Goal: Transaction & Acquisition: Book appointment/travel/reservation

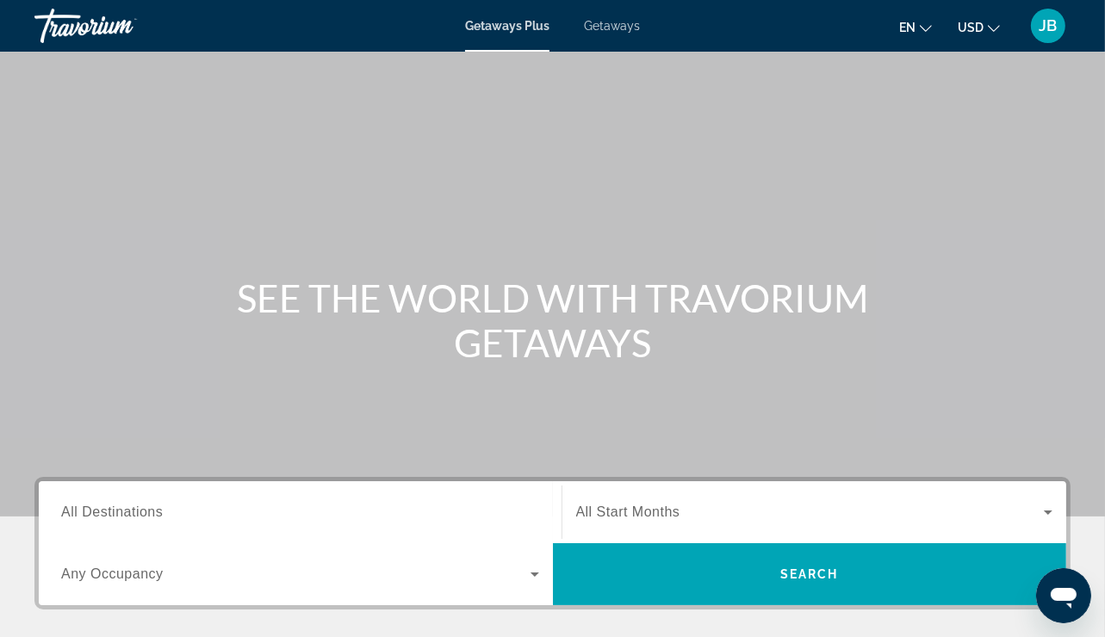
click at [127, 533] on div "Search widget" at bounding box center [300, 512] width 478 height 49
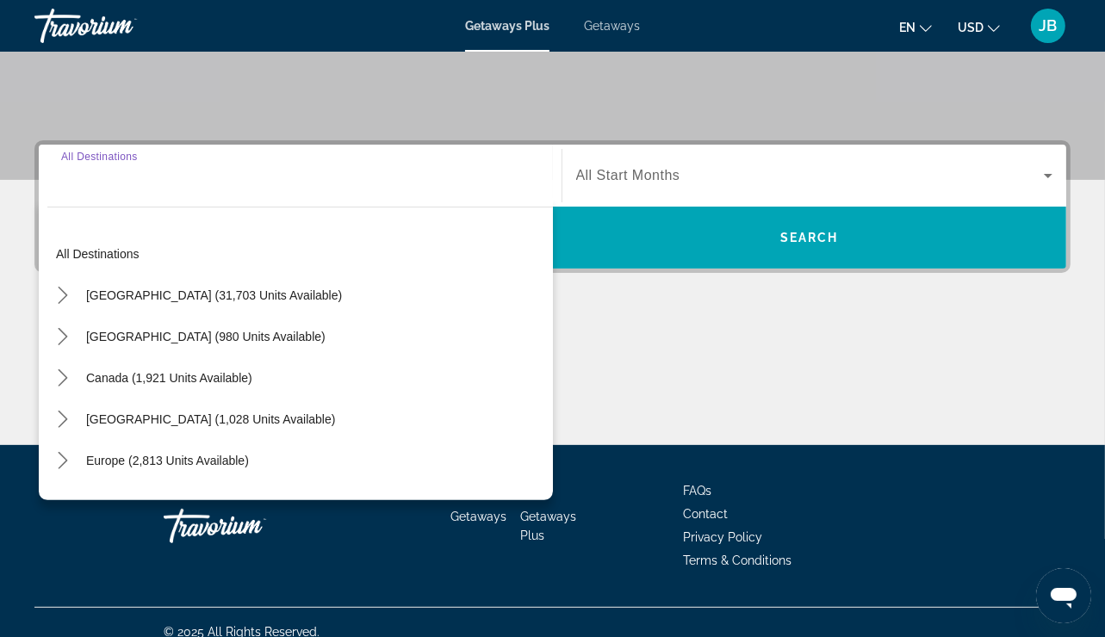
scroll to position [355, 0]
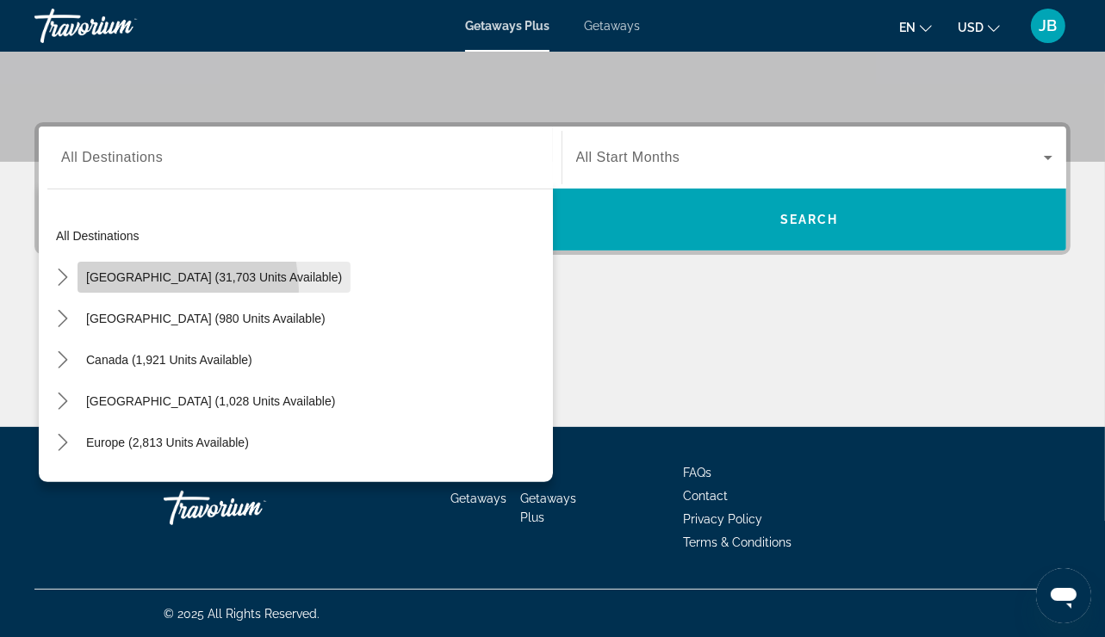
click at [156, 289] on span "Select destination: United States (31,703 units available)" at bounding box center [214, 277] width 273 height 41
type input "**********"
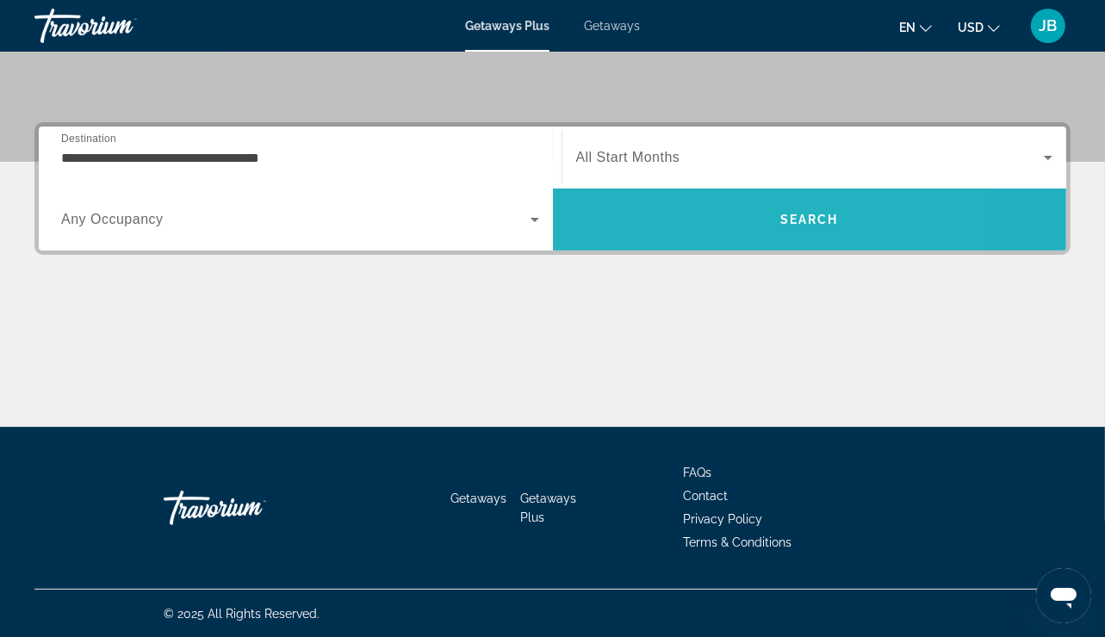
click at [701, 196] on span "Search" at bounding box center [810, 220] width 514 height 62
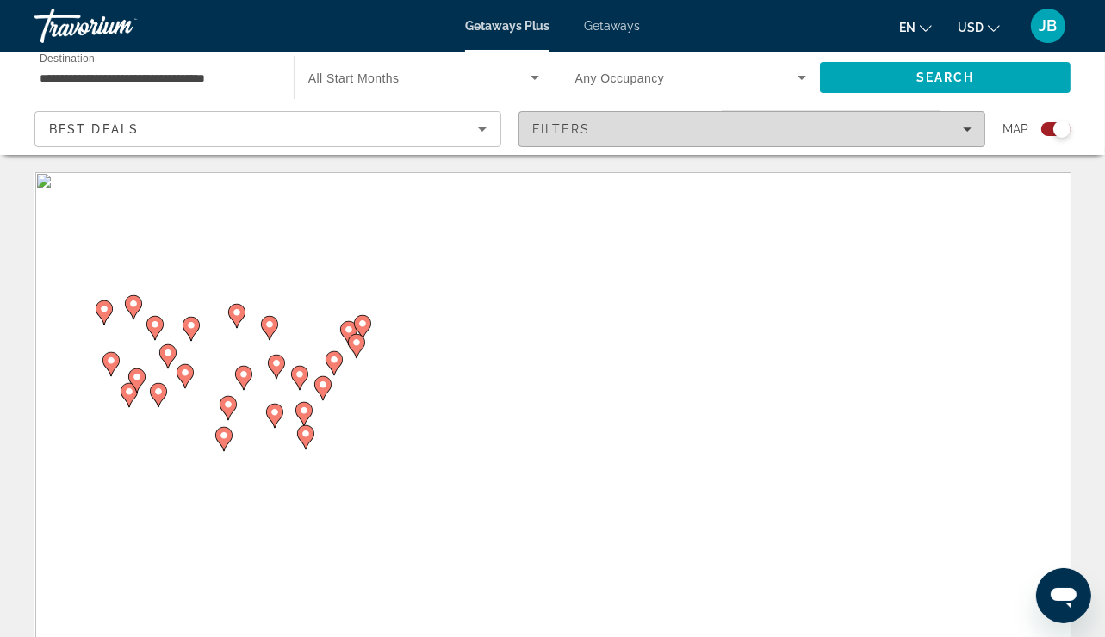
click at [635, 124] on div "Filters" at bounding box center [751, 129] width 439 height 14
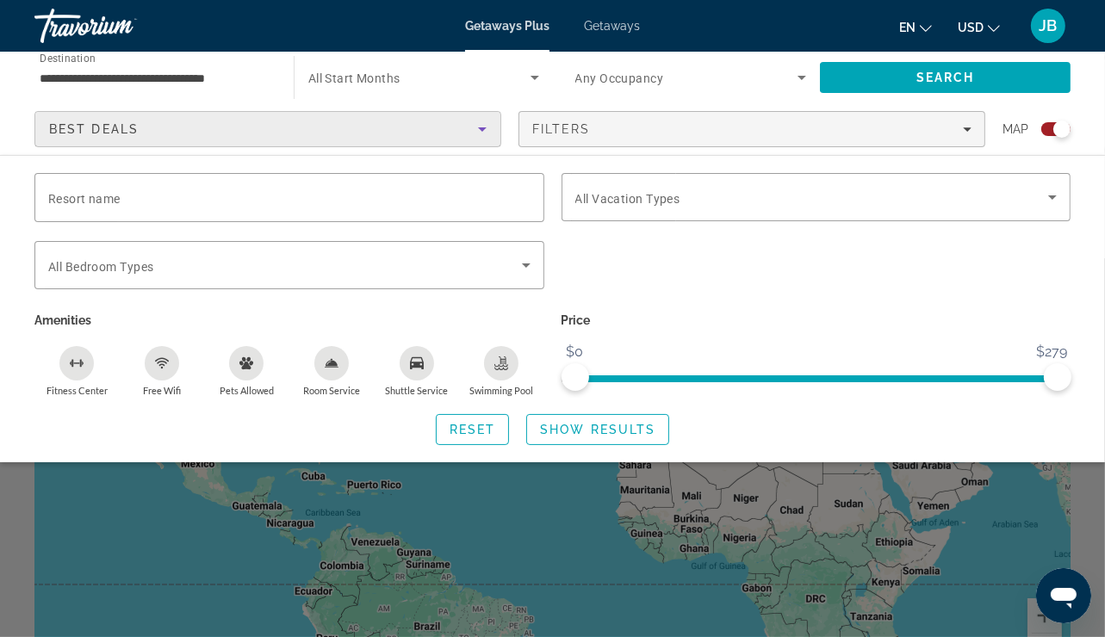
click at [406, 128] on div "Best Deals" at bounding box center [263, 129] width 429 height 21
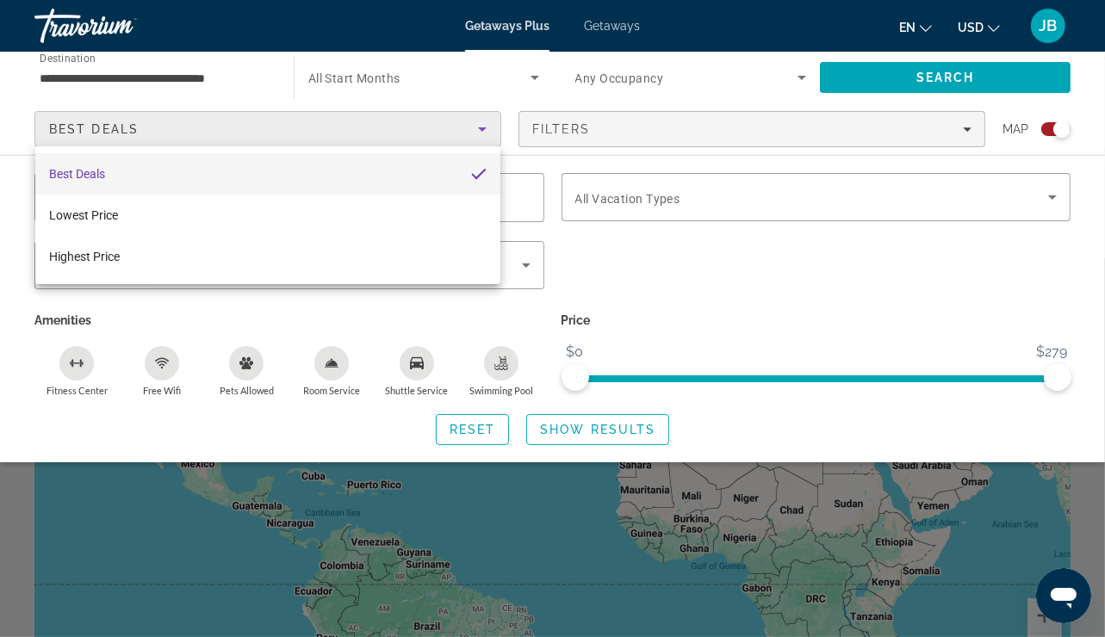
click at [406, 128] on div at bounding box center [552, 318] width 1105 height 637
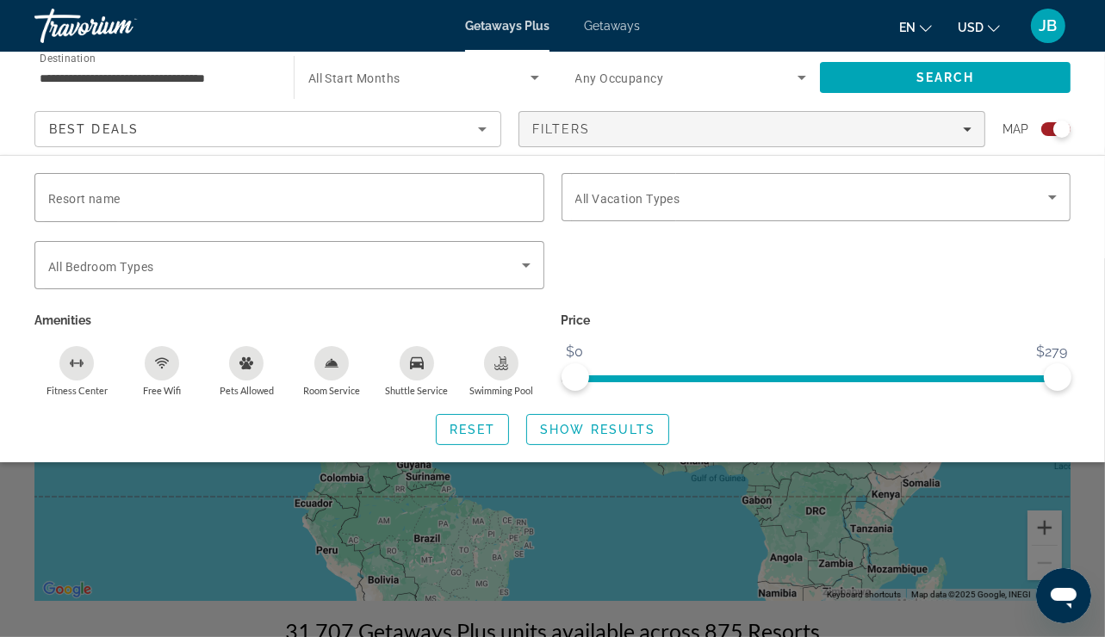
scroll to position [138, 0]
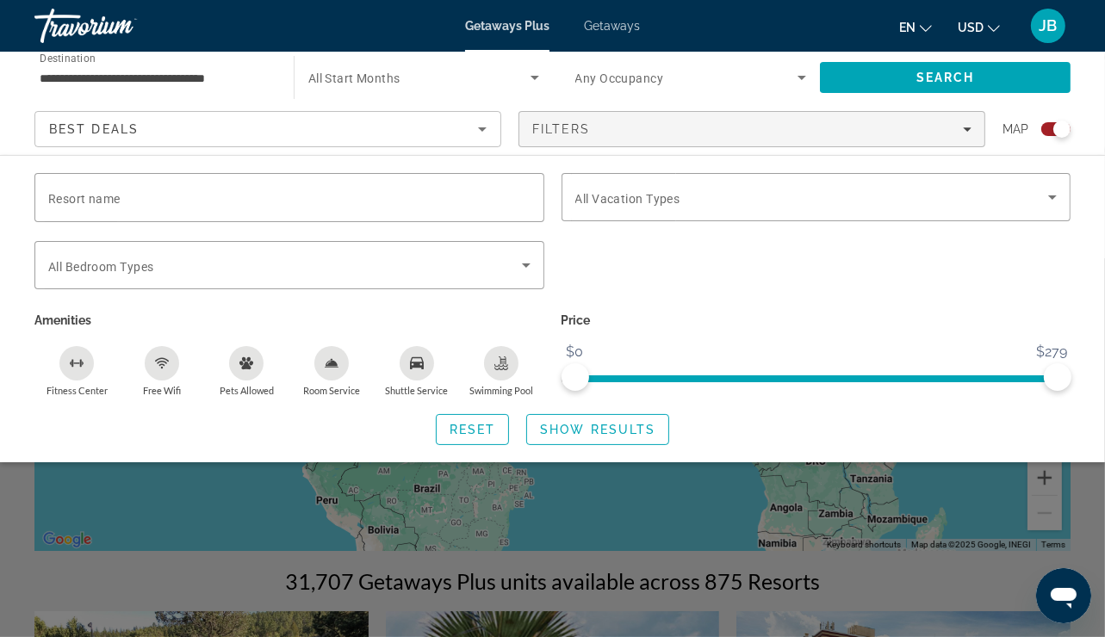
click at [1102, 293] on div "Resort name Vacation Types All Vacation Types Bedroom Types All Bedroom Types A…" at bounding box center [552, 309] width 1105 height 272
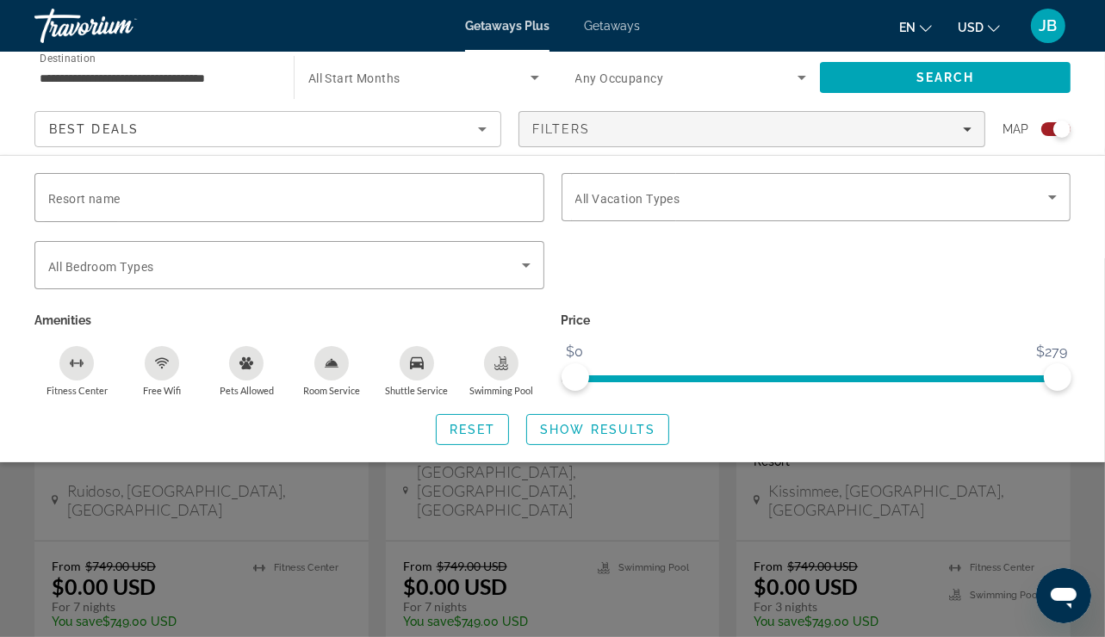
click at [1090, 402] on div "Resort name Vacation Types All Vacation Types Bedroom Types All Bedroom Types A…" at bounding box center [552, 309] width 1105 height 272
click at [785, 430] on div "Reset Show Results" at bounding box center [552, 429] width 1036 height 31
click at [41, 416] on div "Reset Show Results" at bounding box center [552, 429] width 1036 height 31
click at [955, 67] on span "Search" at bounding box center [945, 77] width 251 height 41
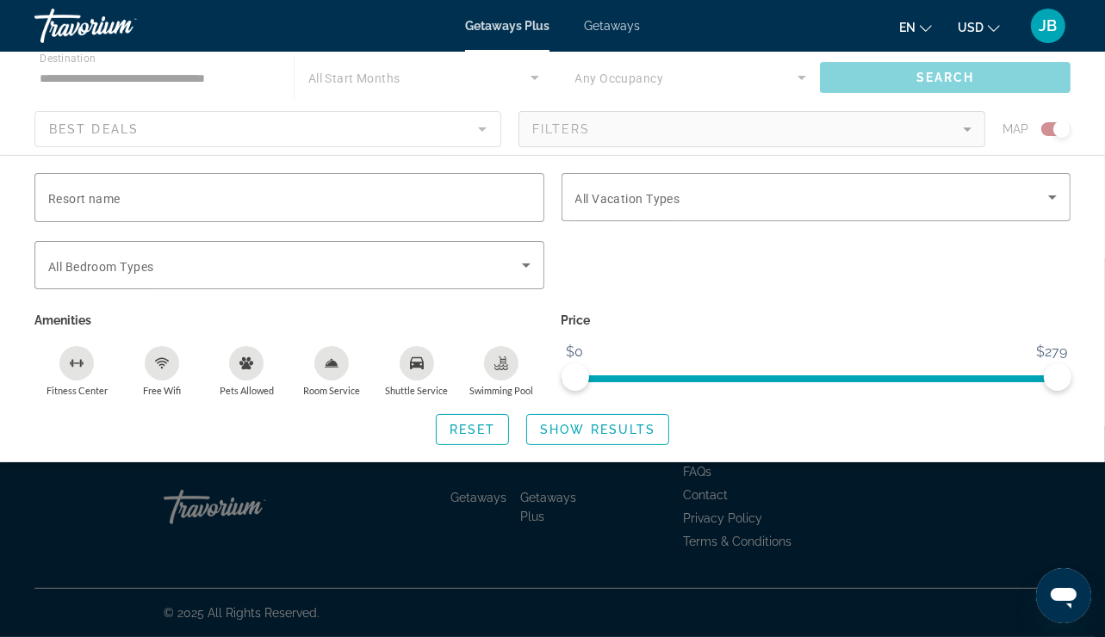
scroll to position [0, 0]
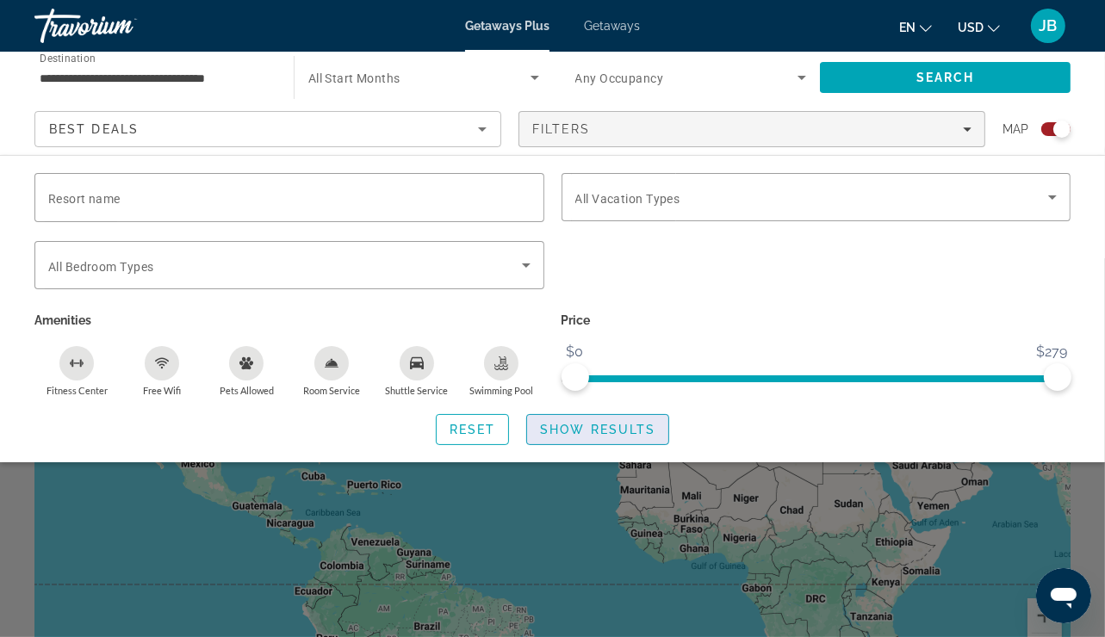
click at [606, 430] on span "Show Results" at bounding box center [597, 430] width 115 height 14
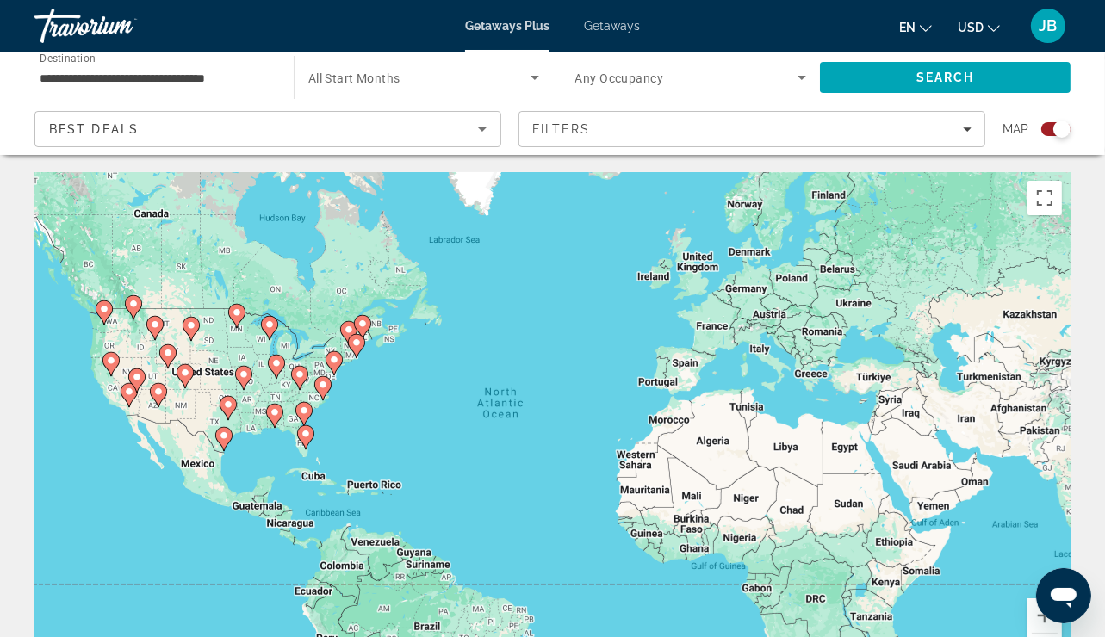
click at [305, 413] on image "Main content" at bounding box center [304, 411] width 10 height 10
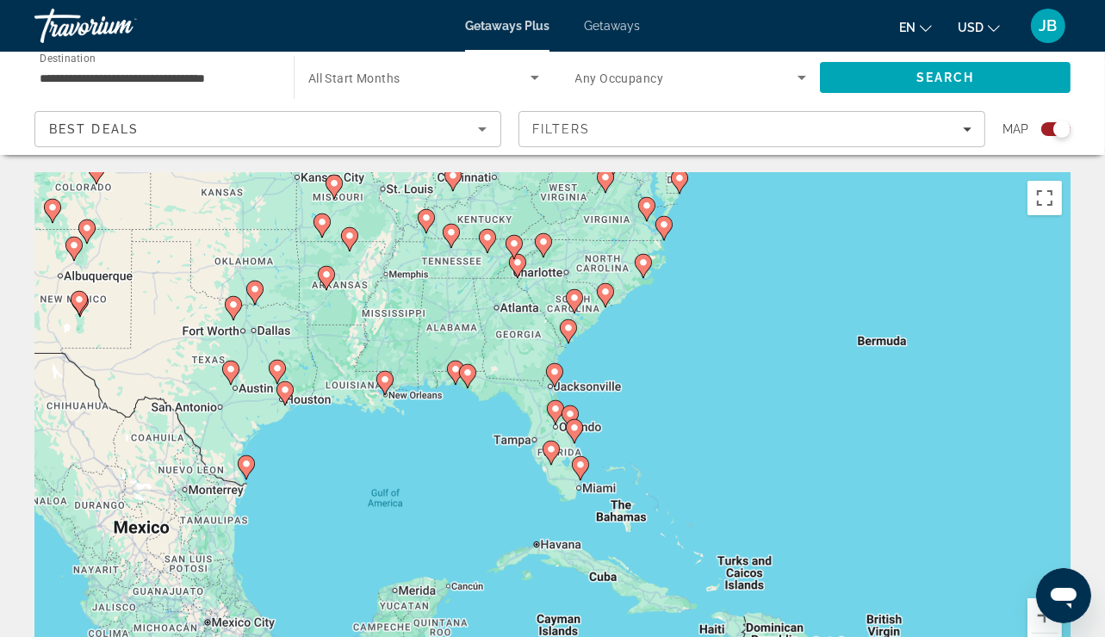
click at [520, 357] on div "To navigate, press the arrow keys. To activate drag with keyboard, press Alt + …" at bounding box center [552, 430] width 1036 height 517
click at [554, 357] on div "To navigate, press the arrow keys. To activate drag with keyboard, press Alt + …" at bounding box center [552, 430] width 1036 height 517
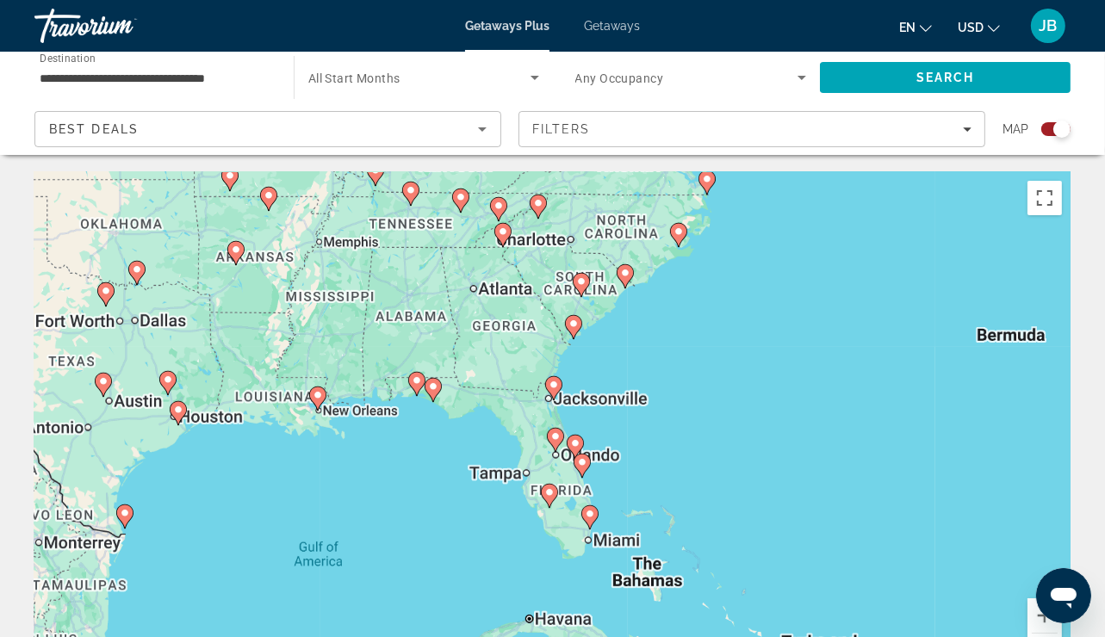
click at [554, 357] on div "To navigate, press the arrow keys. To activate drag with keyboard, press Alt + …" at bounding box center [552, 430] width 1036 height 517
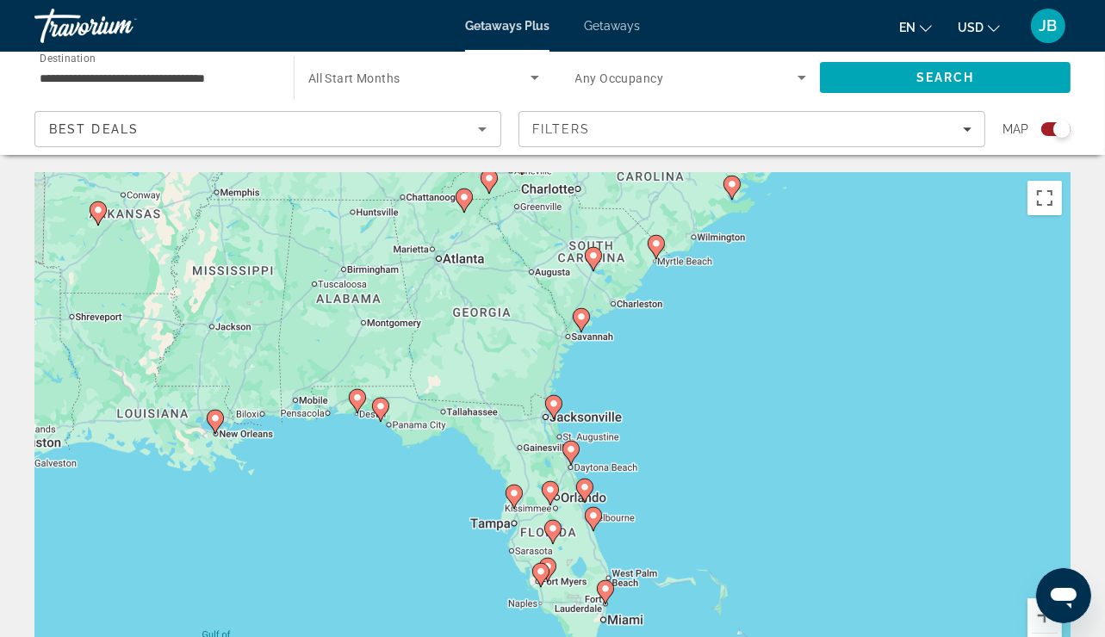
click at [554, 357] on div "To navigate, press the arrow keys. To activate drag with keyboard, press Alt + …" at bounding box center [552, 430] width 1036 height 517
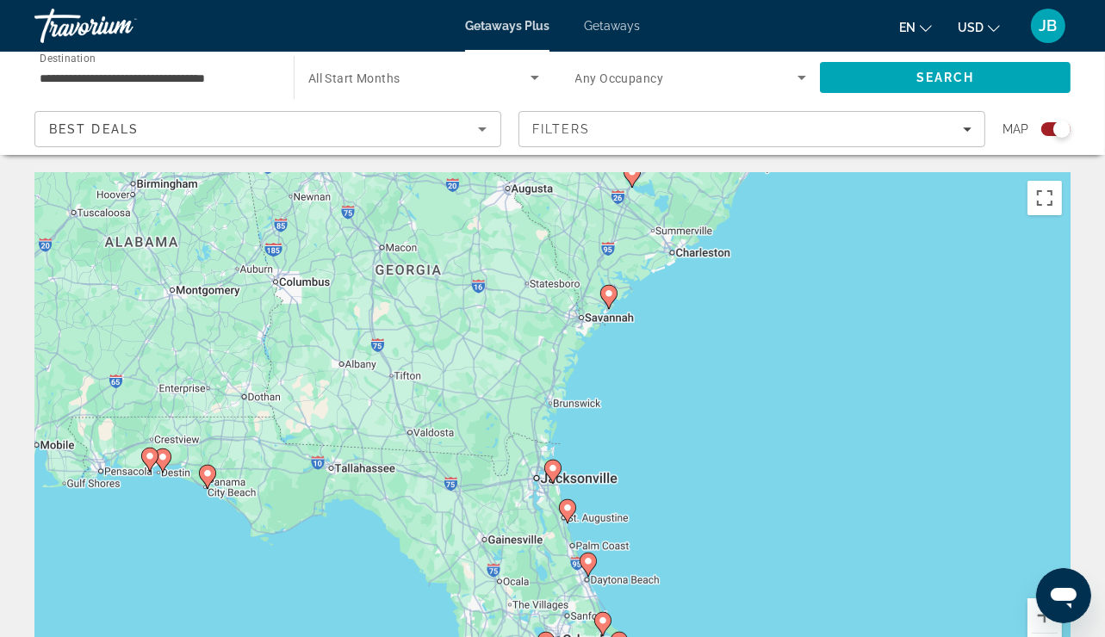
click at [603, 296] on icon "Main content" at bounding box center [608, 297] width 16 height 22
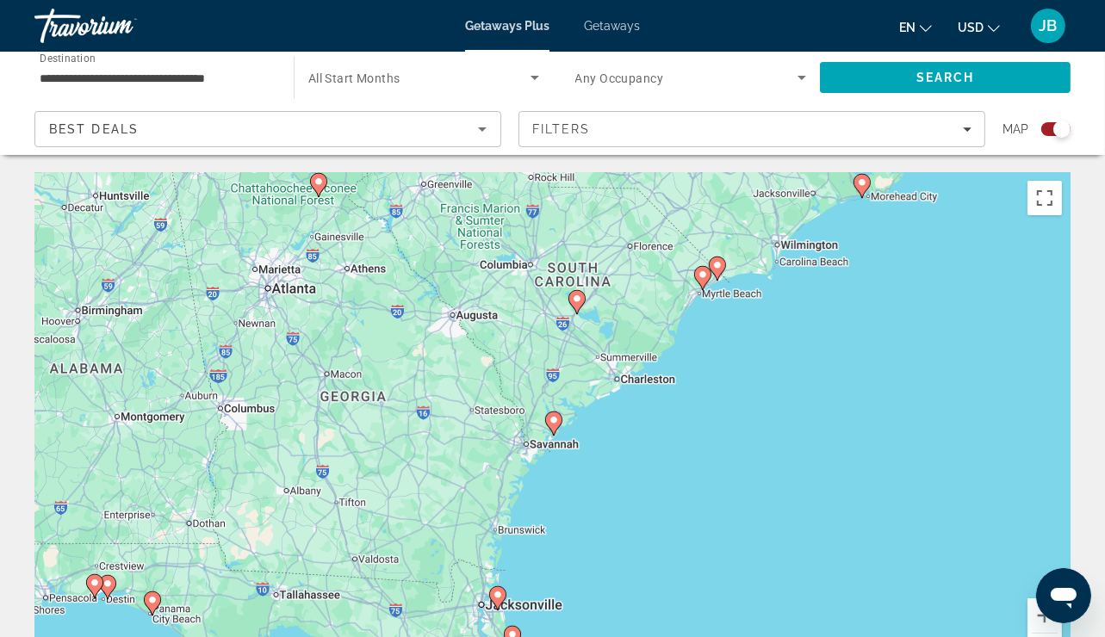
click at [555, 429] on icon "Main content" at bounding box center [553, 424] width 16 height 22
type input "**********"
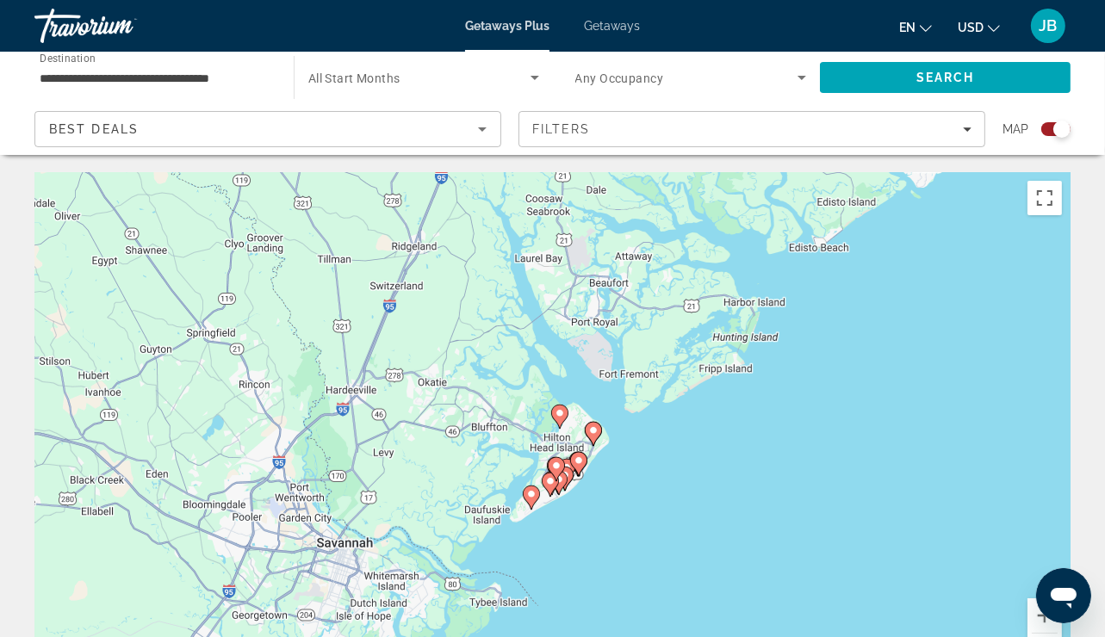
drag, startPoint x: 565, startPoint y: 459, endPoint x: 582, endPoint y: 361, distance: 99.7
click at [582, 452] on g "Main content" at bounding box center [578, 464] width 17 height 24
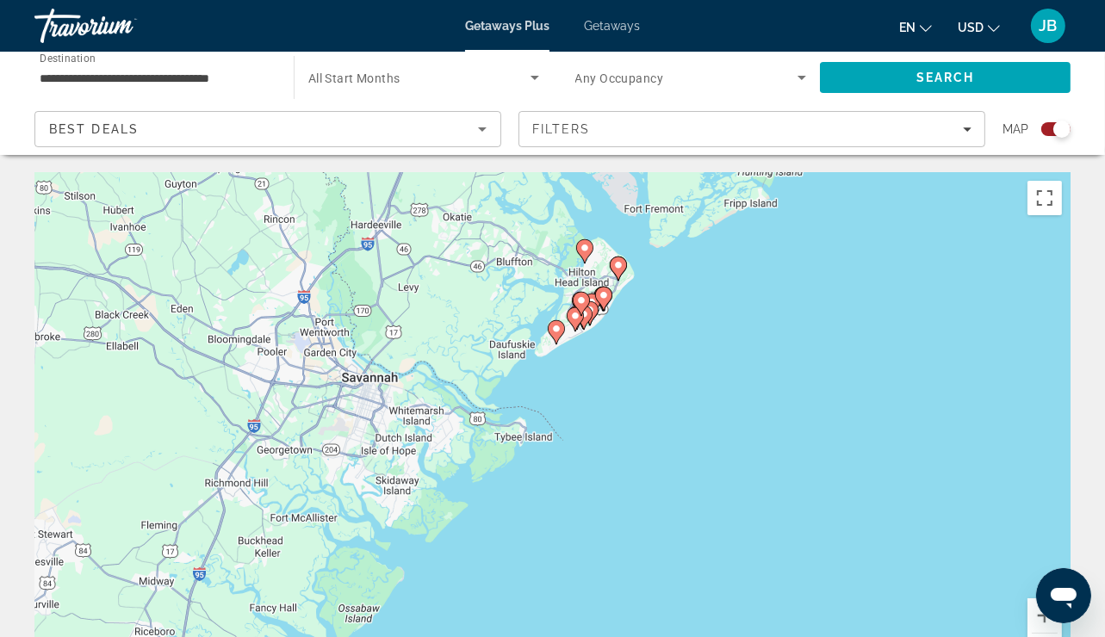
click at [484, 428] on div "To activate drag with keyboard, press Alt + Enter. Once in keyboard drag state,…" at bounding box center [552, 430] width 1036 height 517
click at [524, 438] on div "To activate drag with keyboard, press Alt + Enter. Once in keyboard drag state,…" at bounding box center [552, 430] width 1036 height 517
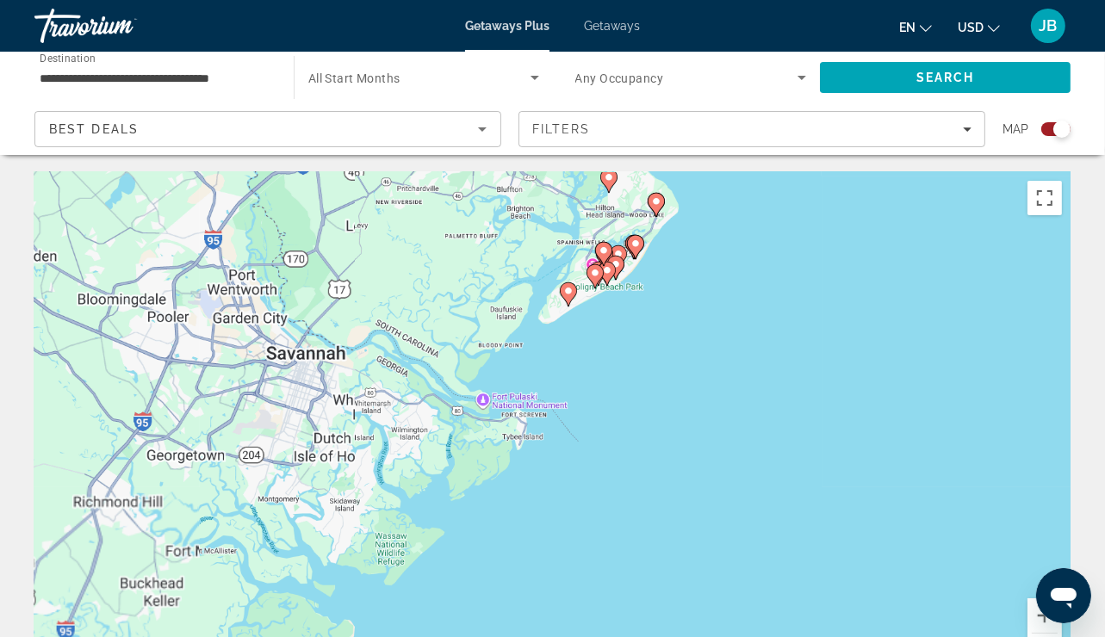
click at [524, 438] on div "To activate drag with keyboard, press Alt + Enter. Once in keyboard drag state,…" at bounding box center [552, 430] width 1036 height 517
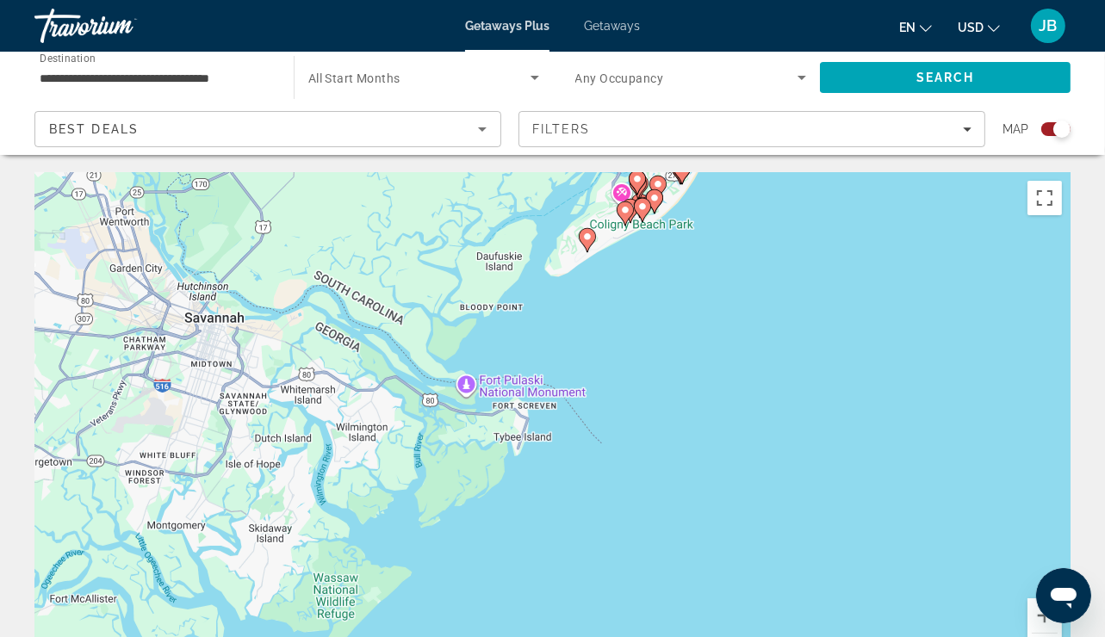
click at [513, 447] on div "To activate drag with keyboard, press Alt + Enter. Once in keyboard drag state,…" at bounding box center [552, 430] width 1036 height 517
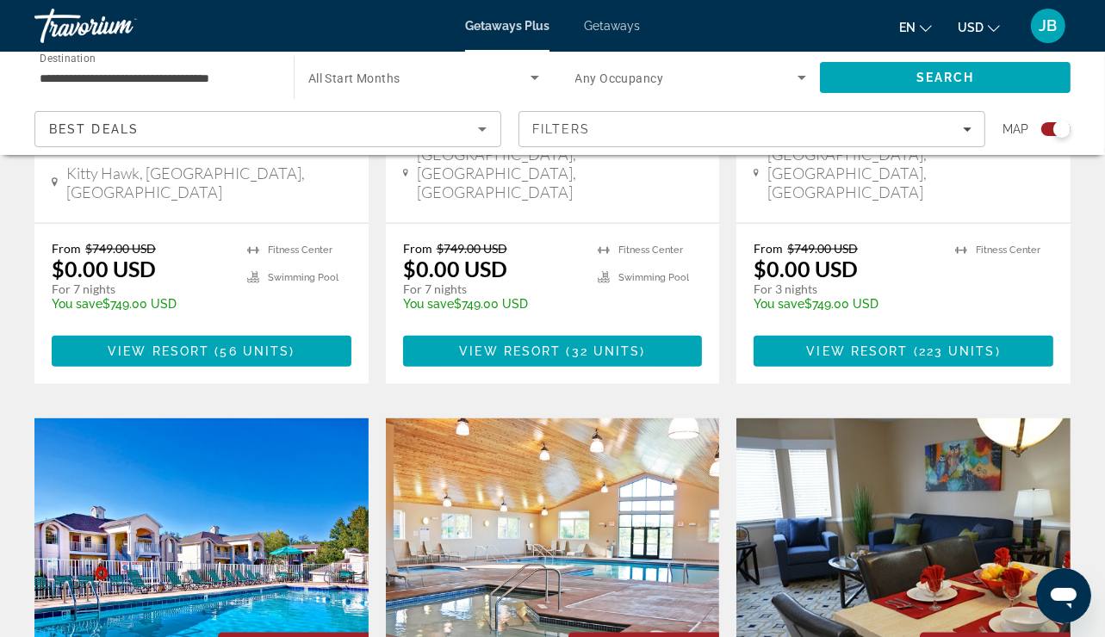
scroll to position [1585, 0]
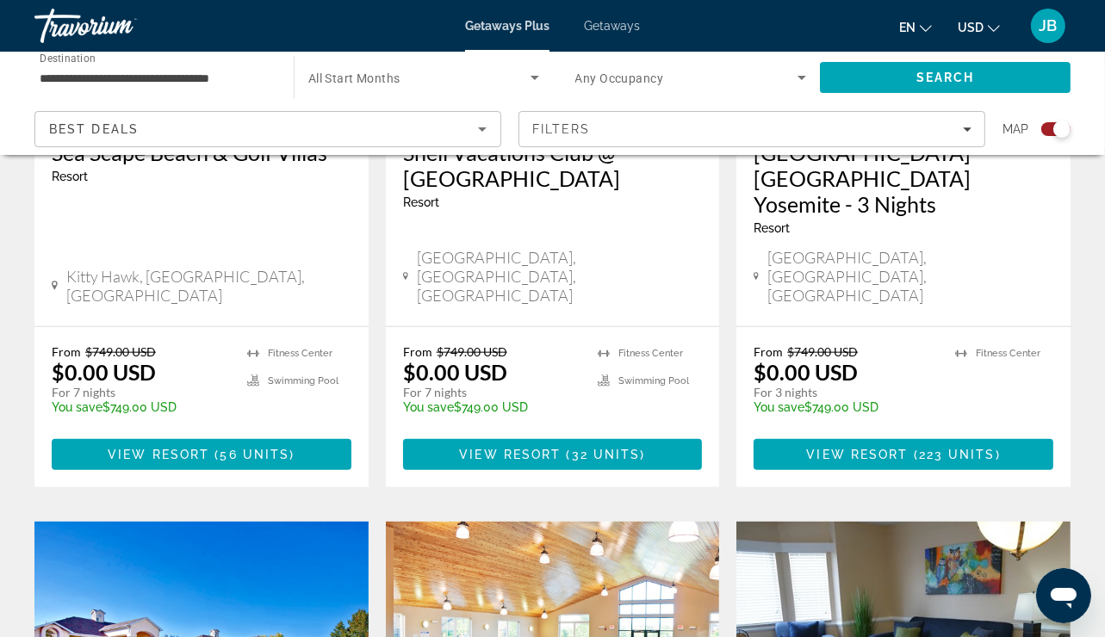
click at [617, 26] on span "Getaways" at bounding box center [612, 26] width 56 height 14
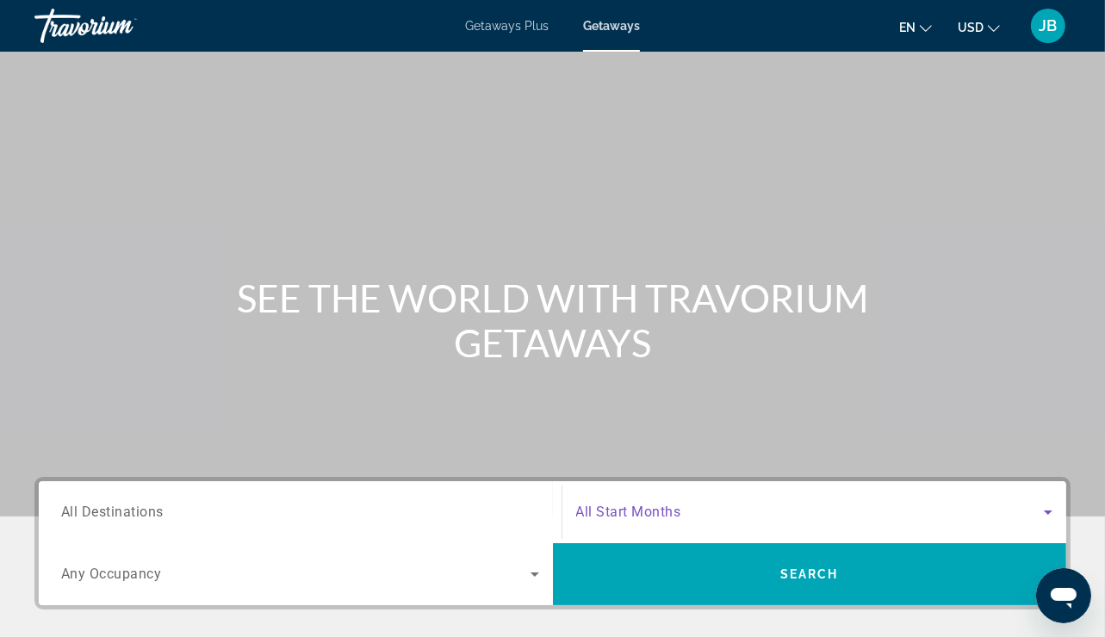
click at [1045, 510] on icon "Search widget" at bounding box center [1048, 512] width 21 height 21
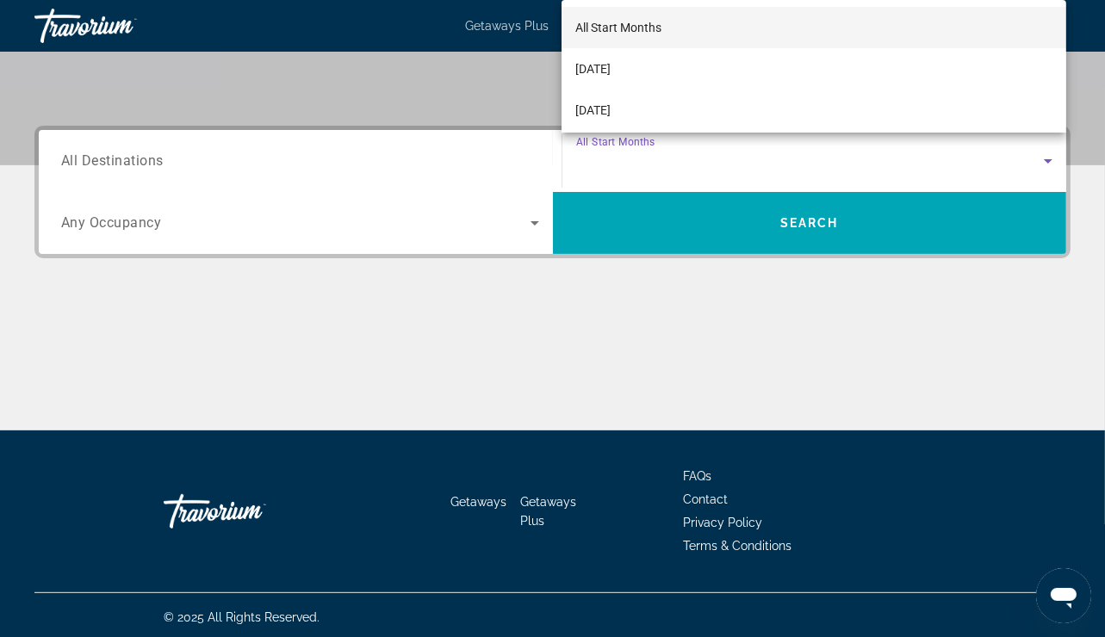
scroll to position [355, 0]
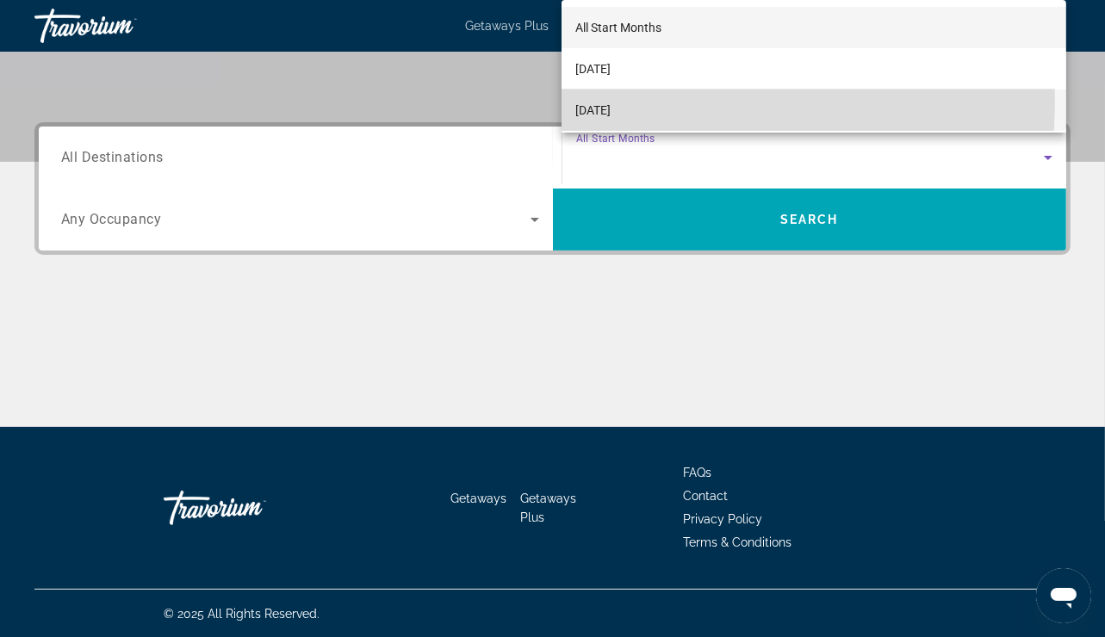
click at [611, 100] on span "November 2025" at bounding box center [592, 110] width 35 height 21
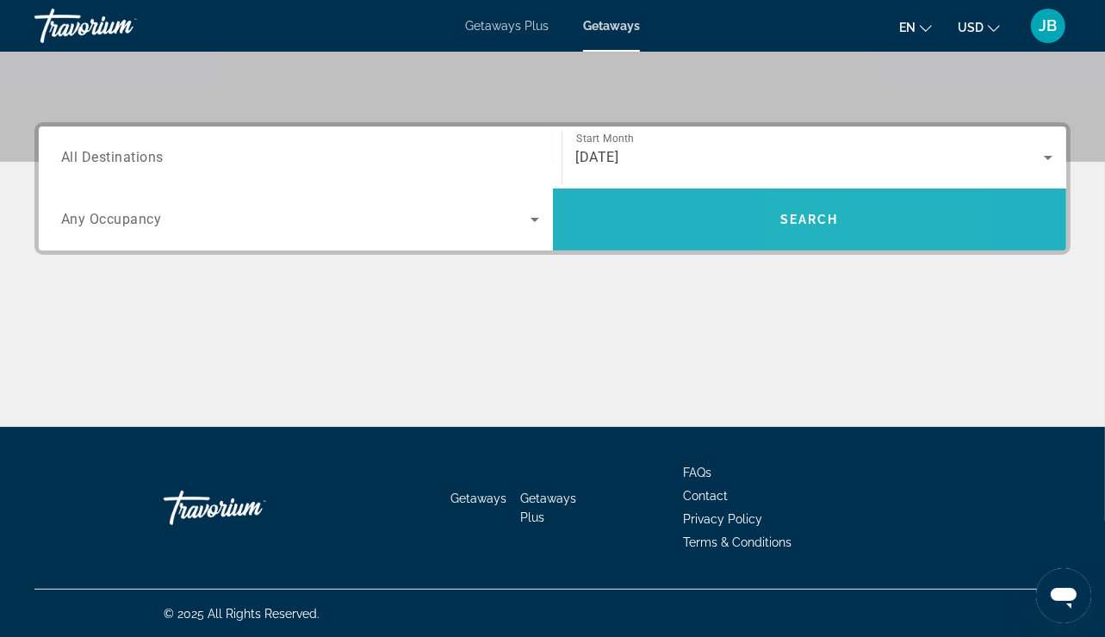
click at [851, 235] on span "Search" at bounding box center [810, 219] width 514 height 41
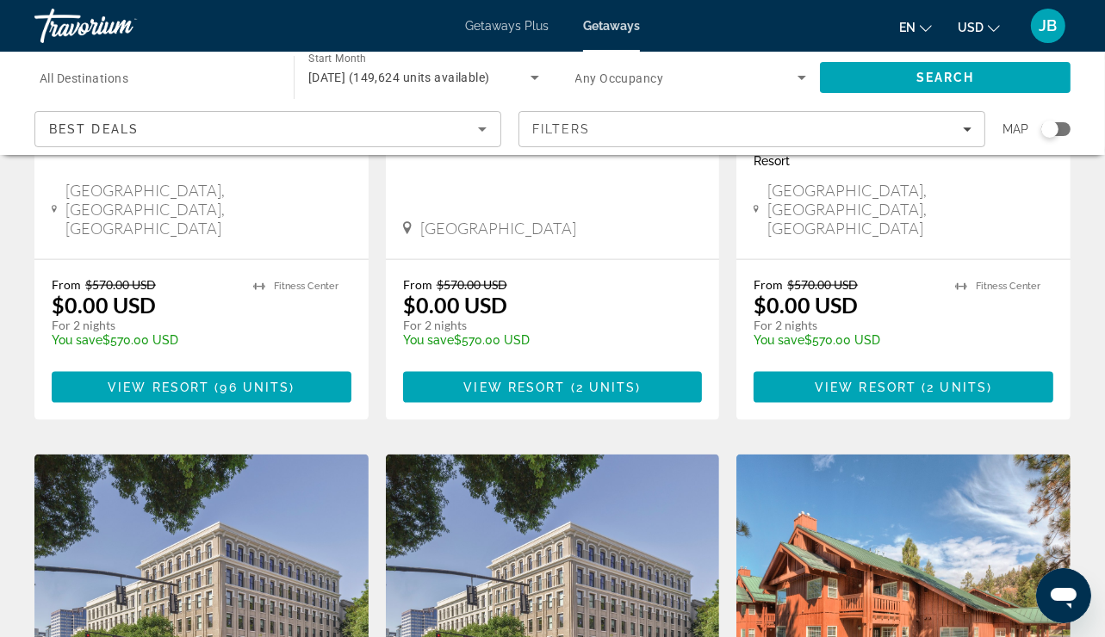
scroll to position [1719, 0]
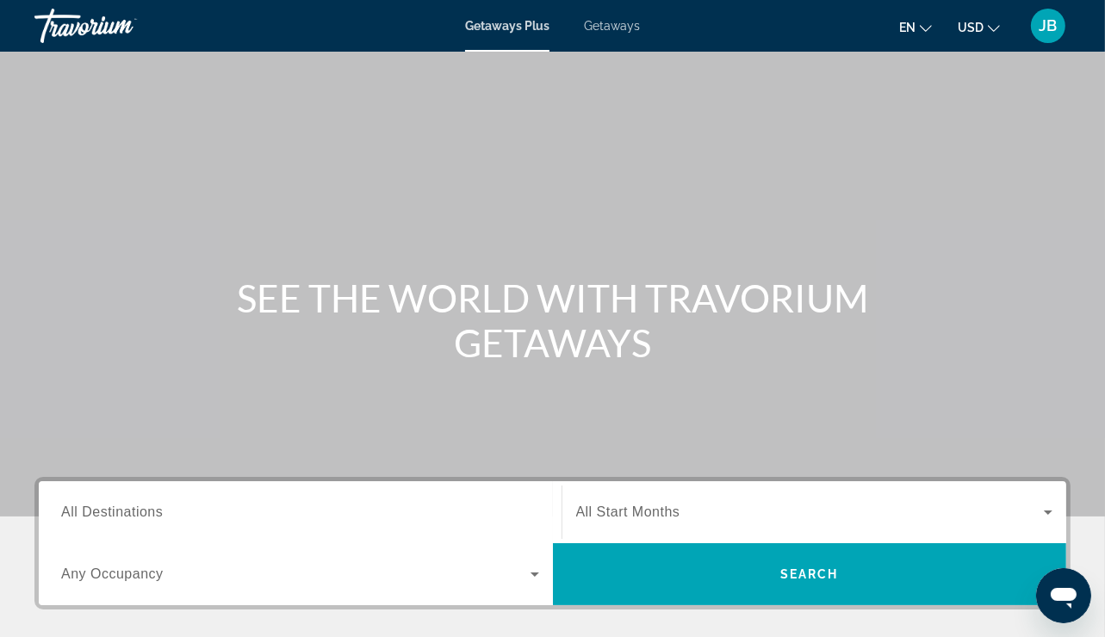
click at [624, 27] on span "Getaways" at bounding box center [612, 26] width 56 height 14
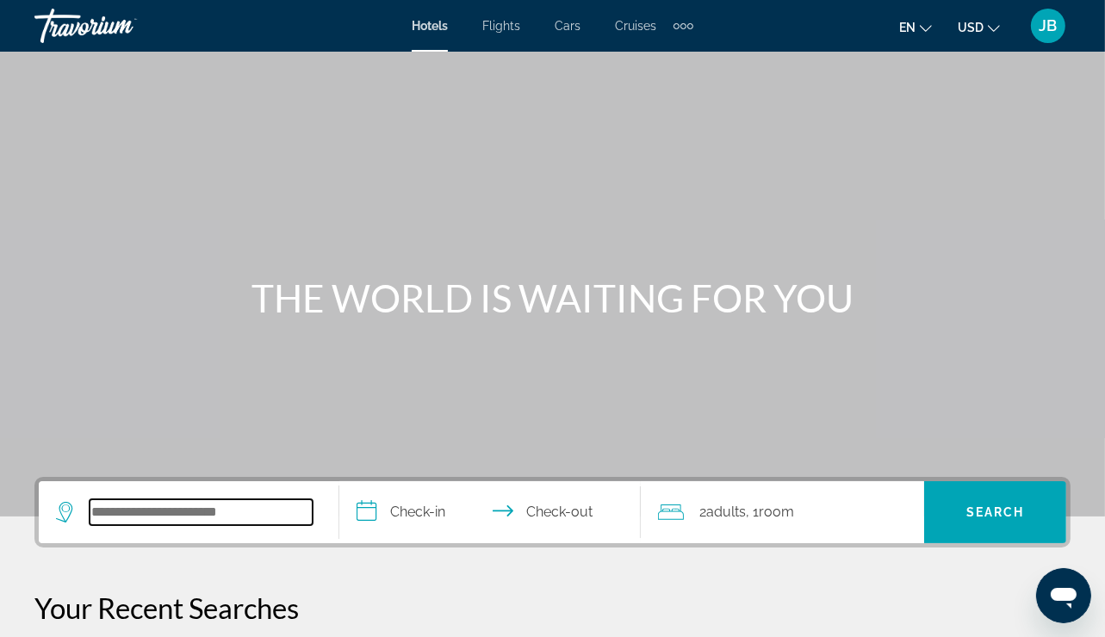
click at [262, 524] on input "Search hotel destination" at bounding box center [201, 513] width 223 height 26
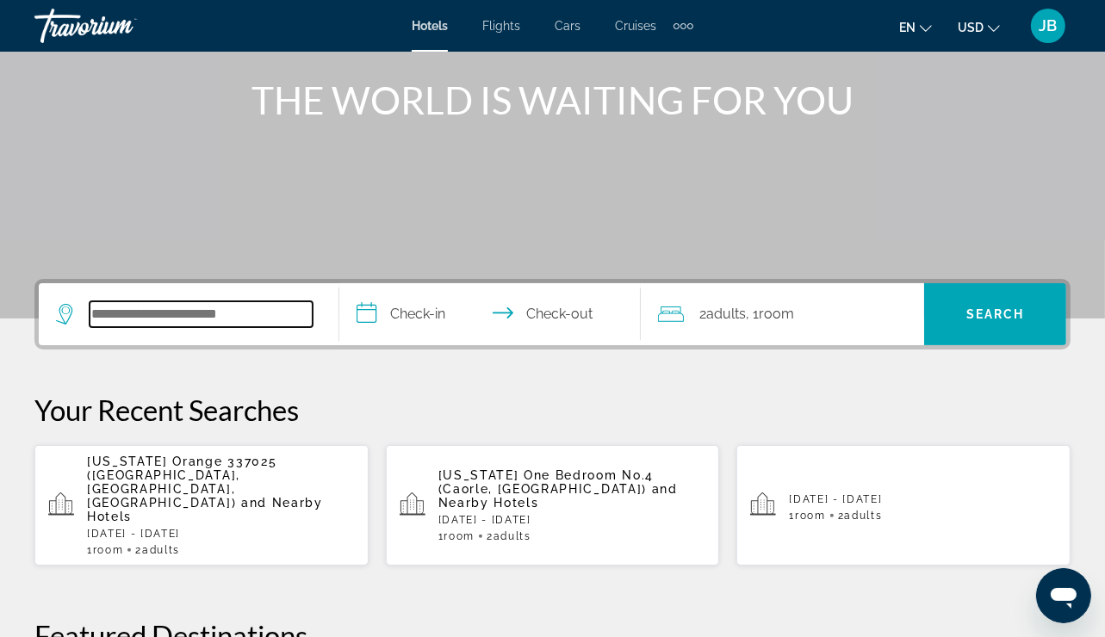
scroll to position [420, 0]
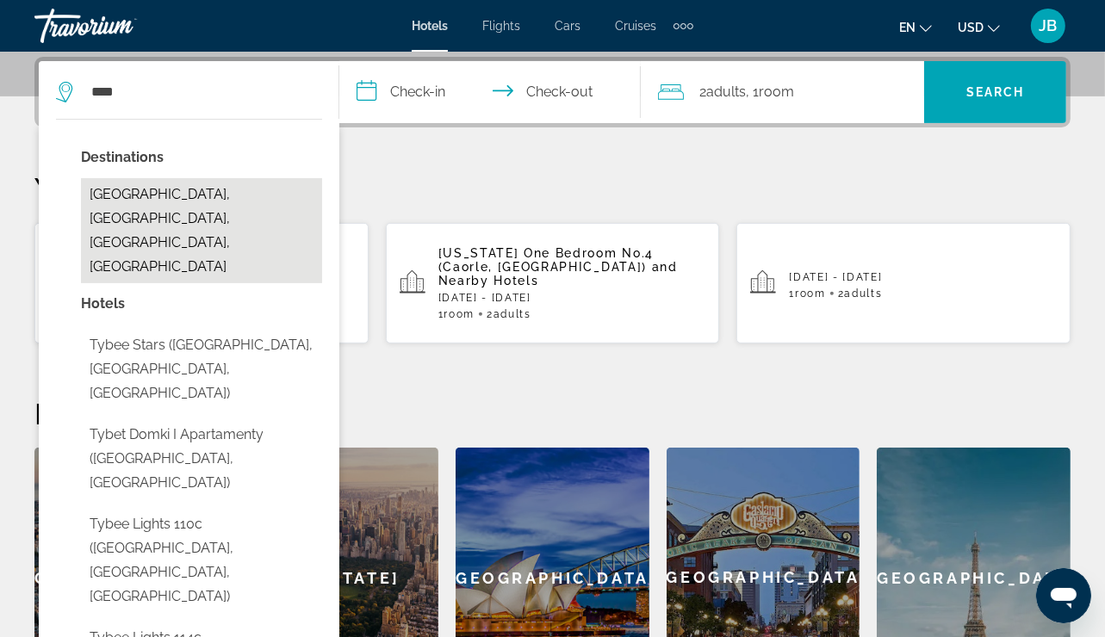
click at [129, 196] on button "[GEOGRAPHIC_DATA], [GEOGRAPHIC_DATA], [GEOGRAPHIC_DATA], [GEOGRAPHIC_DATA]" at bounding box center [201, 230] width 241 height 105
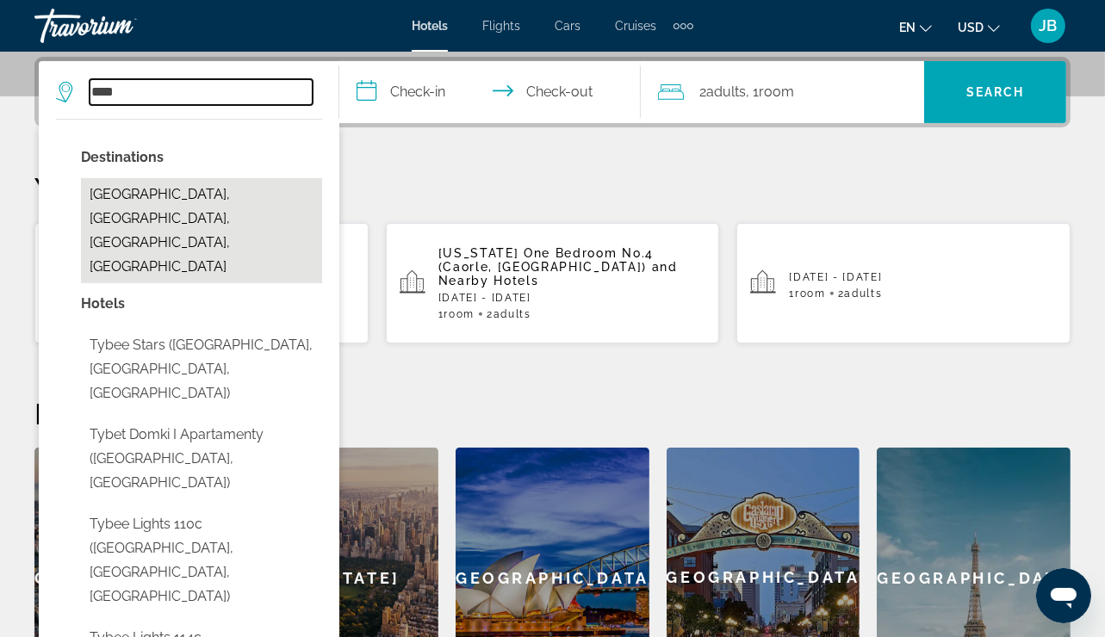
type input "**********"
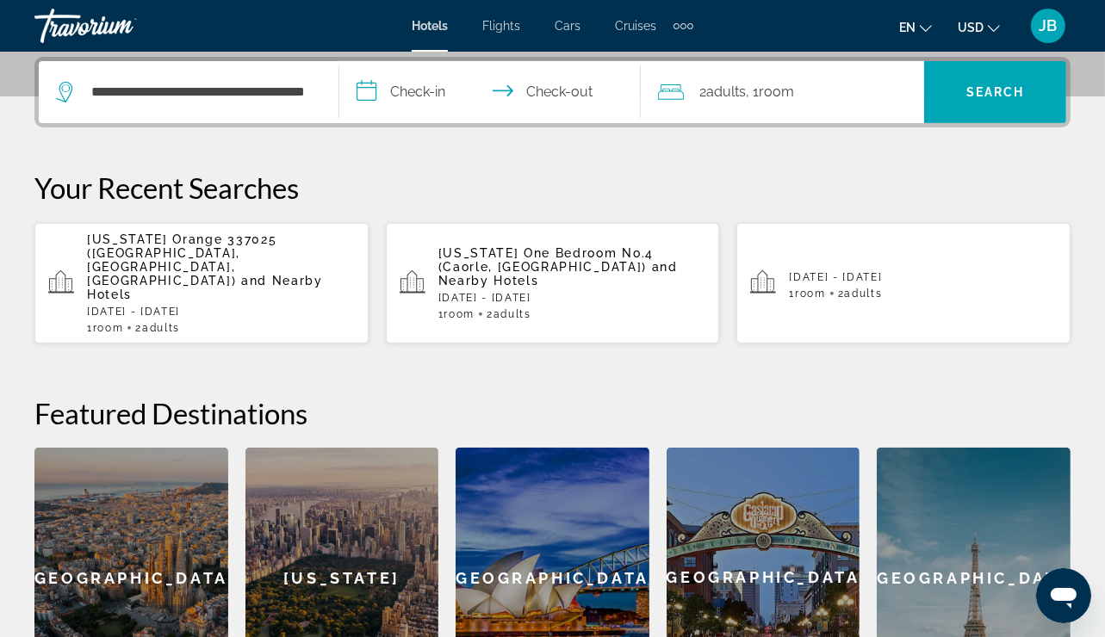
click at [417, 86] on input "**********" at bounding box center [492, 94] width 307 height 67
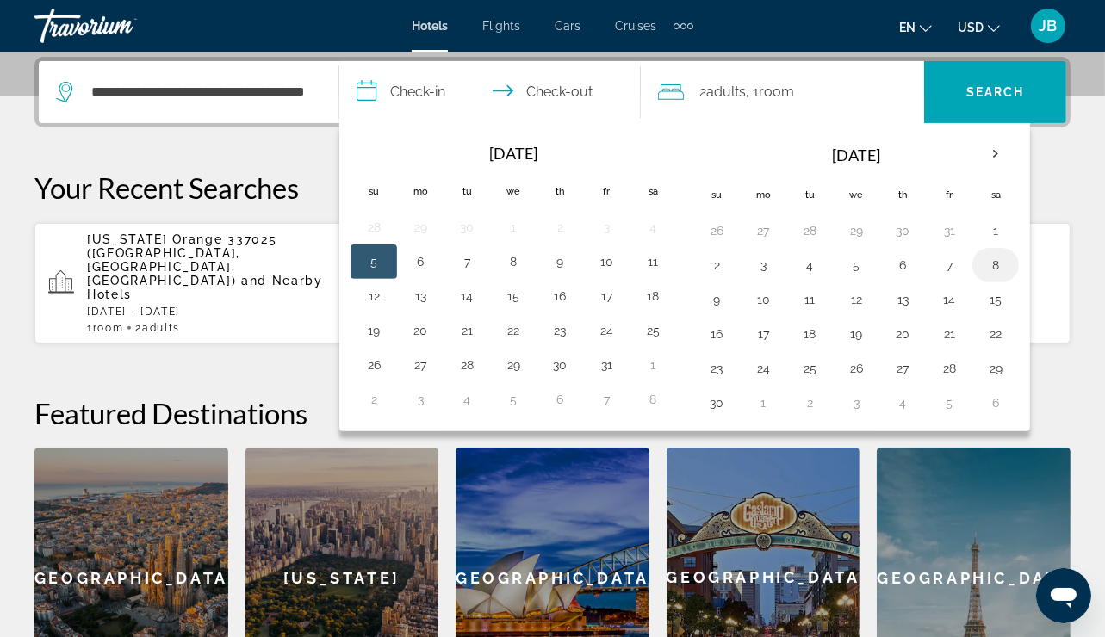
click at [990, 258] on button "8" at bounding box center [996, 265] width 28 height 24
click at [941, 254] on button "7" at bounding box center [949, 265] width 28 height 24
type input "**********"
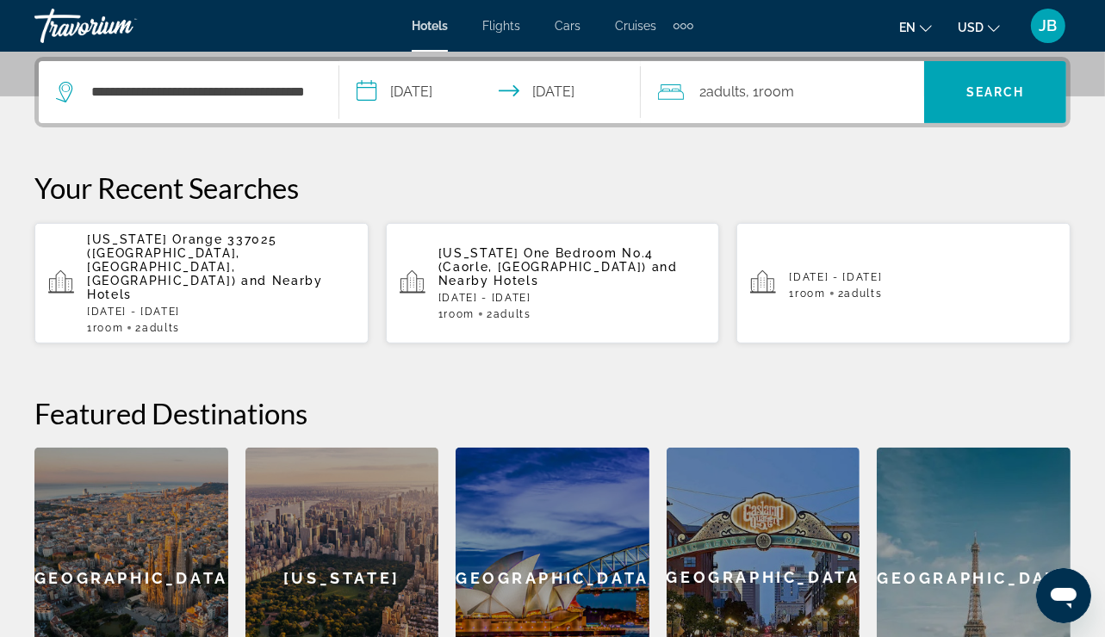
click at [525, 292] on p "[DATE] - [DATE]" at bounding box center [572, 298] width 268 height 12
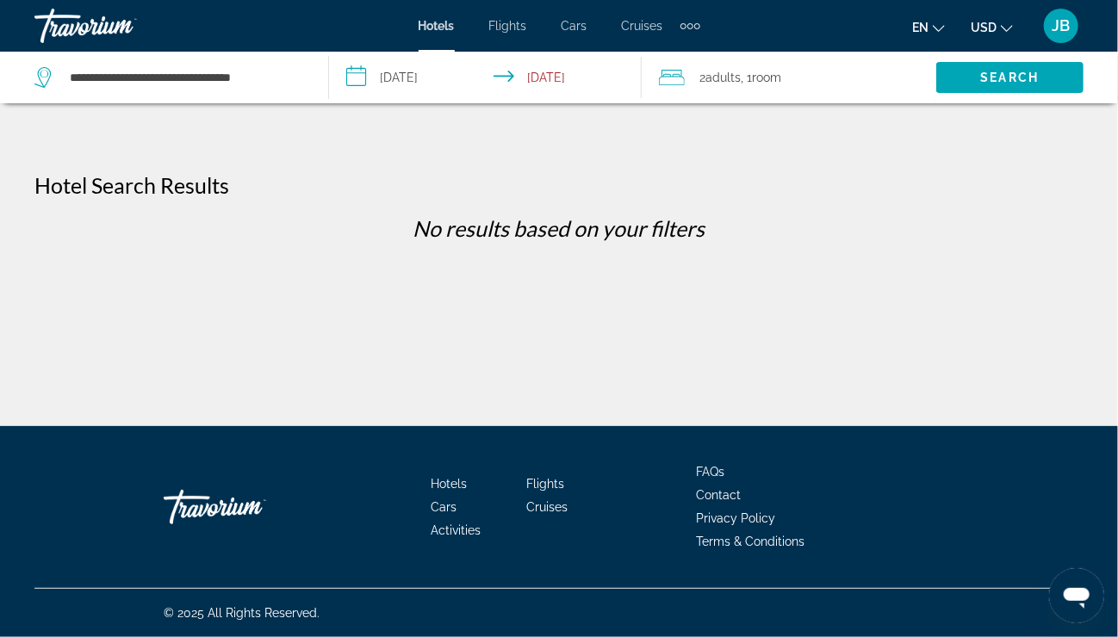
click at [403, 75] on input "**********" at bounding box center [488, 80] width 319 height 57
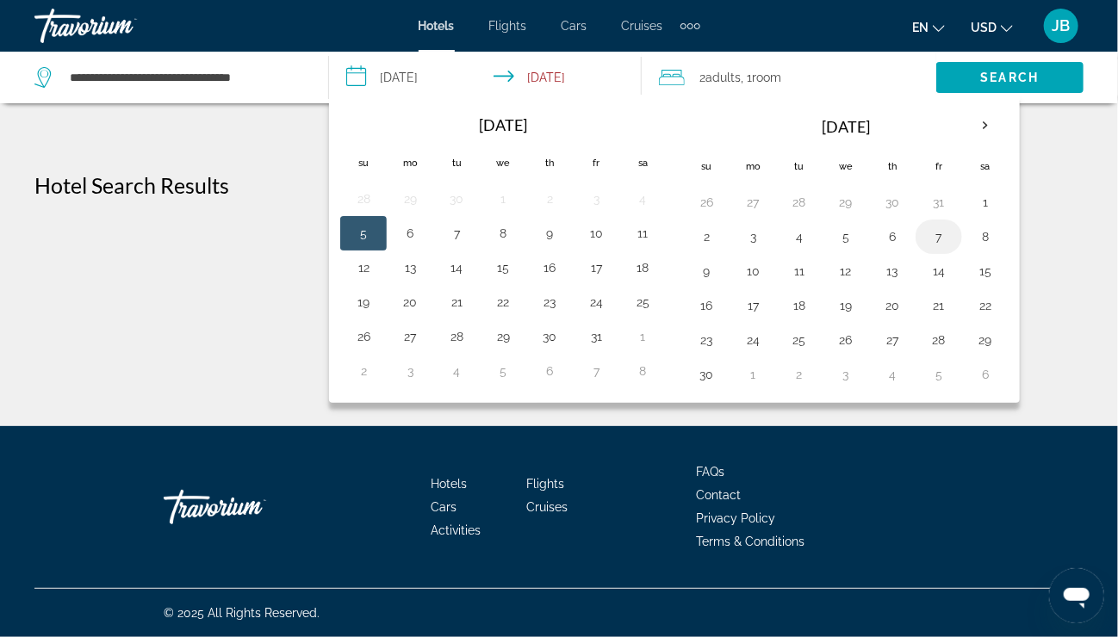
click at [926, 238] on button "7" at bounding box center [939, 237] width 28 height 24
click at [708, 277] on button "9" at bounding box center [706, 271] width 28 height 24
type input "**********"
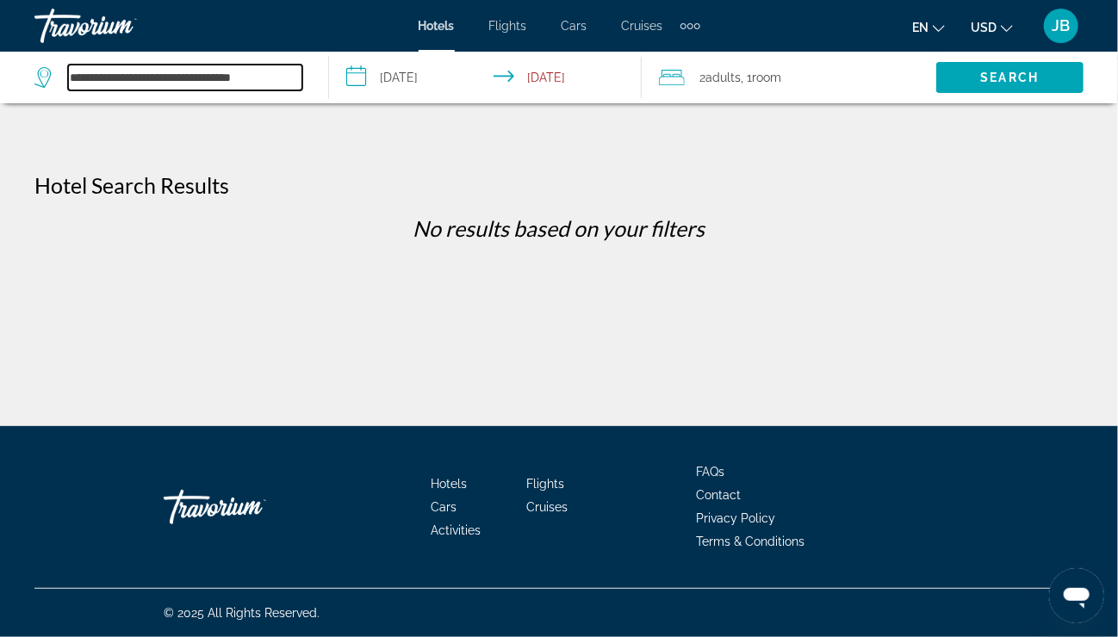
click at [270, 66] on input "**********" at bounding box center [185, 78] width 234 height 26
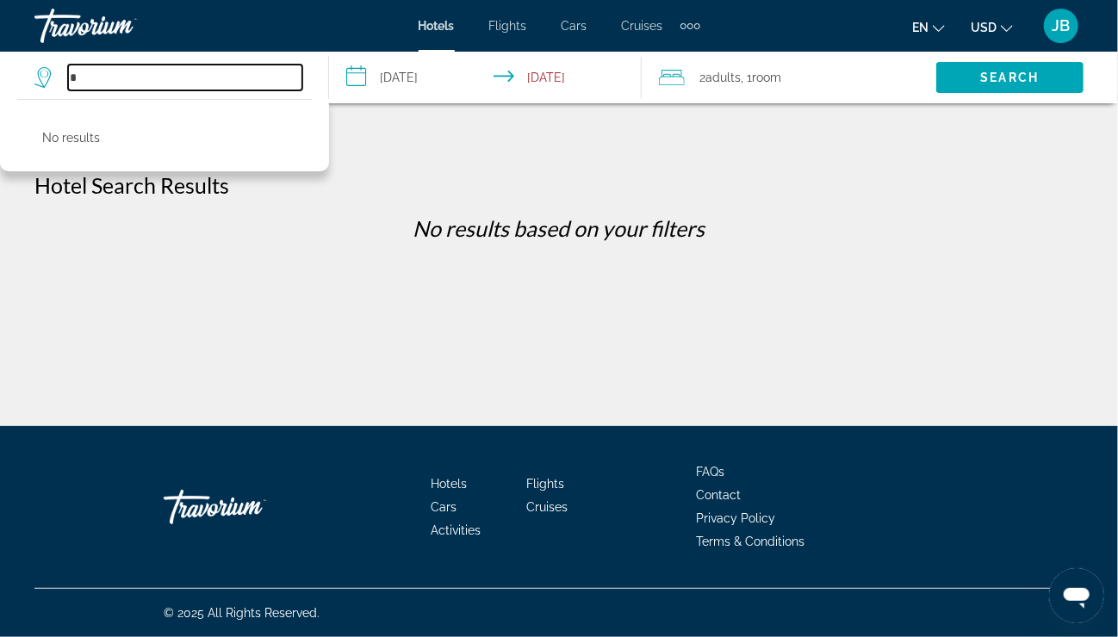
type input "*"
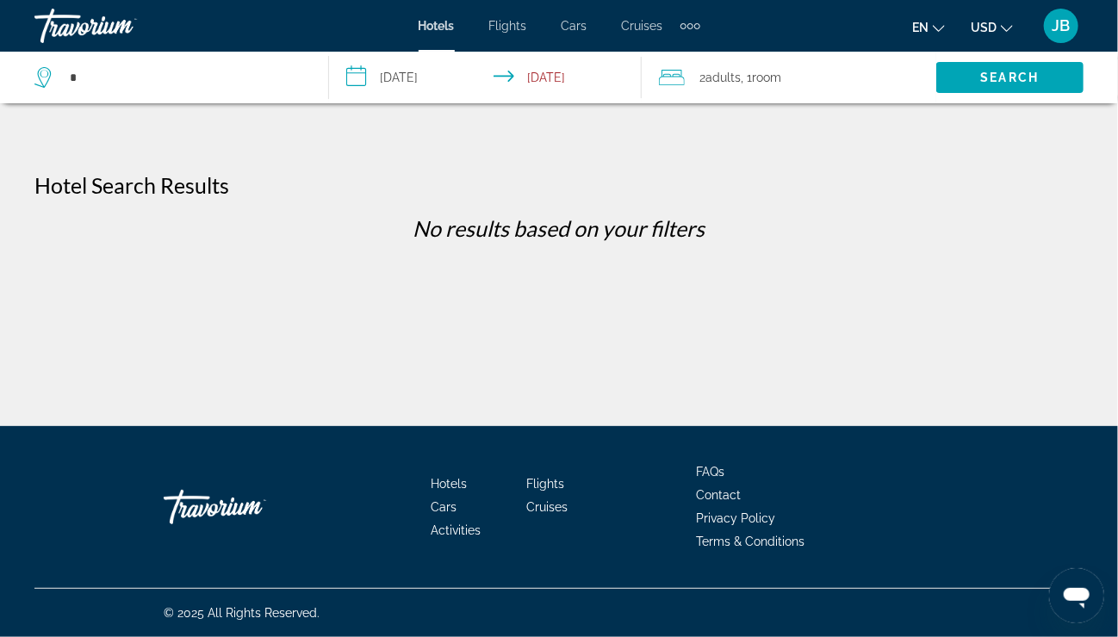
click at [430, 23] on span "Hotels" at bounding box center [437, 26] width 36 height 14
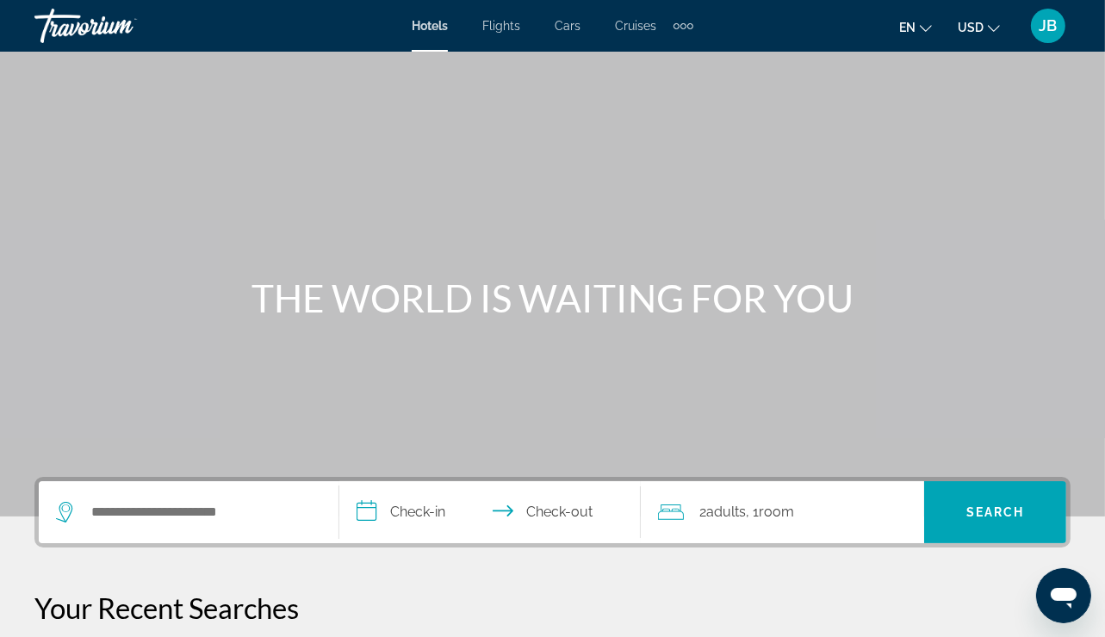
click at [241, 532] on div "Search widget" at bounding box center [188, 512] width 265 height 62
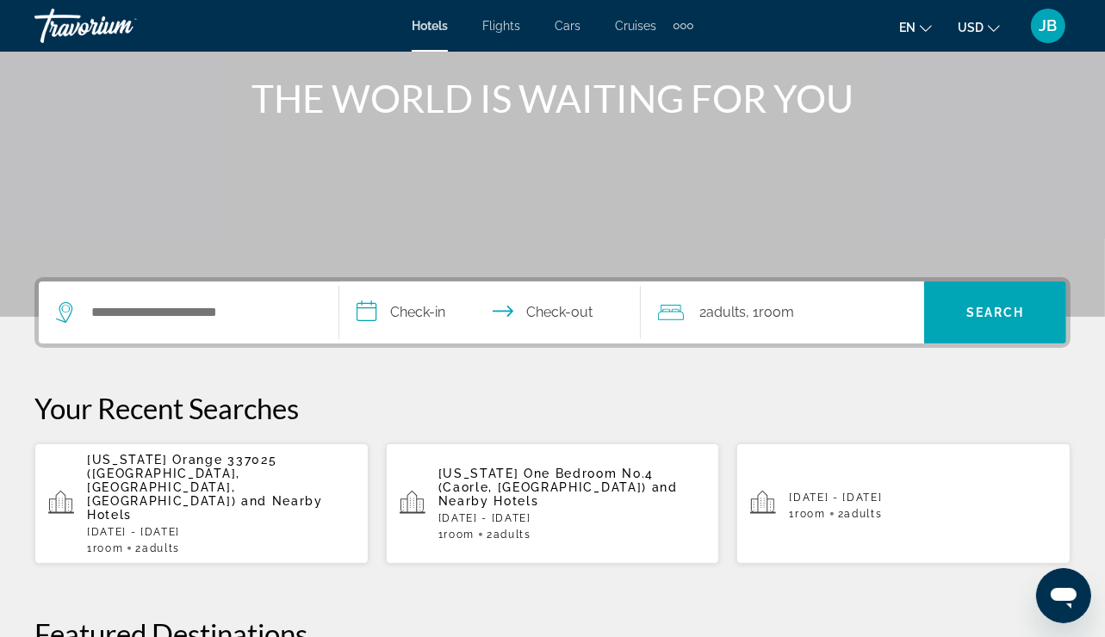
scroll to position [420, 0]
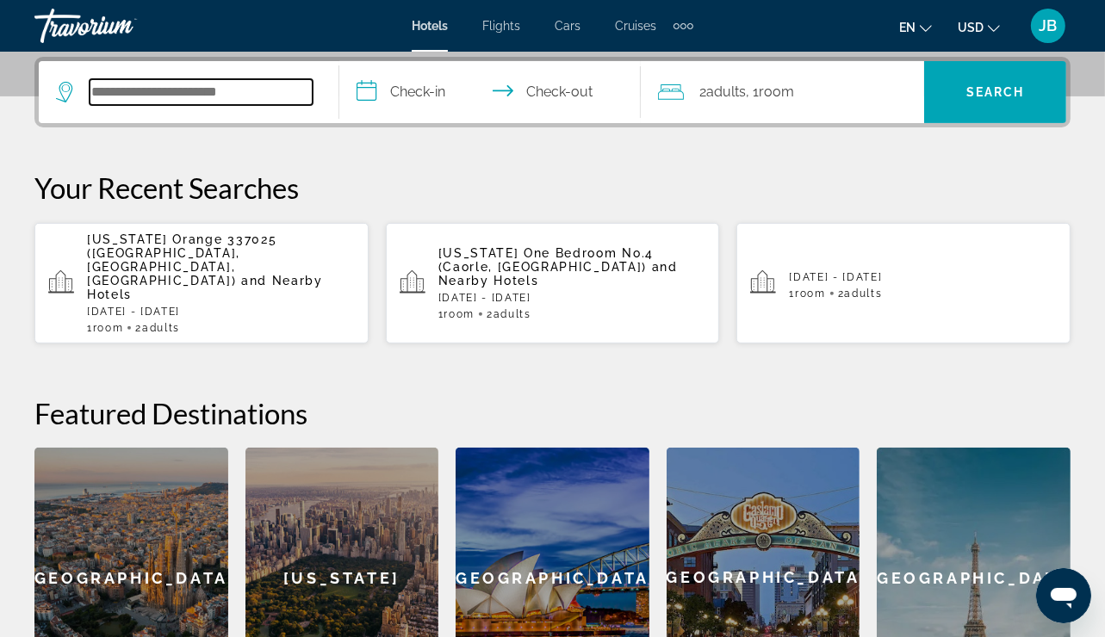
click at [301, 79] on input "Search hotel destination" at bounding box center [201, 92] width 223 height 26
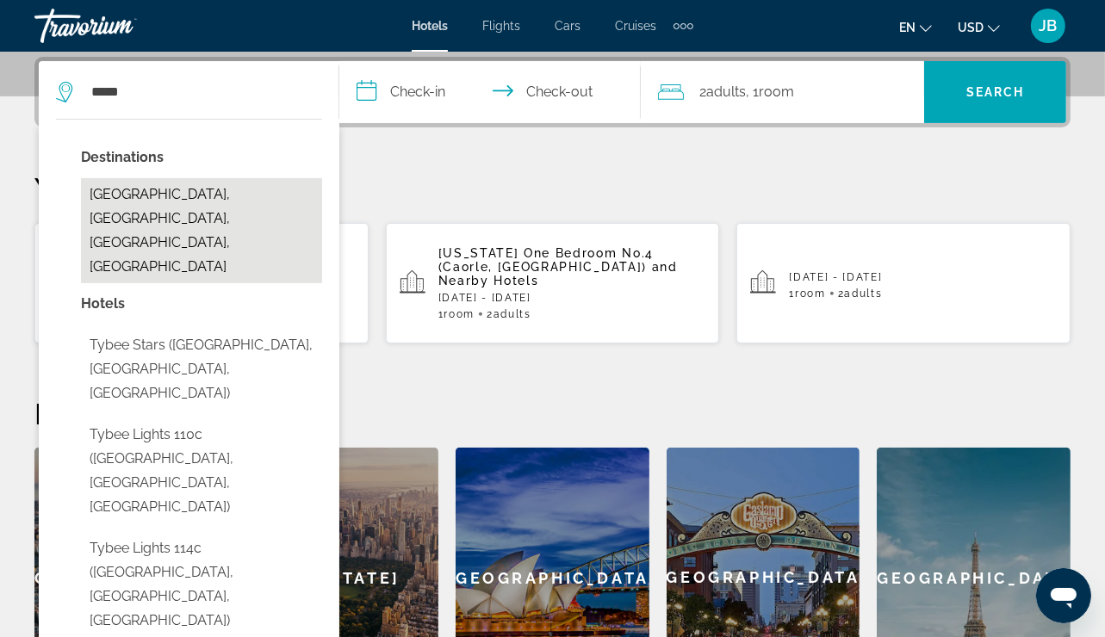
click at [130, 194] on button "[GEOGRAPHIC_DATA], [GEOGRAPHIC_DATA], [GEOGRAPHIC_DATA], [GEOGRAPHIC_DATA]" at bounding box center [201, 230] width 241 height 105
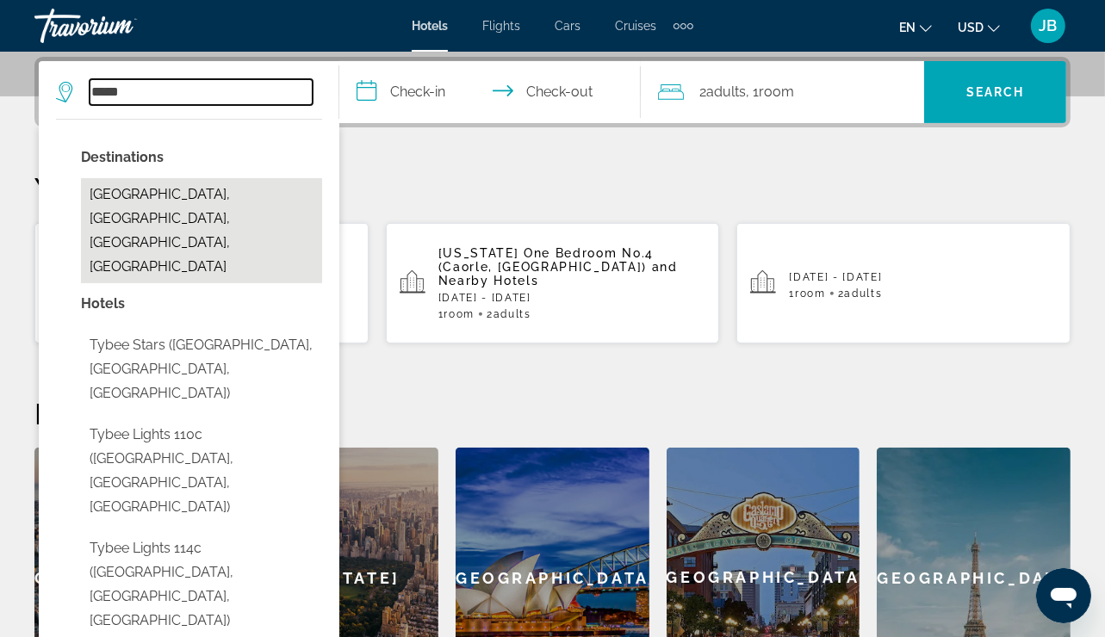
type input "**********"
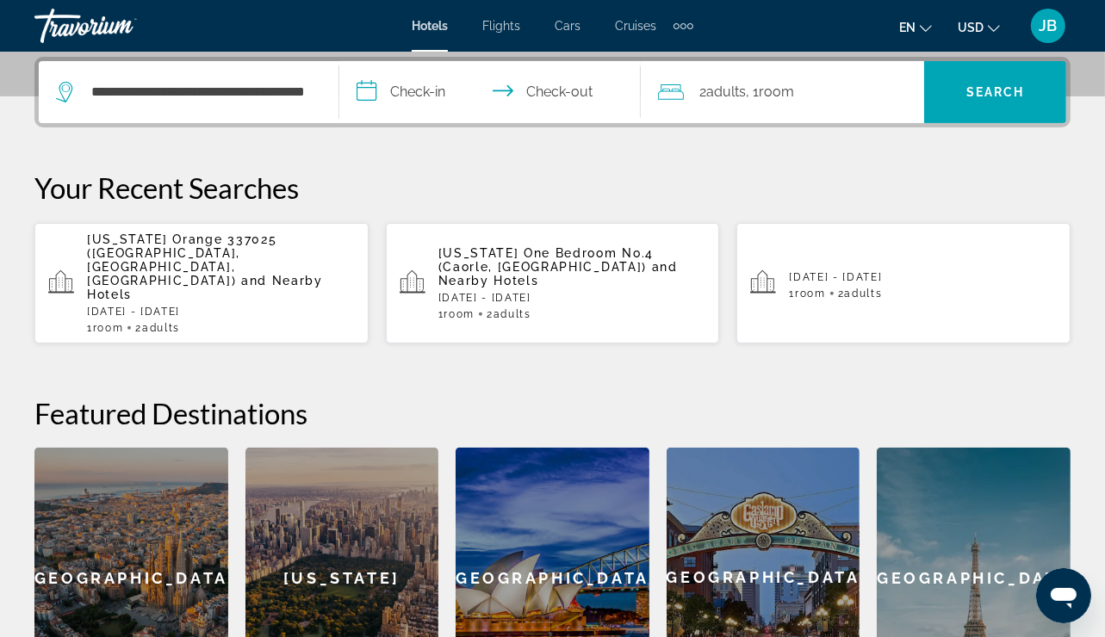
click at [402, 97] on input "**********" at bounding box center [492, 94] width 307 height 67
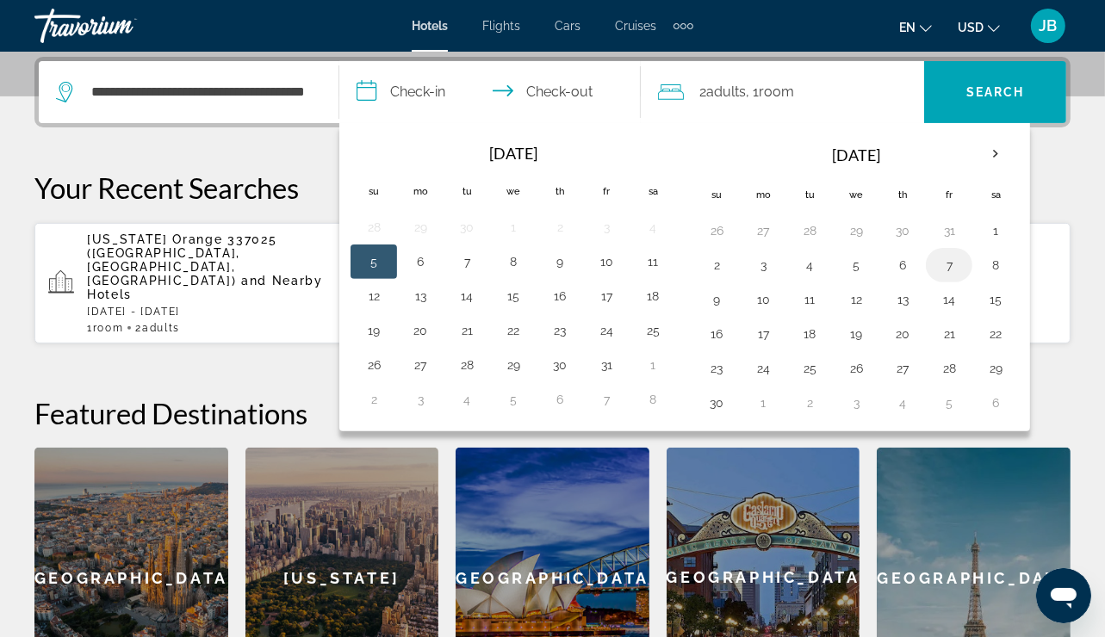
click at [952, 255] on button "7" at bounding box center [949, 265] width 28 height 24
click at [713, 294] on button "9" at bounding box center [717, 300] width 28 height 24
type input "**********"
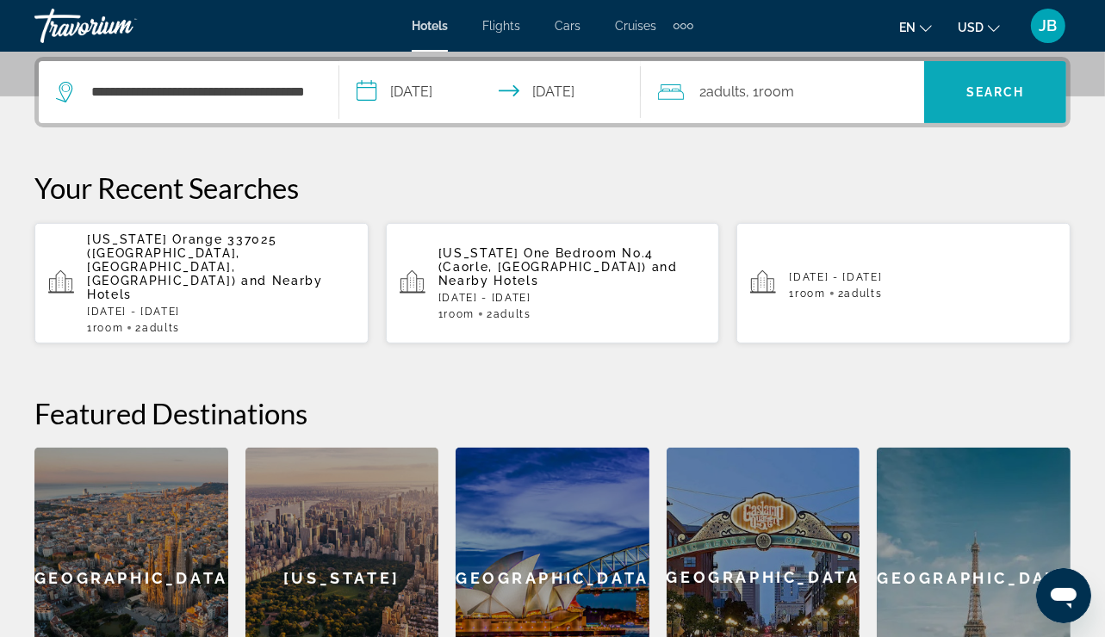
click at [996, 94] on span "Search" at bounding box center [995, 92] width 59 height 14
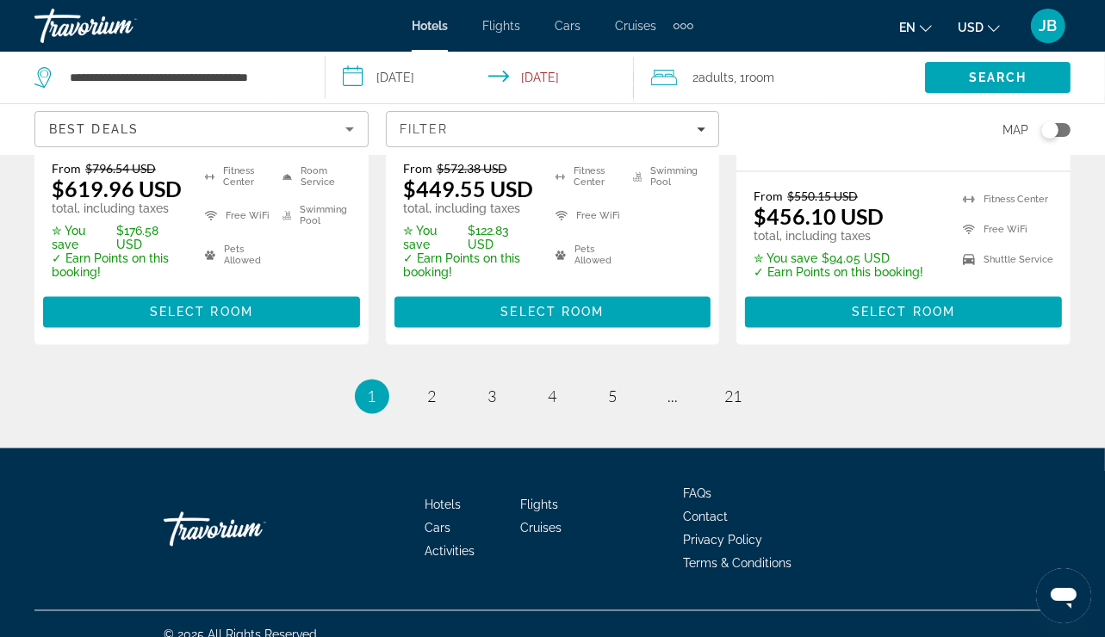
scroll to position [2640, 0]
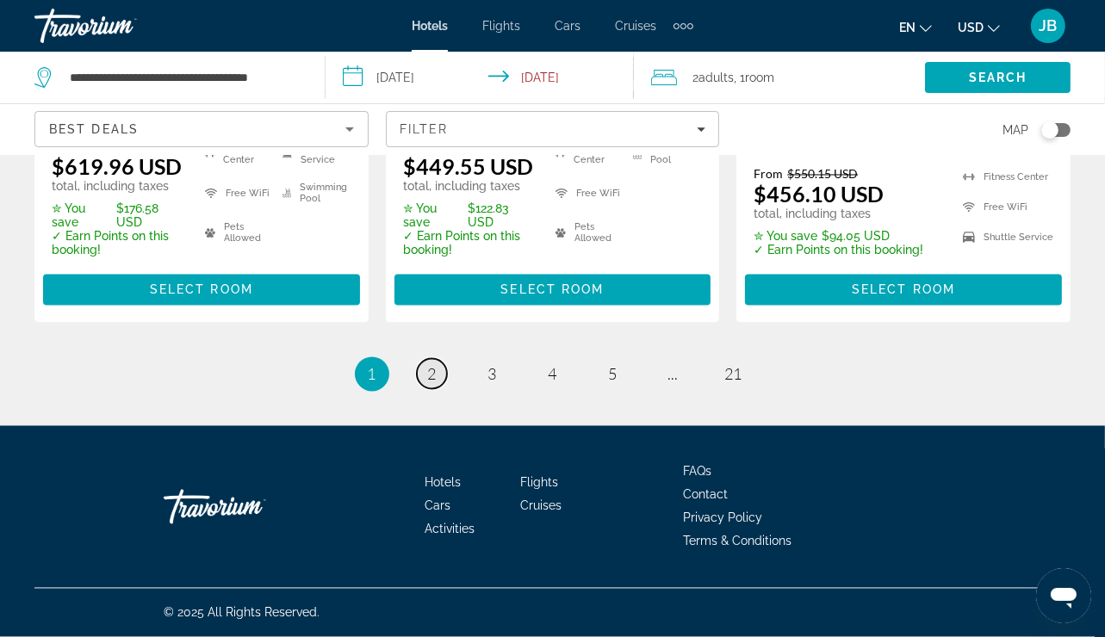
click at [425, 371] on link "page 2" at bounding box center [432, 374] width 30 height 30
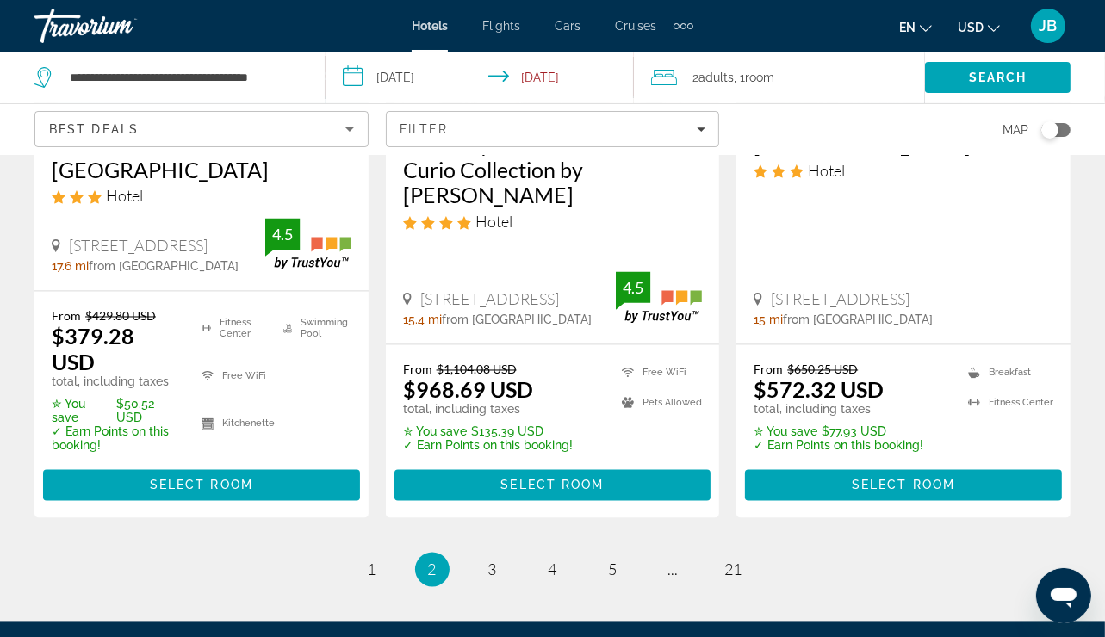
scroll to position [2653, 0]
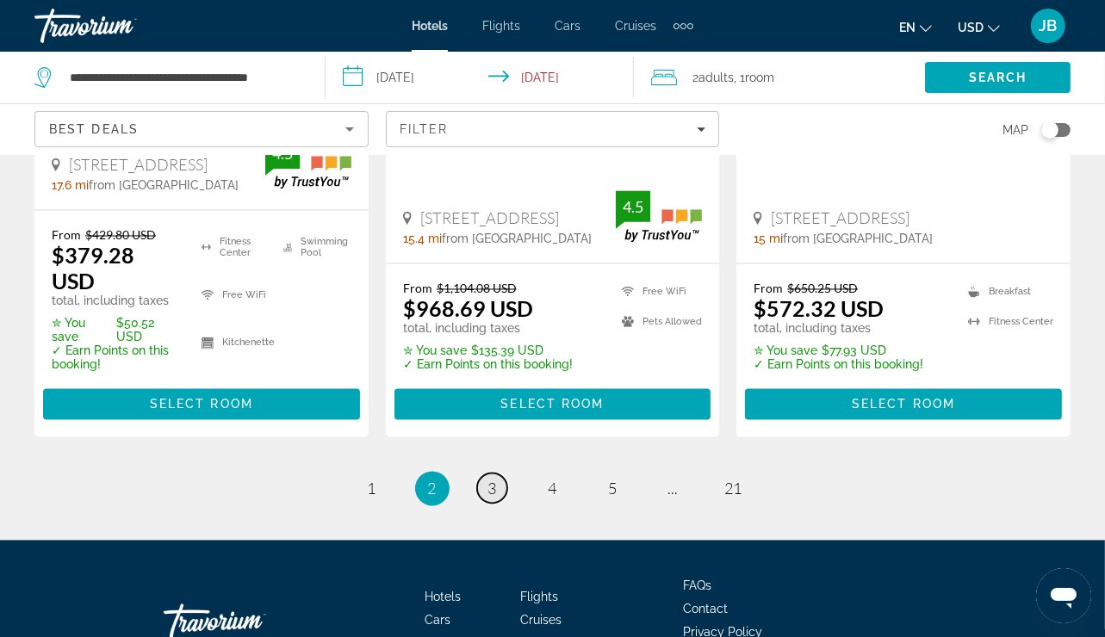
click at [498, 474] on link "page 3" at bounding box center [492, 489] width 30 height 30
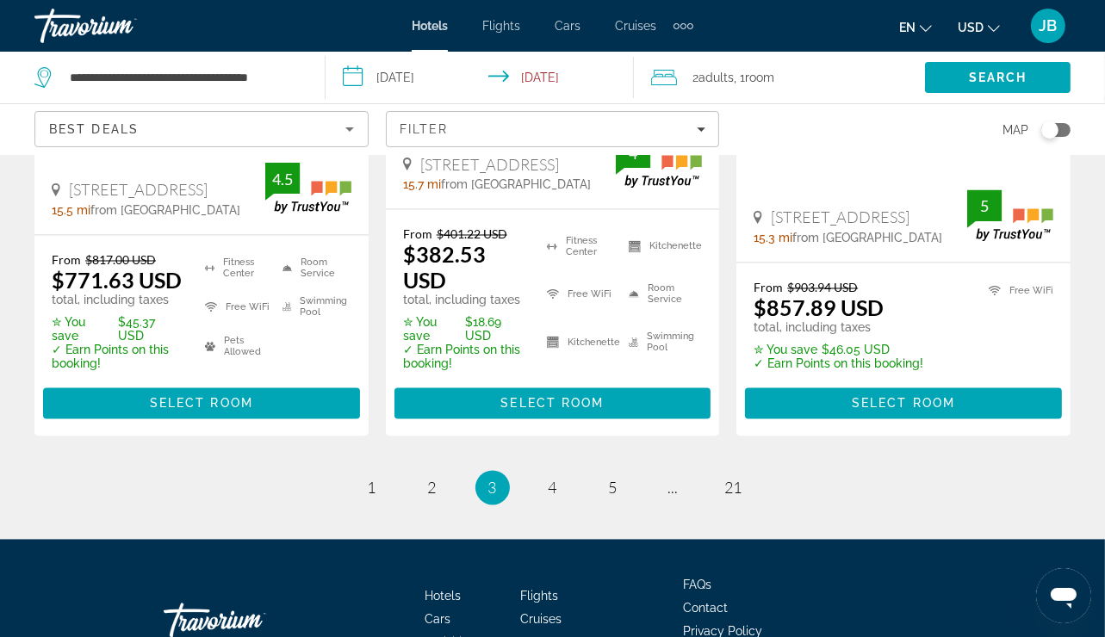
scroll to position [2610, 0]
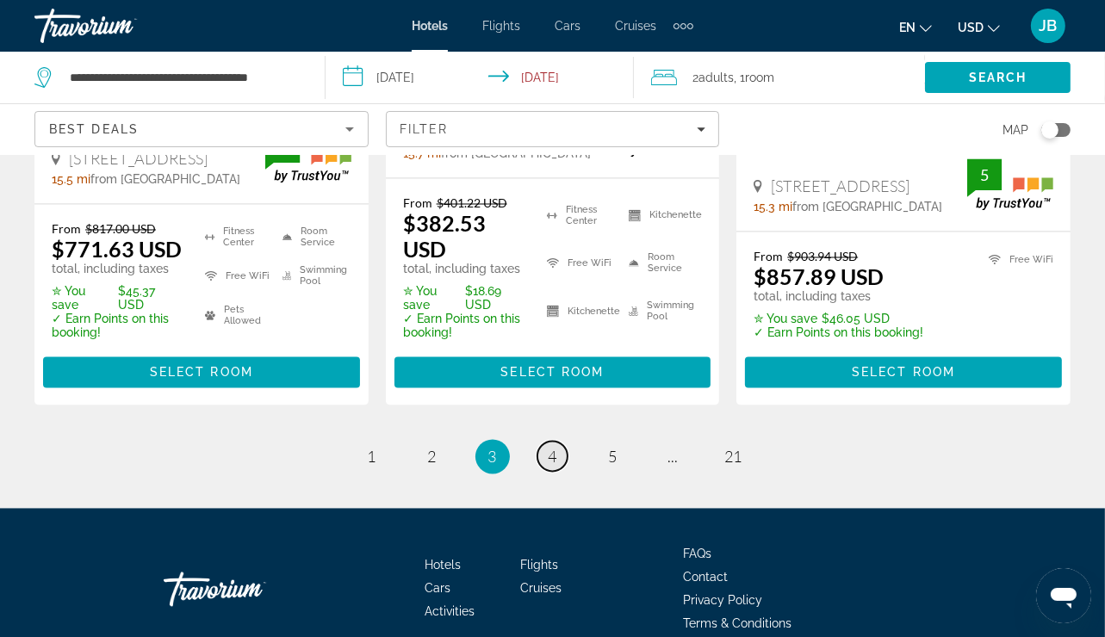
click at [549, 448] on span "4" at bounding box center [553, 457] width 9 height 19
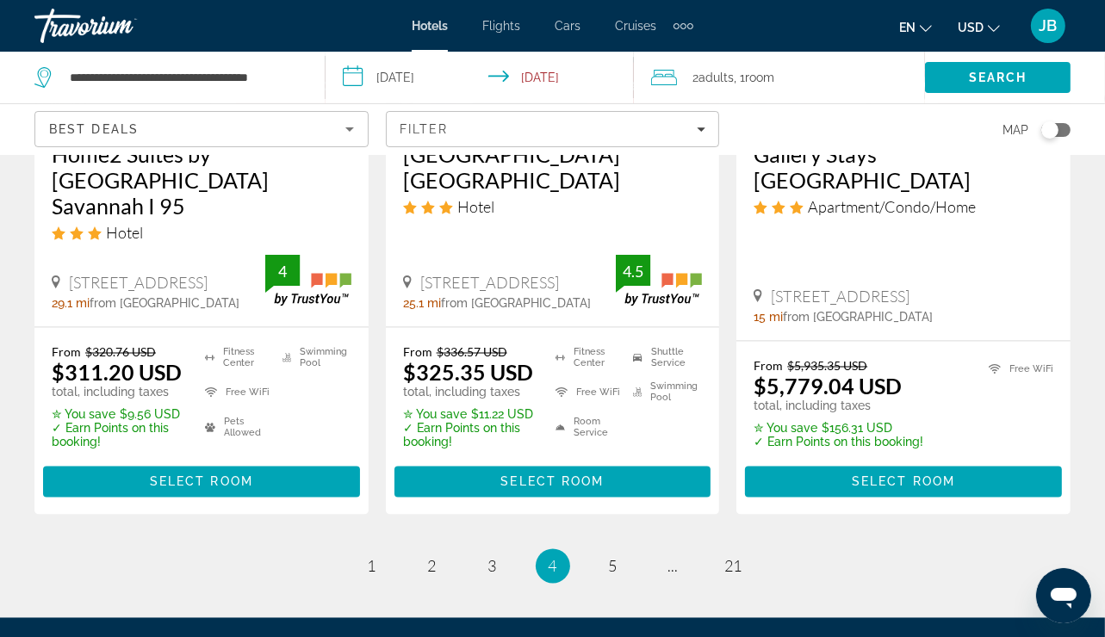
scroll to position [2515, 0]
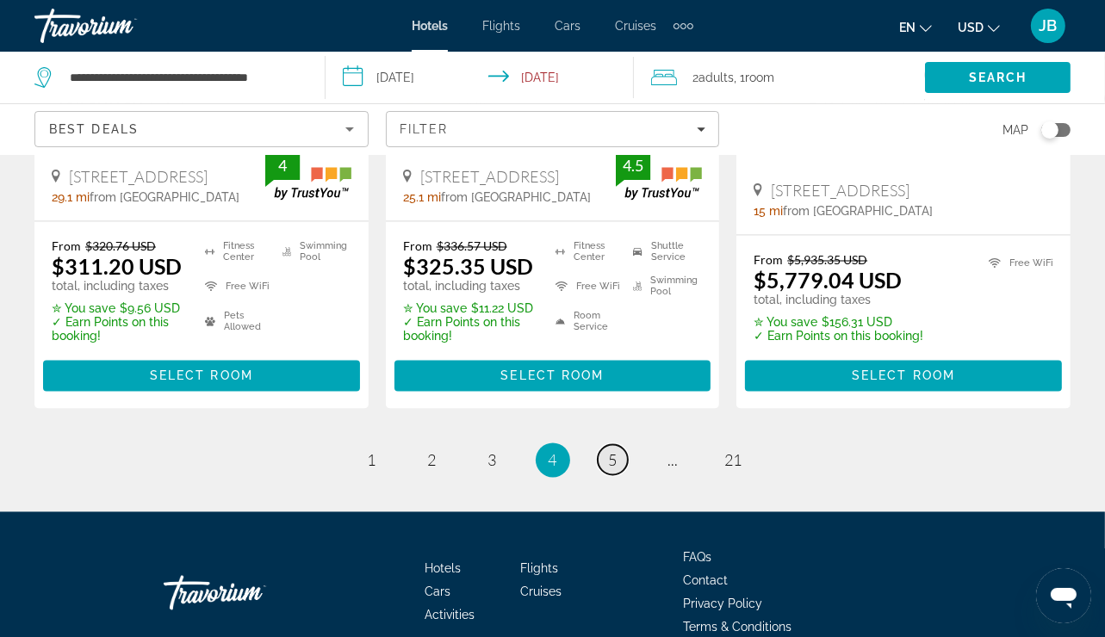
click at [603, 474] on link "page 5" at bounding box center [613, 460] width 30 height 30
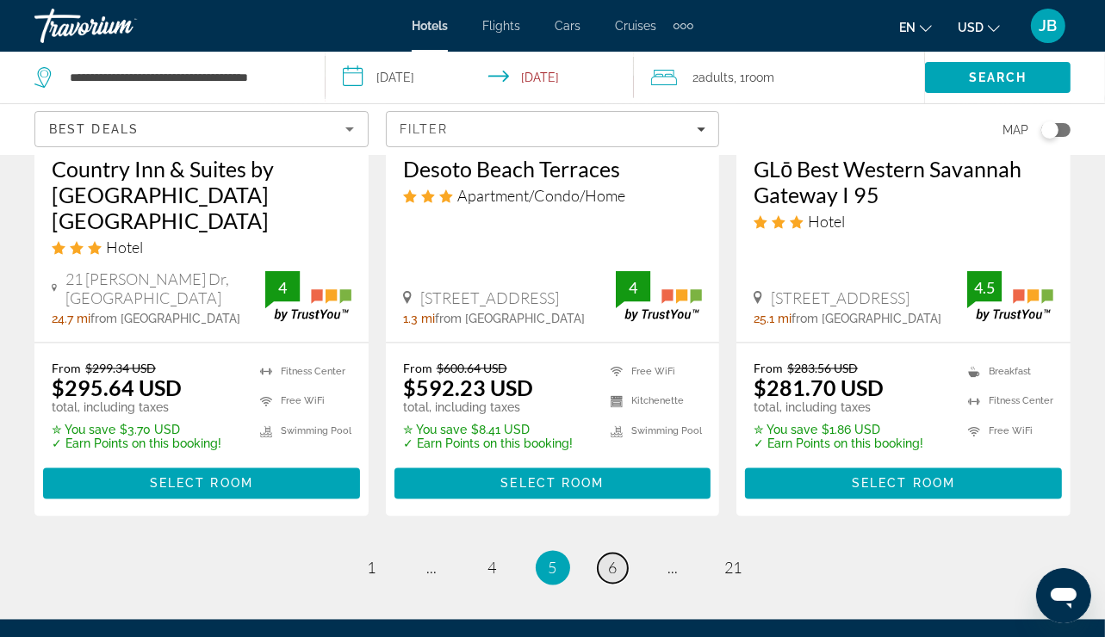
scroll to position [2446, 0]
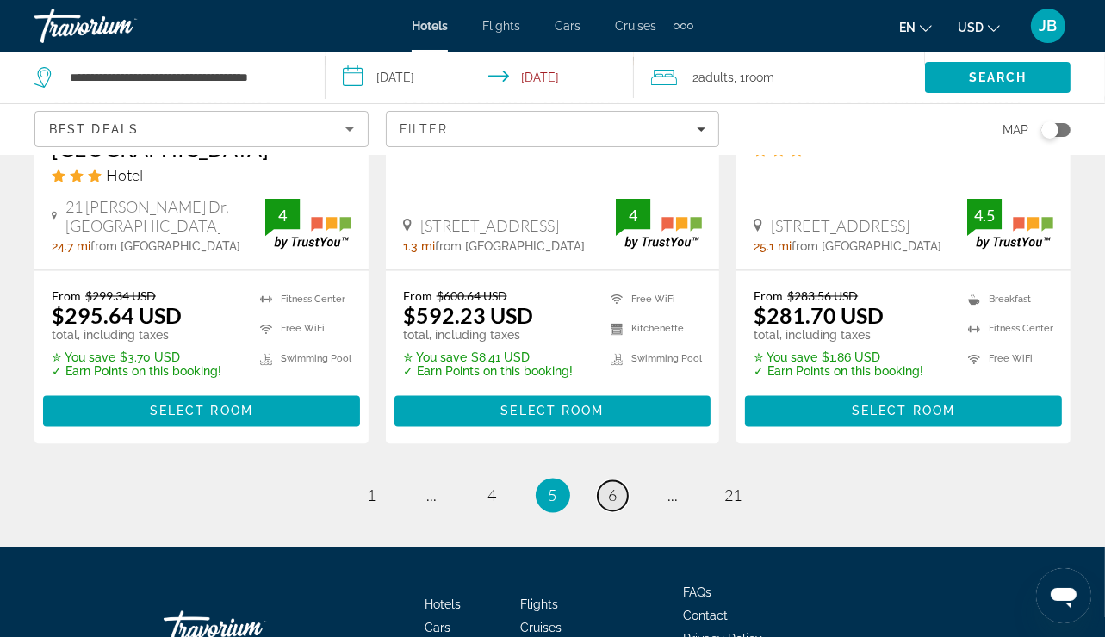
click at [613, 487] on span "6" at bounding box center [613, 496] width 9 height 19
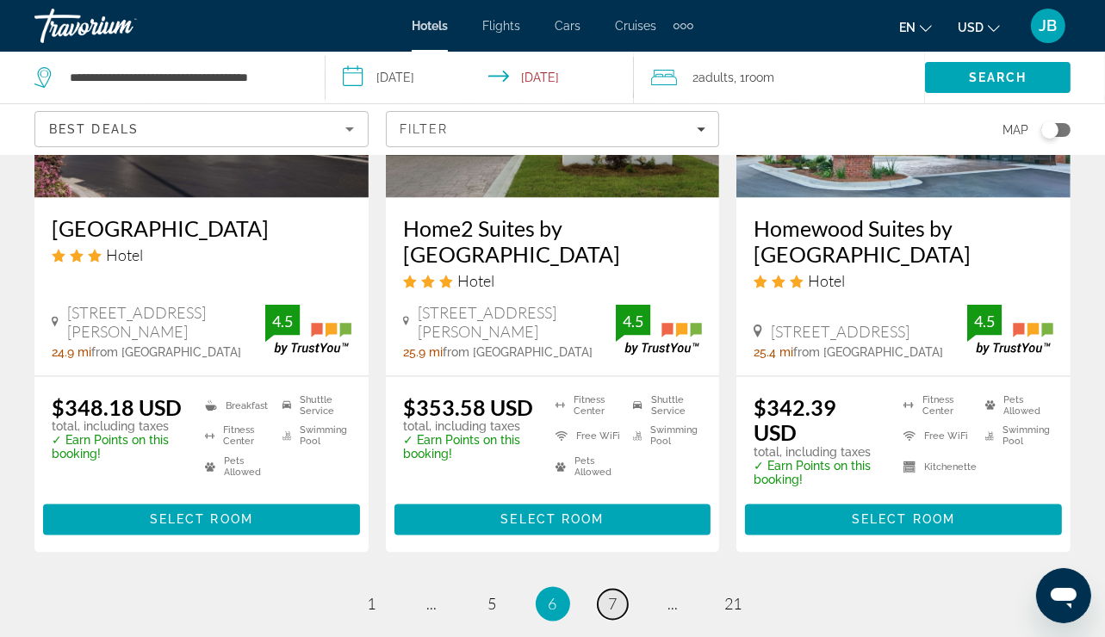
scroll to position [2411, 0]
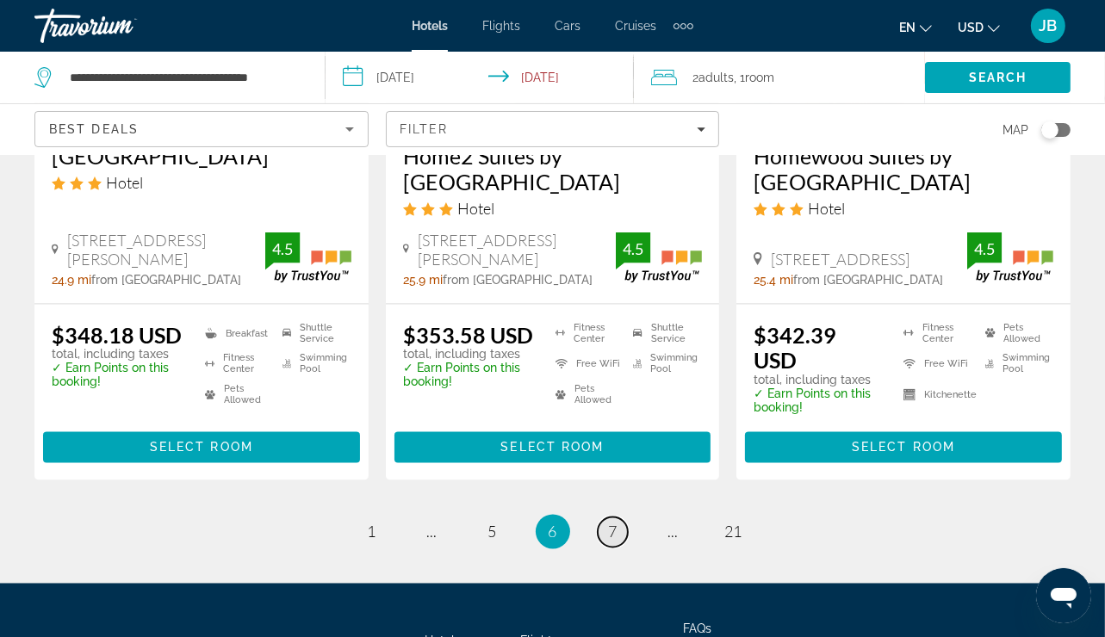
click at [609, 523] on span "7" at bounding box center [613, 532] width 9 height 19
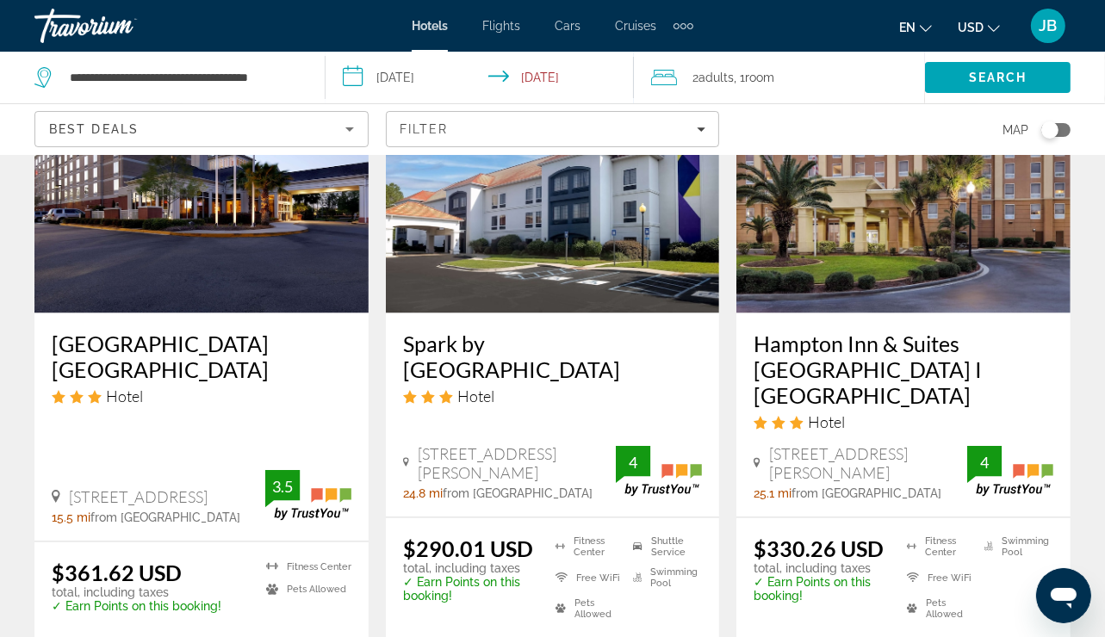
scroll to position [2205, 0]
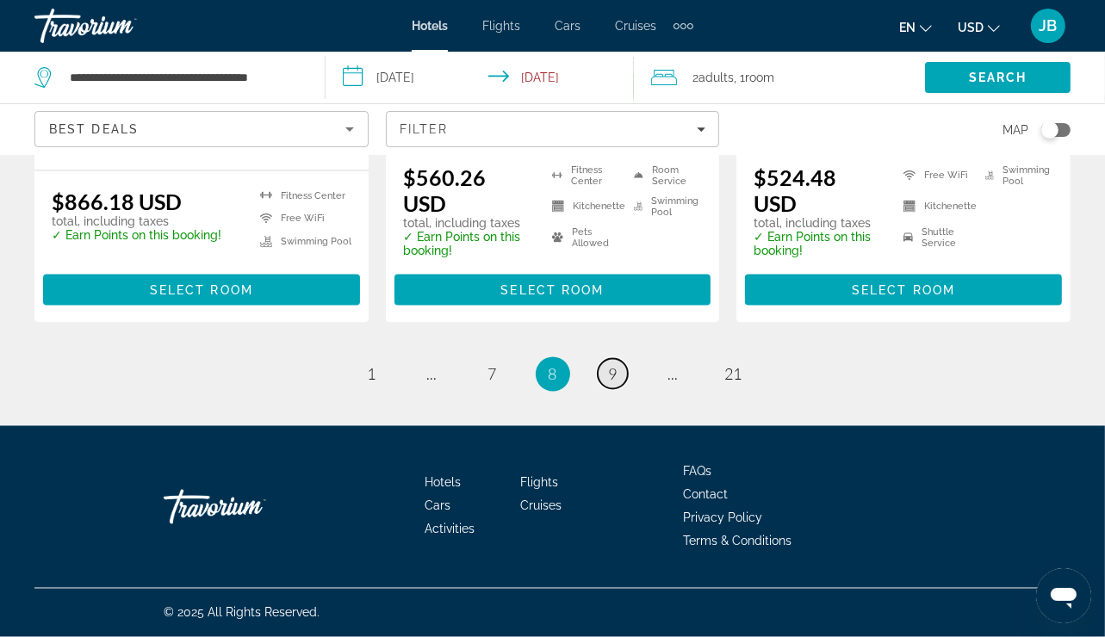
scroll to position [2448, 0]
click at [613, 375] on span "9" at bounding box center [613, 374] width 9 height 19
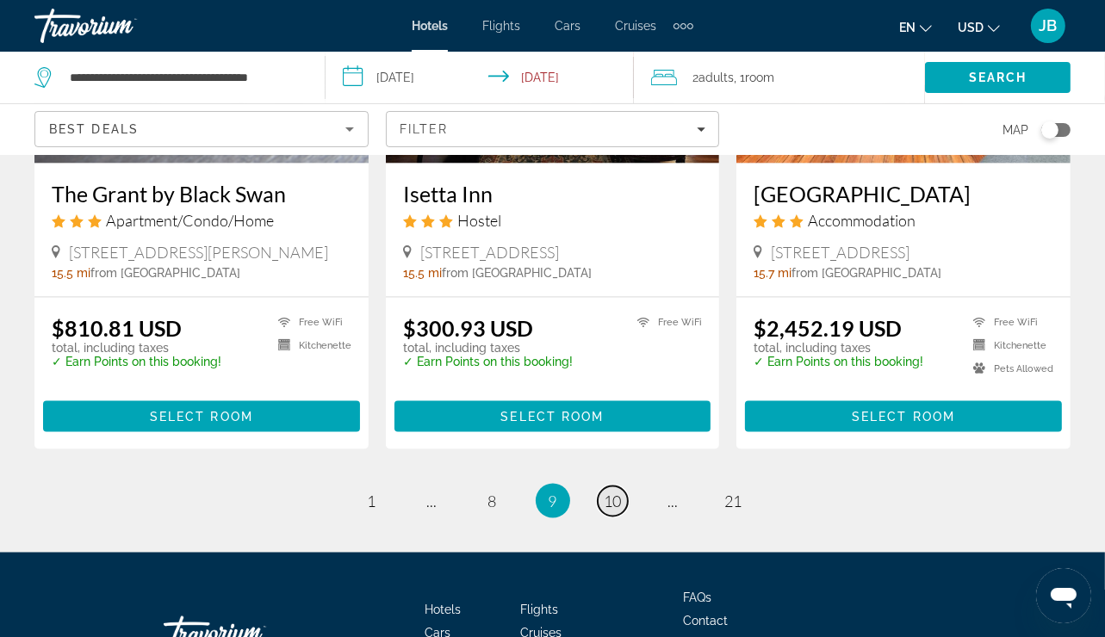
scroll to position [2274, 0]
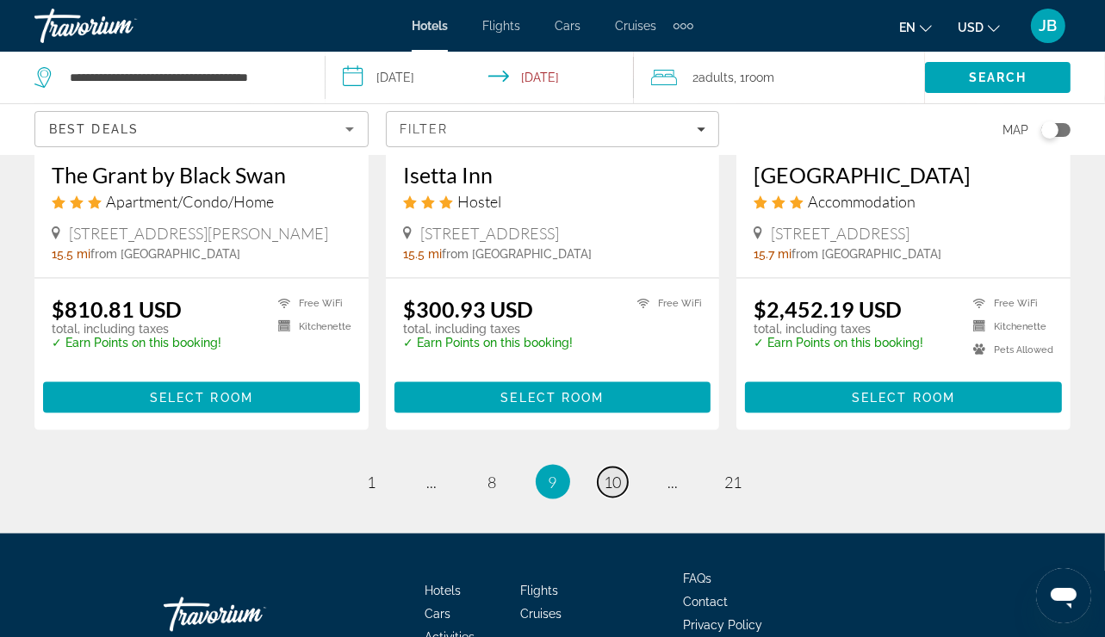
click at [617, 473] on span "10" at bounding box center [613, 482] width 17 height 19
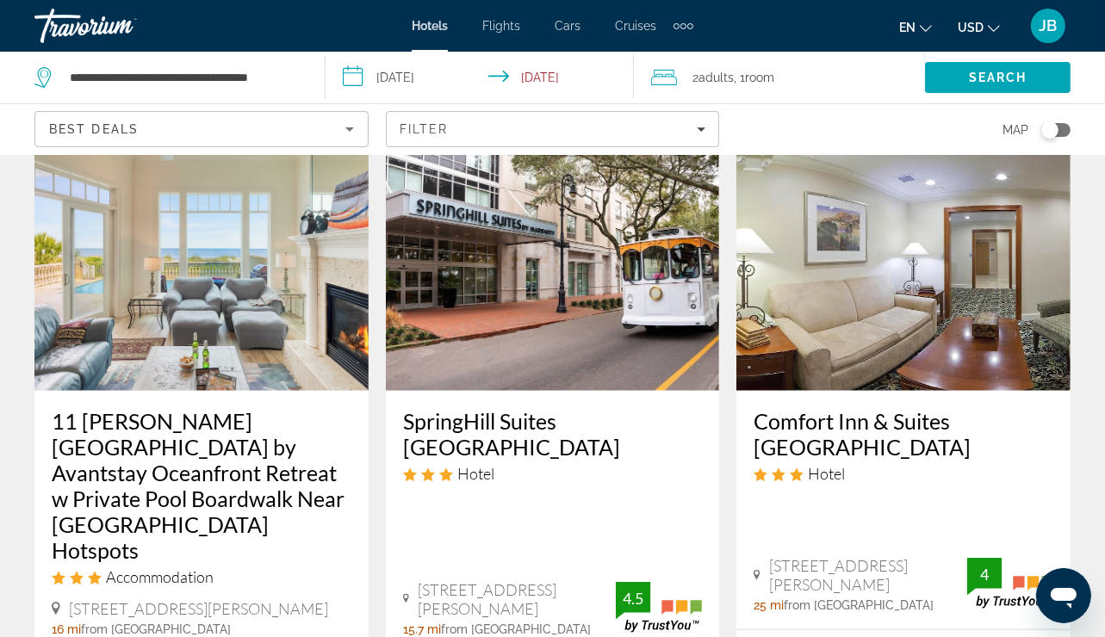
scroll to position [1378, 0]
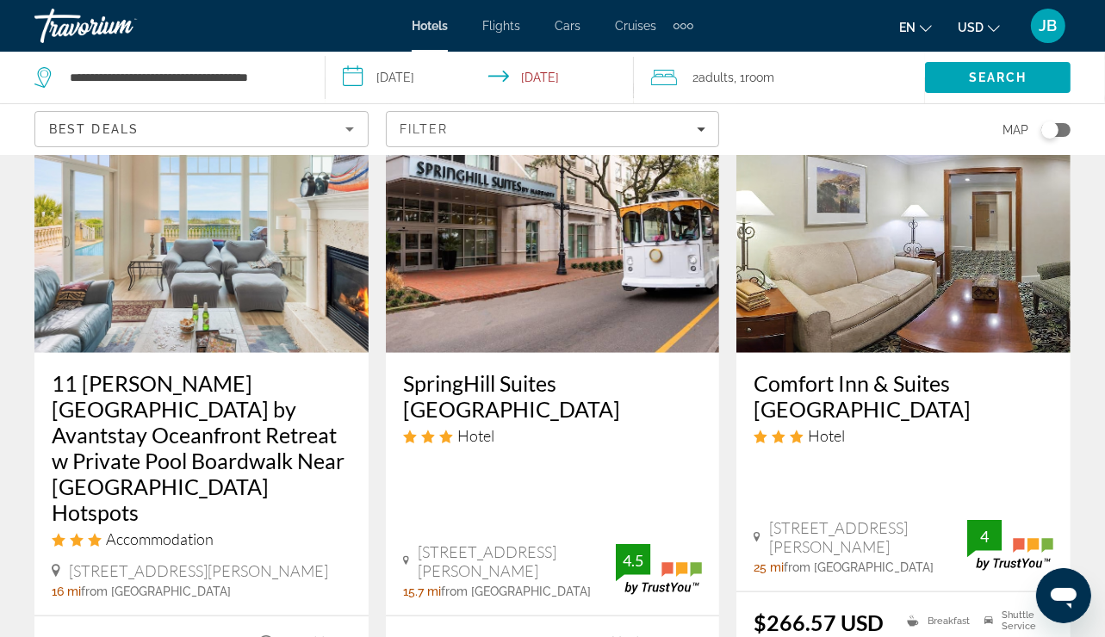
click at [393, 177] on img "Main content" at bounding box center [553, 216] width 334 height 276
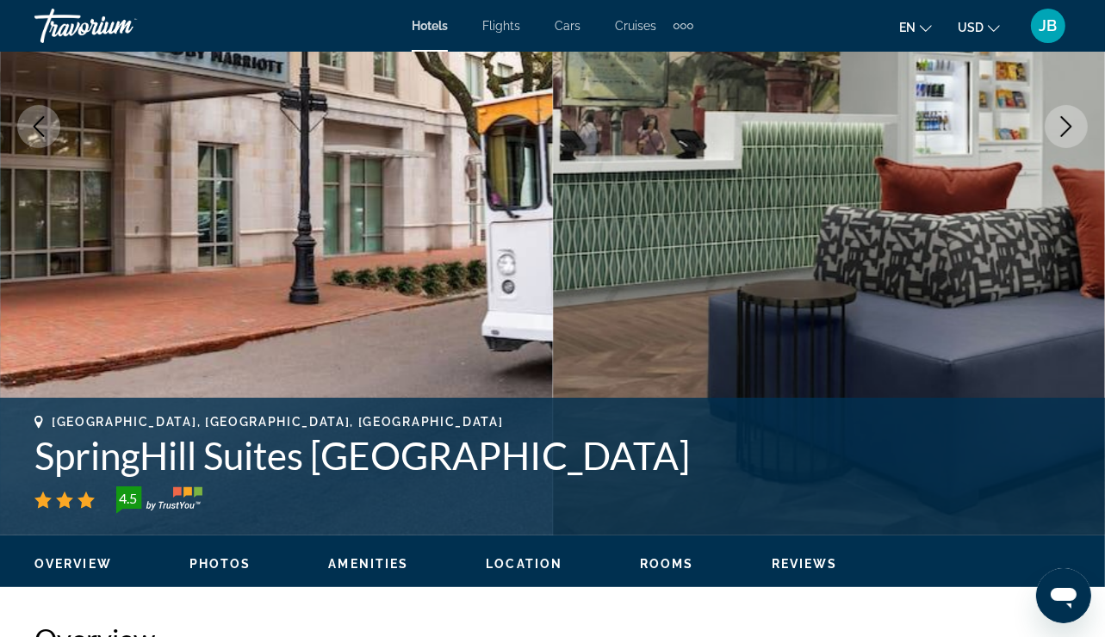
scroll to position [310, 0]
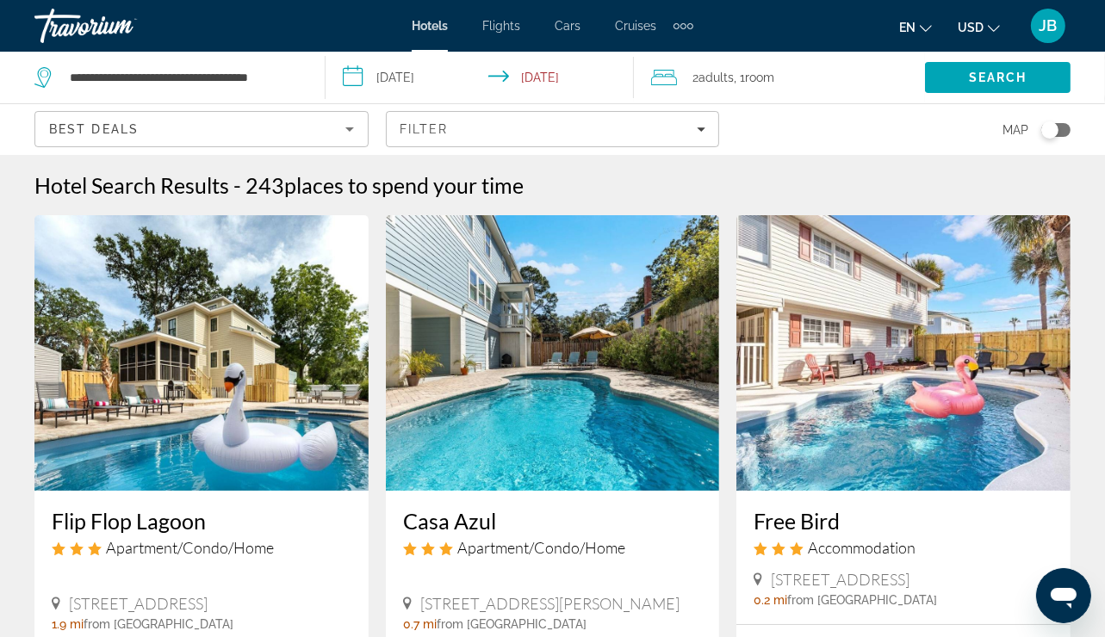
click at [433, 82] on input "**********" at bounding box center [483, 80] width 315 height 57
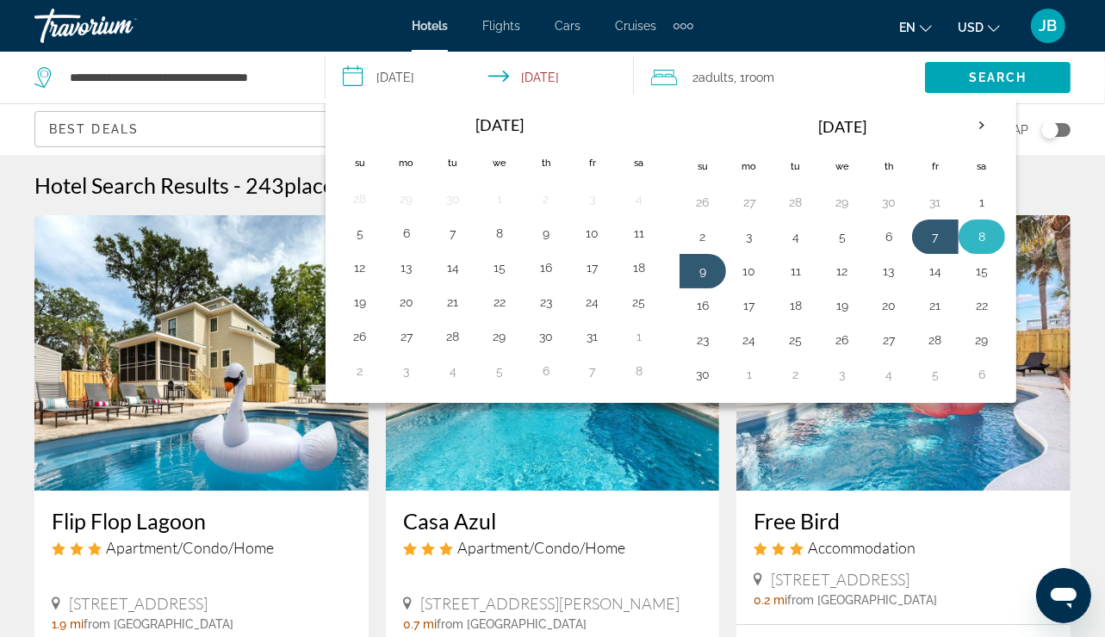
click at [975, 229] on button "8" at bounding box center [982, 237] width 28 height 24
click at [700, 264] on button "9" at bounding box center [703, 271] width 28 height 24
type input "**********"
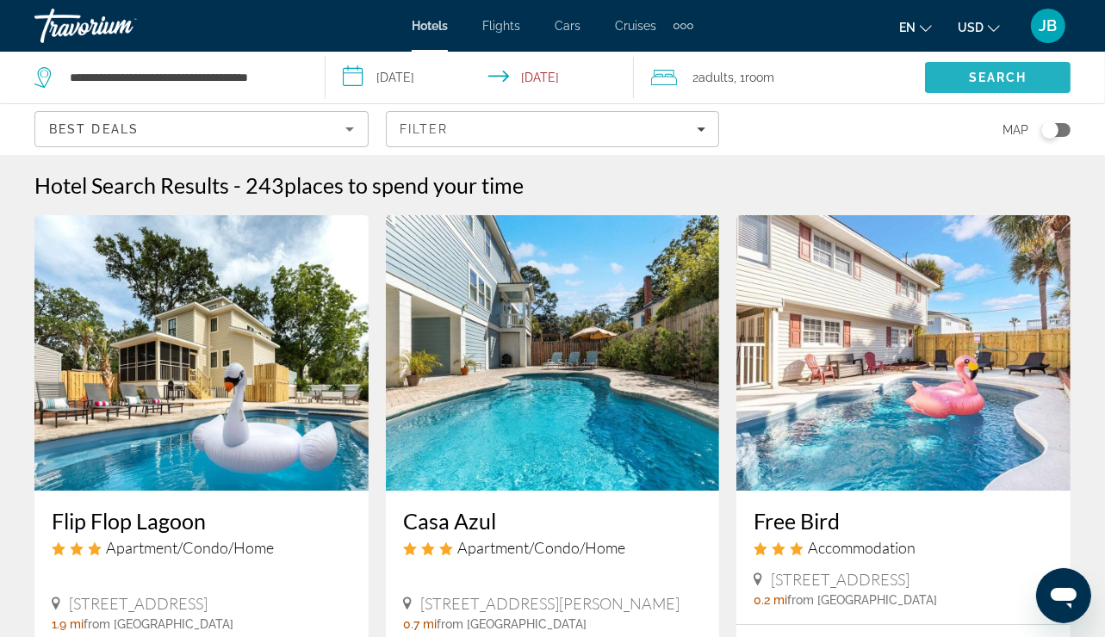
click at [978, 73] on span "Search" at bounding box center [998, 78] width 59 height 14
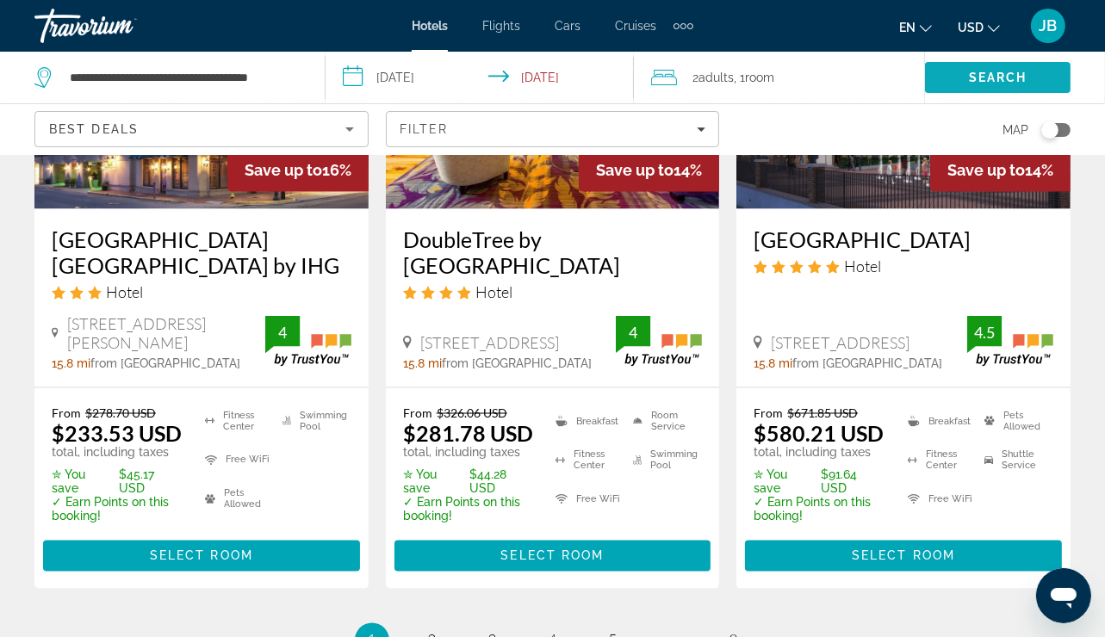
scroll to position [2377, 0]
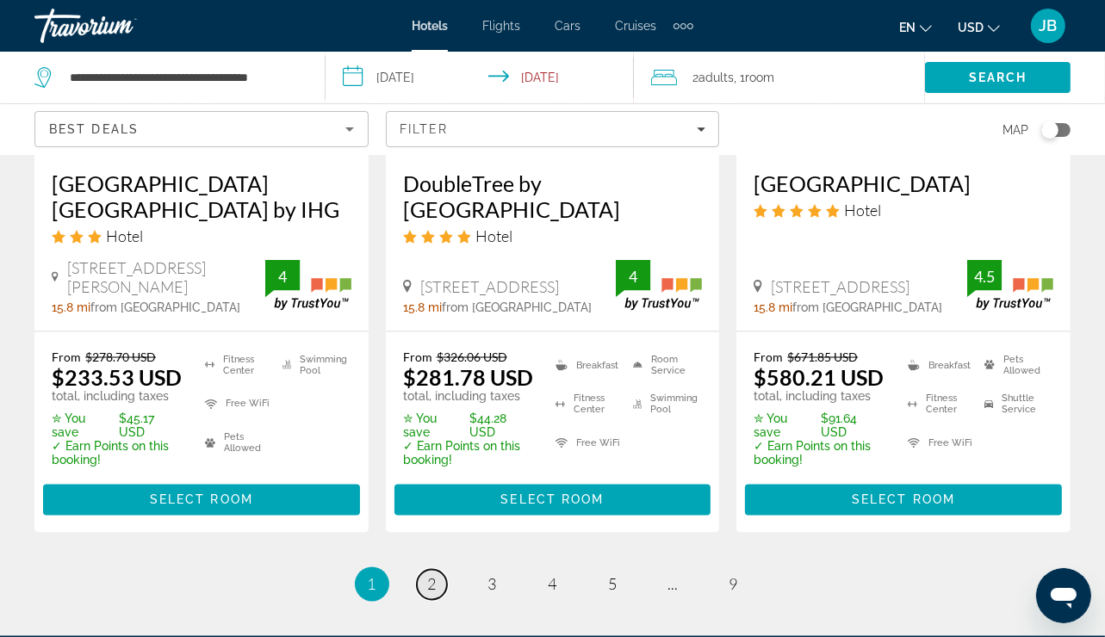
click at [429, 575] on span "2" at bounding box center [432, 584] width 9 height 19
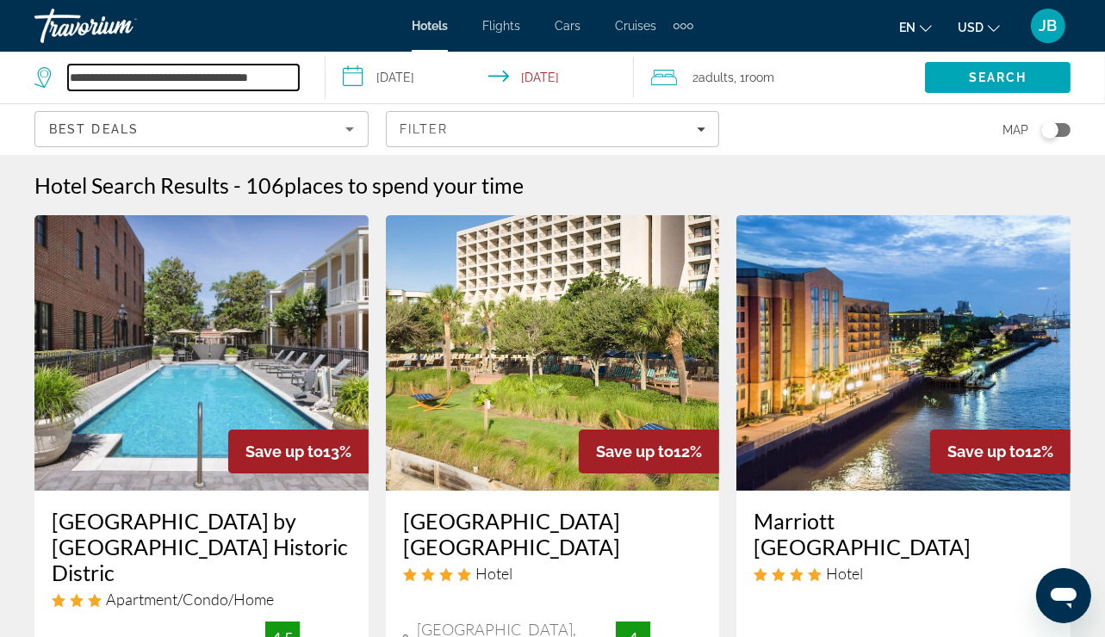
click at [283, 82] on input "**********" at bounding box center [183, 78] width 231 height 26
click at [297, 74] on input "**********" at bounding box center [183, 78] width 231 height 26
type input "*"
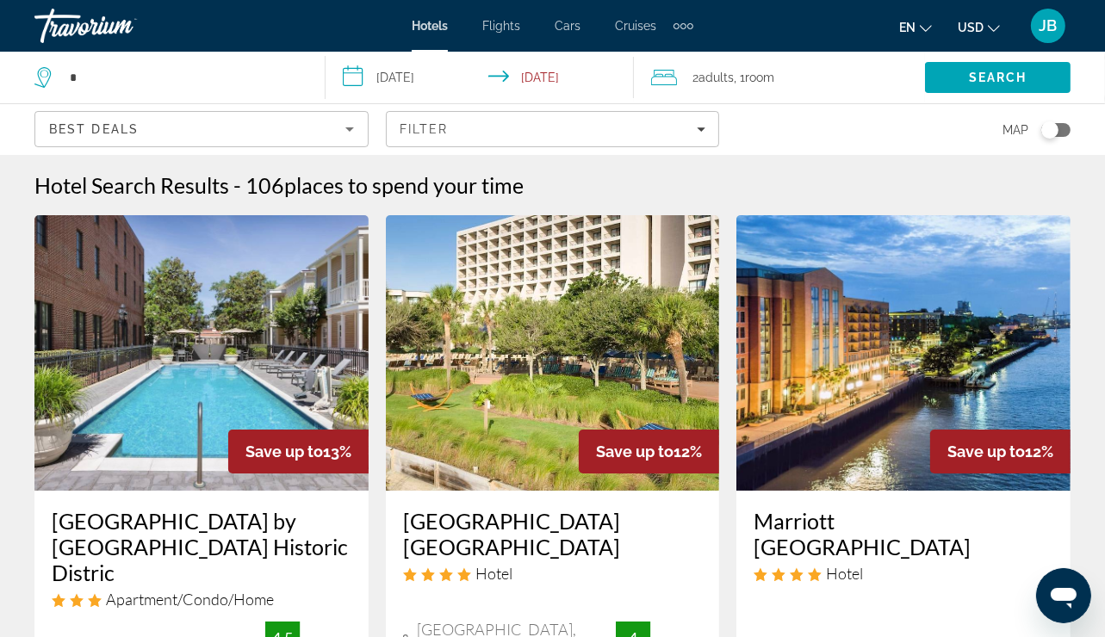
click at [89, 93] on div "*" at bounding box center [170, 78] width 273 height 52
click at [88, 83] on input "*" at bounding box center [183, 78] width 231 height 26
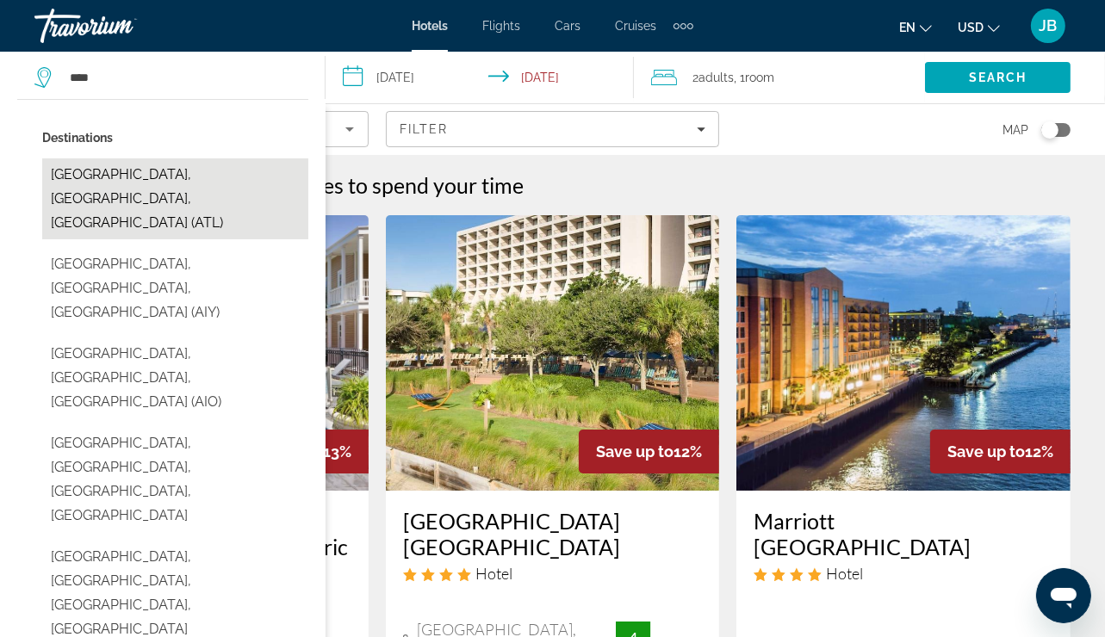
click at [90, 168] on button "[GEOGRAPHIC_DATA], [GEOGRAPHIC_DATA], [GEOGRAPHIC_DATA] (ATL)" at bounding box center [175, 198] width 266 height 81
type input "**********"
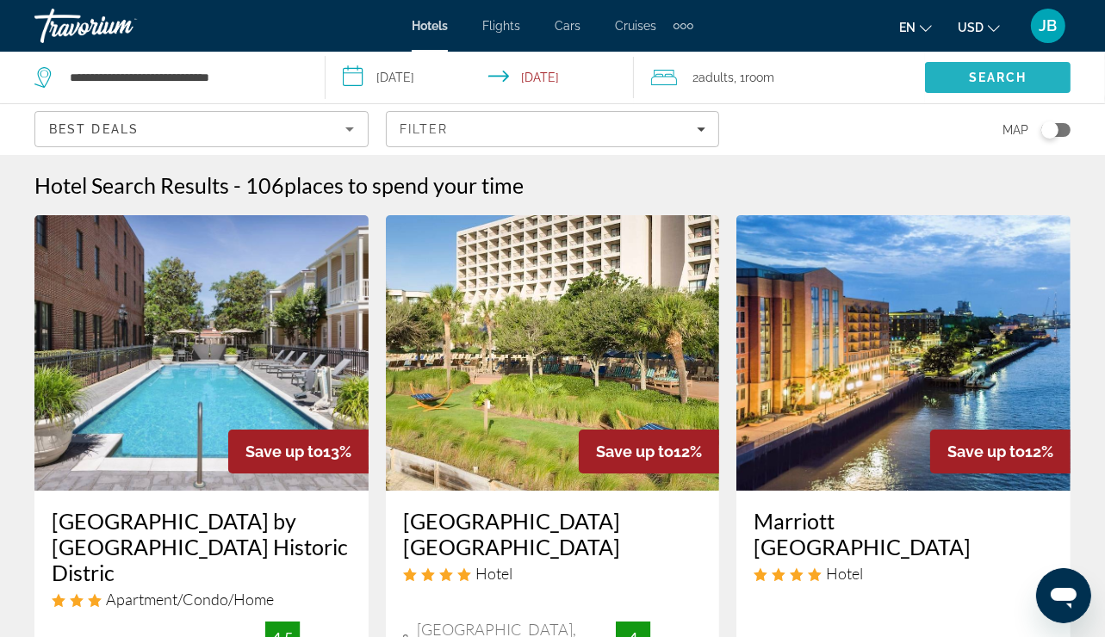
click at [984, 75] on span "Search" at bounding box center [998, 78] width 59 height 14
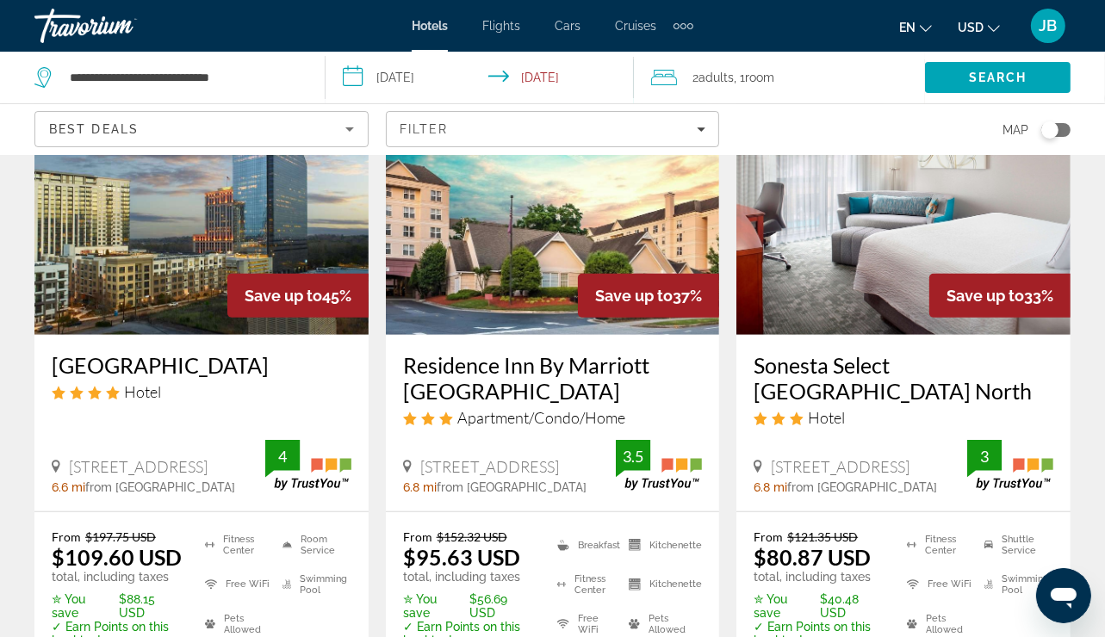
scroll to position [896, 0]
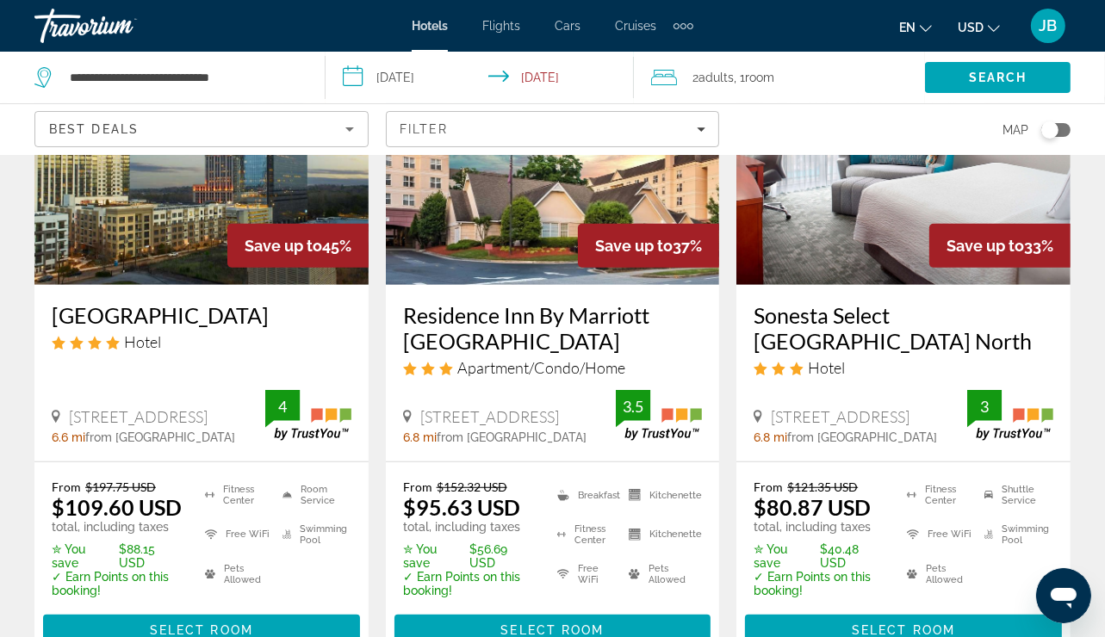
click at [532, 239] on img "Main content" at bounding box center [553, 147] width 334 height 276
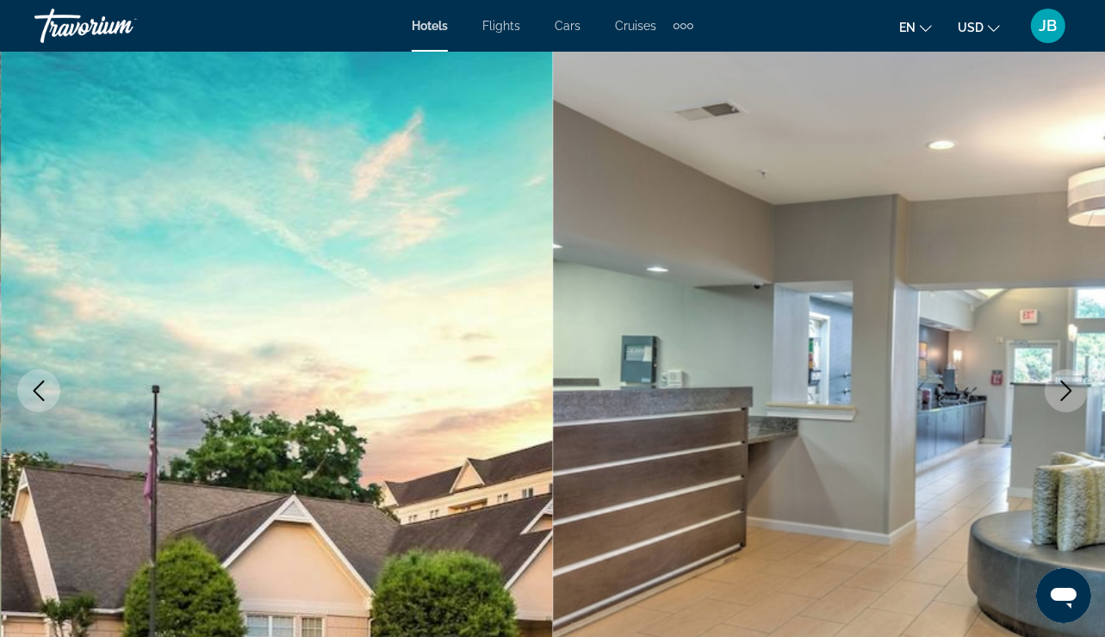
scroll to position [34, 0]
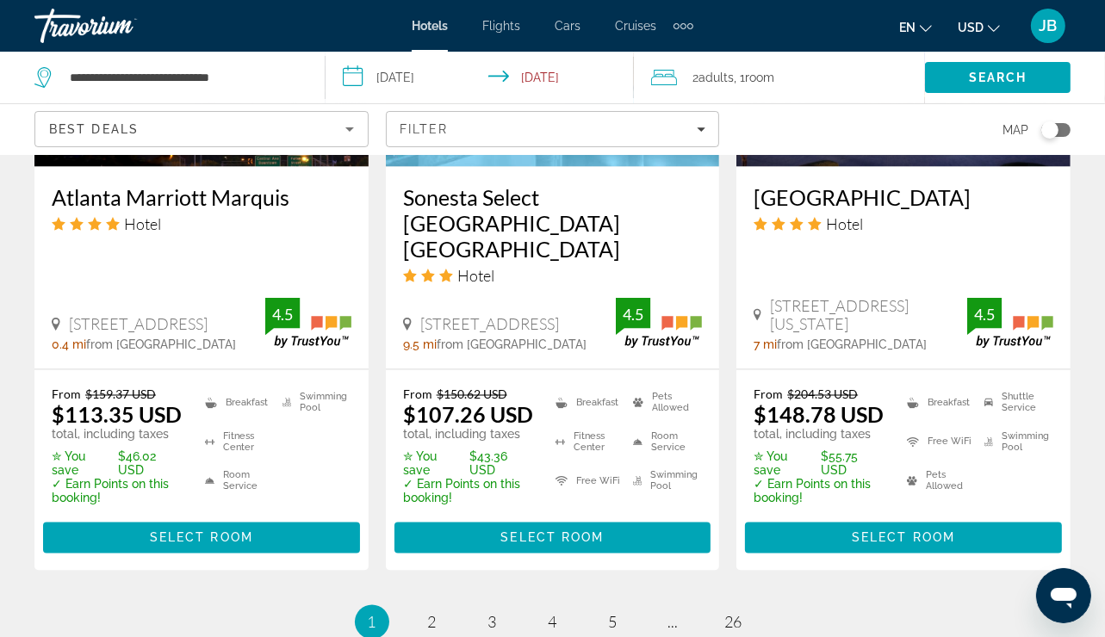
scroll to position [2446, 0]
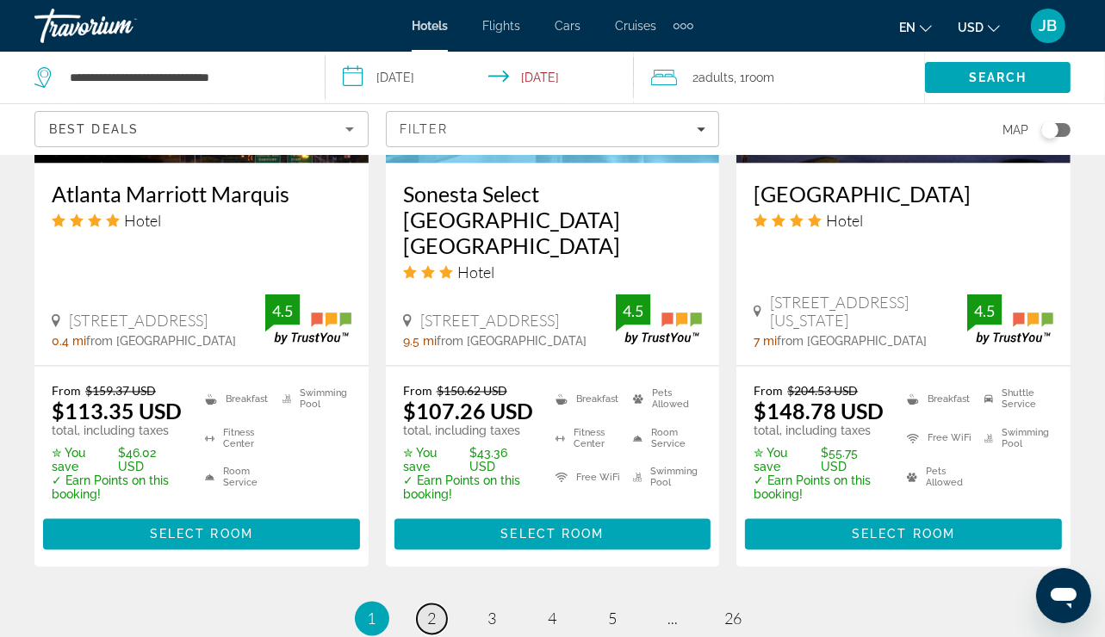
click at [439, 605] on link "page 2" at bounding box center [432, 620] width 30 height 30
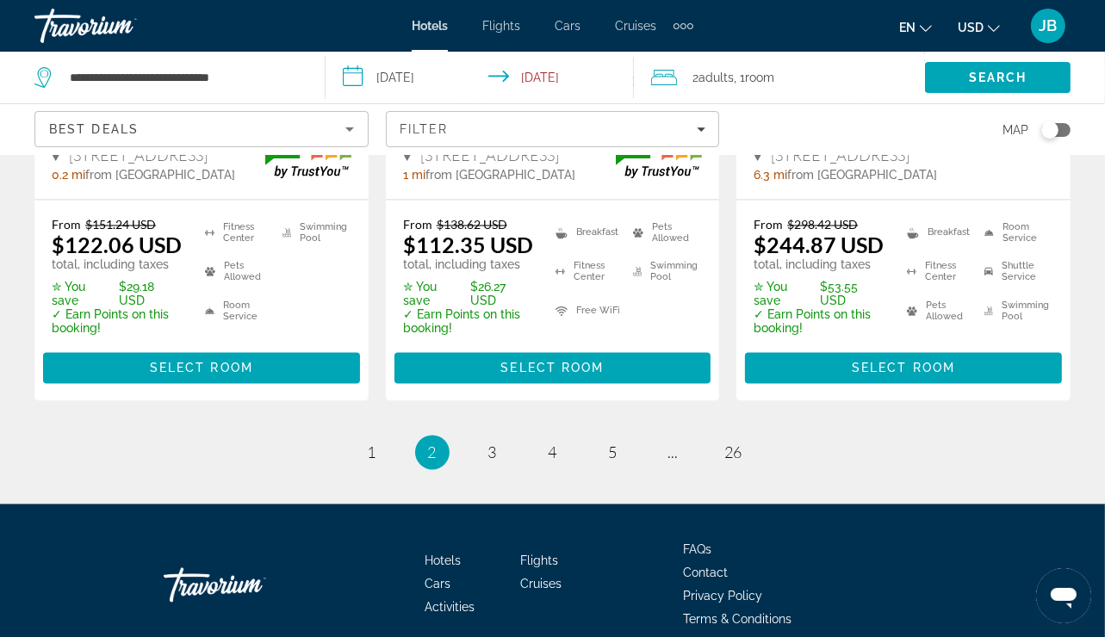
scroll to position [2587, 0]
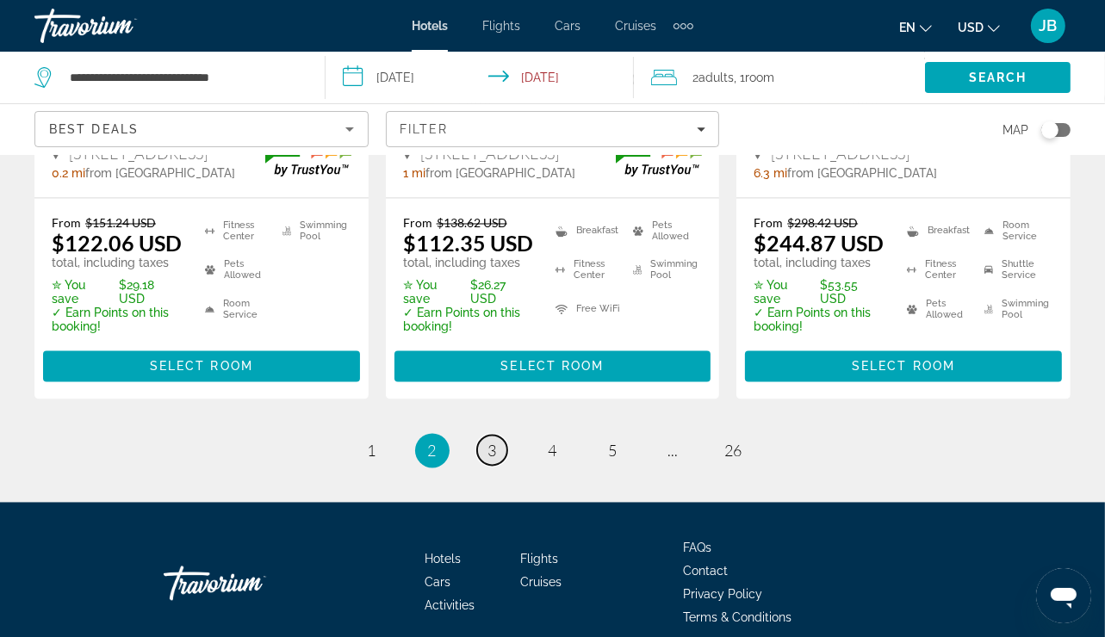
click at [496, 442] on span "3" at bounding box center [492, 451] width 9 height 19
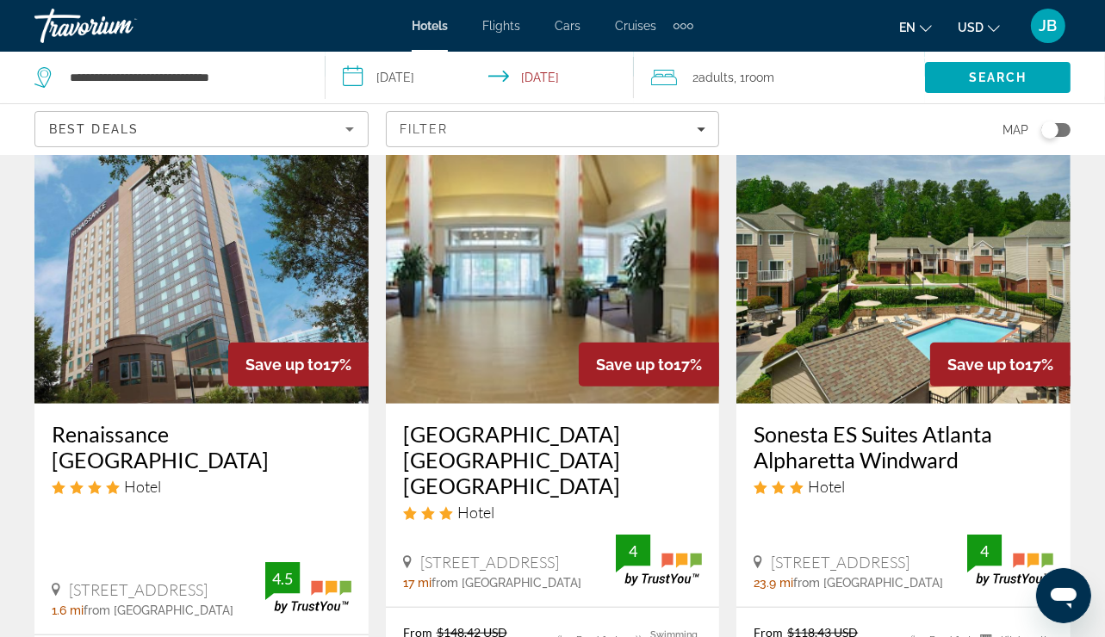
scroll to position [861, 0]
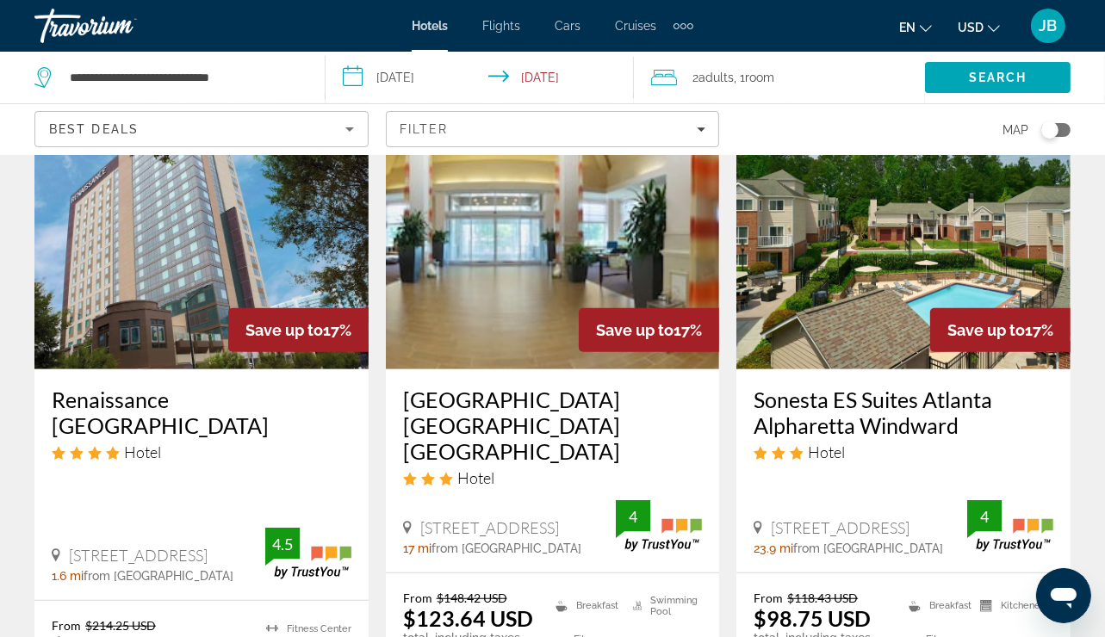
click at [117, 388] on h3 "Renaissance [GEOGRAPHIC_DATA]" at bounding box center [202, 413] width 300 height 52
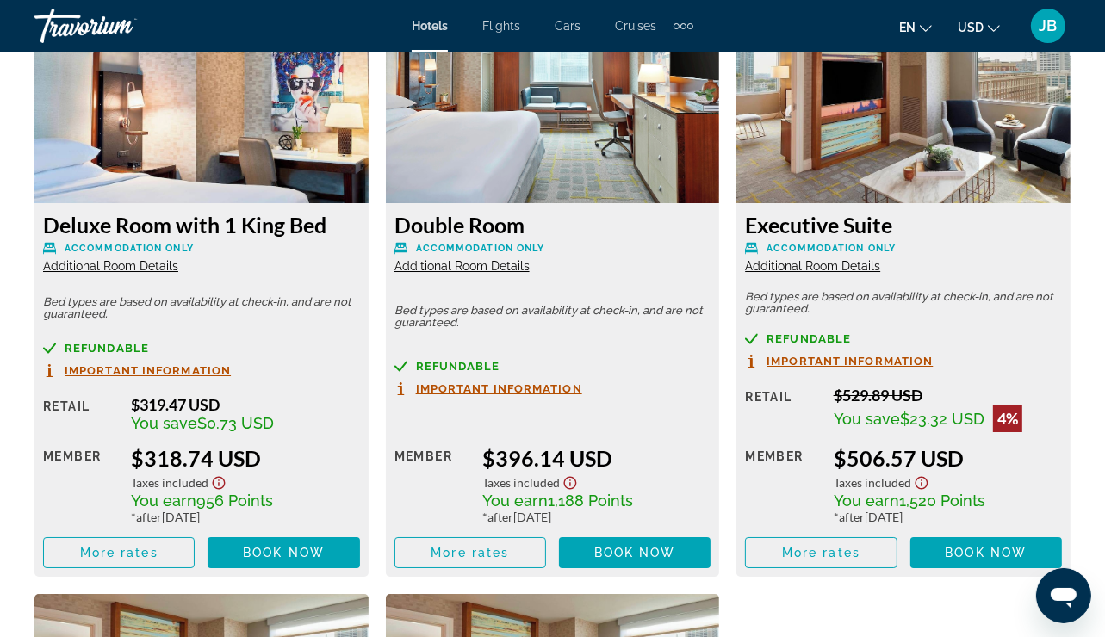
scroll to position [5132, 0]
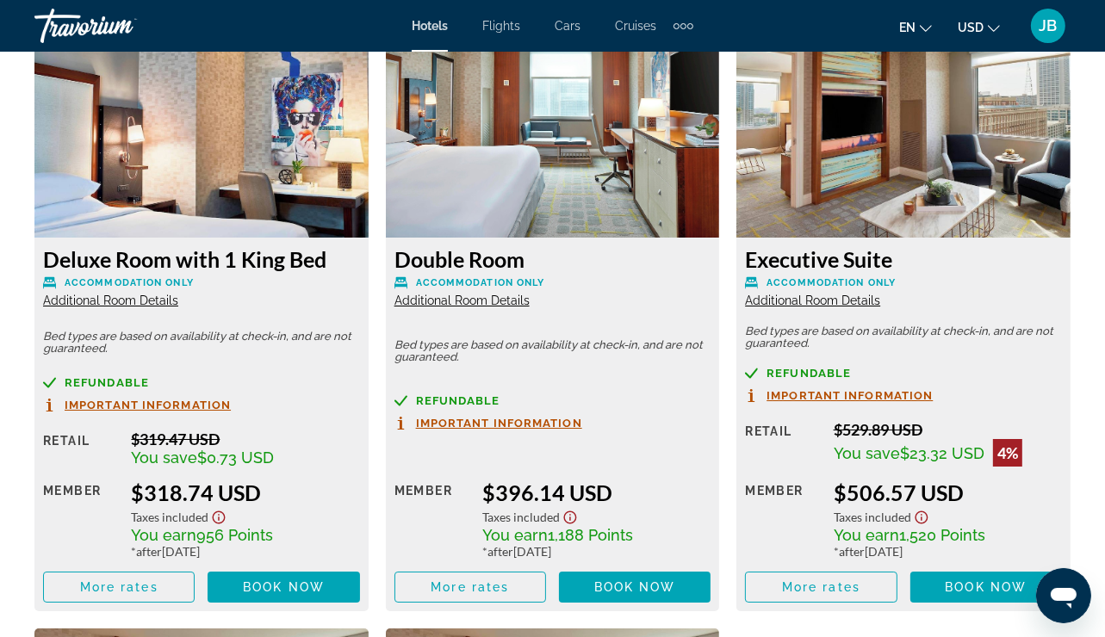
click at [887, 131] on img "Main content" at bounding box center [903, 129] width 334 height 215
click at [853, 261] on h3 "Executive Suite" at bounding box center [903, 259] width 317 height 26
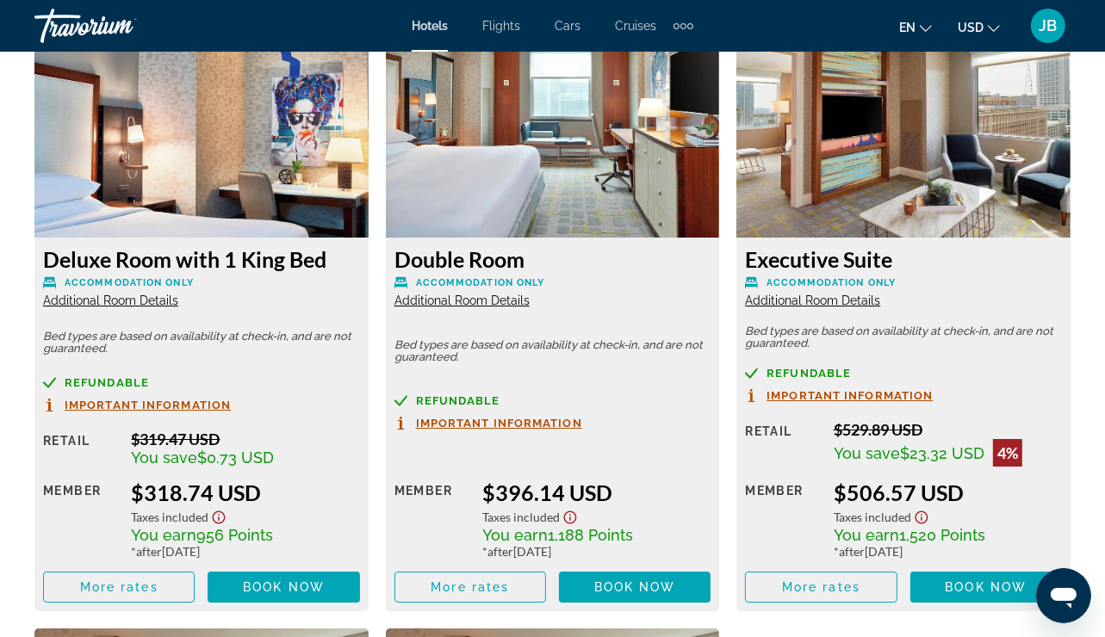
click at [853, 261] on h3 "Executive Suite" at bounding box center [903, 259] width 317 height 26
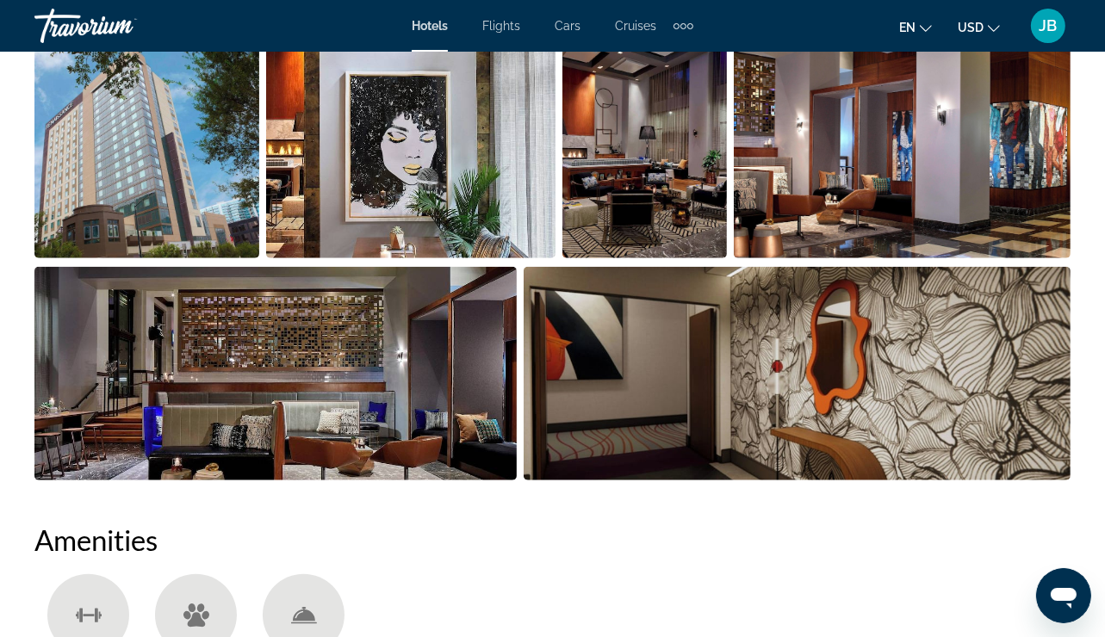
scroll to position [1238, 0]
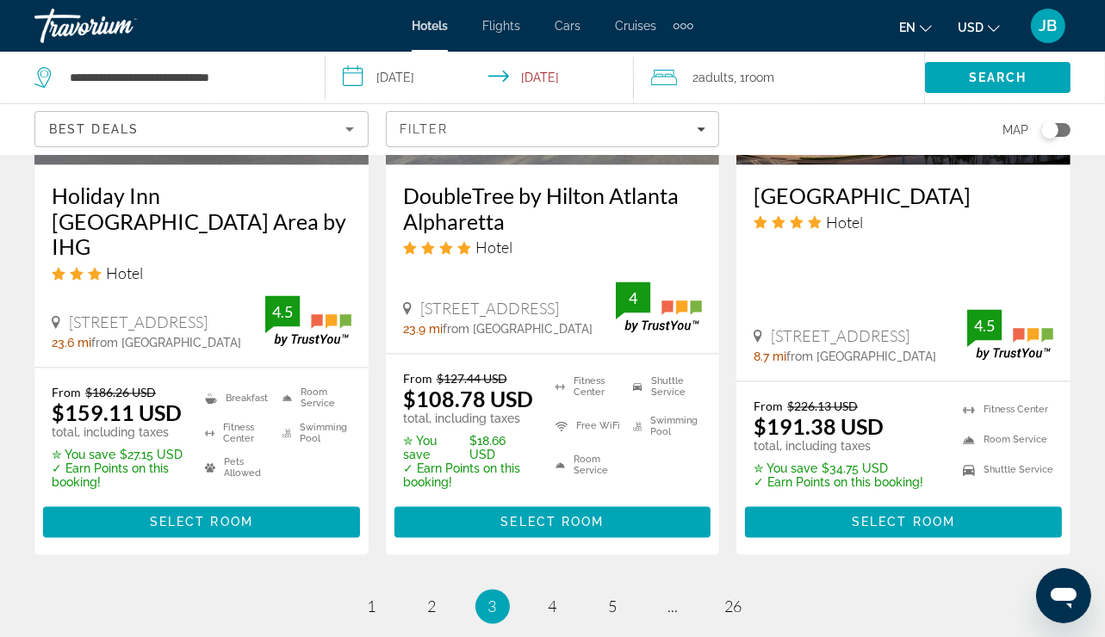
scroll to position [2549, 0]
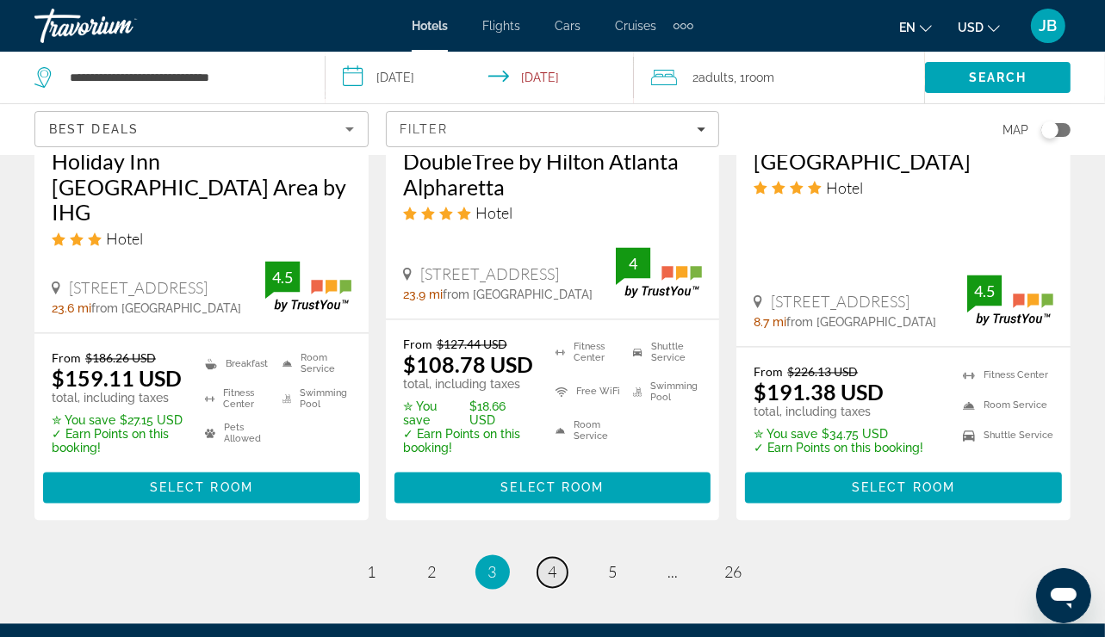
click at [549, 563] on span "4" at bounding box center [553, 572] width 9 height 19
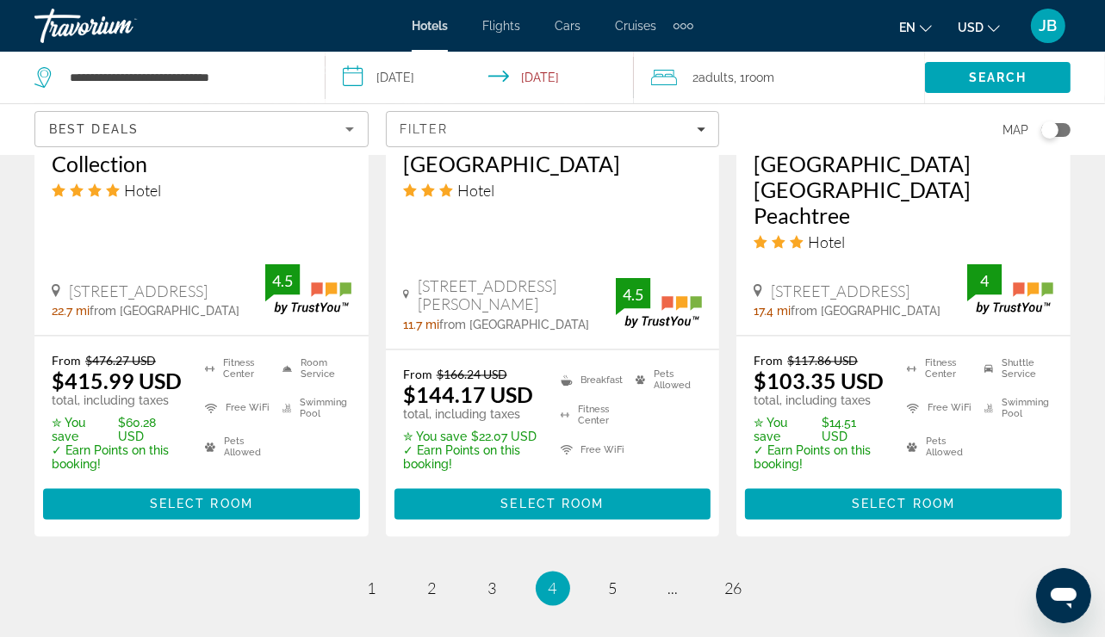
scroll to position [2504, 0]
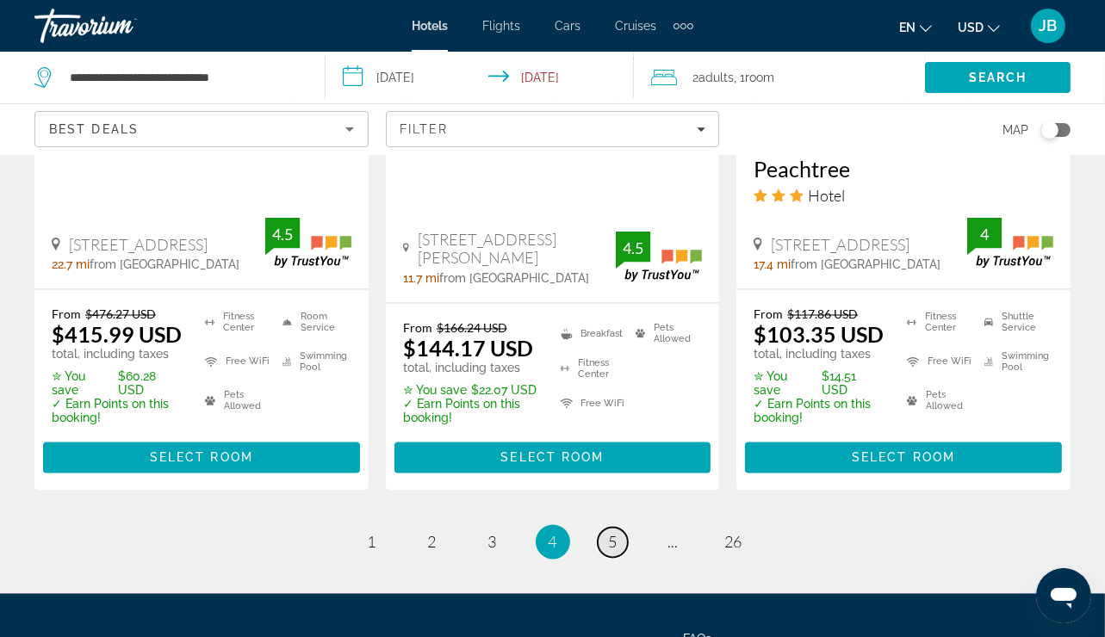
click at [616, 533] on span "5" at bounding box center [613, 542] width 9 height 19
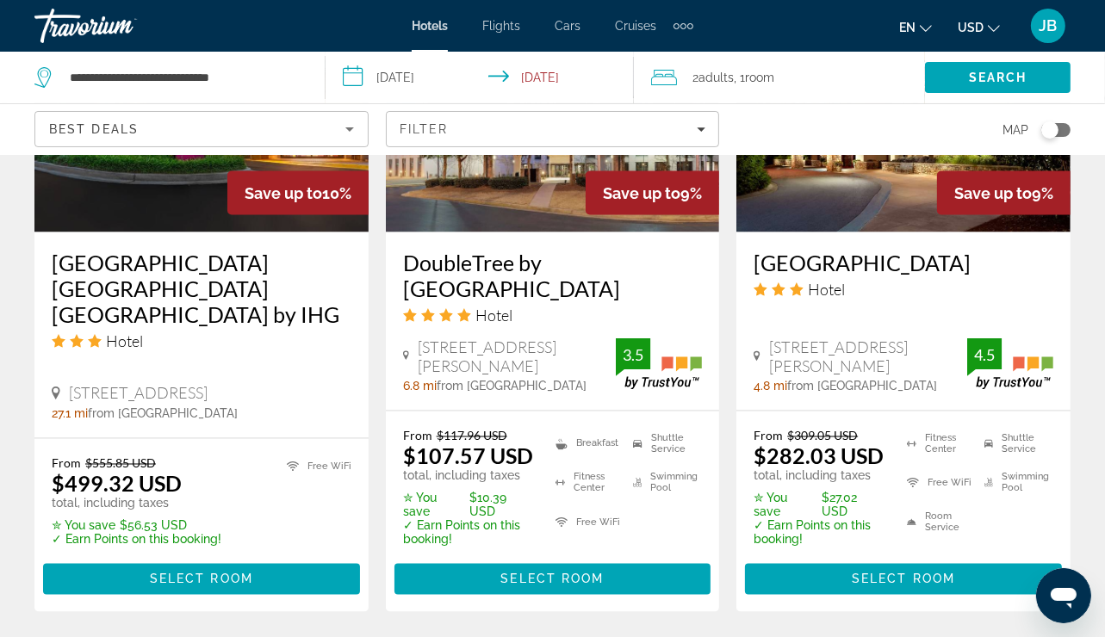
scroll to position [2504, 0]
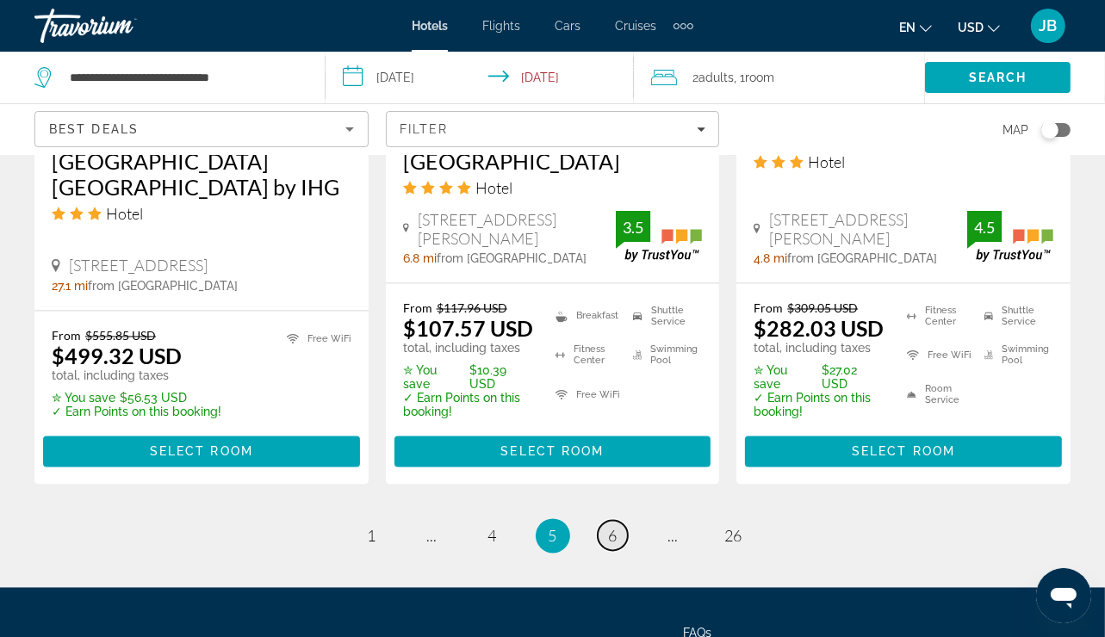
click at [617, 527] on span "6" at bounding box center [613, 536] width 9 height 19
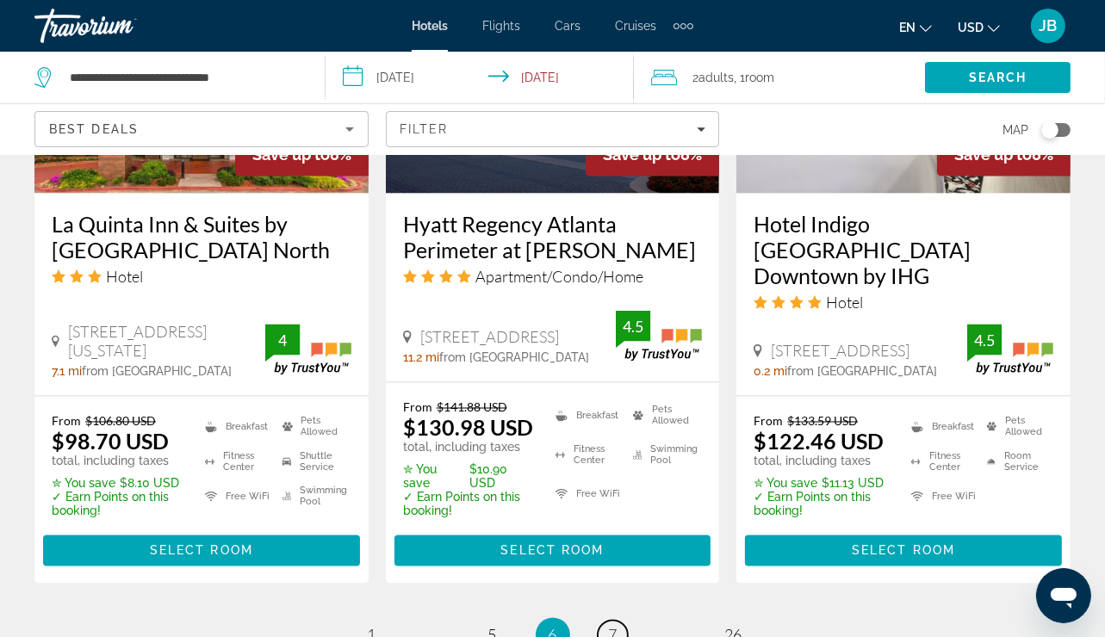
scroll to position [2481, 0]
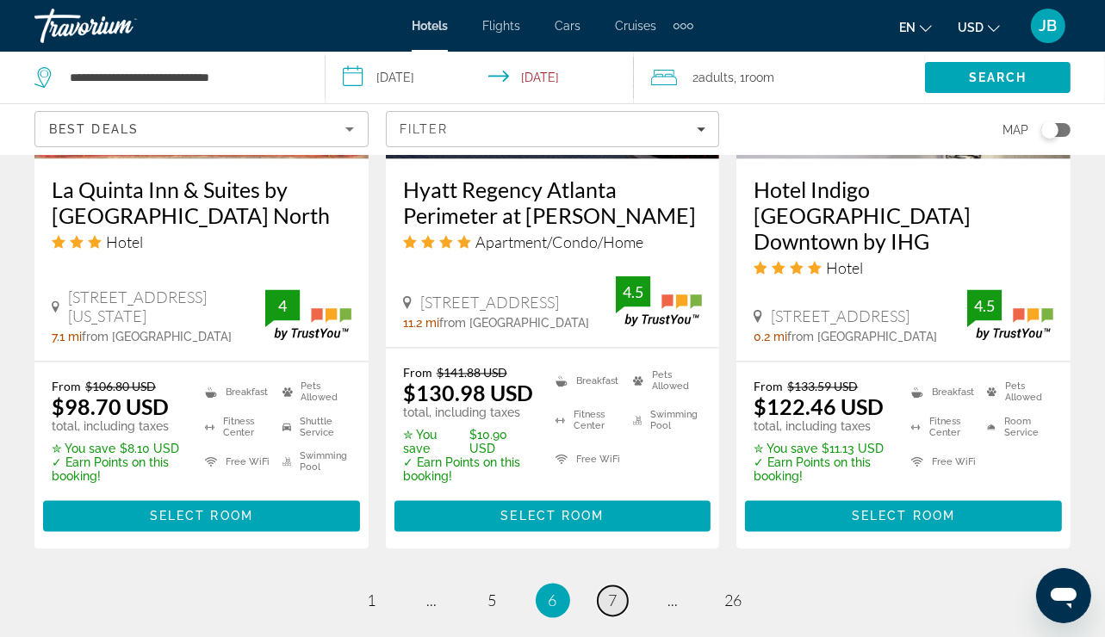
click at [610, 592] on span "7" at bounding box center [613, 601] width 9 height 19
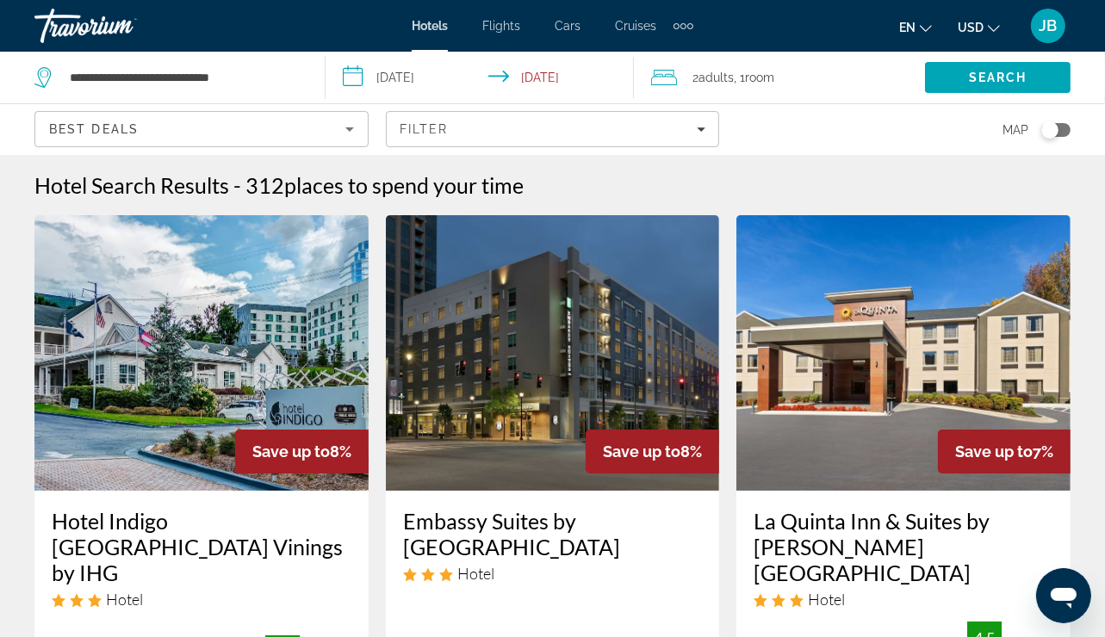
click at [1088, 600] on div "Open messaging window" at bounding box center [1063, 595] width 52 height 52
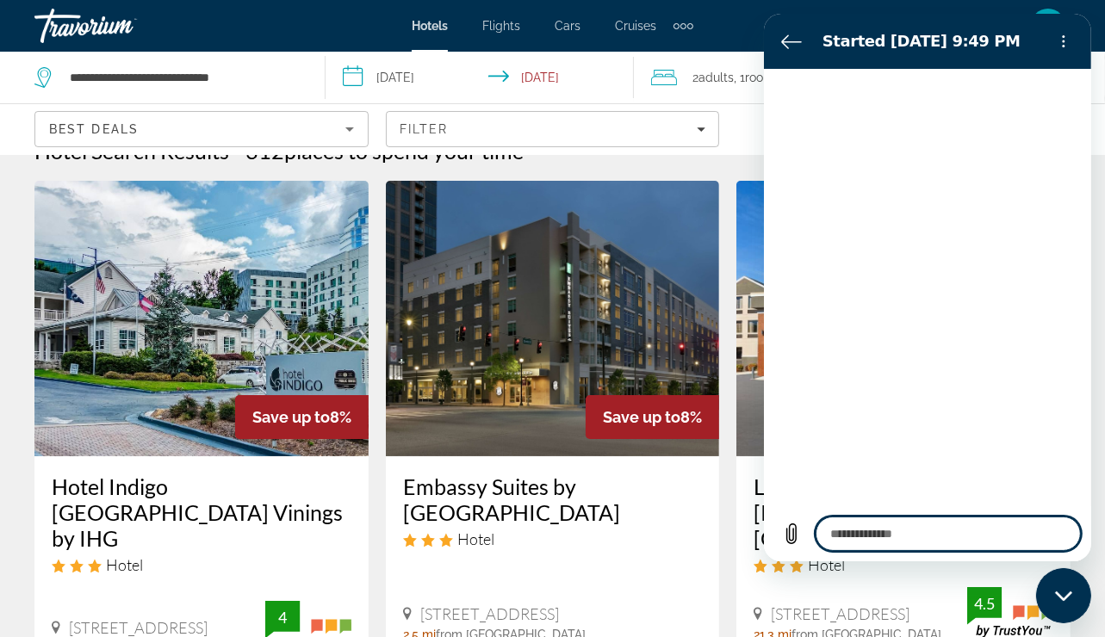
type textarea "*"
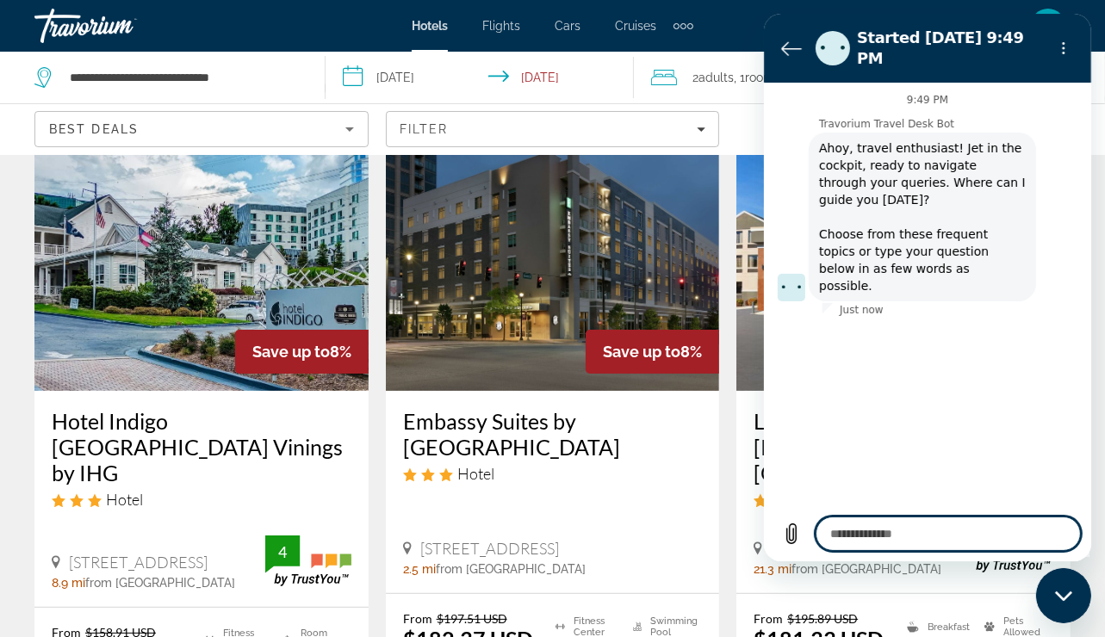
scroll to position [103, 0]
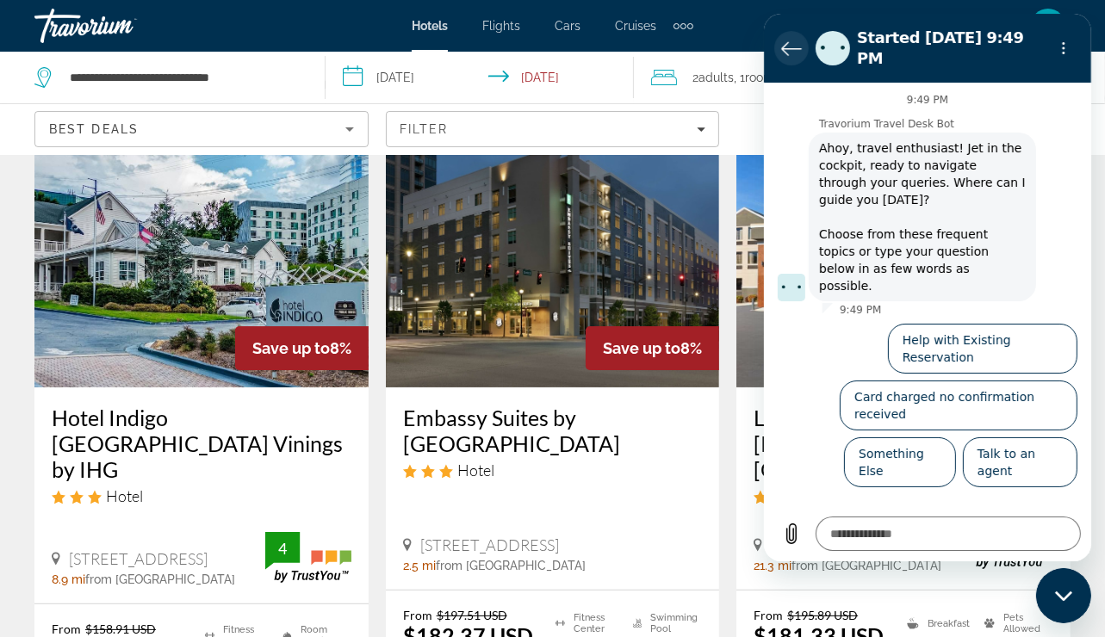
click at [796, 40] on icon "Back to the conversation list" at bounding box center [790, 48] width 21 height 21
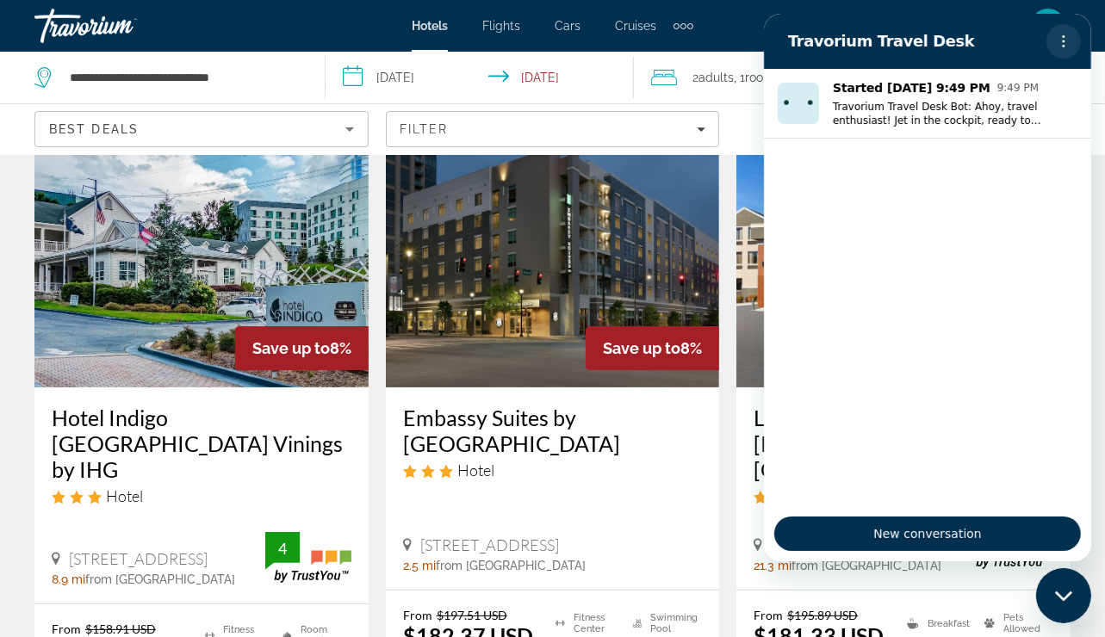
click at [1064, 37] on icon "Options menu" at bounding box center [1063, 41] width 14 height 14
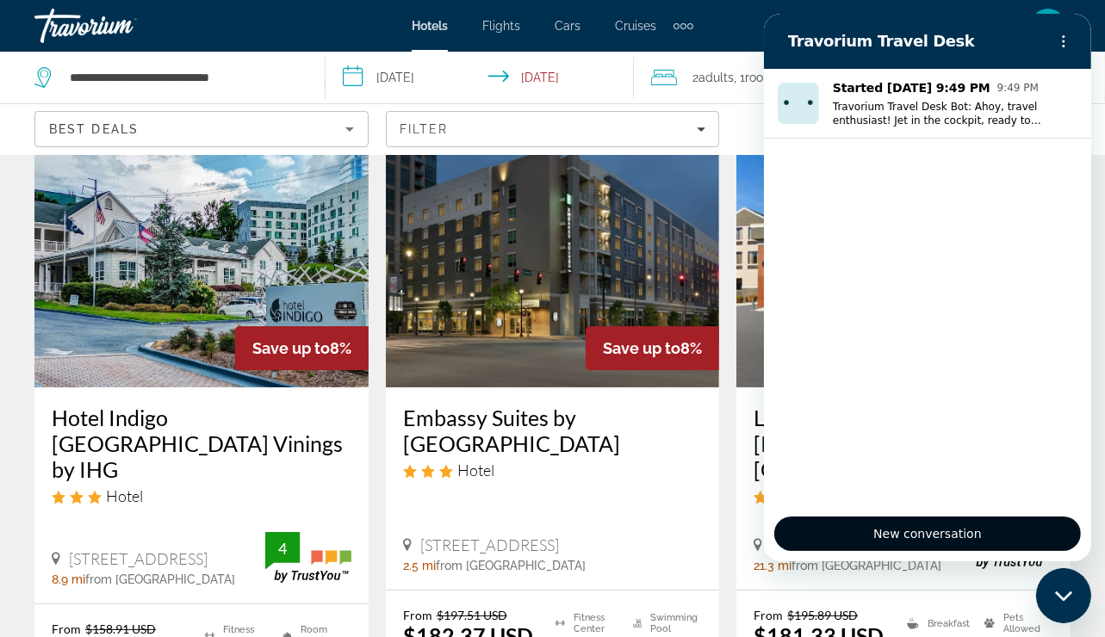
click at [1061, 528] on button "New conversation" at bounding box center [926, 534] width 307 height 34
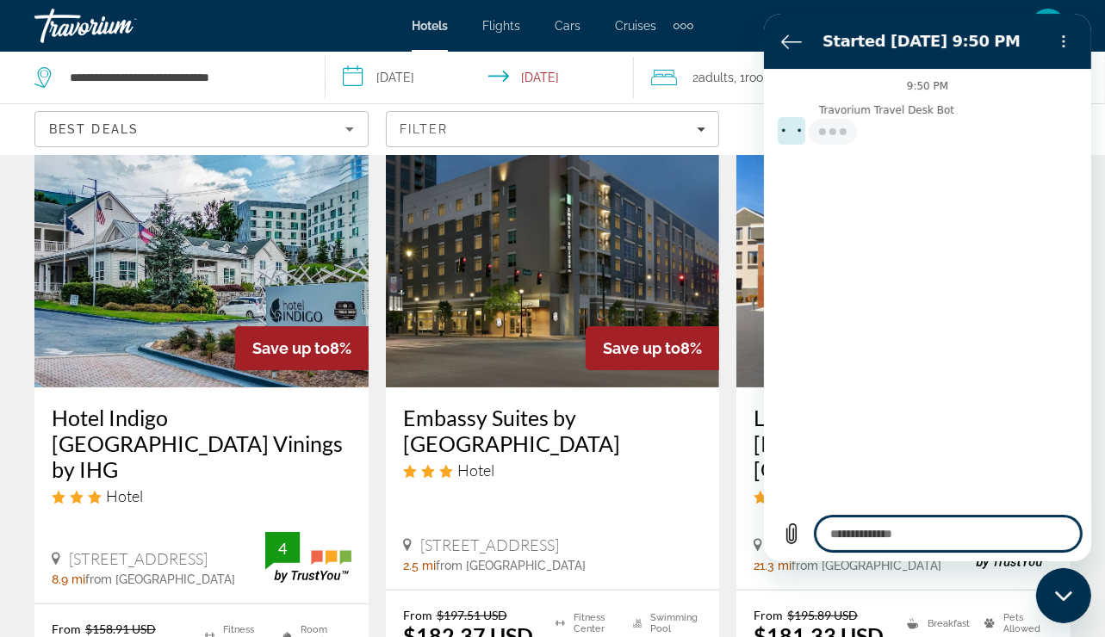
click at [1061, 611] on div "Close messaging window" at bounding box center [1063, 595] width 52 height 52
type textarea "*"
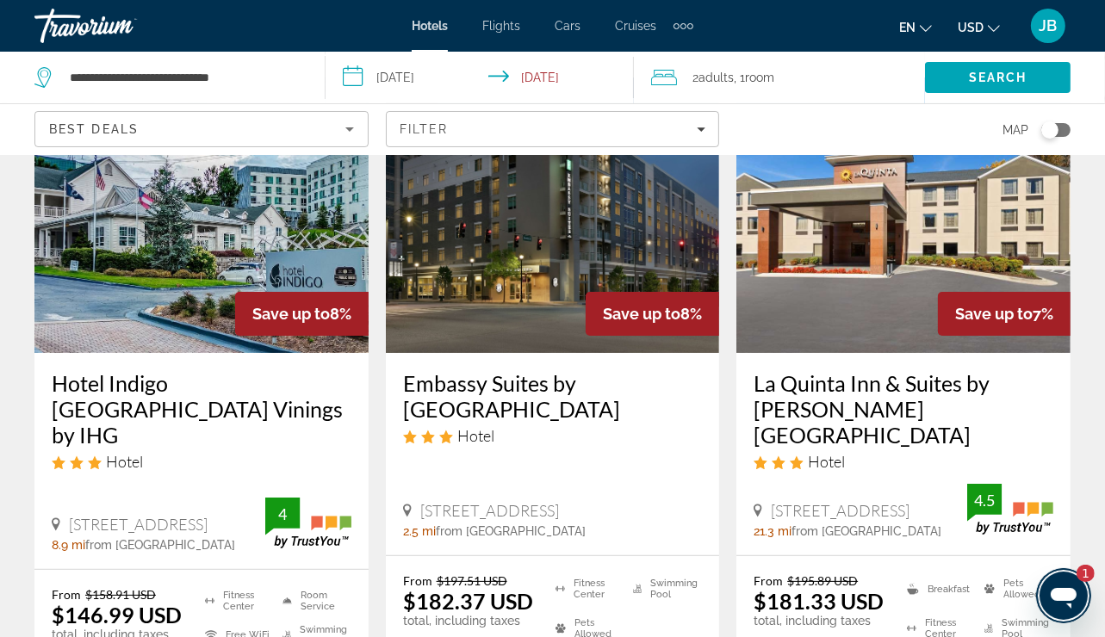
scroll to position [276, 0]
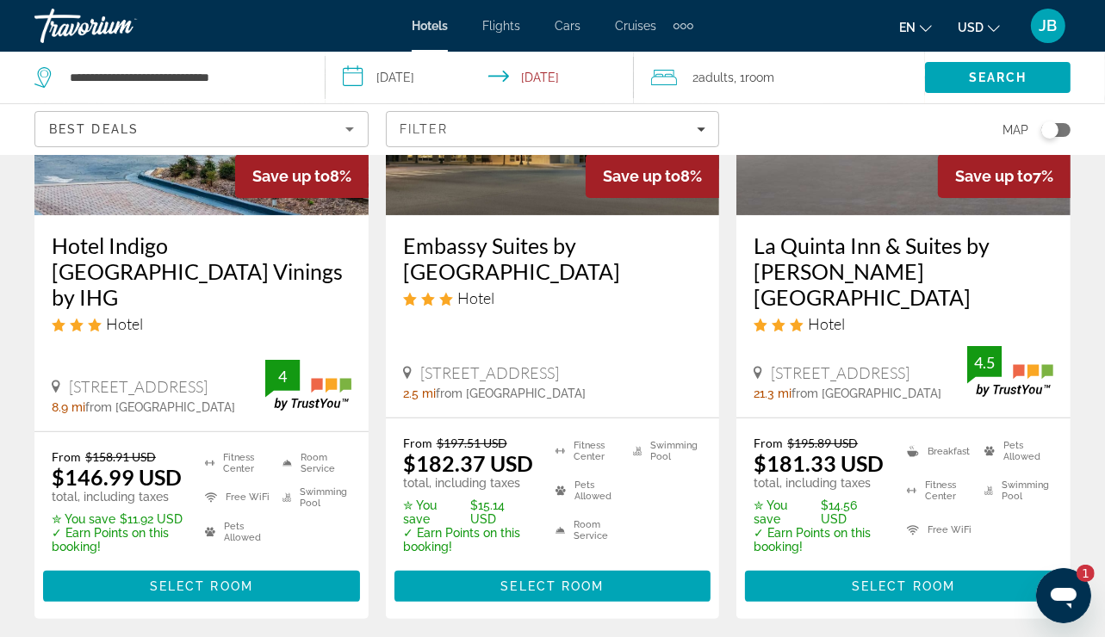
click at [505, 237] on h3 "Embassy Suites by [GEOGRAPHIC_DATA]" at bounding box center [553, 259] width 300 height 52
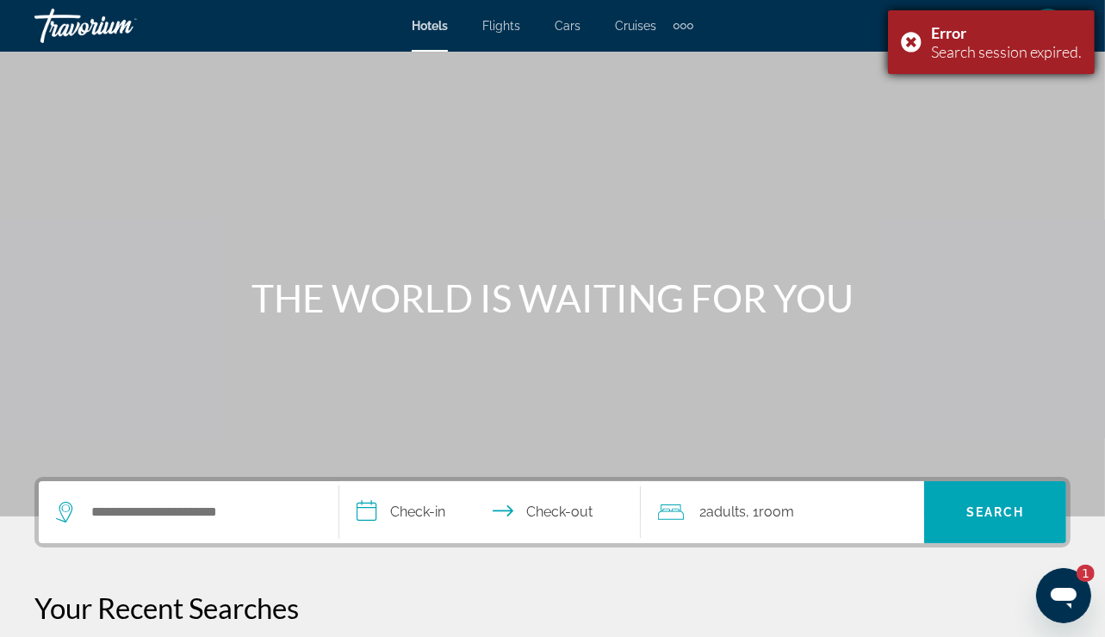
click at [903, 42] on div "Error Search session expired." at bounding box center [991, 42] width 207 height 64
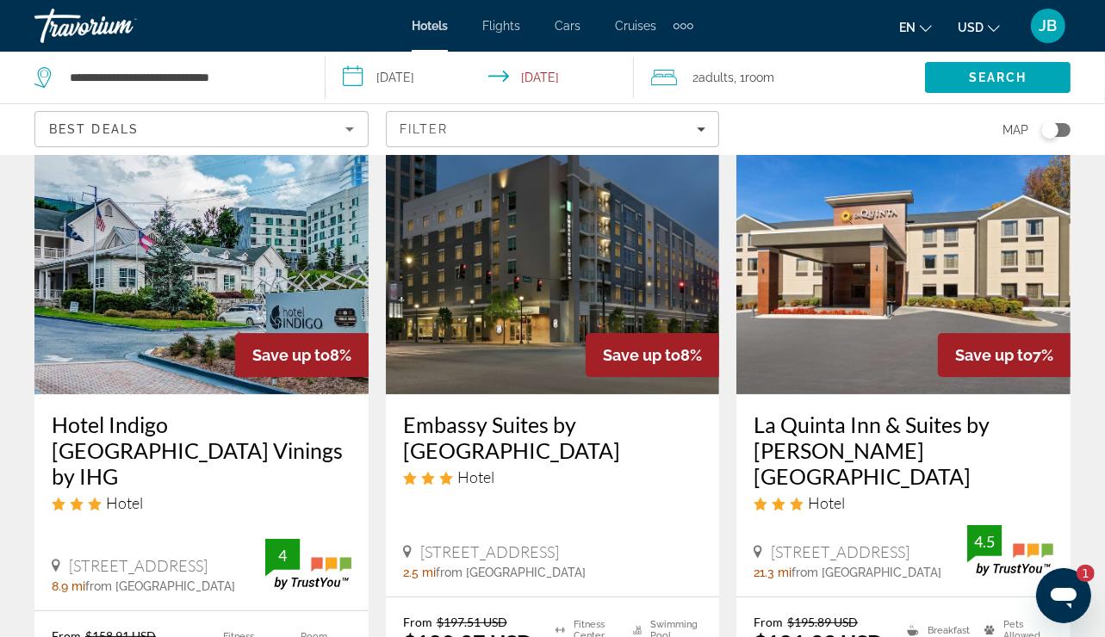
scroll to position [276, 0]
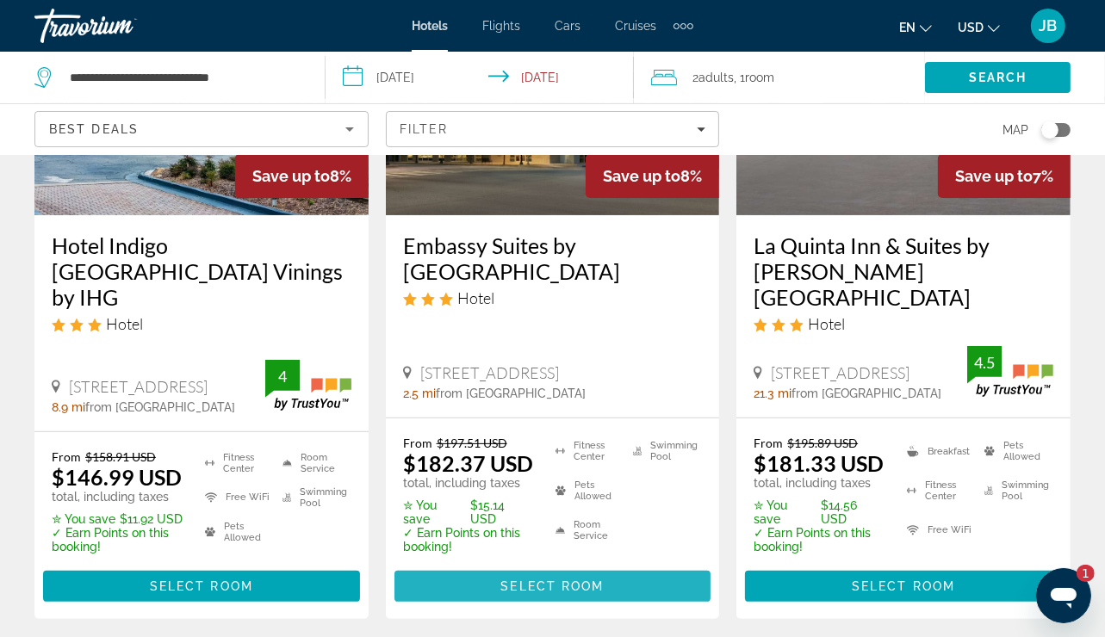
click at [530, 580] on span "Select Room" at bounding box center [551, 587] width 103 height 14
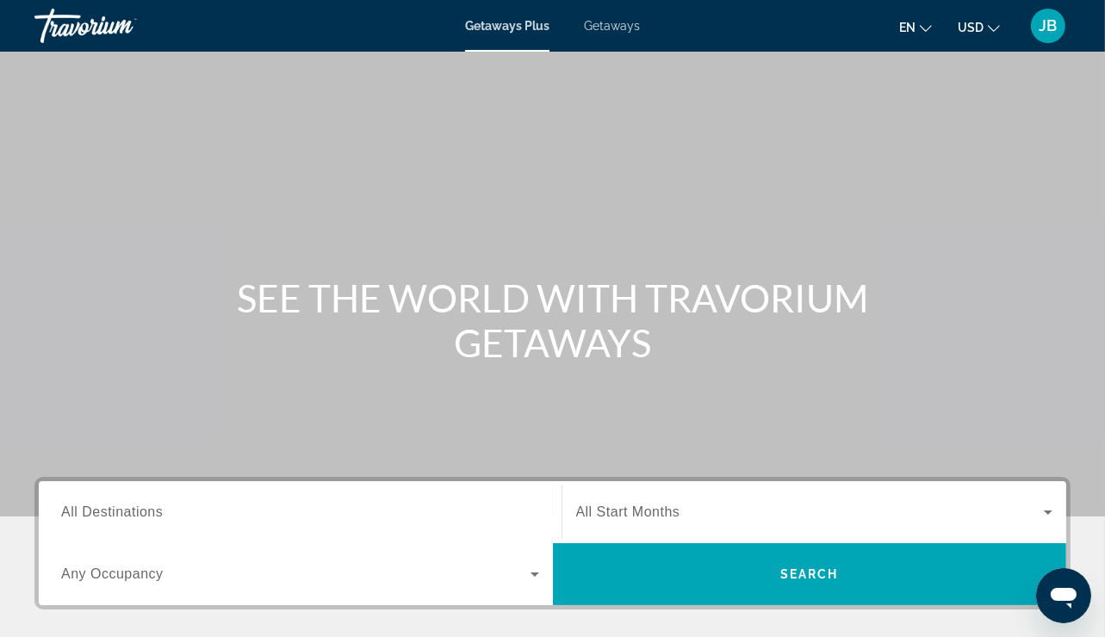
click at [96, 523] on div "Search widget" at bounding box center [300, 512] width 478 height 49
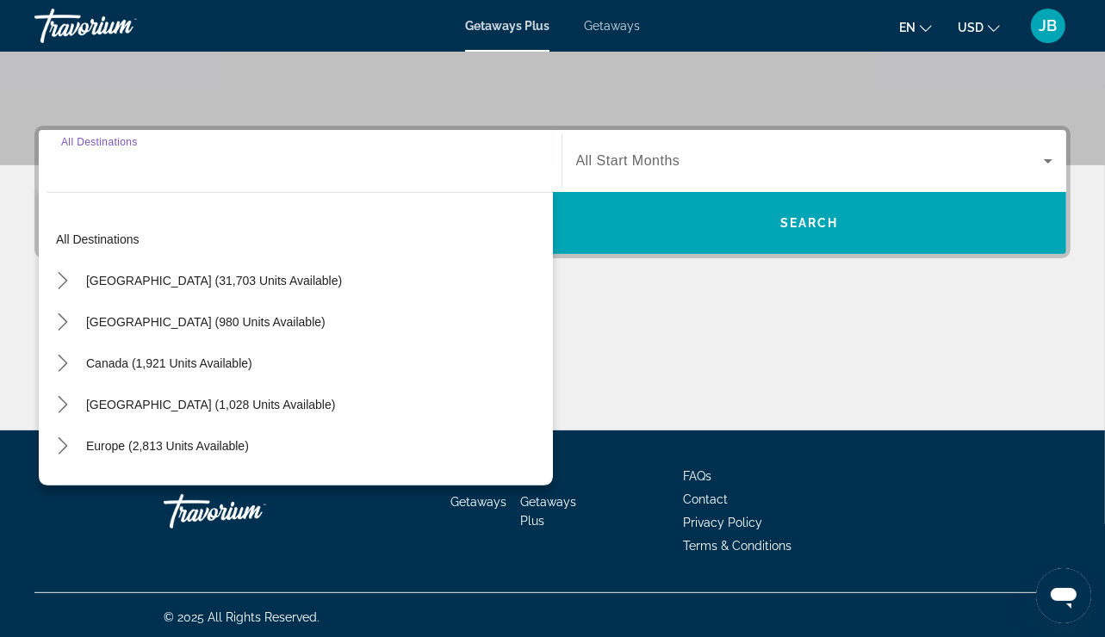
scroll to position [355, 0]
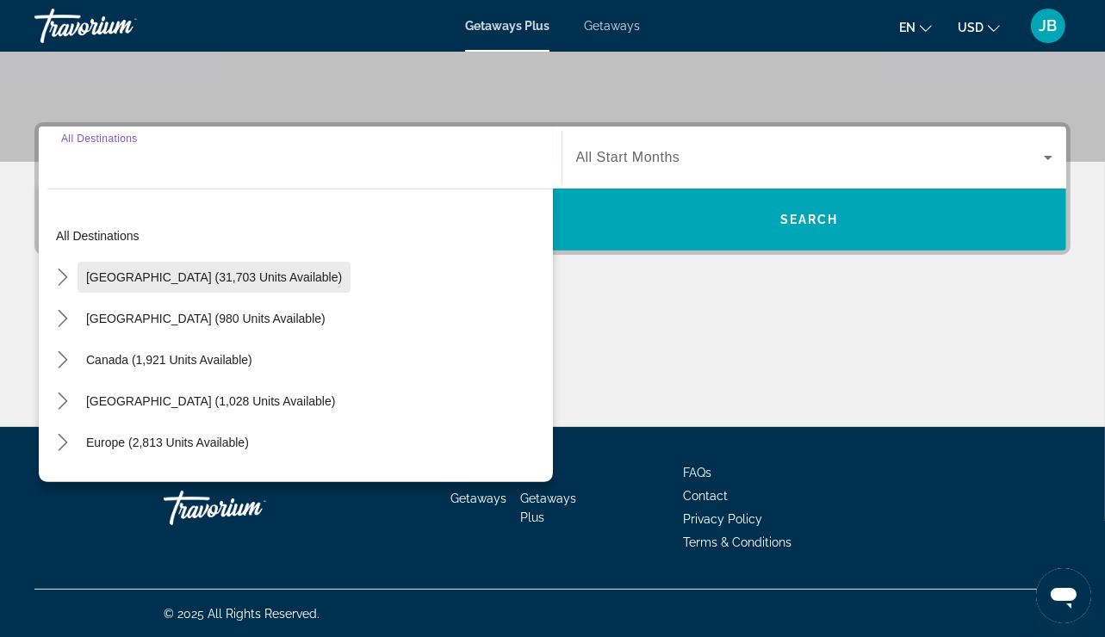
click at [162, 285] on span "Select destination: United States (31,703 units available)" at bounding box center [214, 277] width 273 height 41
type input "**********"
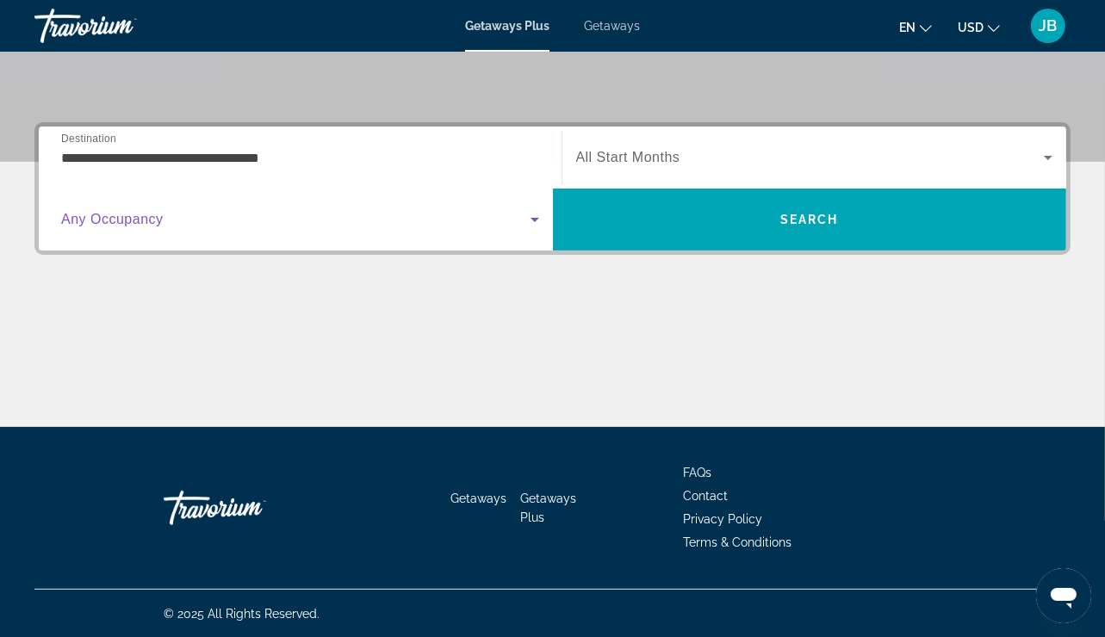
click at [531, 218] on icon "Search widget" at bounding box center [535, 220] width 9 height 4
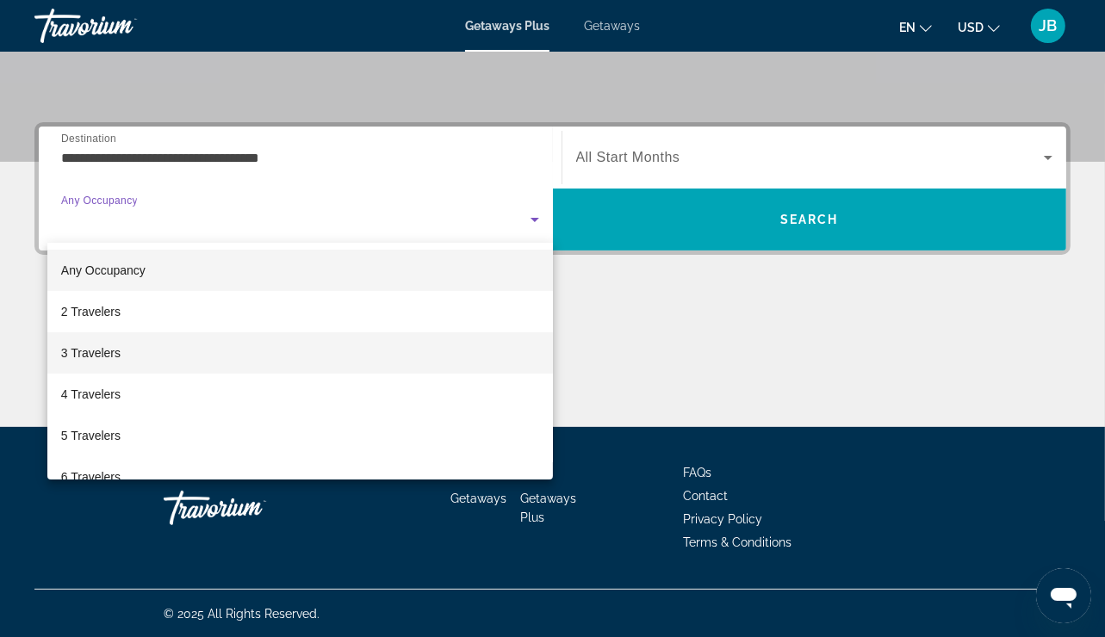
click at [117, 364] on mat-option "3 Travelers" at bounding box center [300, 352] width 506 height 41
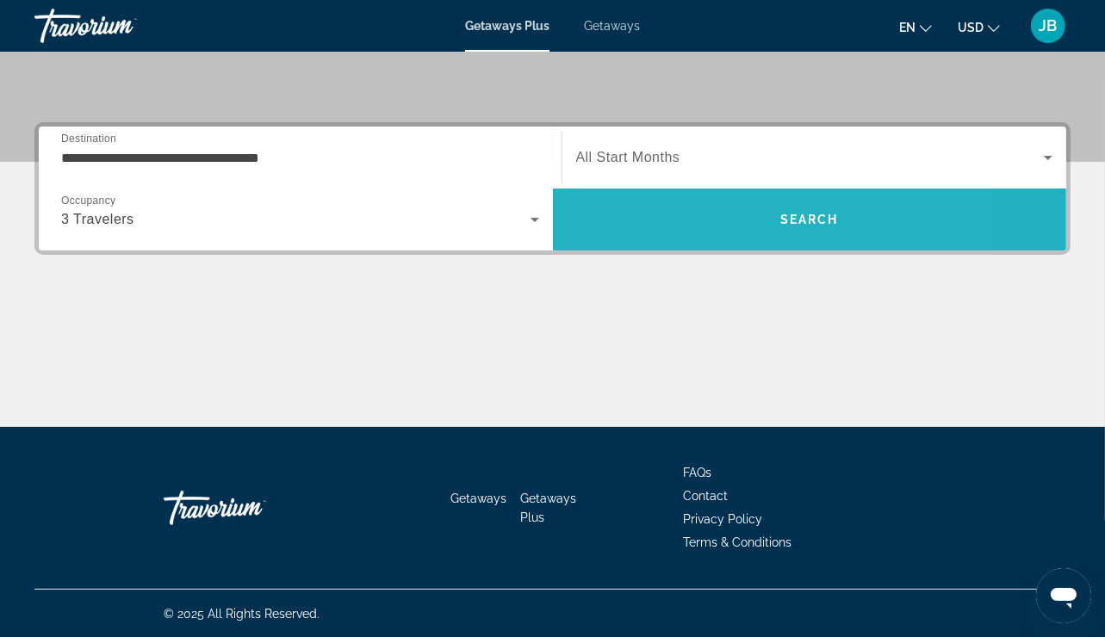
click at [703, 208] on span "Search" at bounding box center [810, 219] width 514 height 41
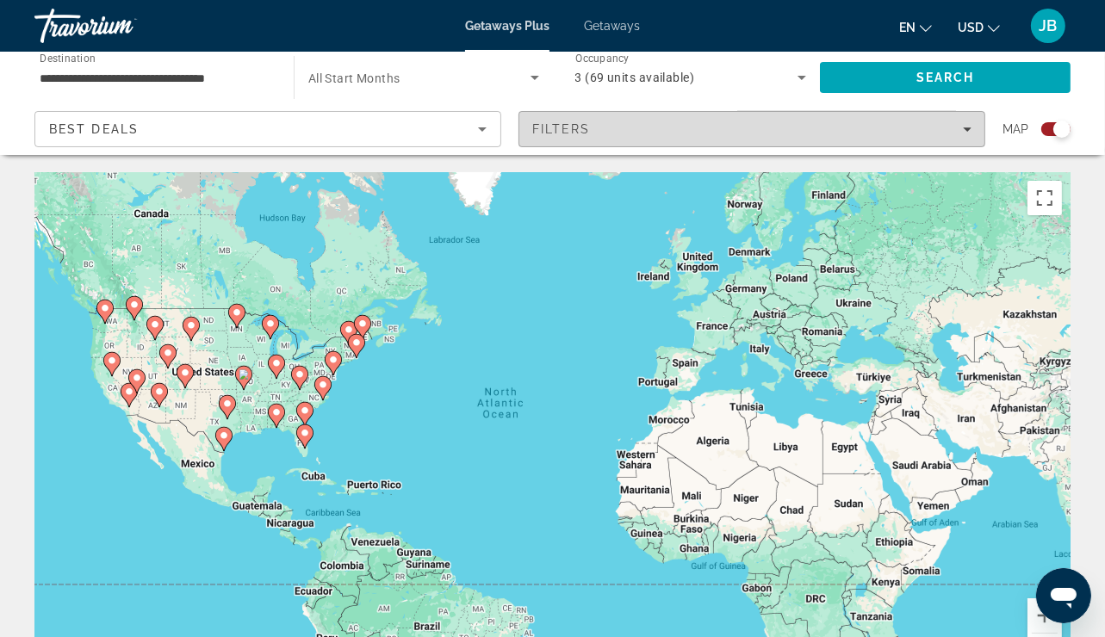
click at [963, 126] on icon "Filters" at bounding box center [967, 129] width 9 height 9
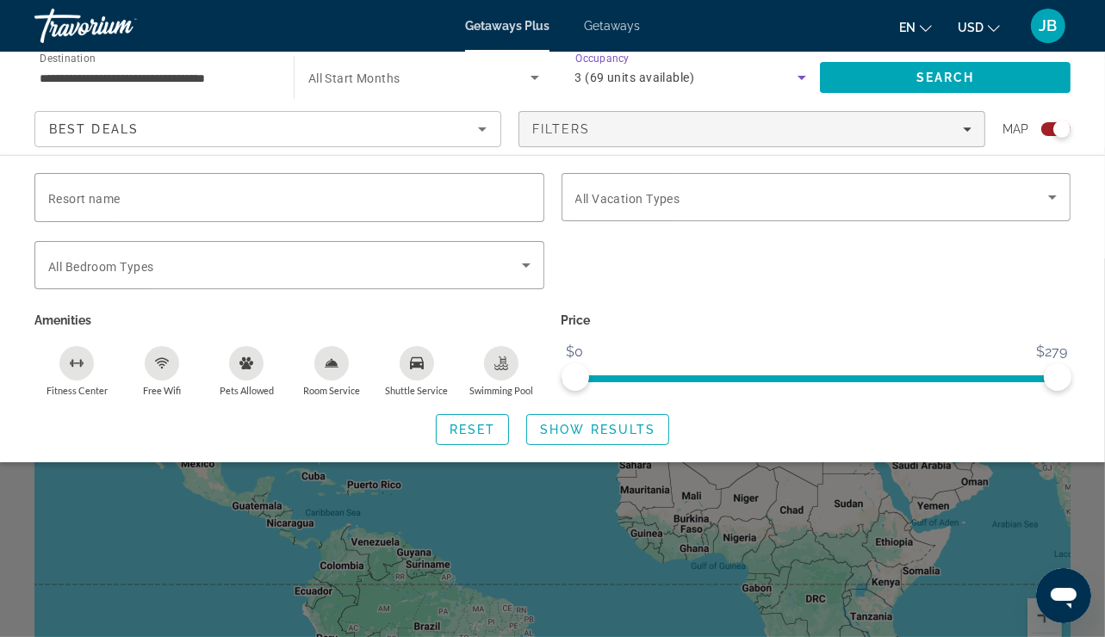
click at [802, 79] on icon "Search widget" at bounding box center [802, 78] width 9 height 4
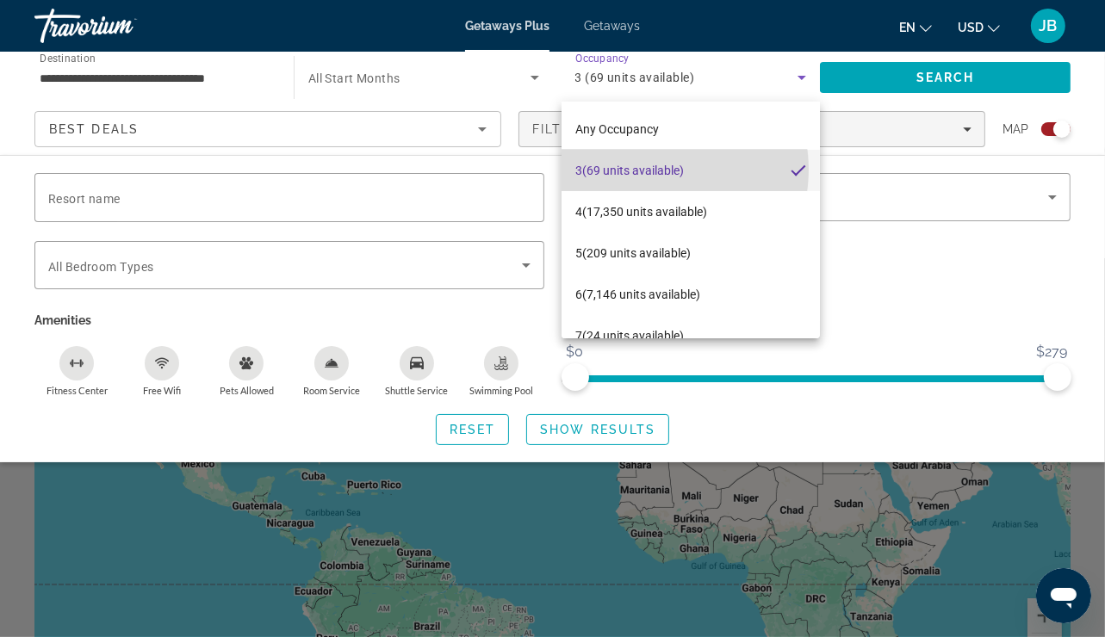
click at [648, 170] on span "3 (69 units available)" at bounding box center [629, 170] width 109 height 21
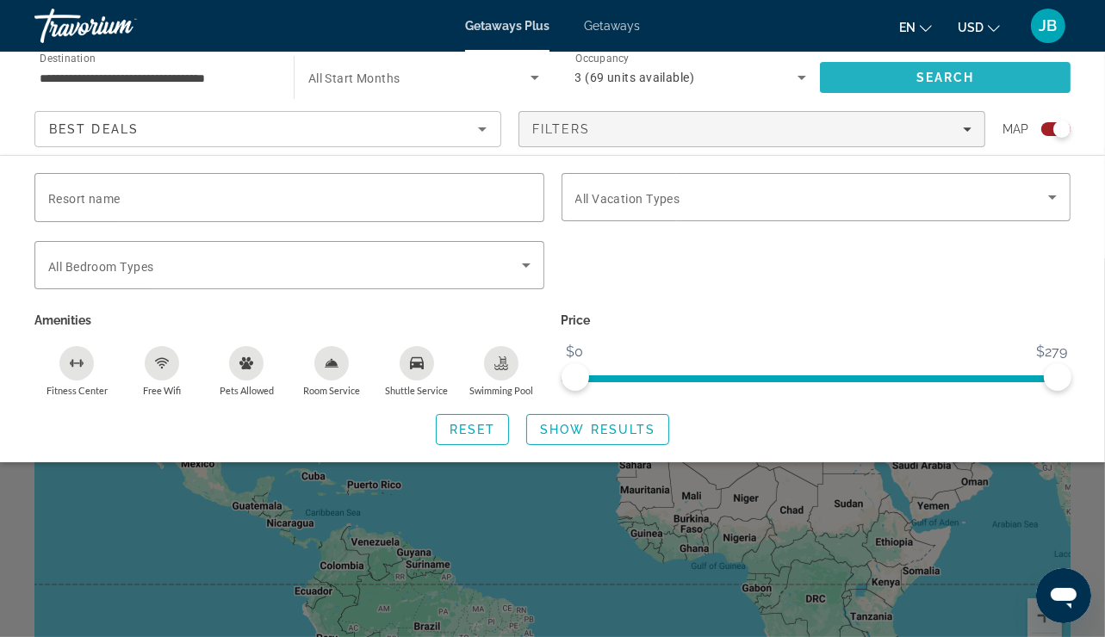
click at [945, 82] on span "Search" at bounding box center [945, 78] width 59 height 14
click at [944, 75] on span "Search" at bounding box center [945, 78] width 59 height 14
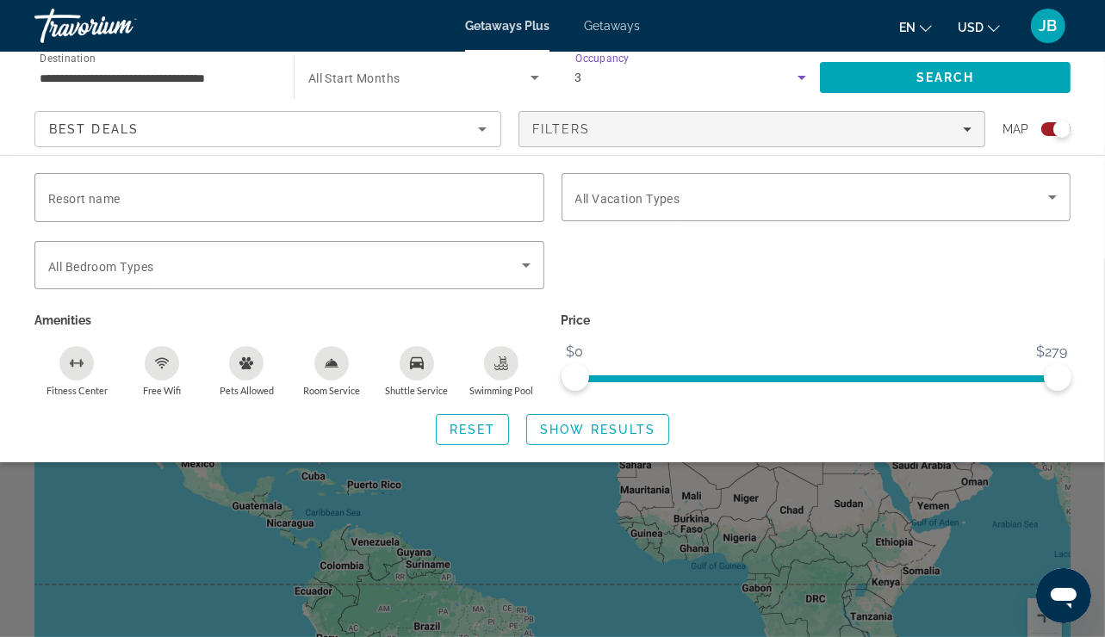
click at [809, 82] on icon "Search widget" at bounding box center [801, 77] width 21 height 21
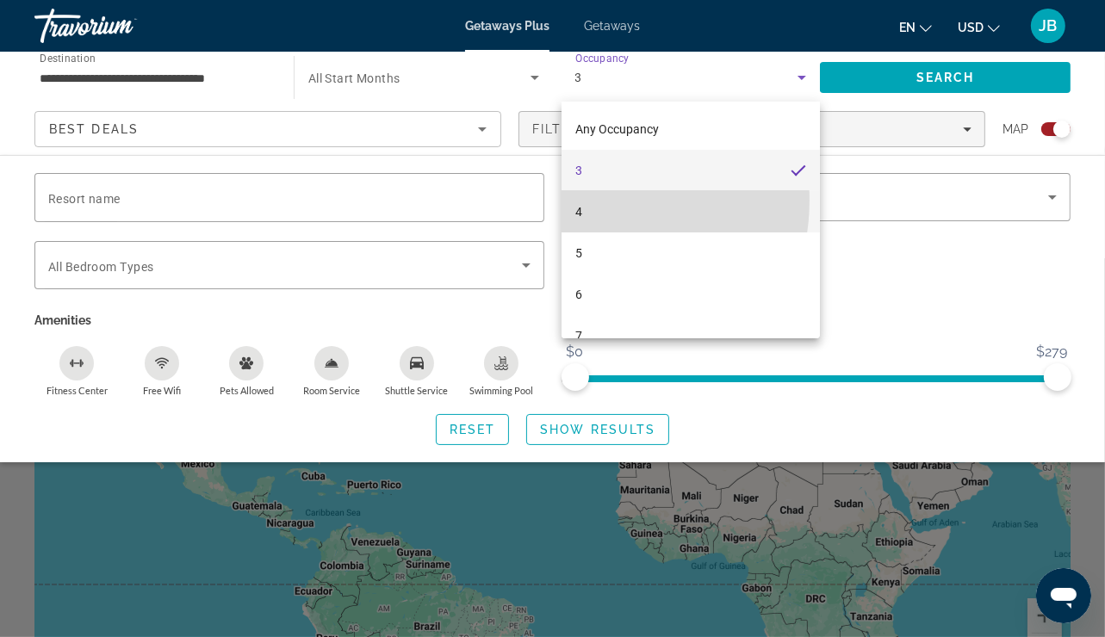
click at [578, 200] on mat-option "4" at bounding box center [691, 211] width 259 height 41
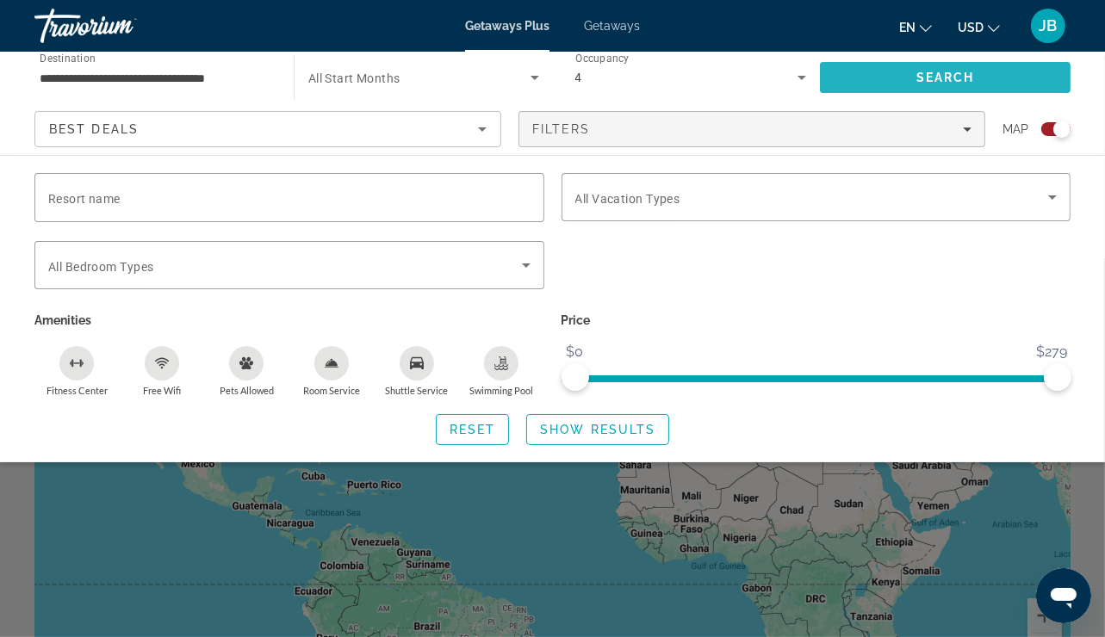
click at [889, 70] on span "Search" at bounding box center [945, 77] width 251 height 41
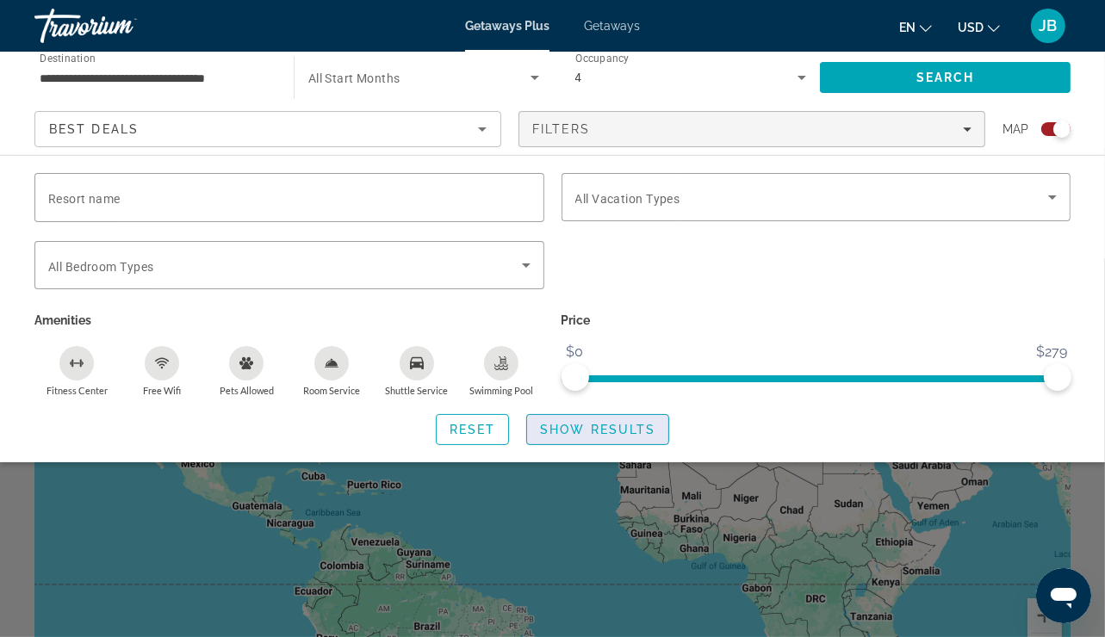
click at [642, 432] on span "Show Results" at bounding box center [597, 430] width 115 height 14
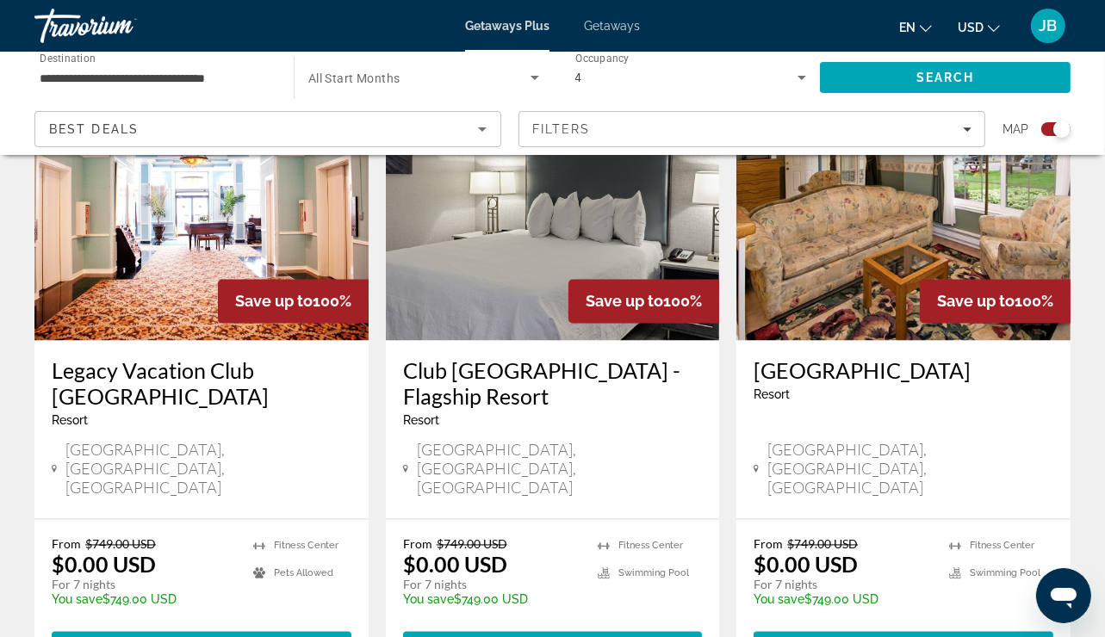
scroll to position [2607, 0]
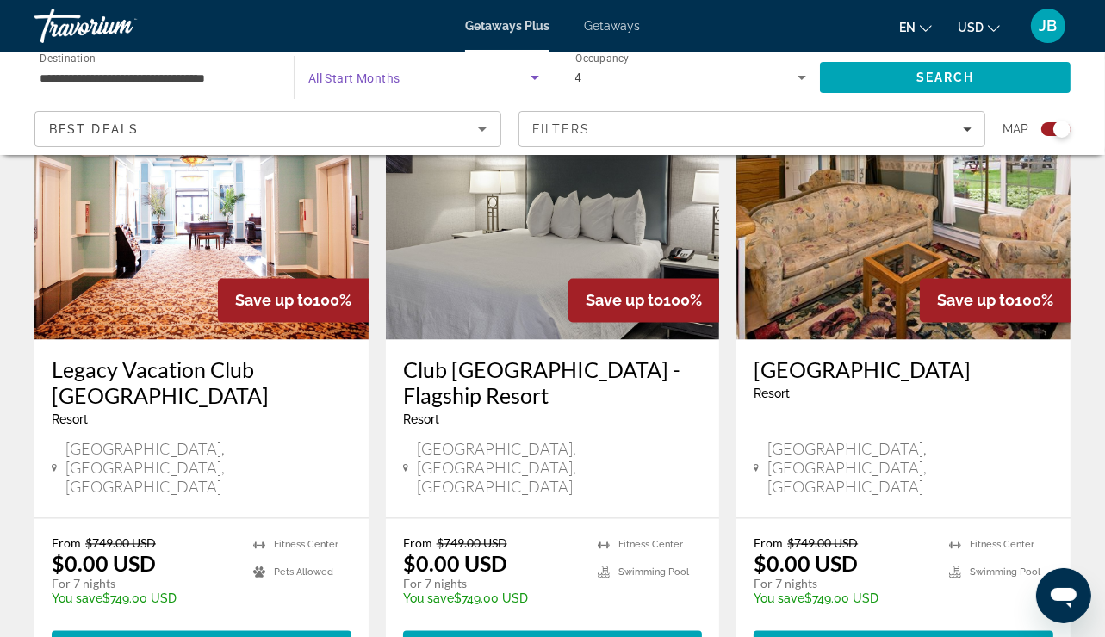
click at [536, 82] on icon "Search widget" at bounding box center [534, 77] width 21 height 21
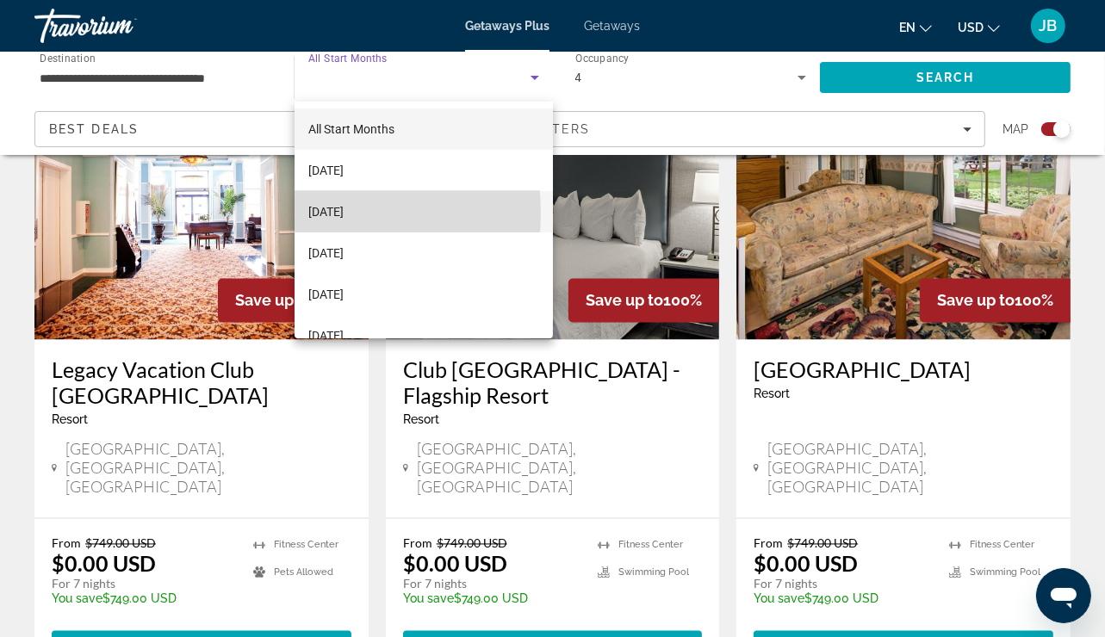
click at [324, 213] on span "November 2025" at bounding box center [325, 212] width 35 height 21
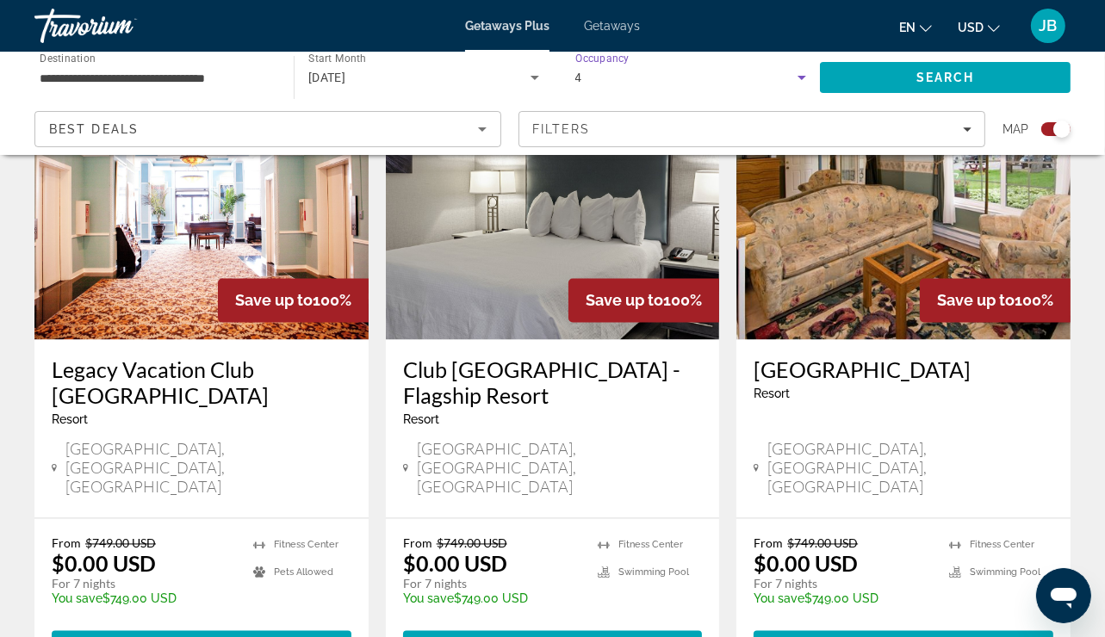
click at [803, 79] on icon "Search widget" at bounding box center [801, 77] width 21 height 21
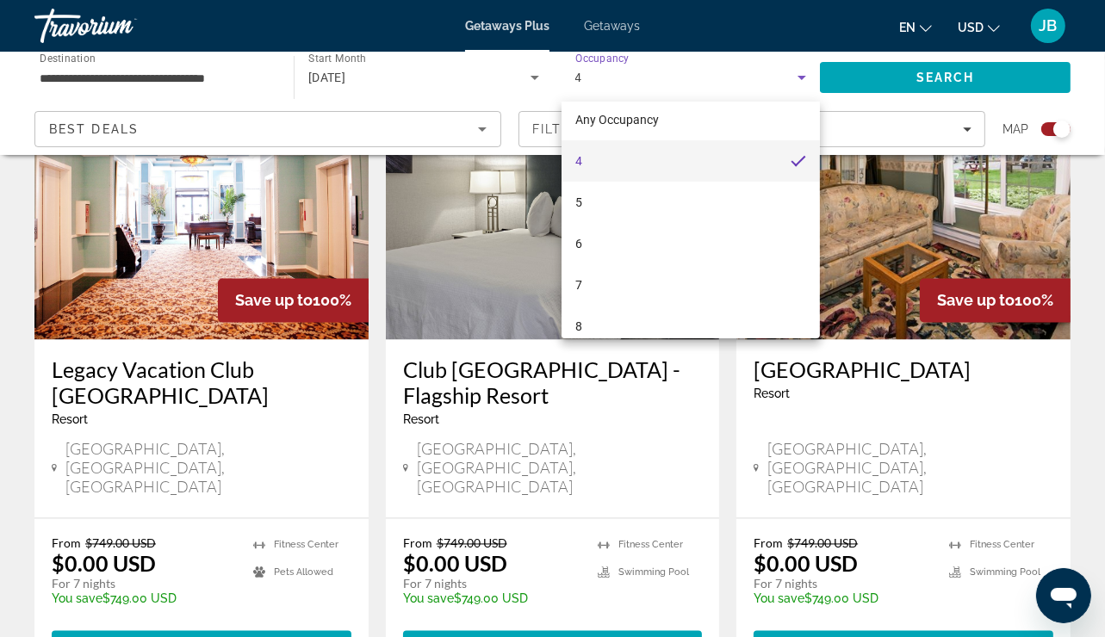
scroll to position [0, 0]
click at [938, 72] on div at bounding box center [552, 318] width 1105 height 637
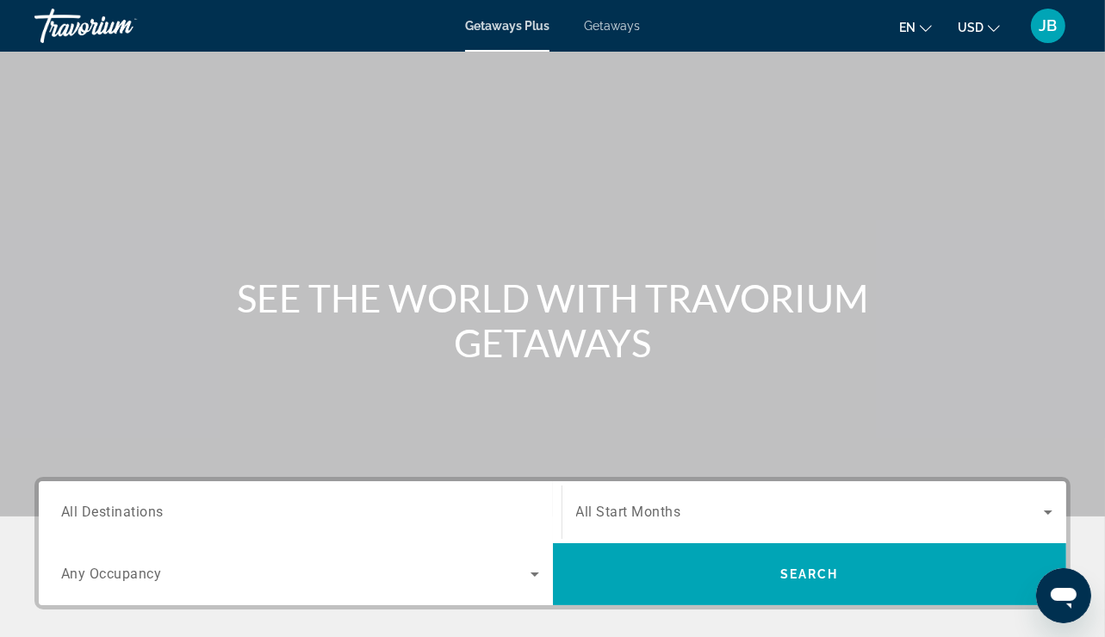
click at [618, 22] on span "Getaways" at bounding box center [612, 26] width 56 height 14
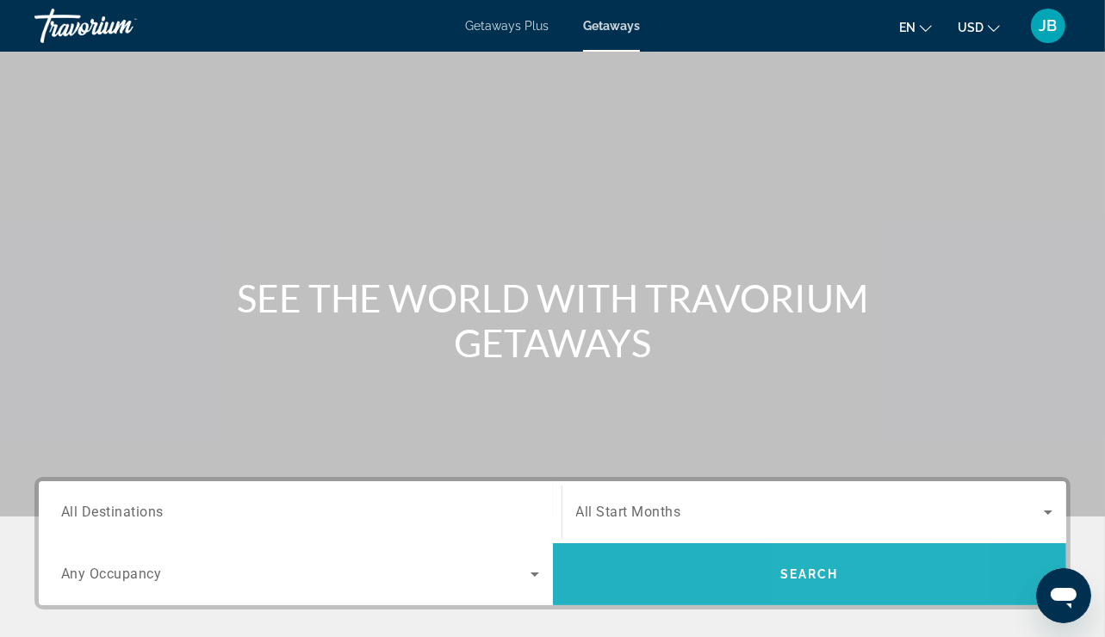
click at [847, 568] on span "Search" at bounding box center [810, 574] width 514 height 41
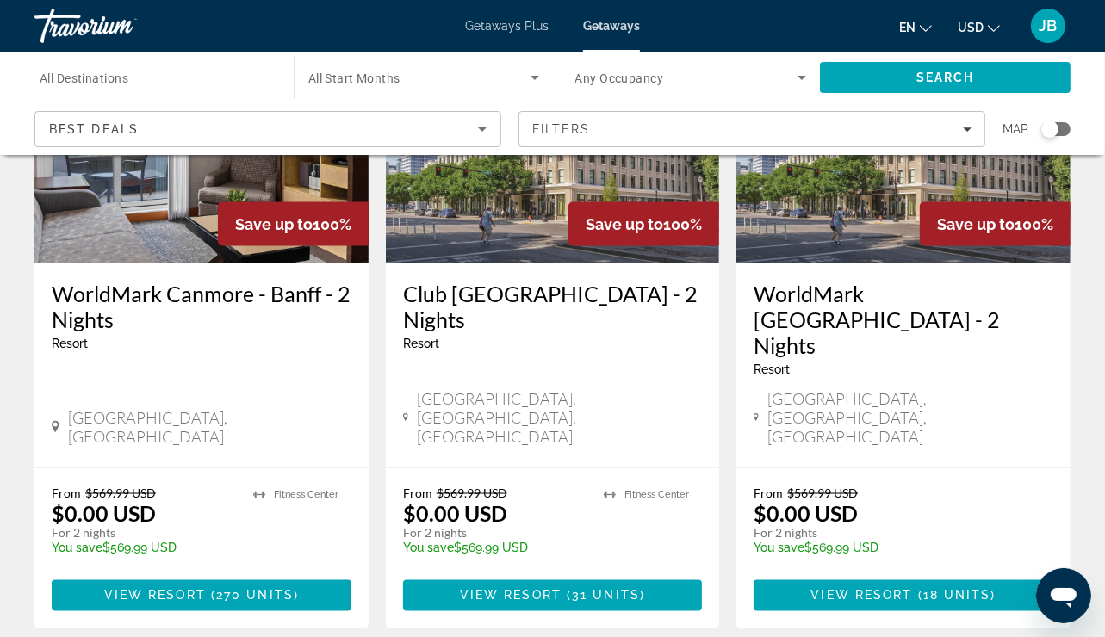
scroll to position [2304, 0]
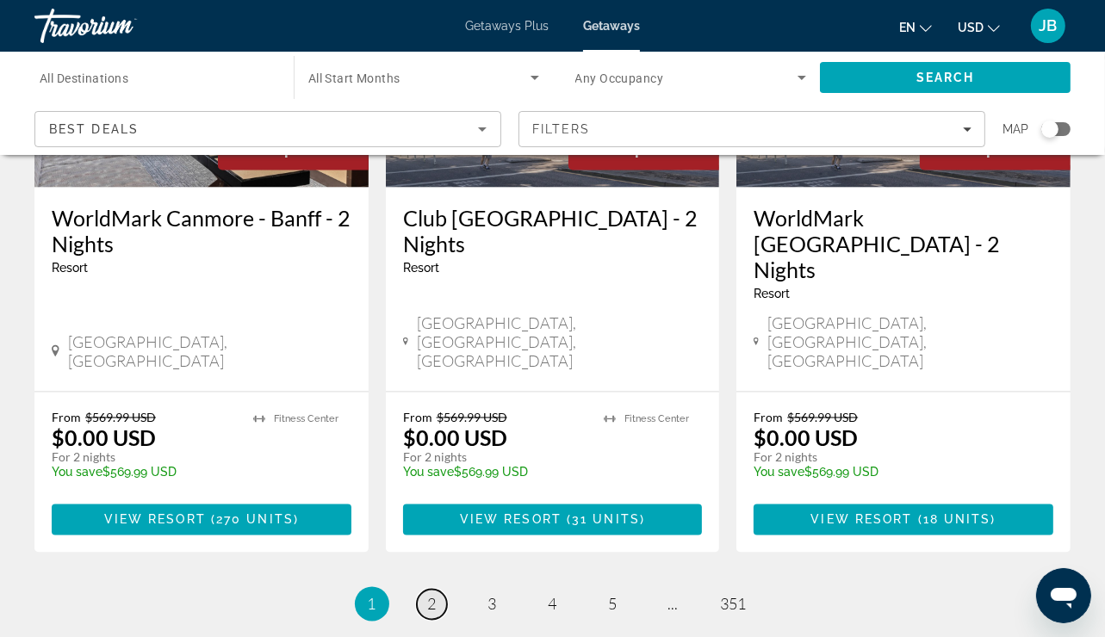
click at [440, 590] on link "page 2" at bounding box center [432, 605] width 30 height 30
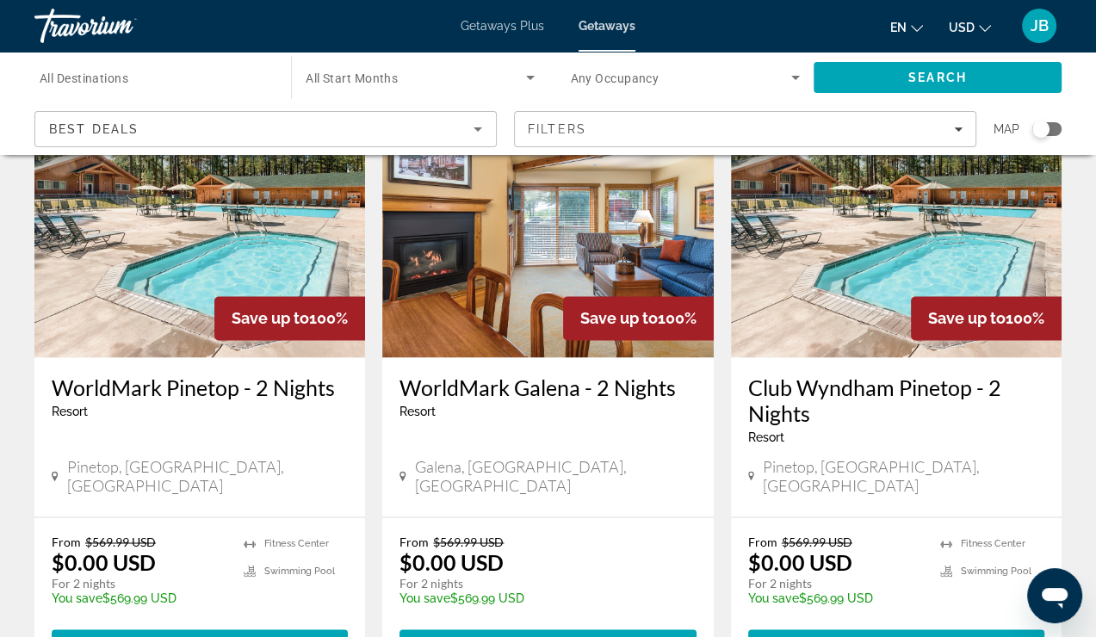
scroll to position [2182, 0]
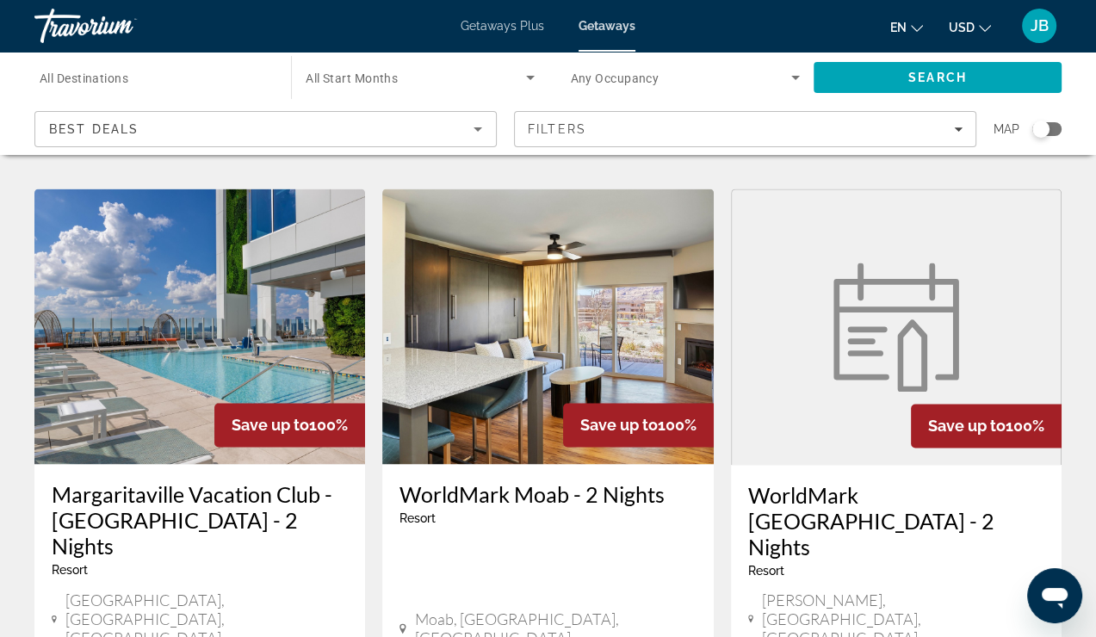
scroll to position [2044, 0]
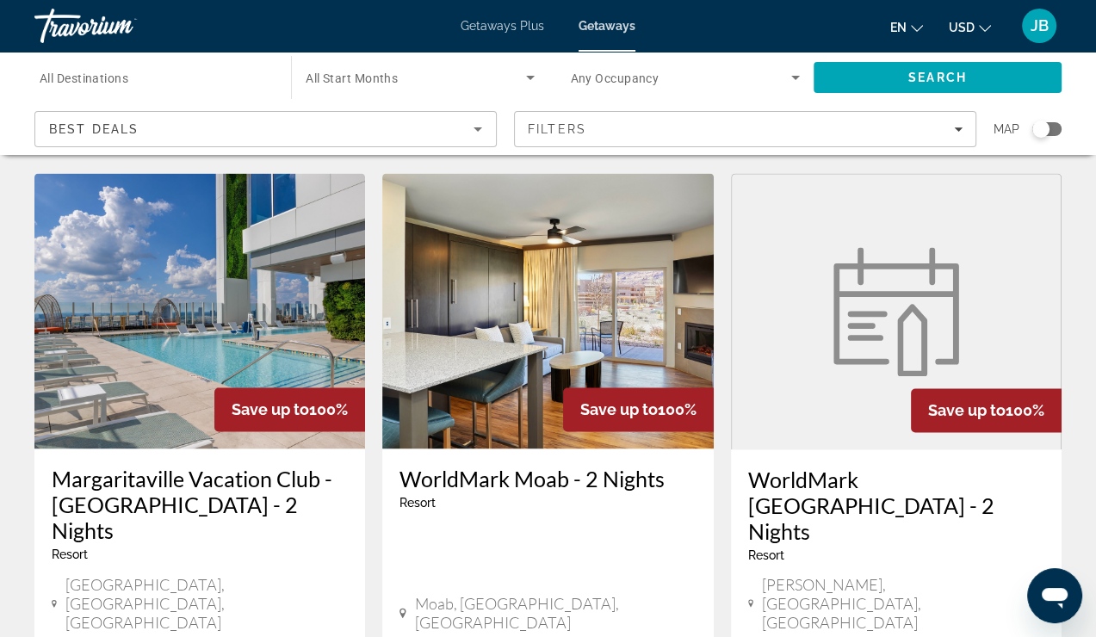
click at [132, 466] on h3 "Margaritaville Vacation Club - Atlanta - 2 Nights" at bounding box center [200, 505] width 296 height 78
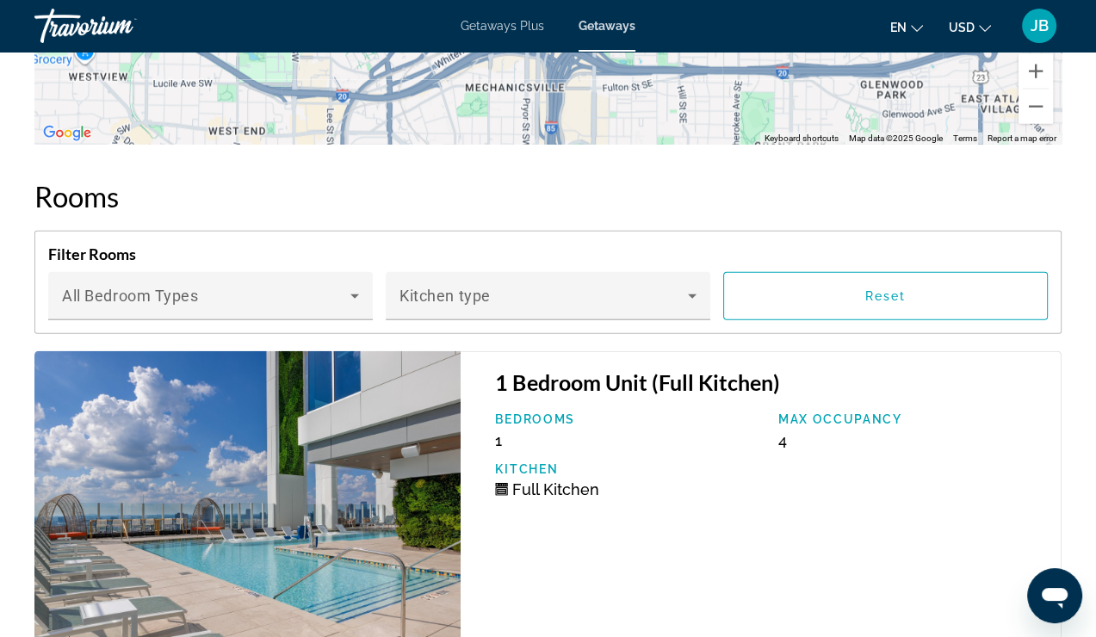
scroll to position [3250, 0]
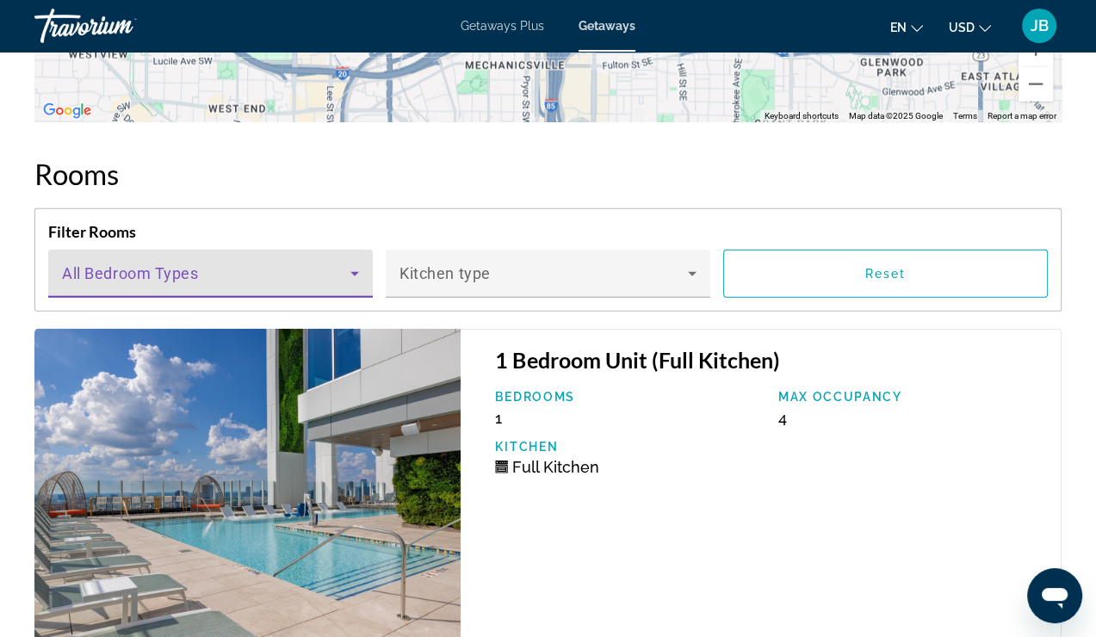
click at [357, 264] on icon "Main content" at bounding box center [354, 274] width 21 height 21
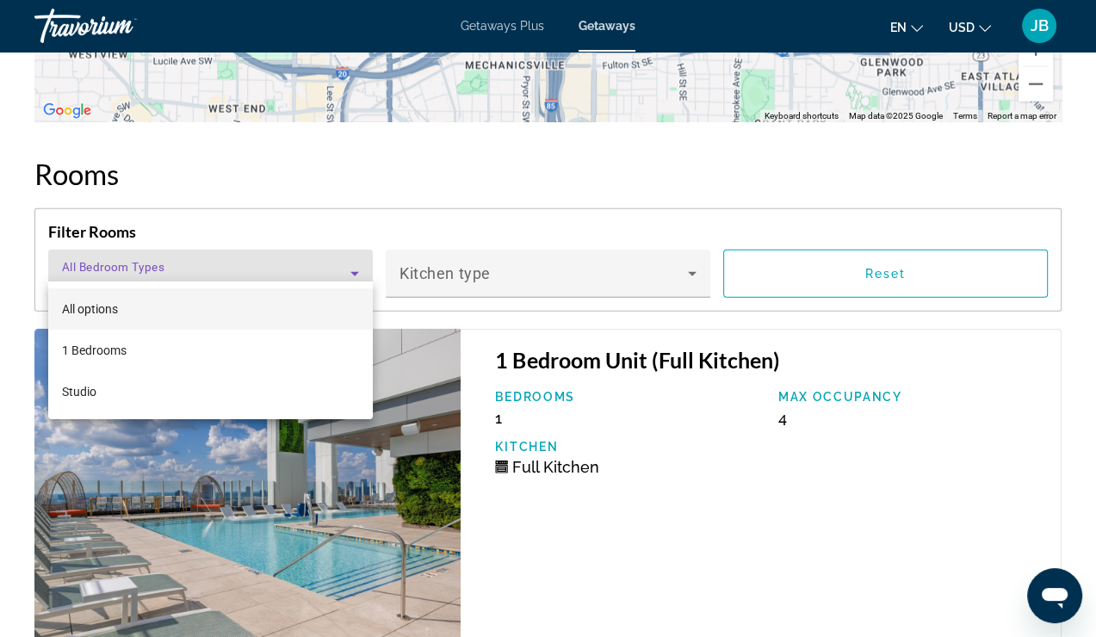
click at [690, 259] on div at bounding box center [548, 318] width 1096 height 637
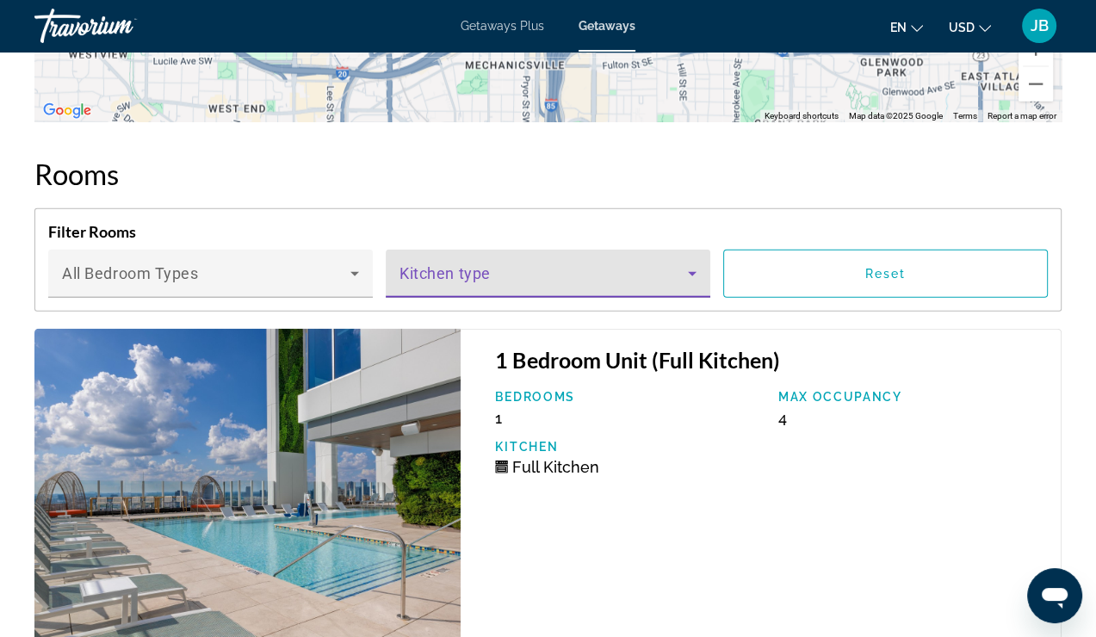
click at [690, 264] on icon "Main content" at bounding box center [692, 274] width 21 height 21
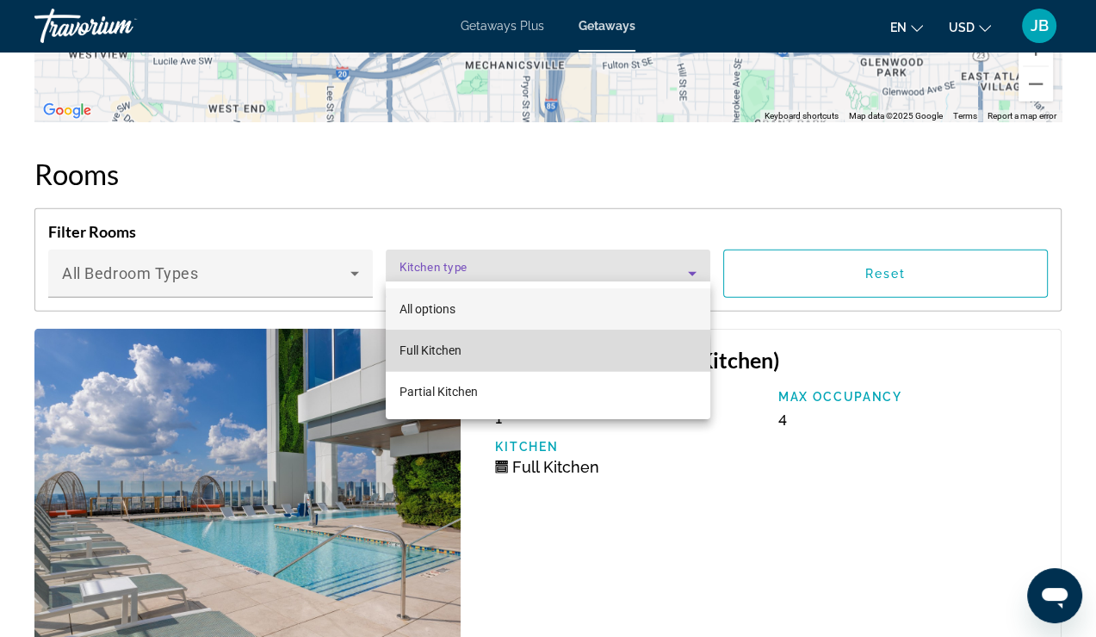
click at [423, 353] on span "Full Kitchen" at bounding box center [431, 351] width 62 height 14
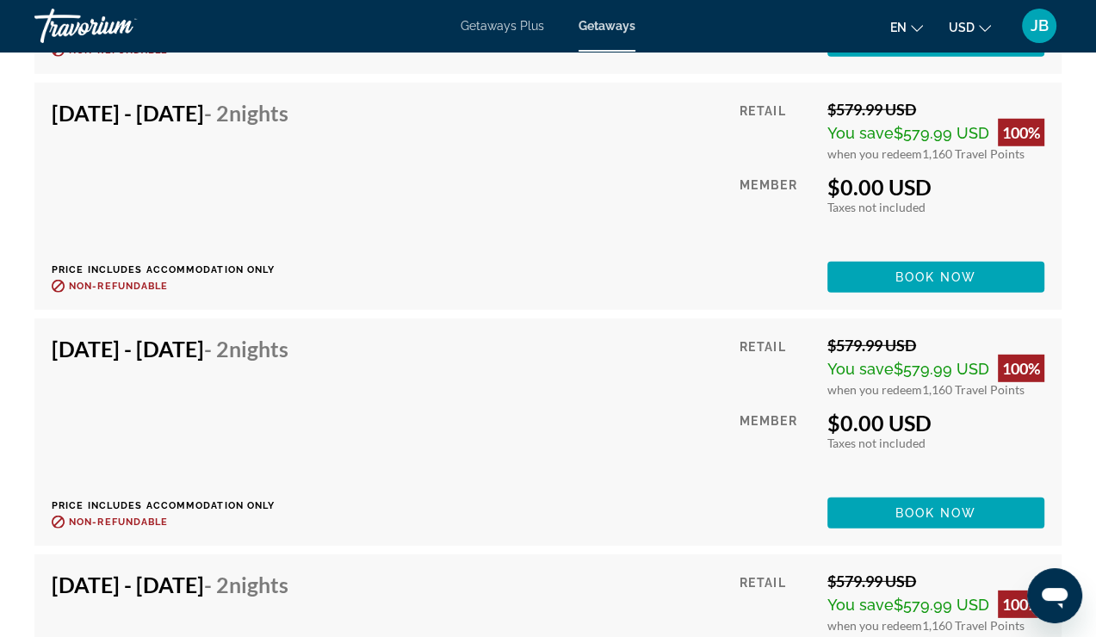
scroll to position [4089, 0]
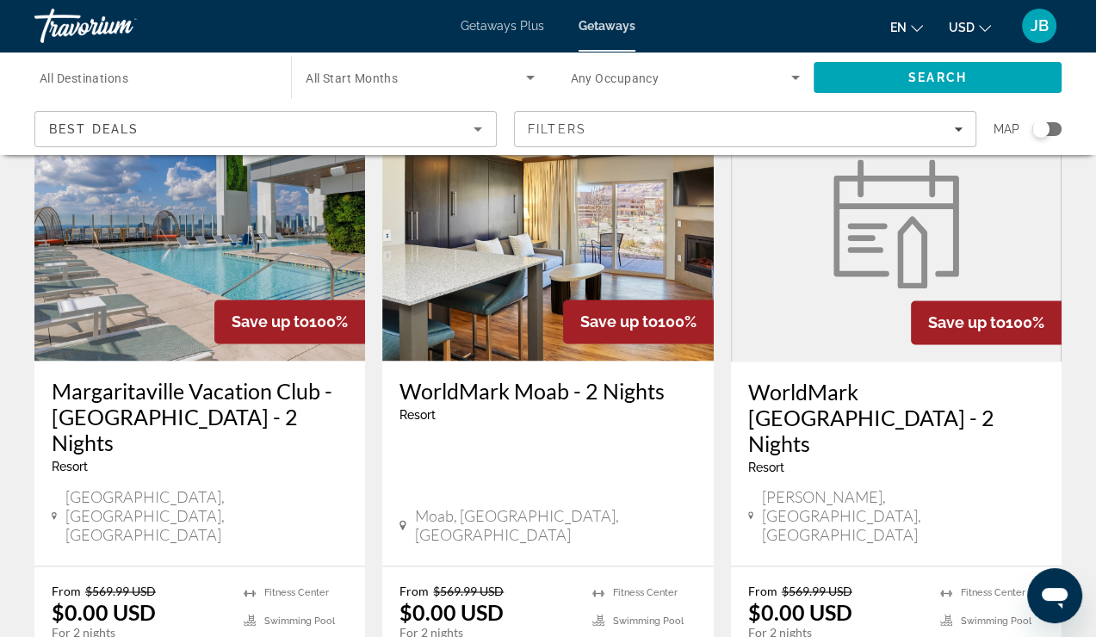
scroll to position [2170, 0]
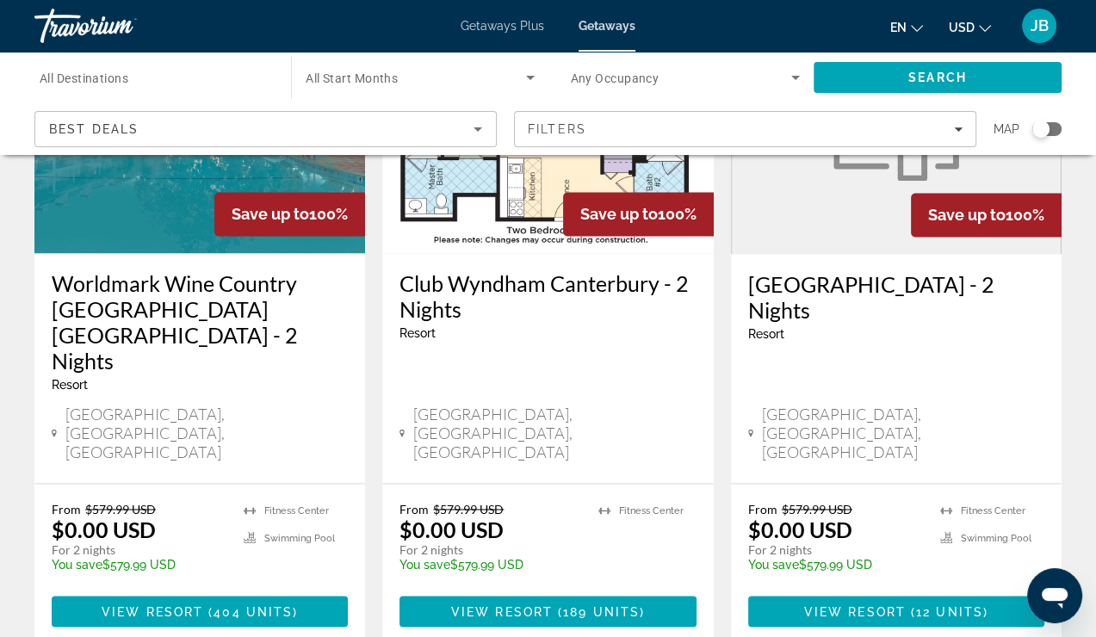
scroll to position [2308, 0]
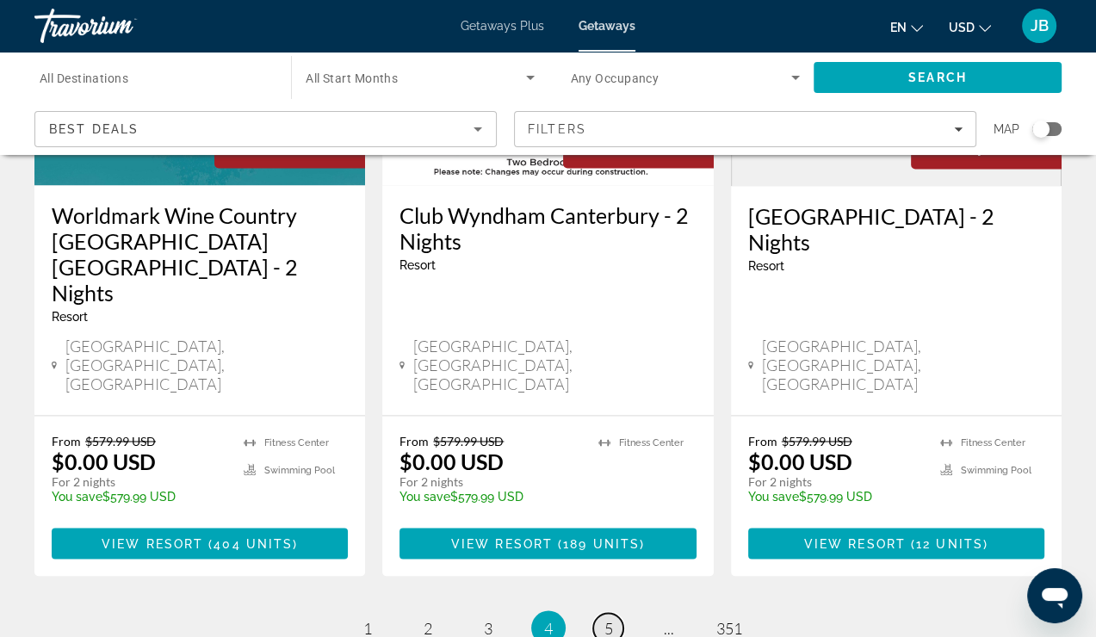
click at [610, 618] on span "5" at bounding box center [609, 627] width 9 height 19
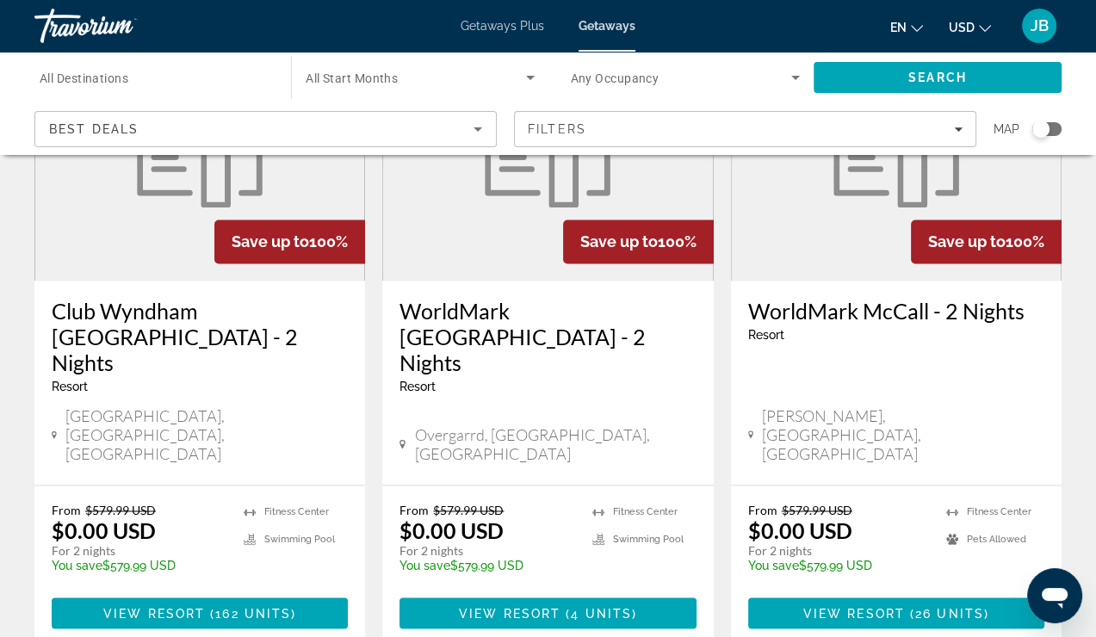
scroll to position [2306, 0]
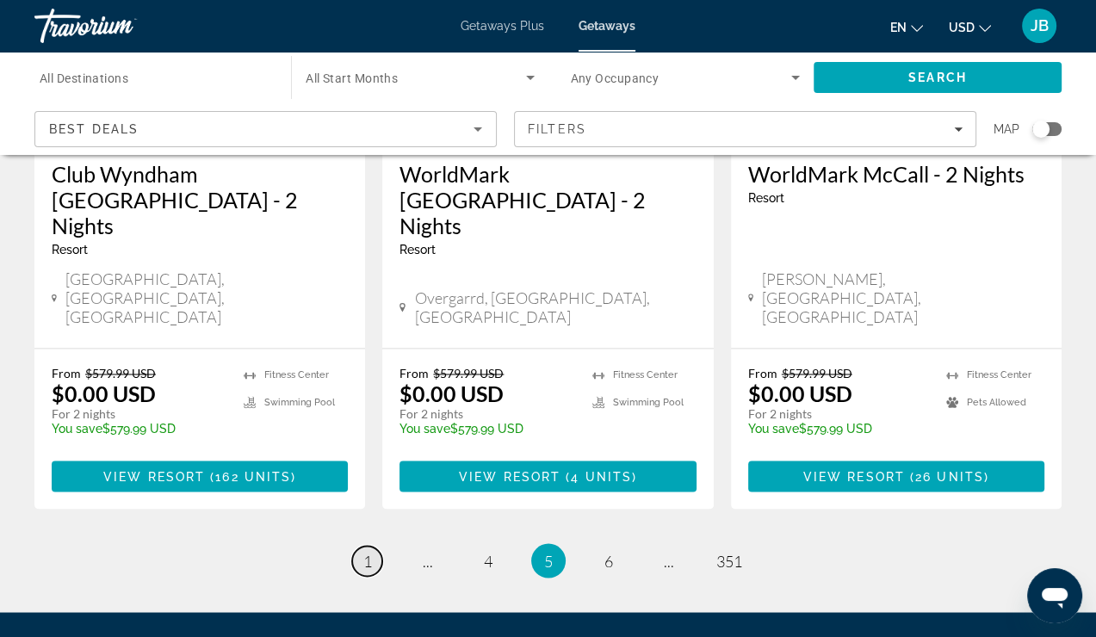
click at [371, 551] on span "1" at bounding box center [367, 560] width 9 height 19
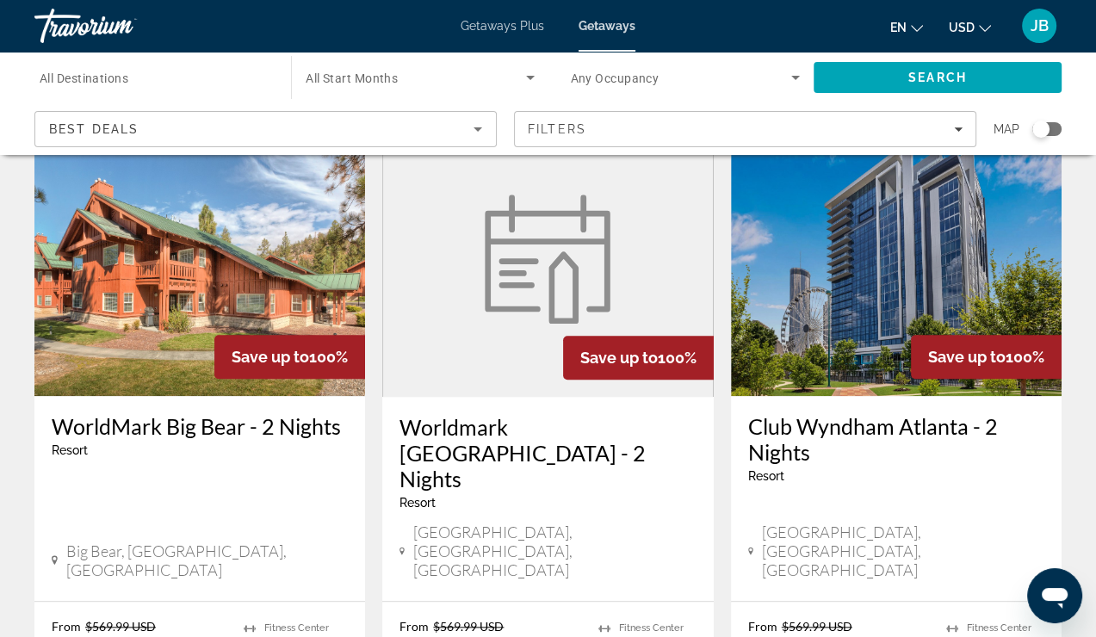
scroll to position [1424, 0]
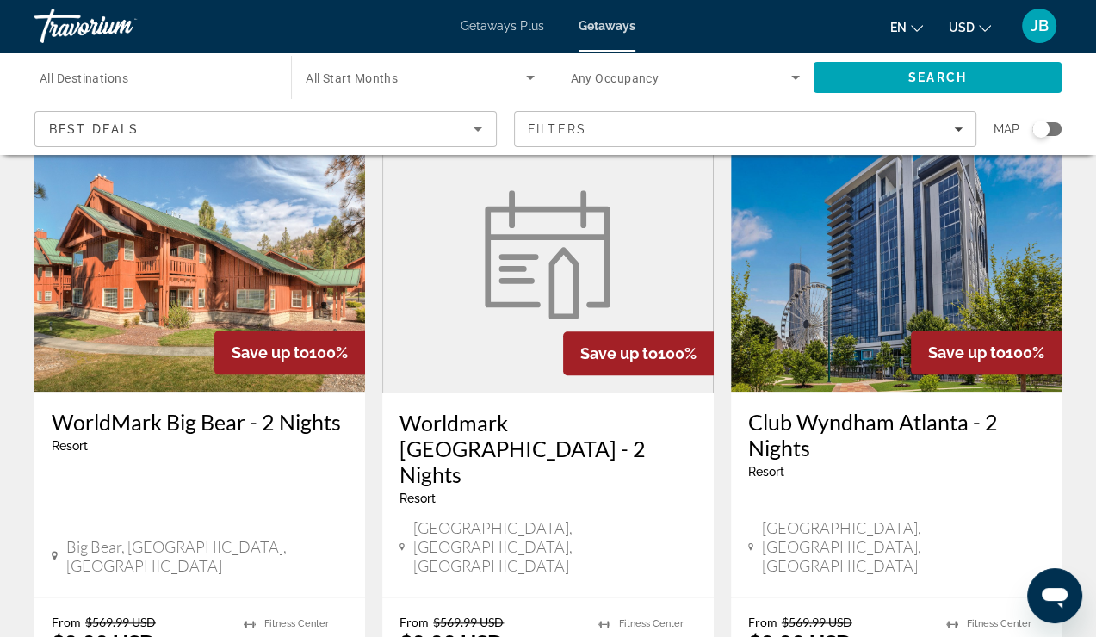
click at [863, 409] on h3 "Club Wyndham Atlanta - 2 Nights" at bounding box center [896, 435] width 296 height 52
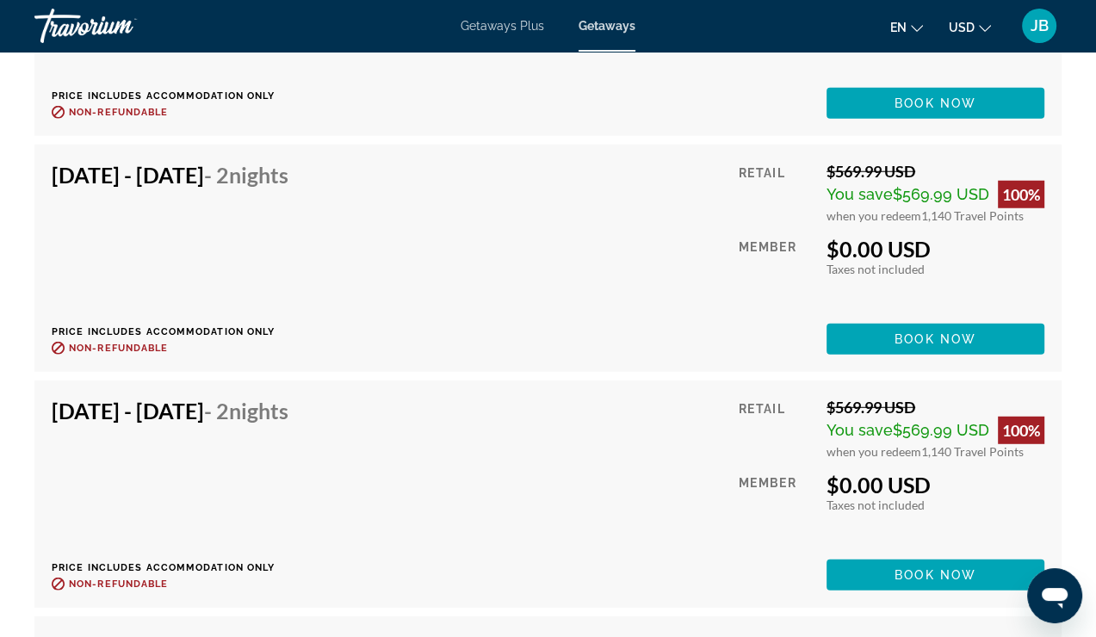
scroll to position [3916, 0]
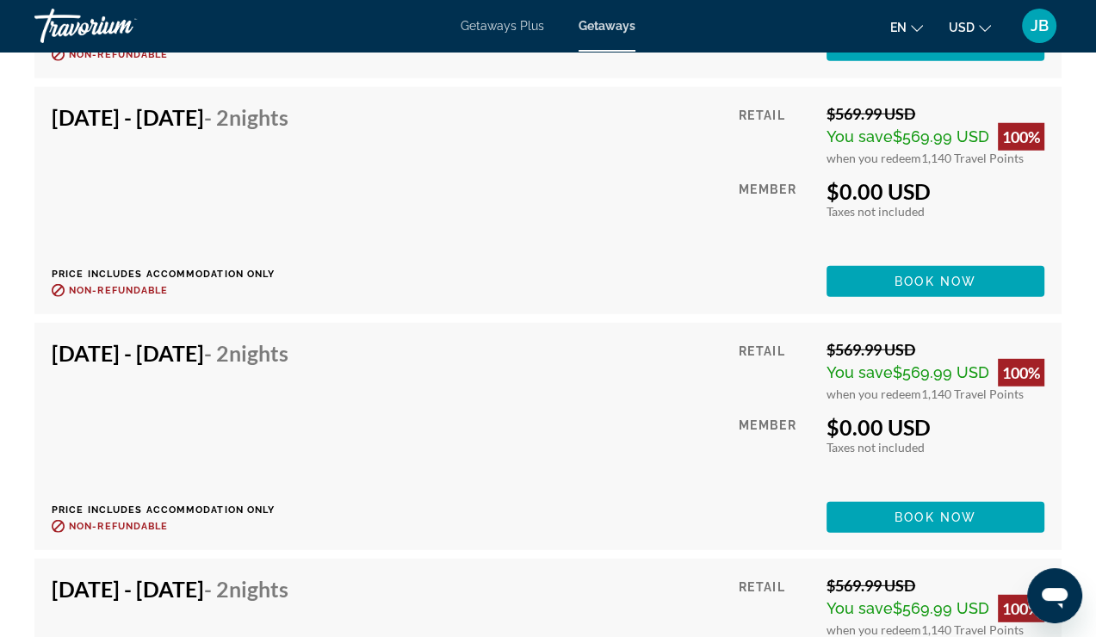
click at [282, 104] on h4 "Feb 11, 2026 - Feb 13, 2026 - 2 Nights" at bounding box center [170, 117] width 237 height 26
click at [916, 275] on span "Book now" at bounding box center [936, 282] width 82 height 14
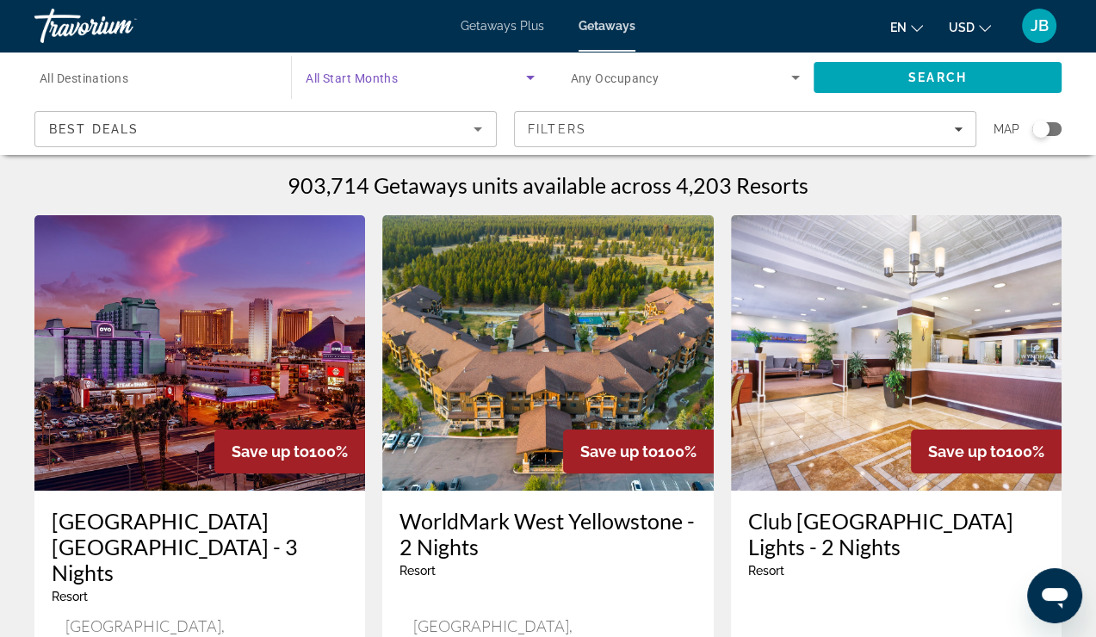
click at [533, 78] on icon "Search widget" at bounding box center [530, 77] width 21 height 21
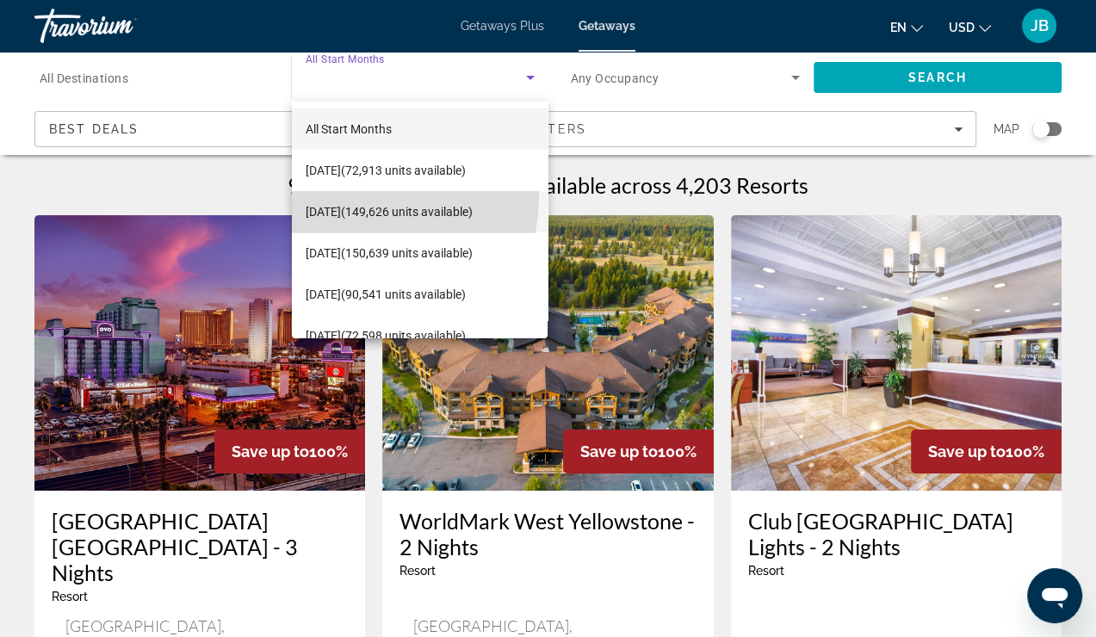
click at [354, 202] on span "November 2025 (149,626 units available)" at bounding box center [389, 212] width 167 height 21
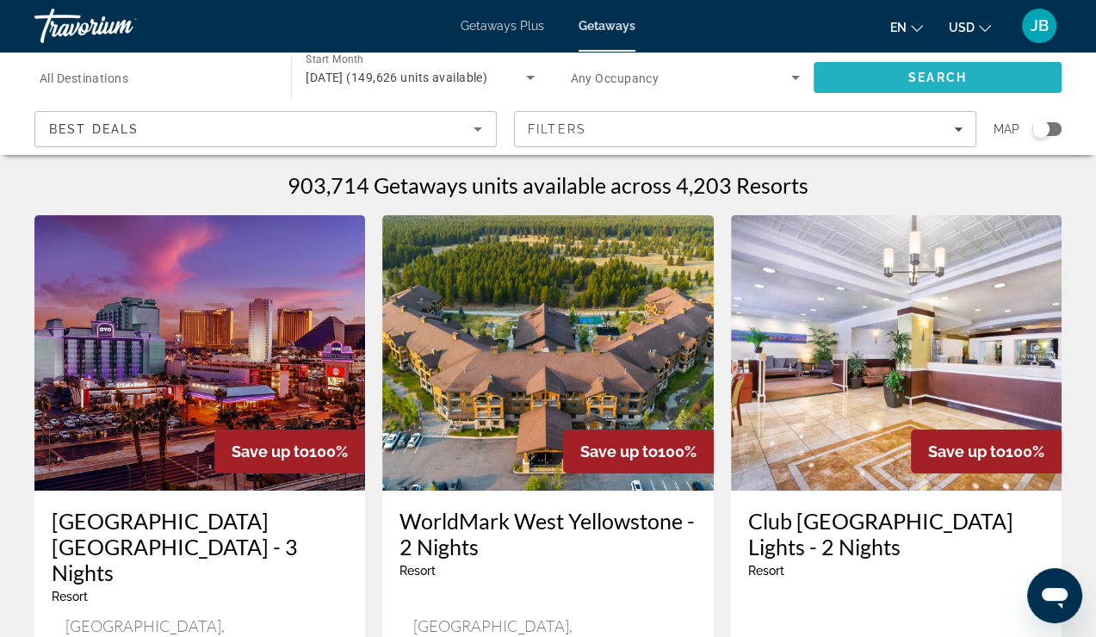
click at [872, 81] on span "Search" at bounding box center [938, 77] width 248 height 41
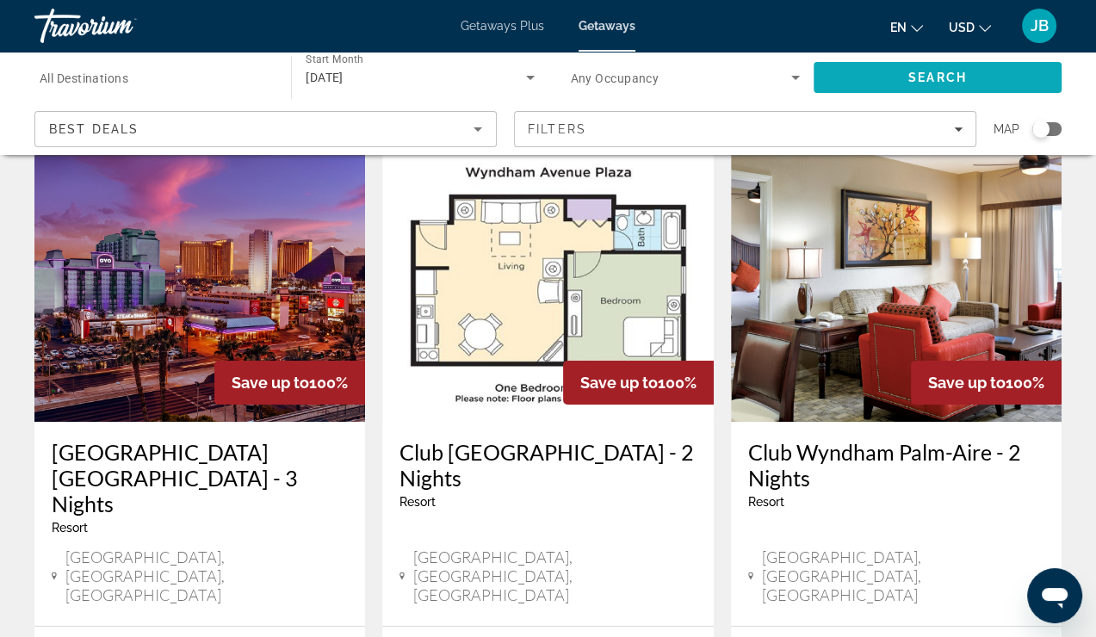
scroll to position [103, 0]
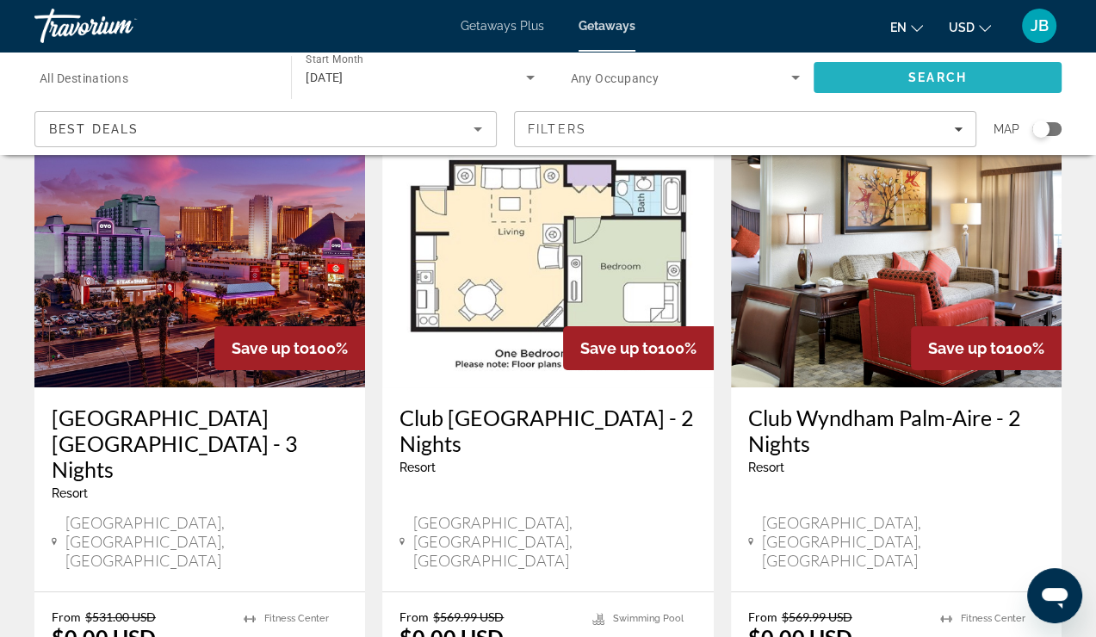
click at [872, 81] on span "Search" at bounding box center [938, 77] width 248 height 41
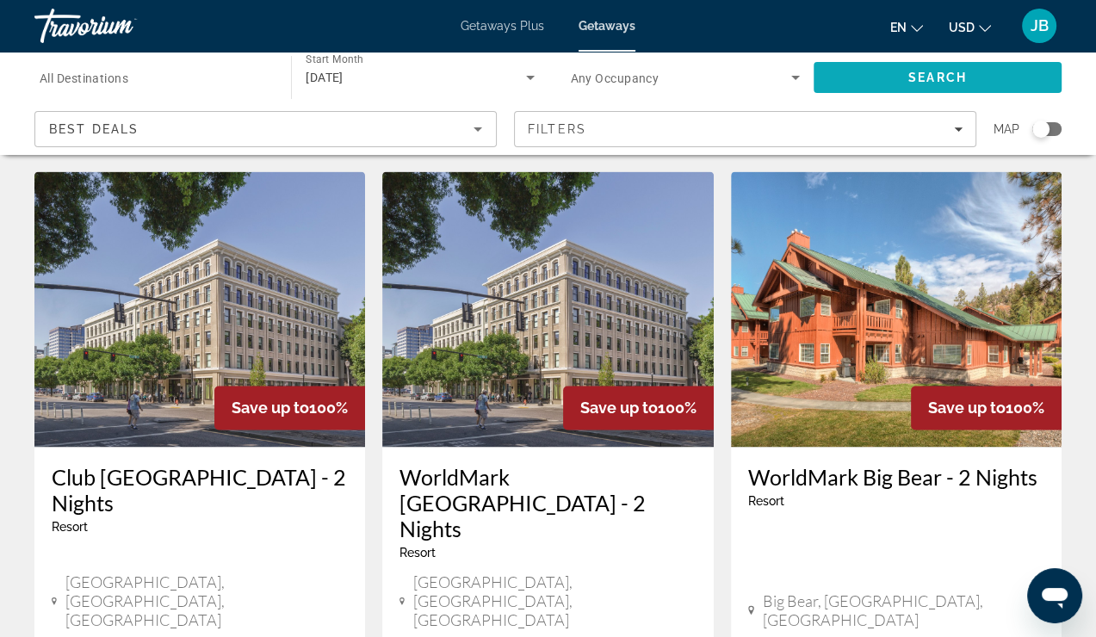
scroll to position [2101, 0]
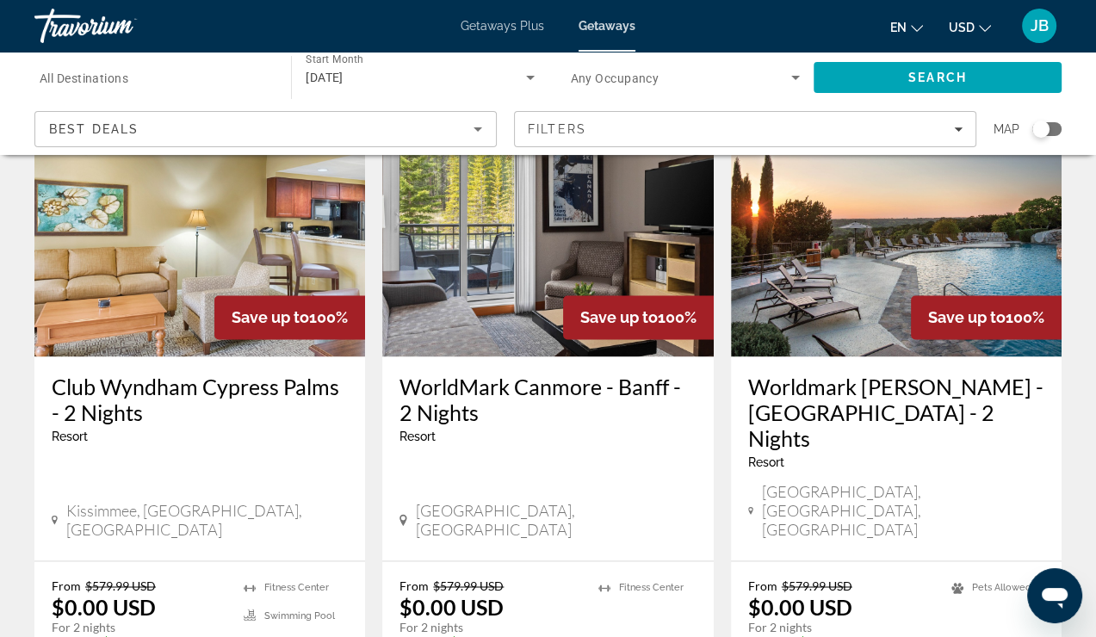
scroll to position [2136, 0]
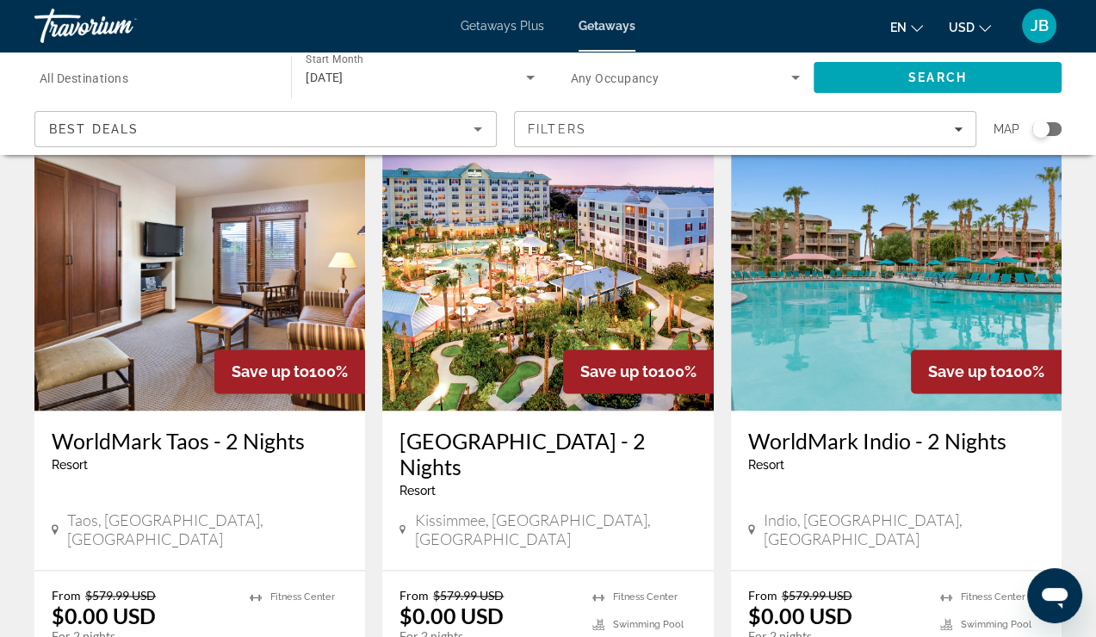
scroll to position [2239, 0]
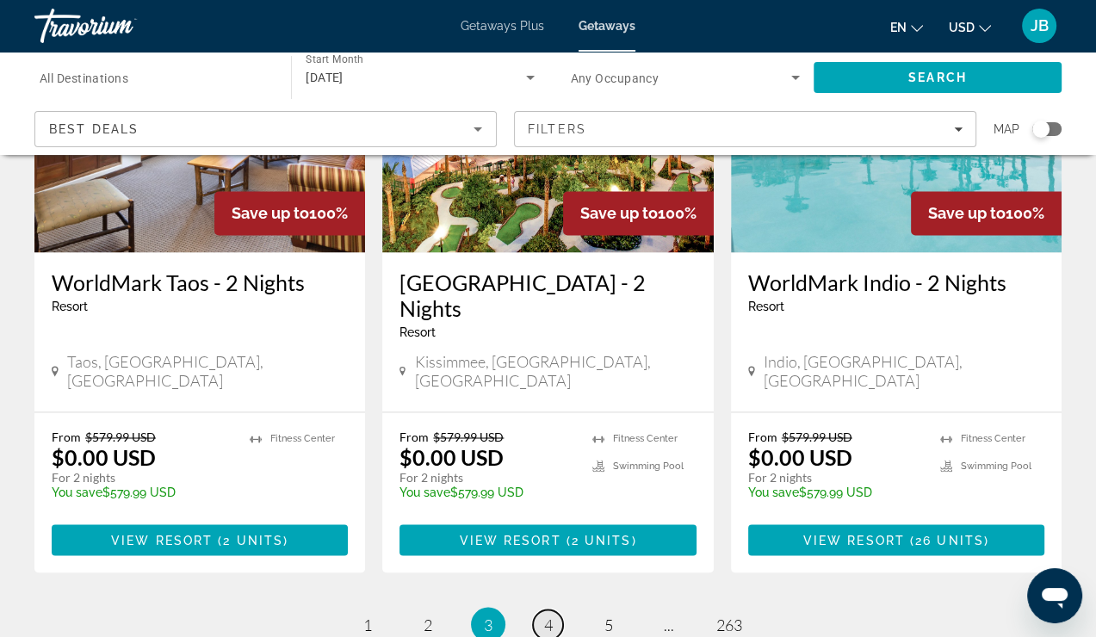
click at [551, 610] on link "page 4" at bounding box center [548, 625] width 30 height 30
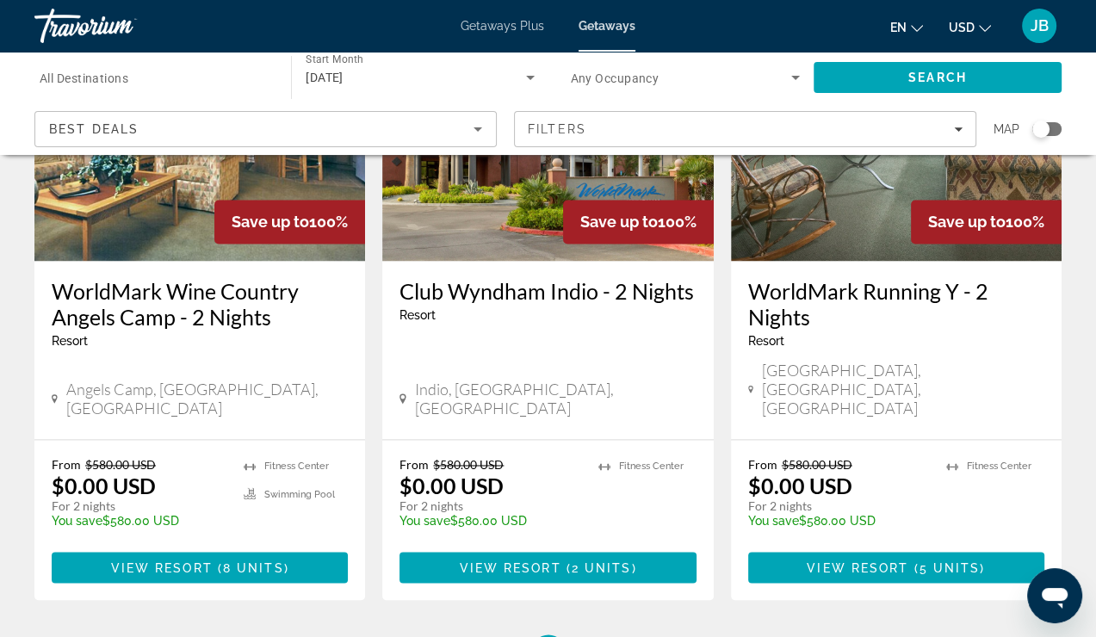
scroll to position [2274, 0]
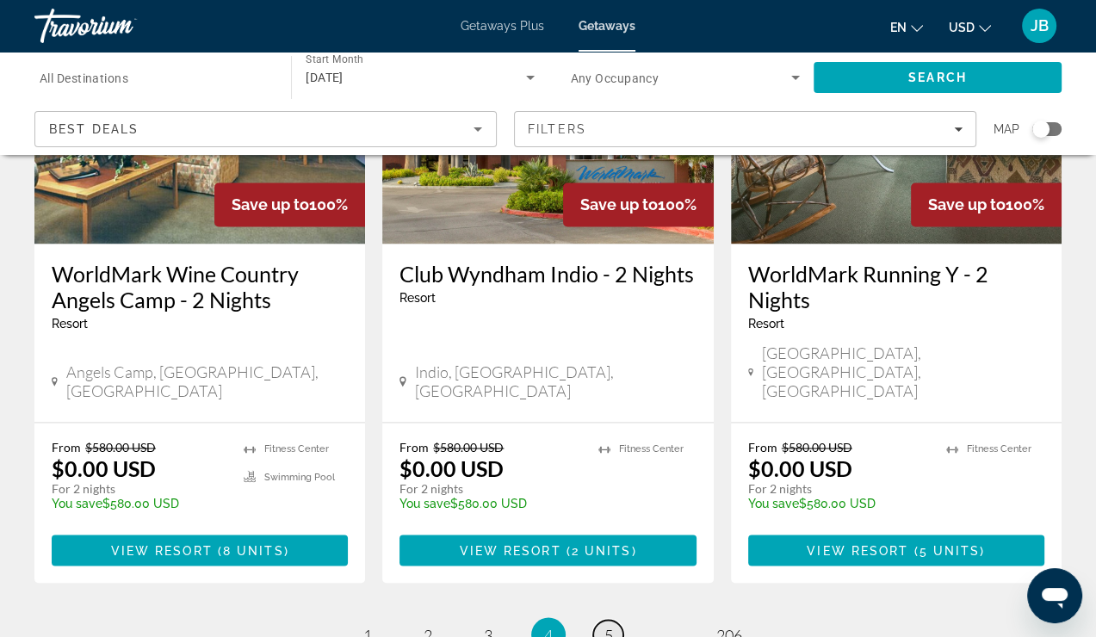
click at [608, 625] on span "5" at bounding box center [609, 634] width 9 height 19
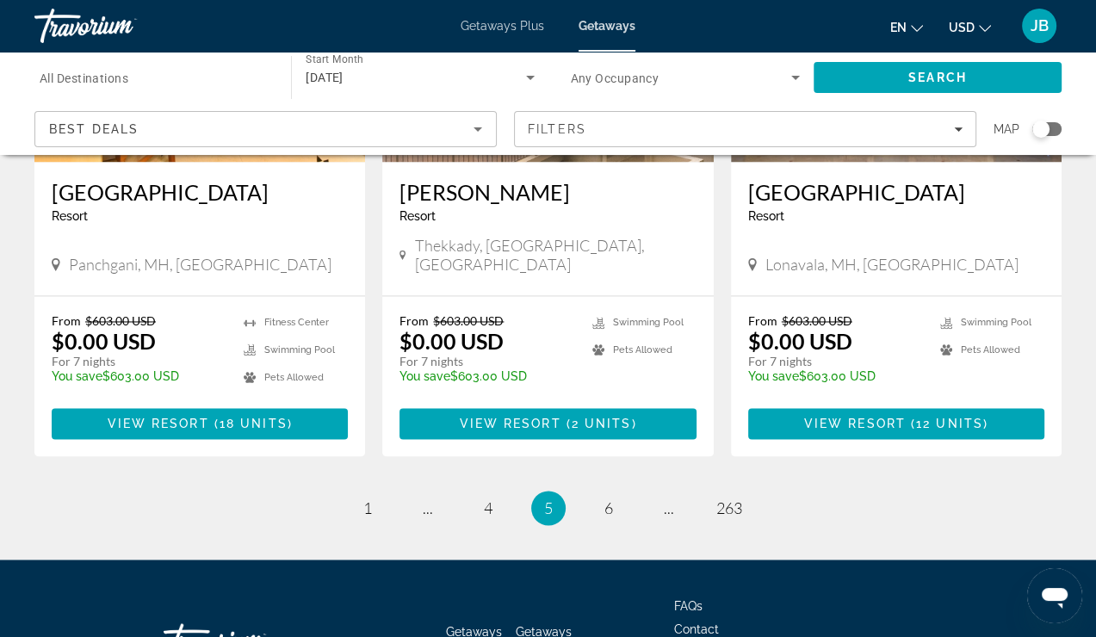
scroll to position [2225, 0]
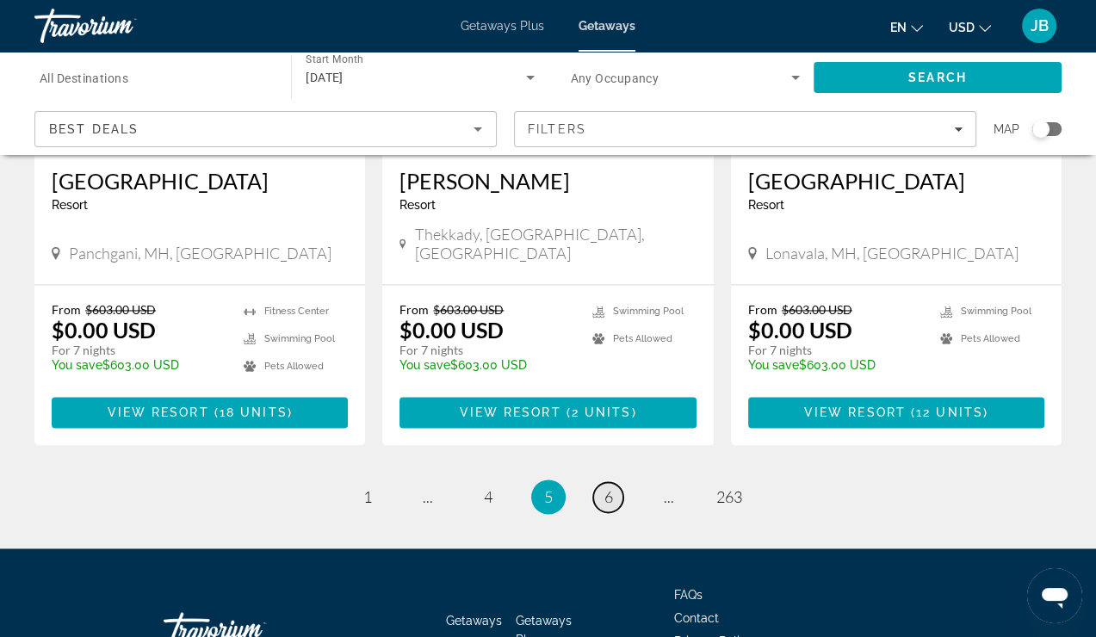
click at [615, 482] on link "page 6" at bounding box center [608, 497] width 30 height 30
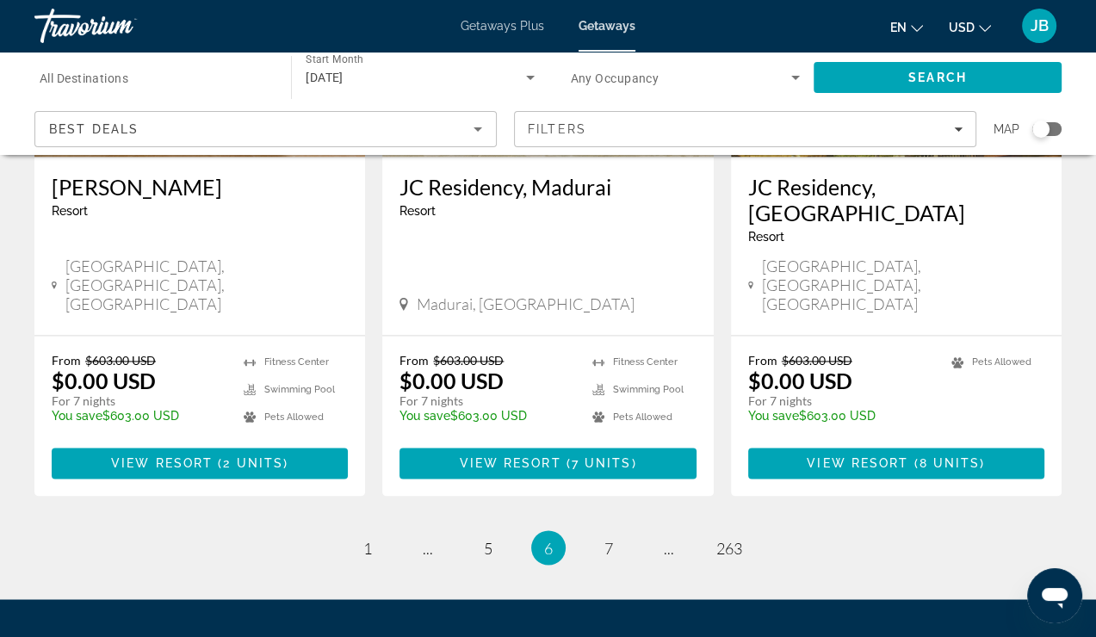
scroll to position [2225, 0]
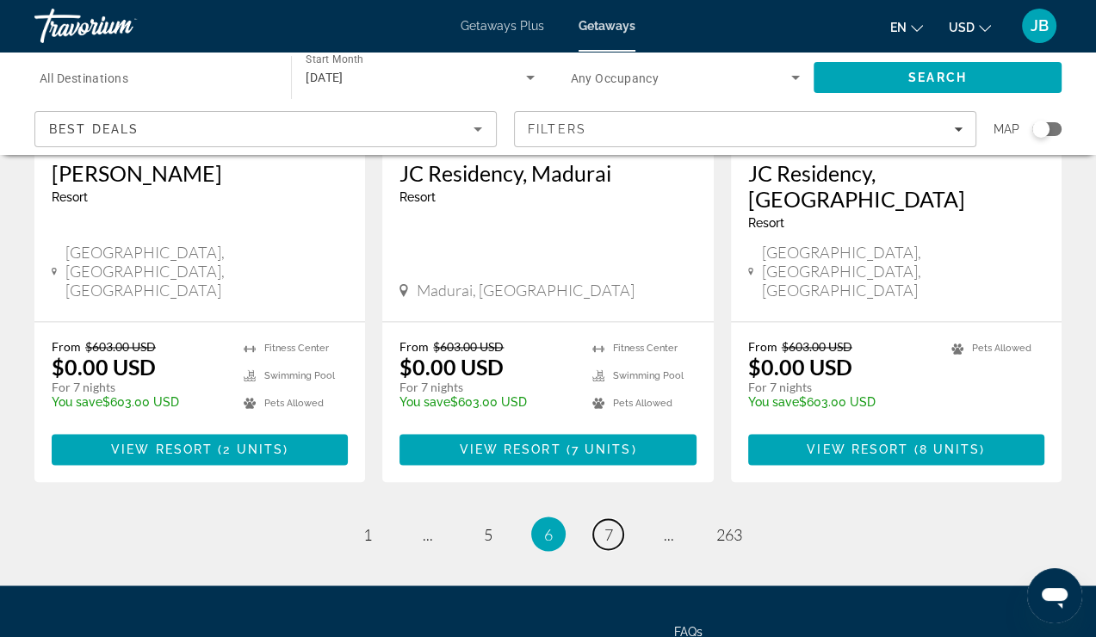
click at [615, 519] on link "page 7" at bounding box center [608, 534] width 30 height 30
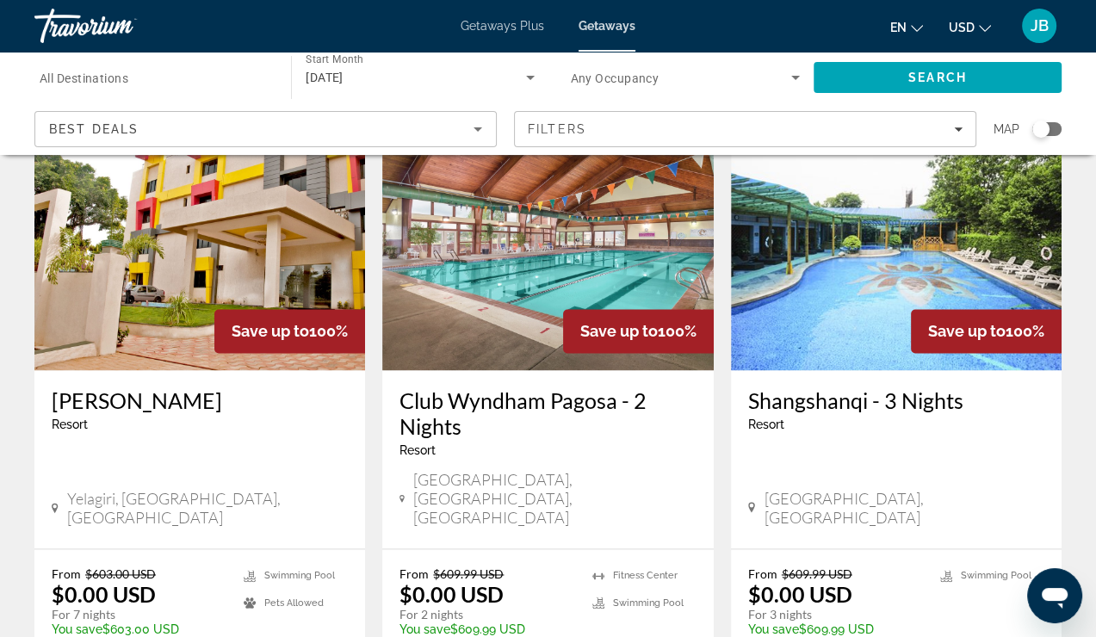
scroll to position [2033, 0]
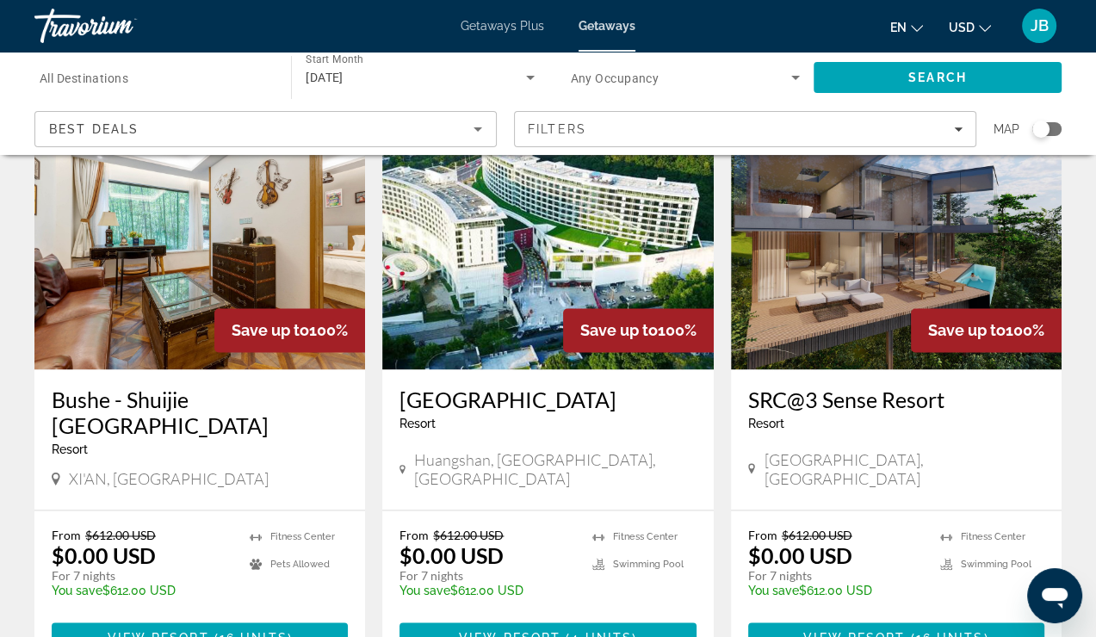
scroll to position [2205, 0]
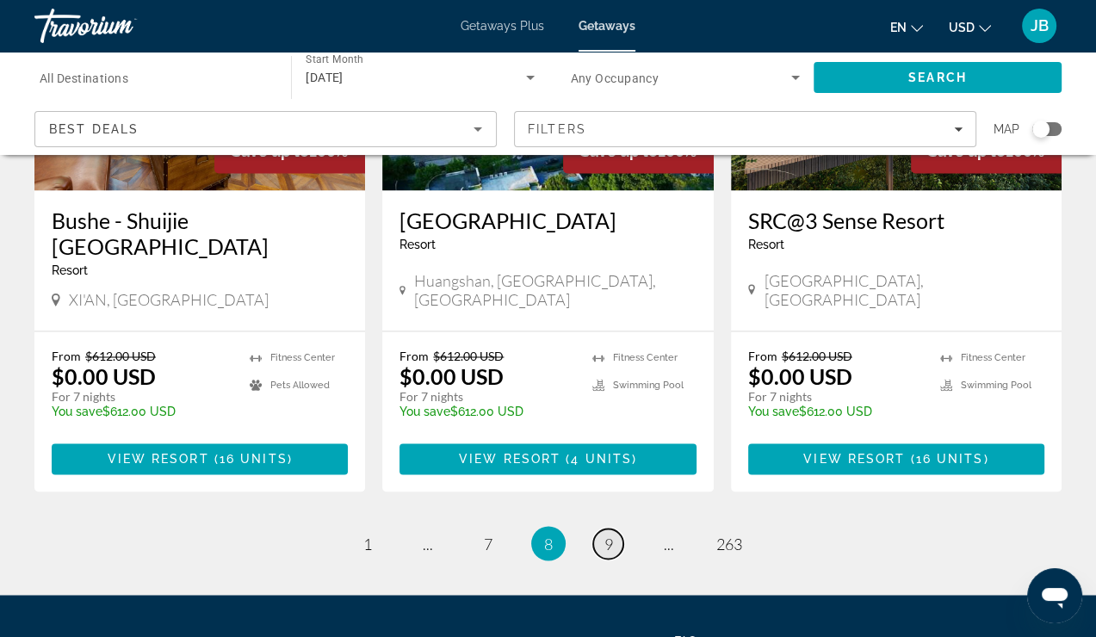
click at [610, 534] on span "9" at bounding box center [609, 543] width 9 height 19
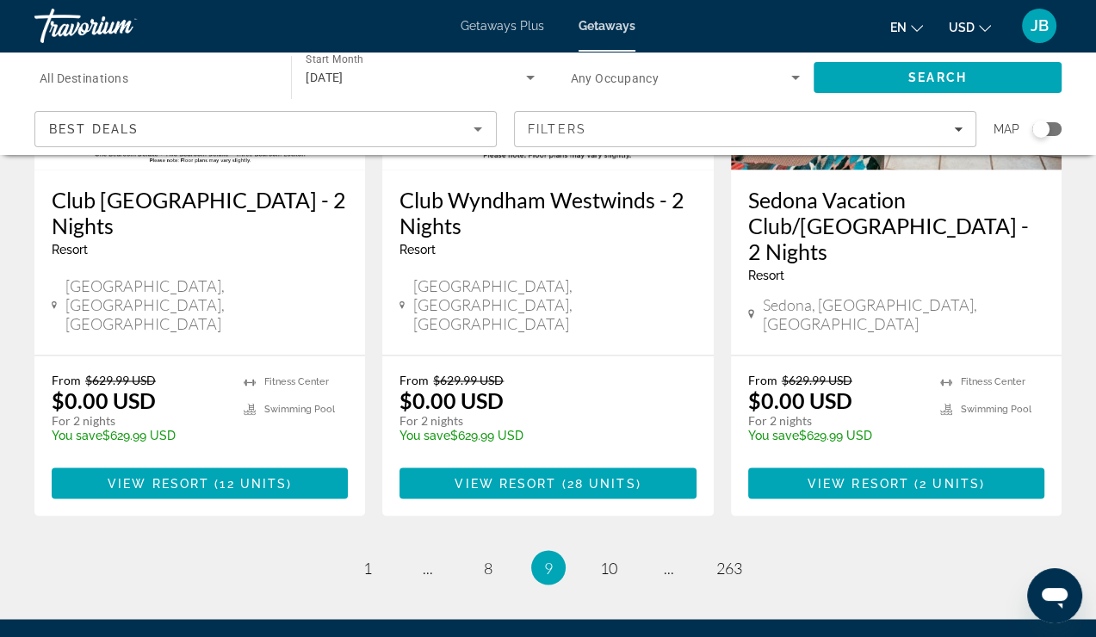
scroll to position [2303, 0]
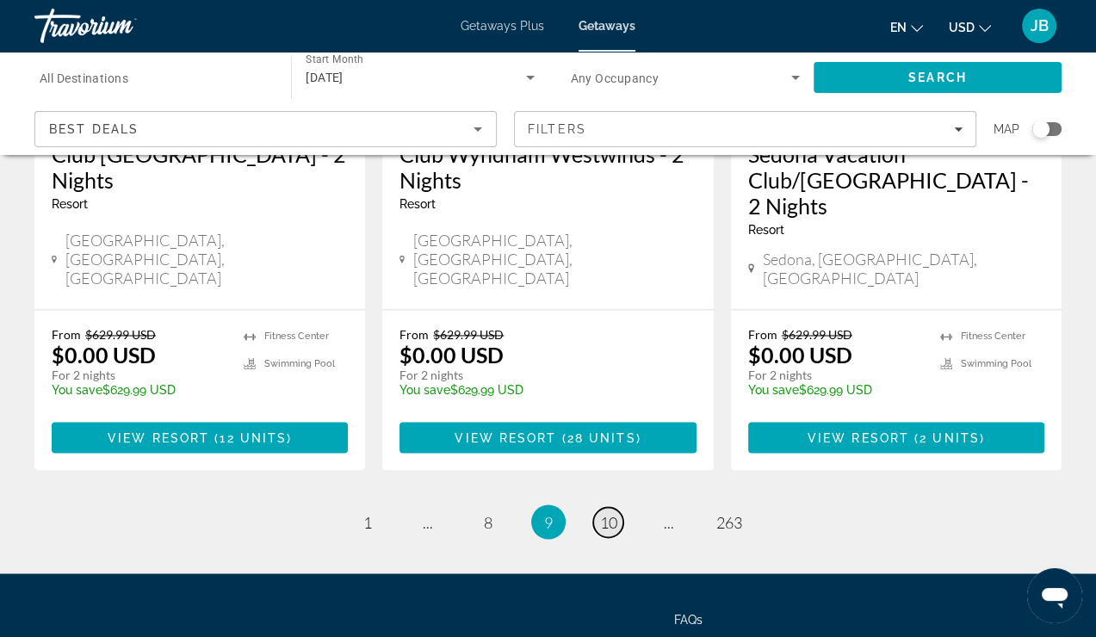
click at [615, 512] on span "10" at bounding box center [608, 521] width 17 height 19
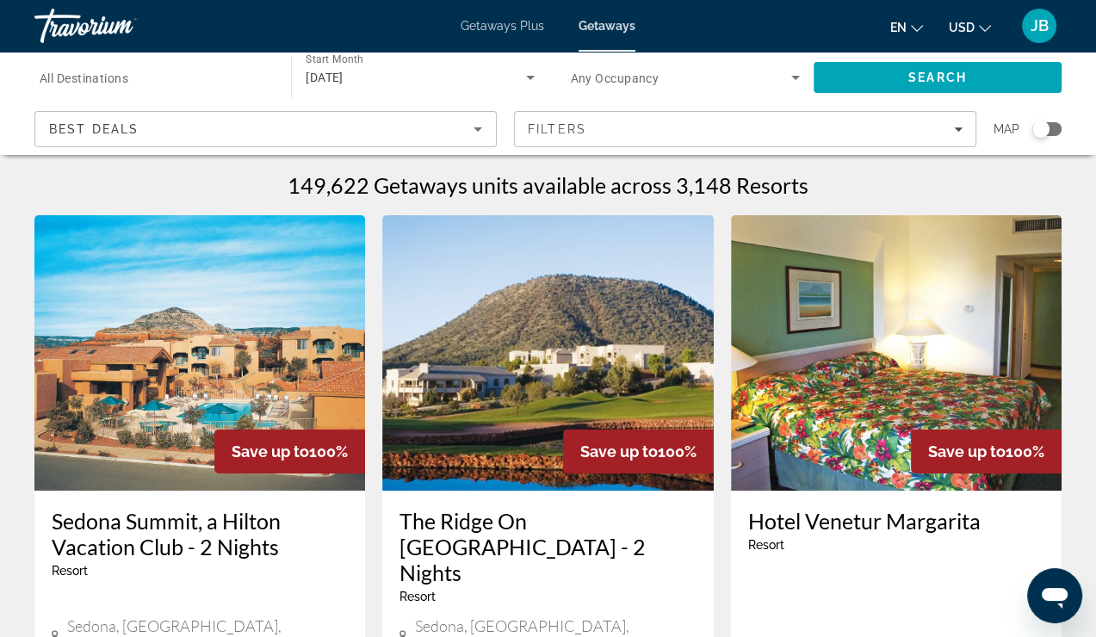
click at [251, 96] on div "Search widget" at bounding box center [154, 77] width 229 height 49
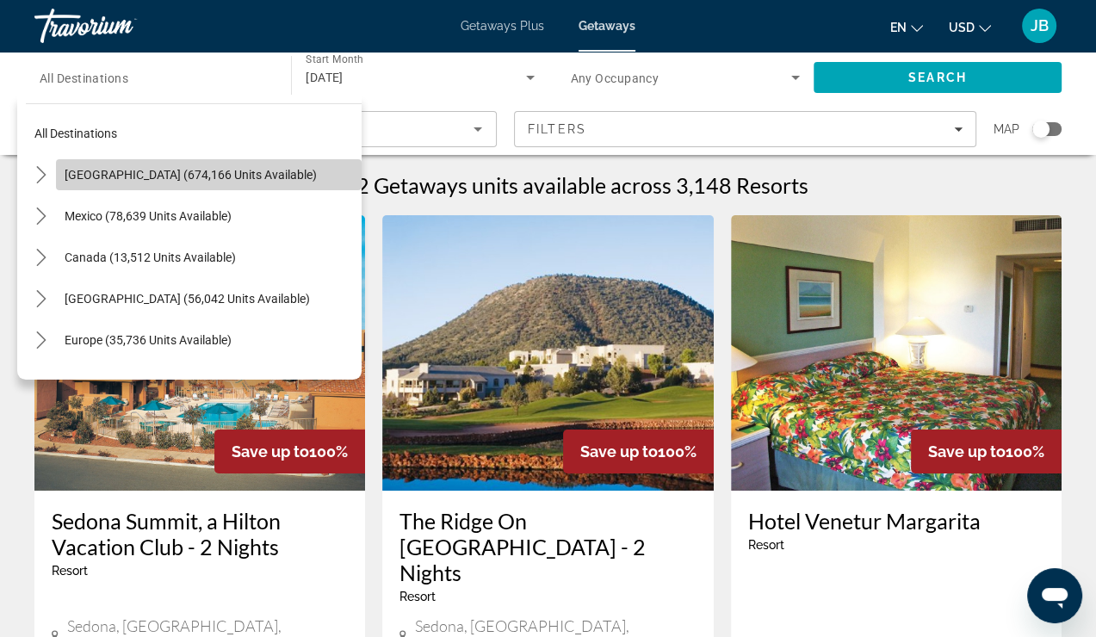
click at [214, 168] on span "United States (674,166 units available)" at bounding box center [191, 175] width 252 height 14
type input "**********"
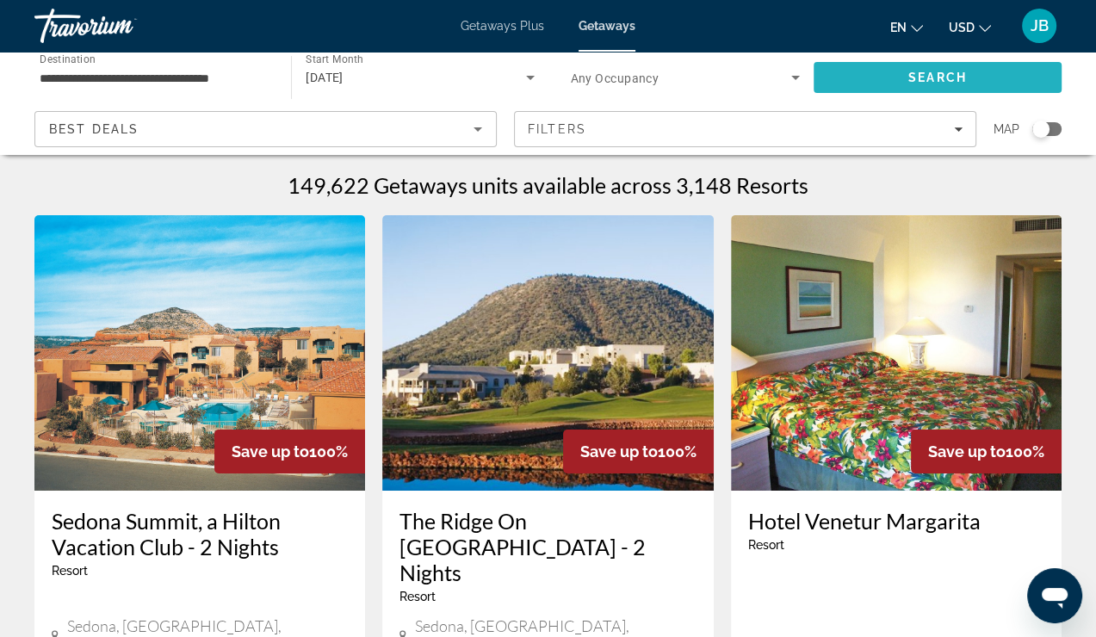
click at [895, 85] on span "Search" at bounding box center [938, 77] width 248 height 41
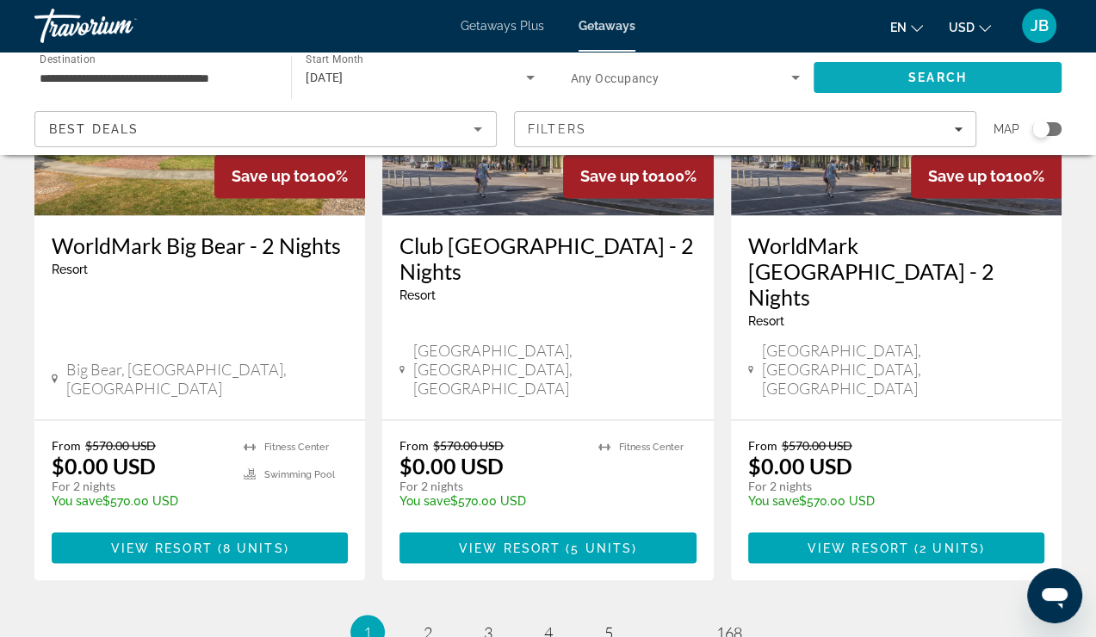
scroll to position [2305, 0]
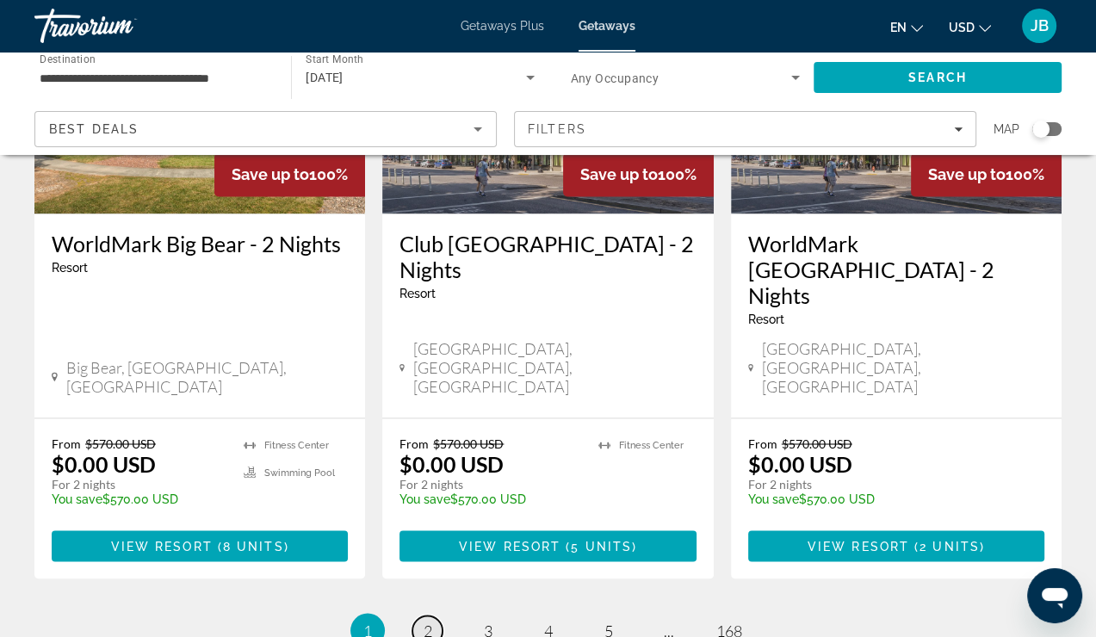
click at [434, 616] on link "page 2" at bounding box center [428, 631] width 30 height 30
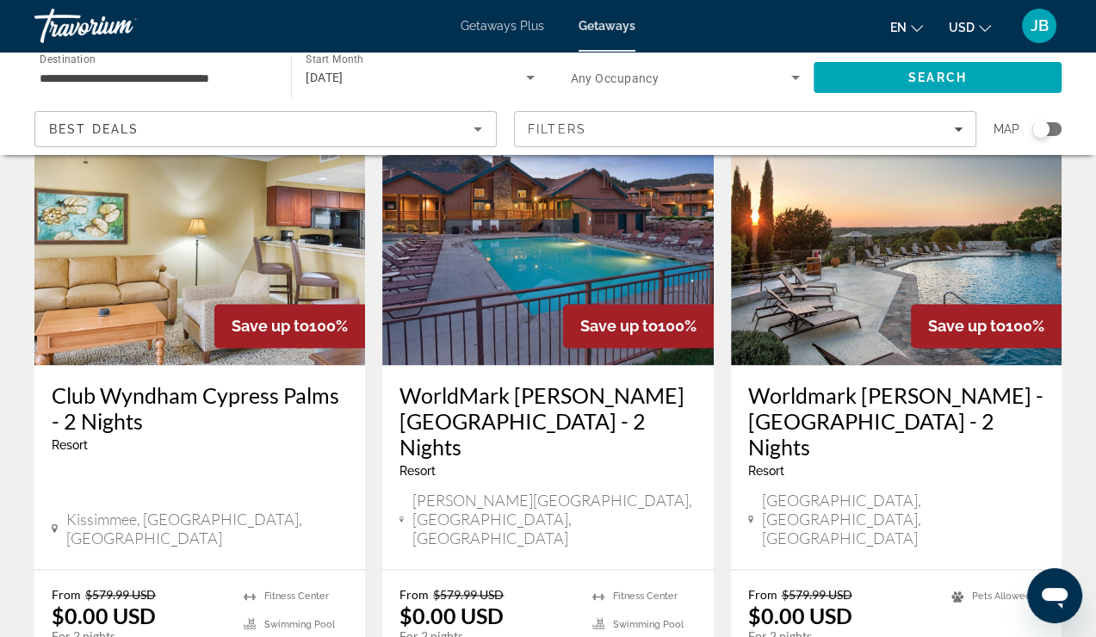
scroll to position [2205, 0]
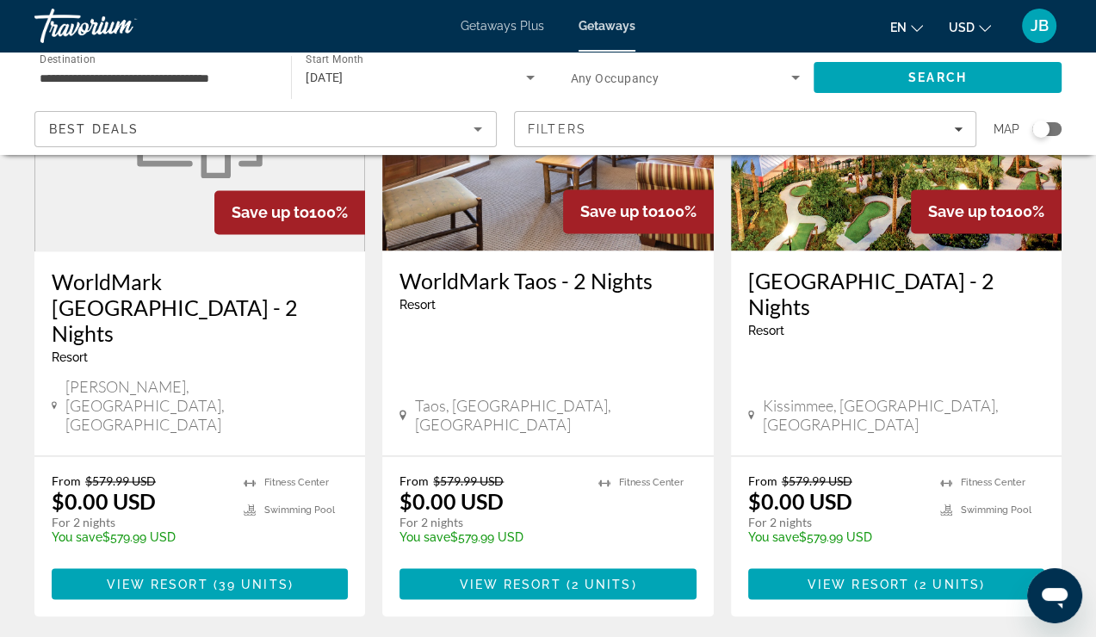
scroll to position [2274, 0]
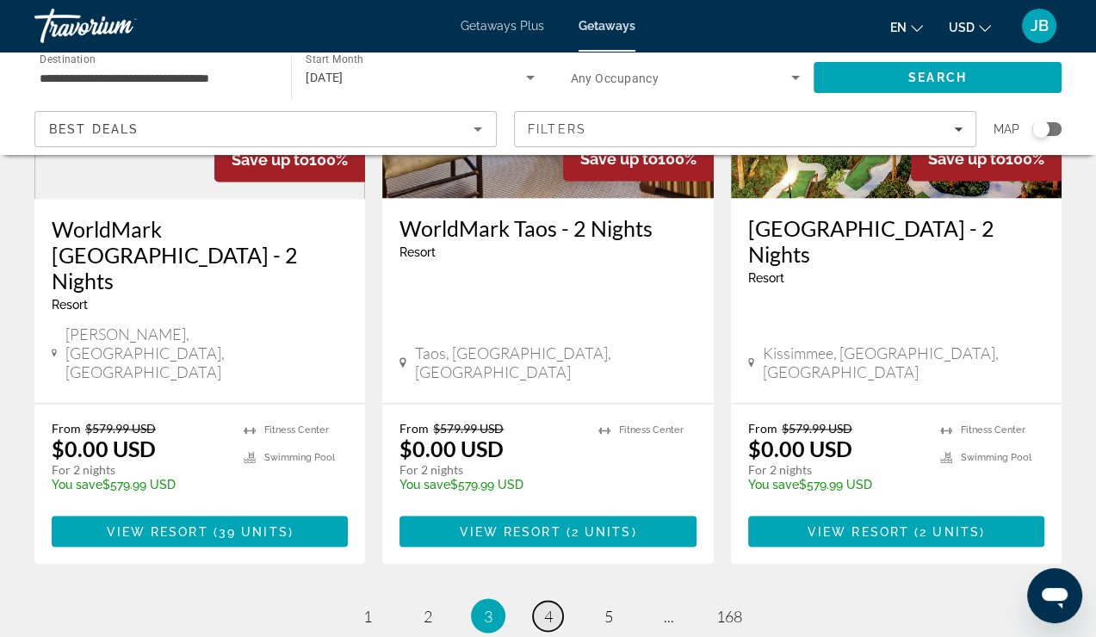
click at [549, 606] on span "4" at bounding box center [548, 615] width 9 height 19
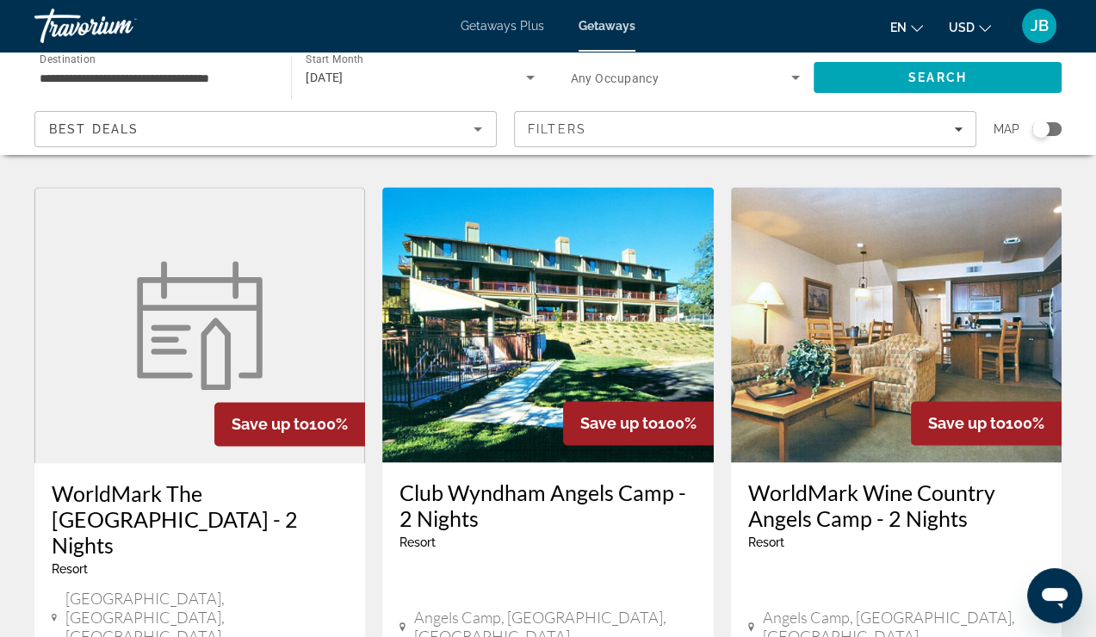
scroll to position [2205, 0]
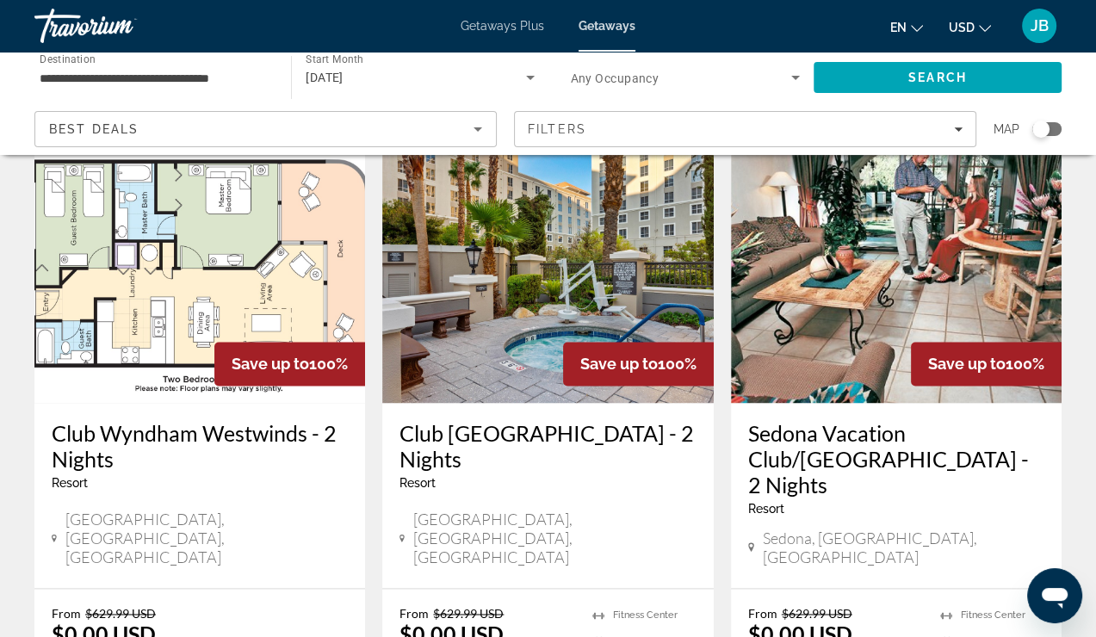
scroll to position [2274, 0]
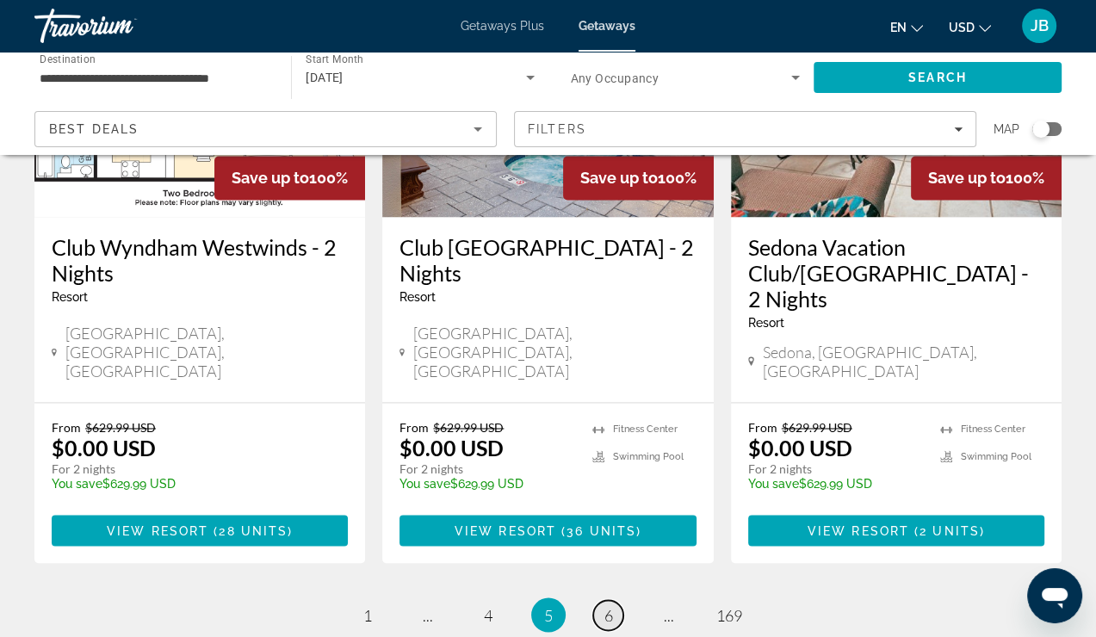
click at [614, 600] on link "page 6" at bounding box center [608, 615] width 30 height 30
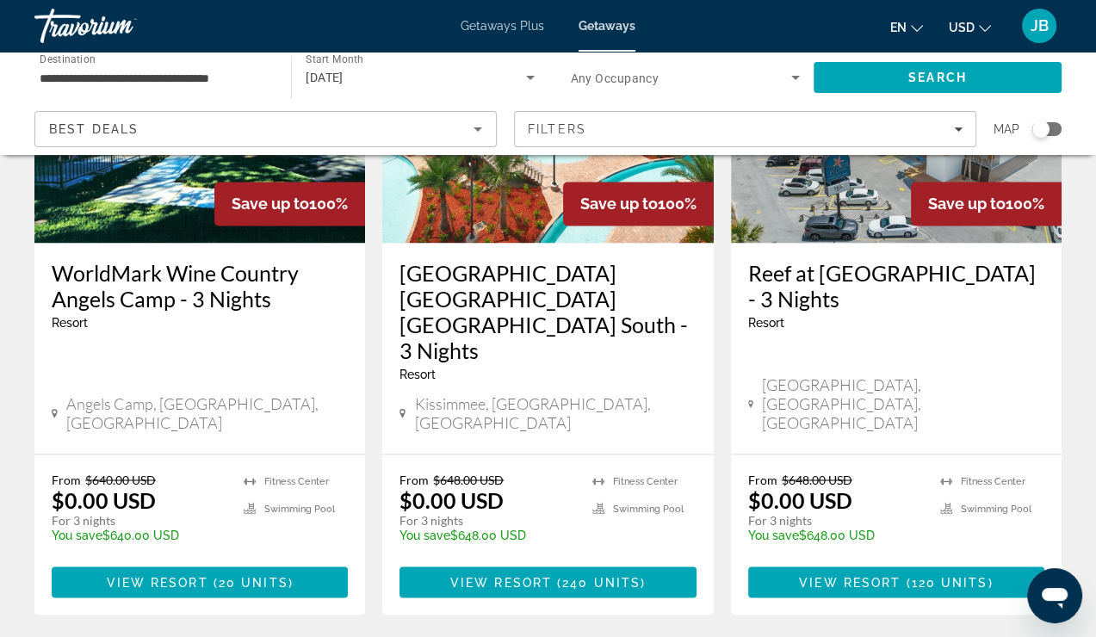
scroll to position [2303, 0]
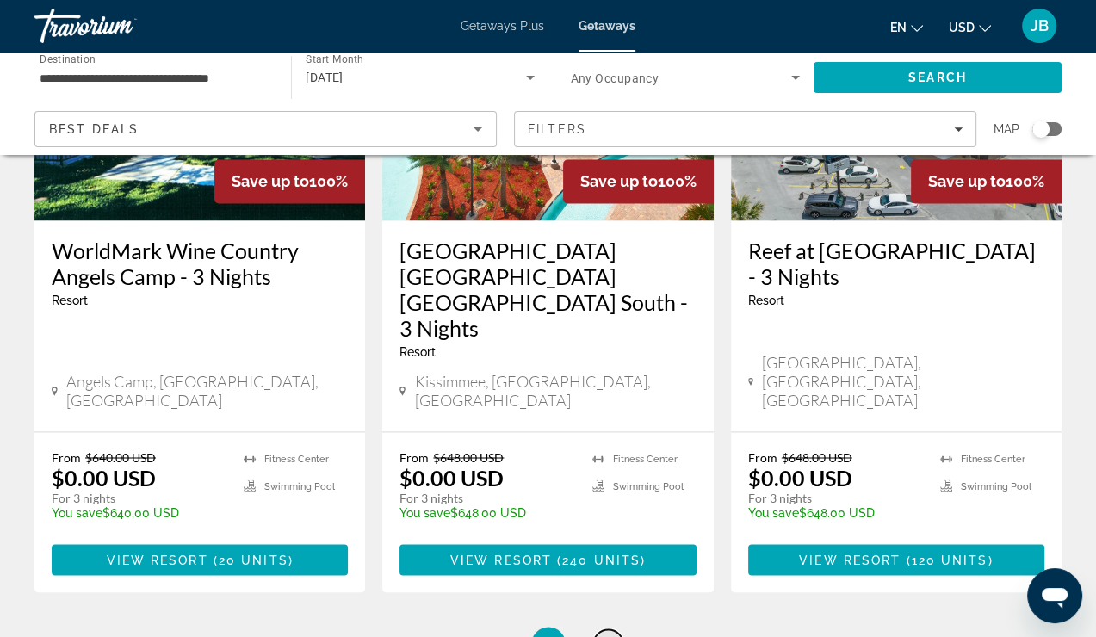
click at [599, 630] on link "page 7" at bounding box center [608, 645] width 30 height 30
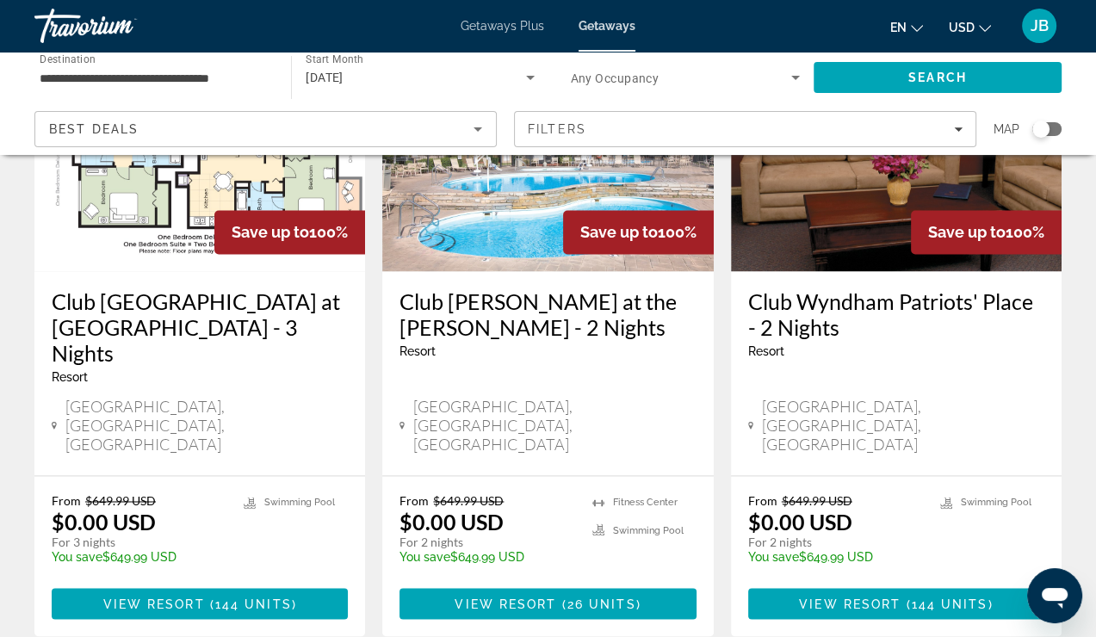
scroll to position [2304, 0]
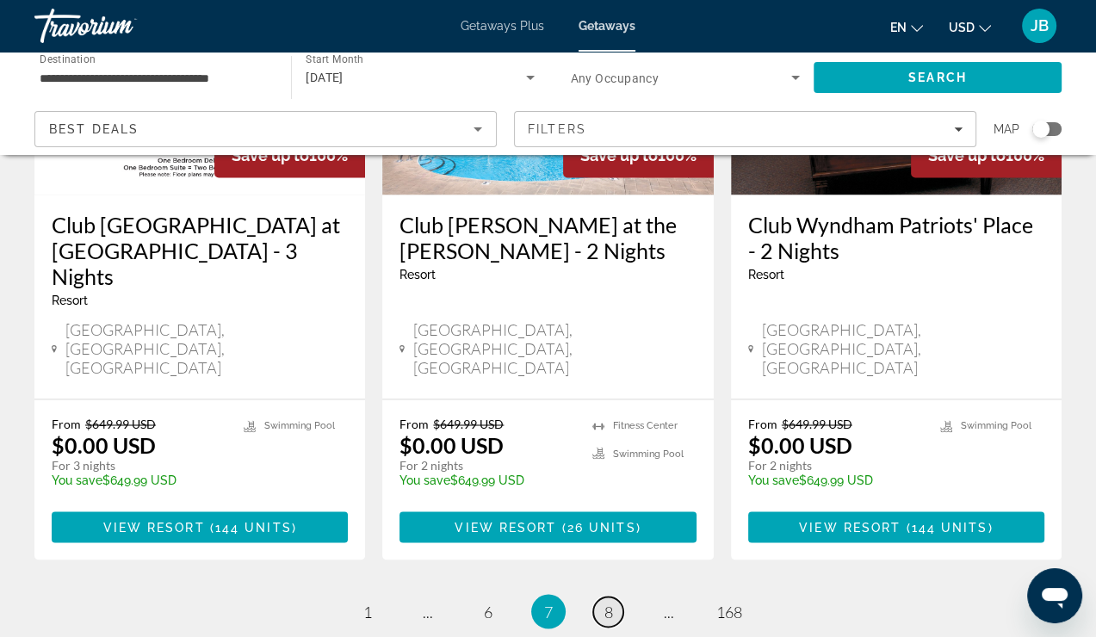
drag, startPoint x: 599, startPoint y: 376, endPoint x: 612, endPoint y: 378, distance: 13.0
click at [612, 602] on span "8" at bounding box center [609, 611] width 9 height 19
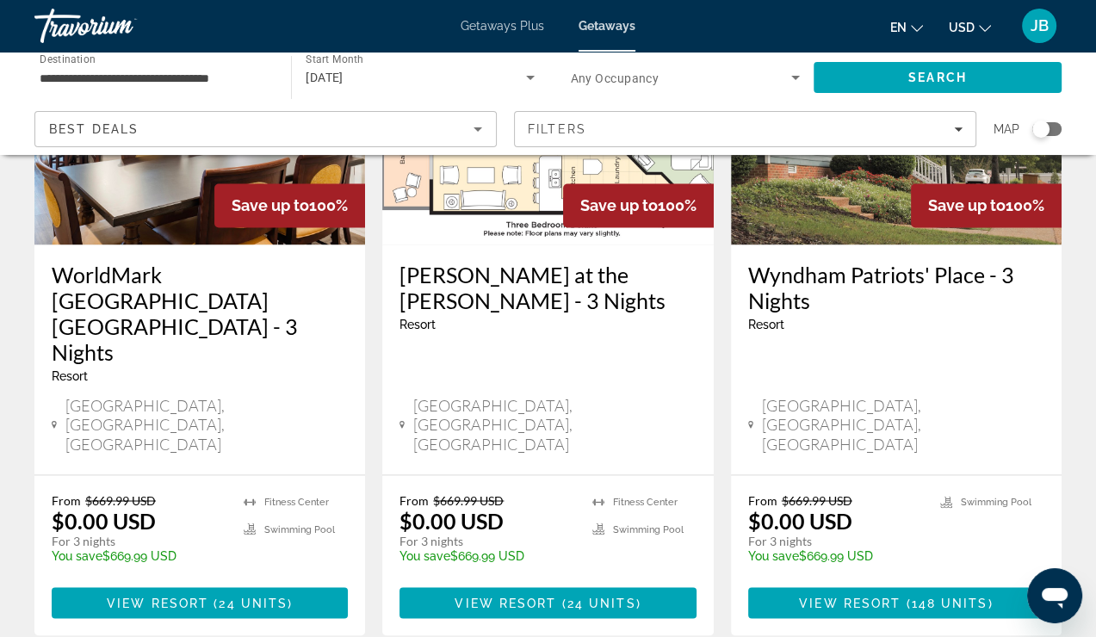
scroll to position [2303, 0]
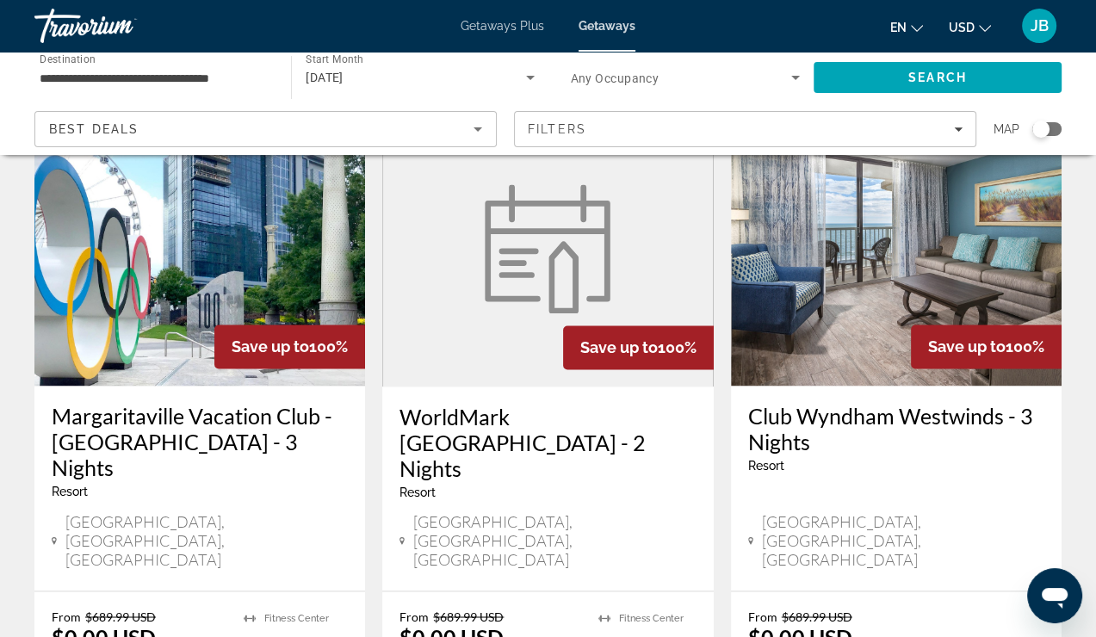
scroll to position [2136, 0]
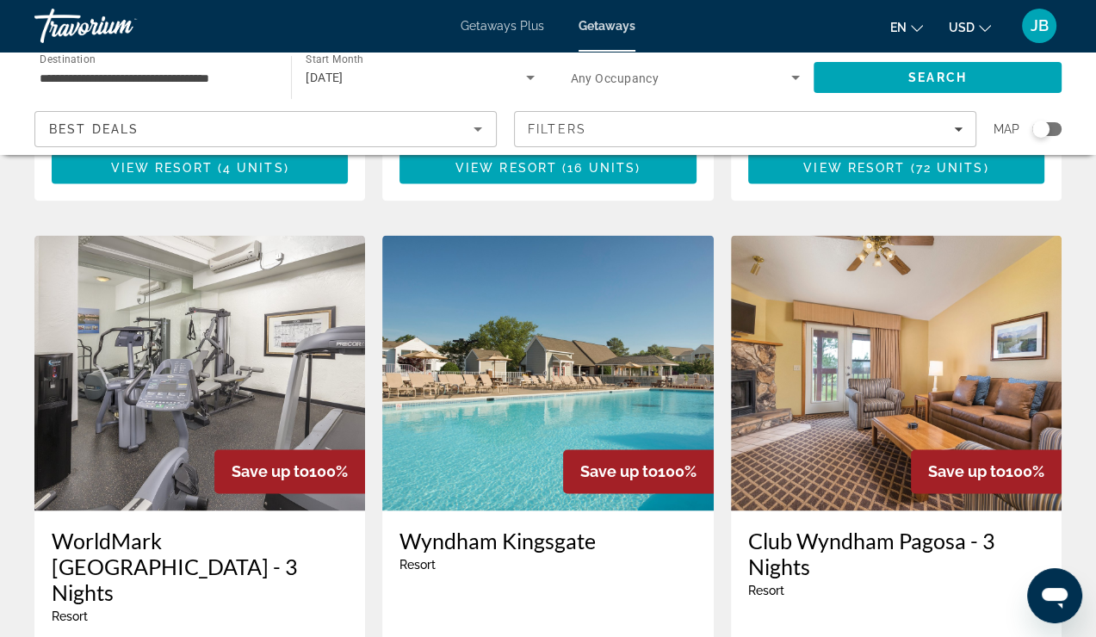
scroll to position [2101, 0]
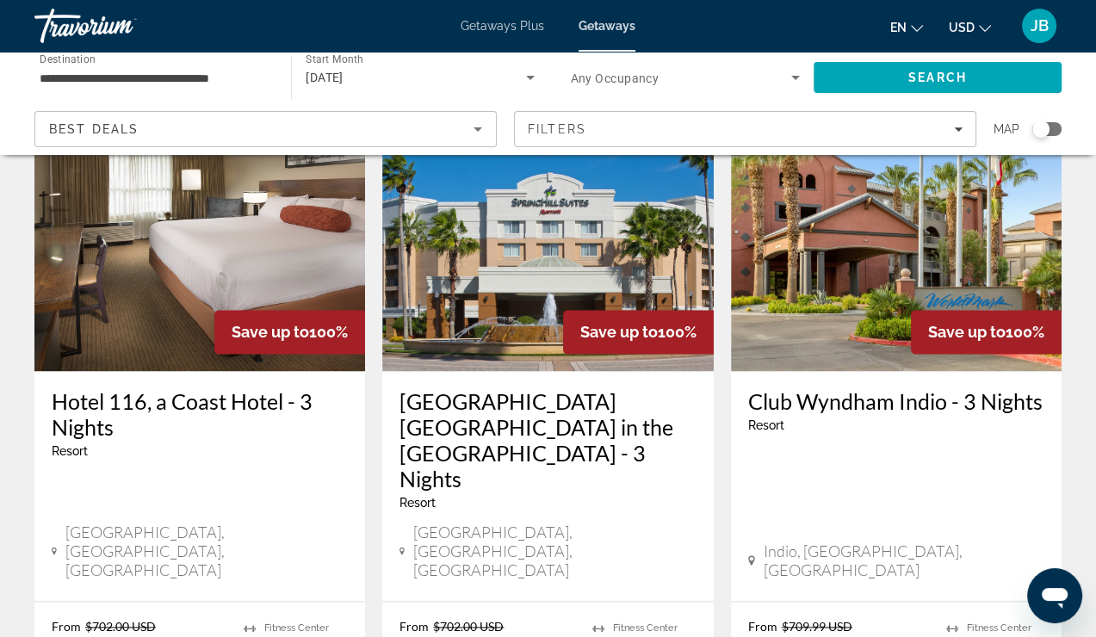
scroll to position [2170, 0]
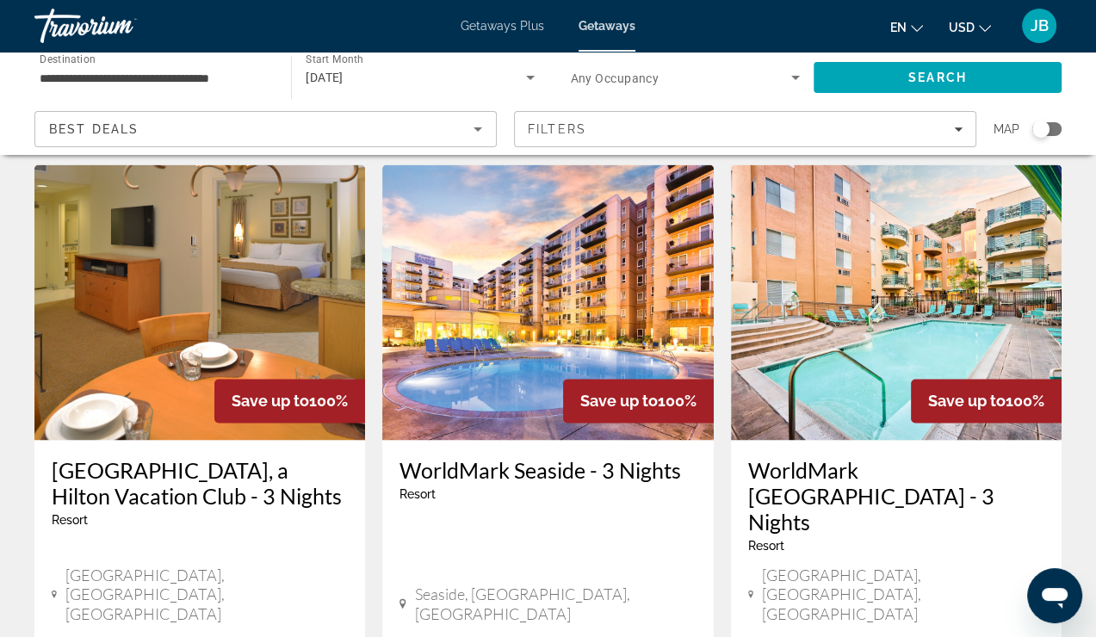
scroll to position [2205, 0]
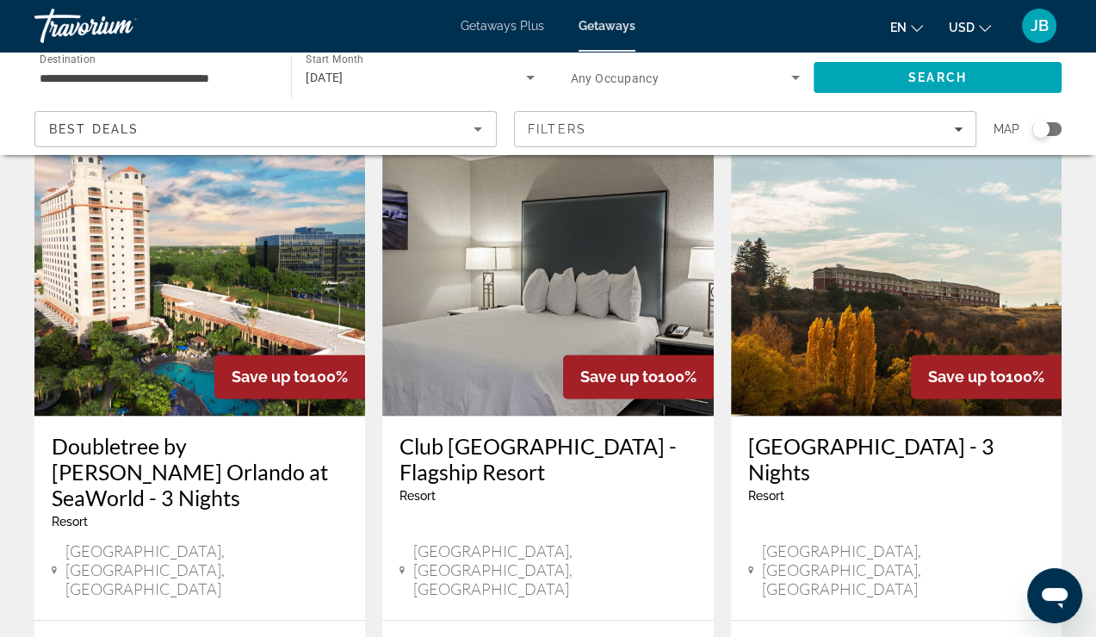
scroll to position [2170, 0]
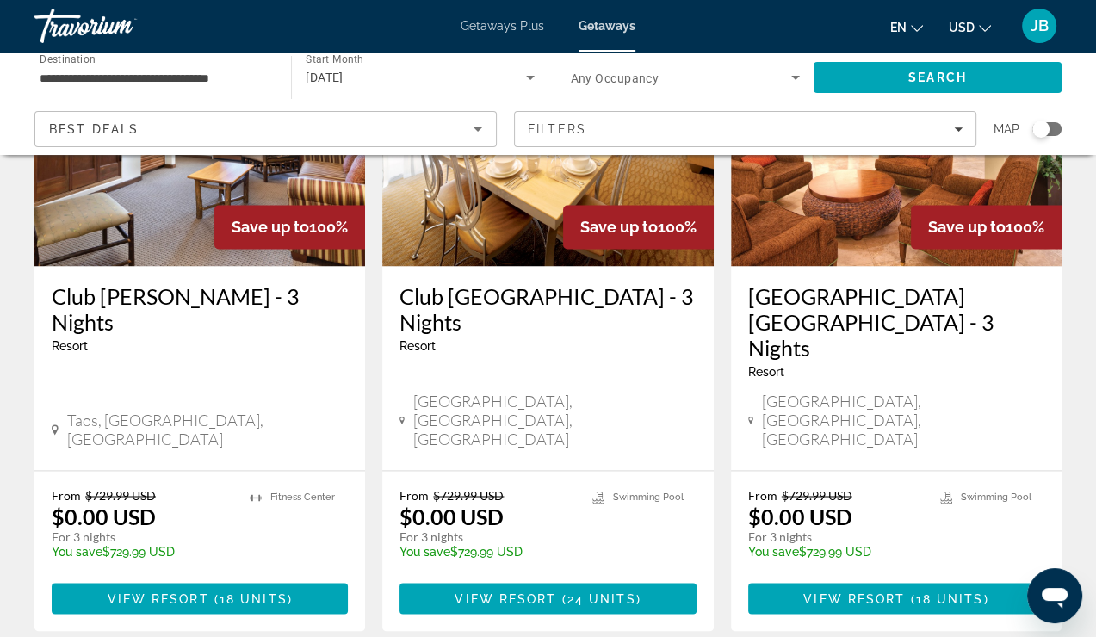
scroll to position [2274, 0]
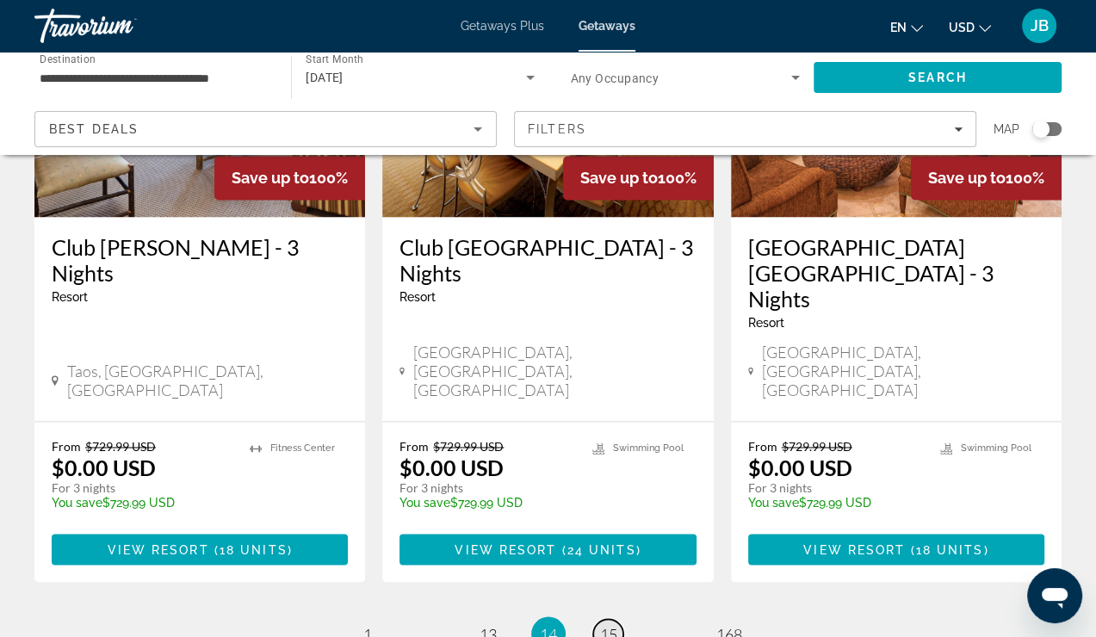
click at [613, 624] on span "15" at bounding box center [608, 633] width 17 height 19
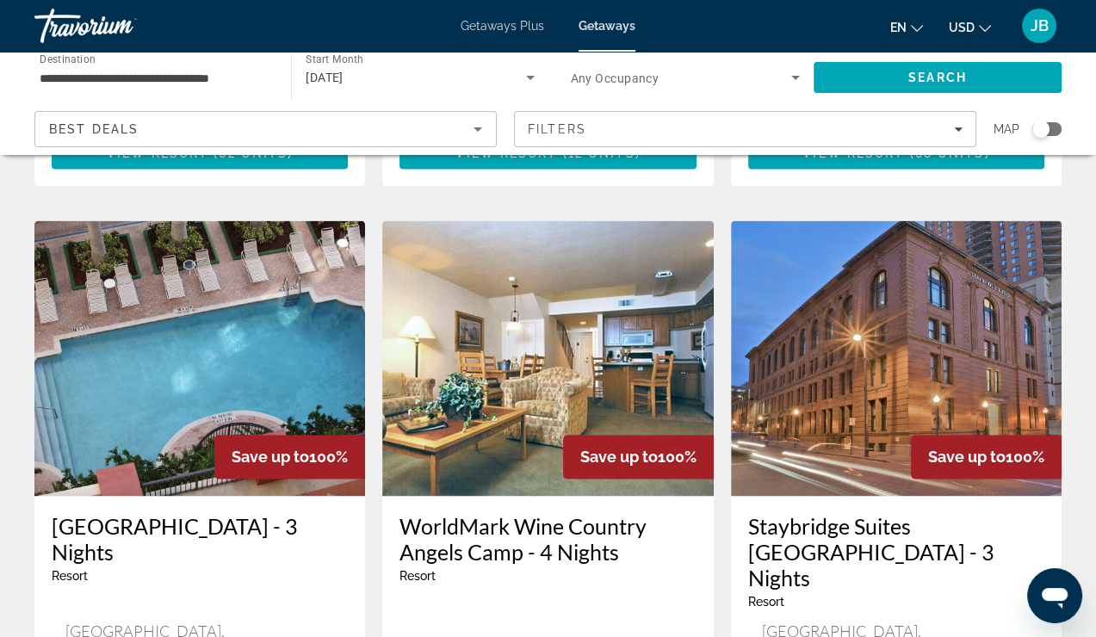
scroll to position [2136, 0]
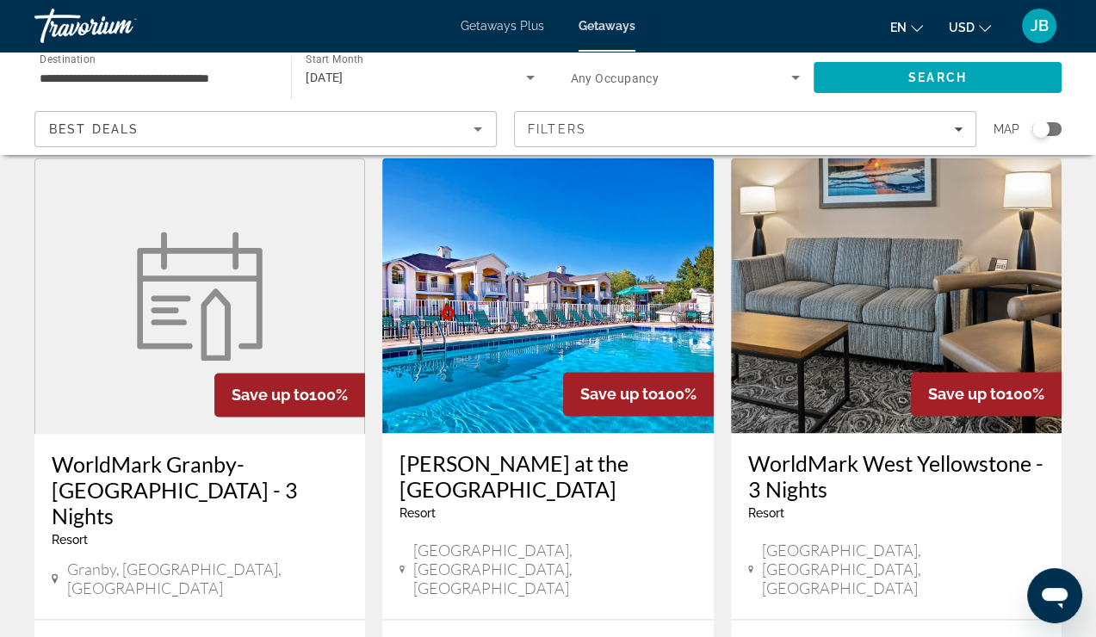
scroll to position [2304, 0]
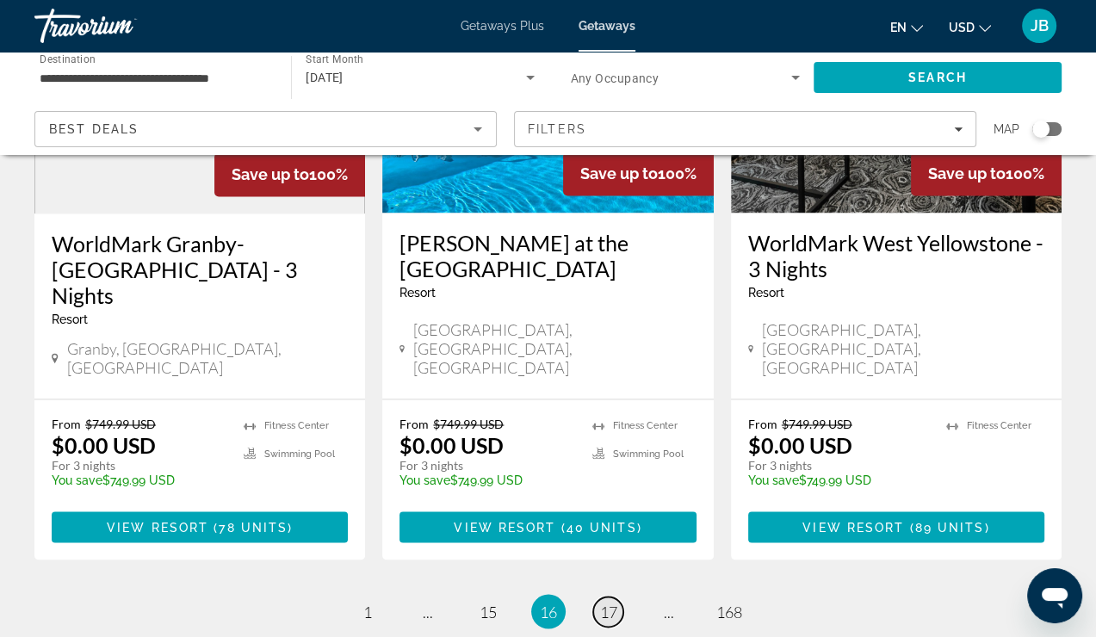
click at [604, 602] on span "17" at bounding box center [608, 611] width 17 height 19
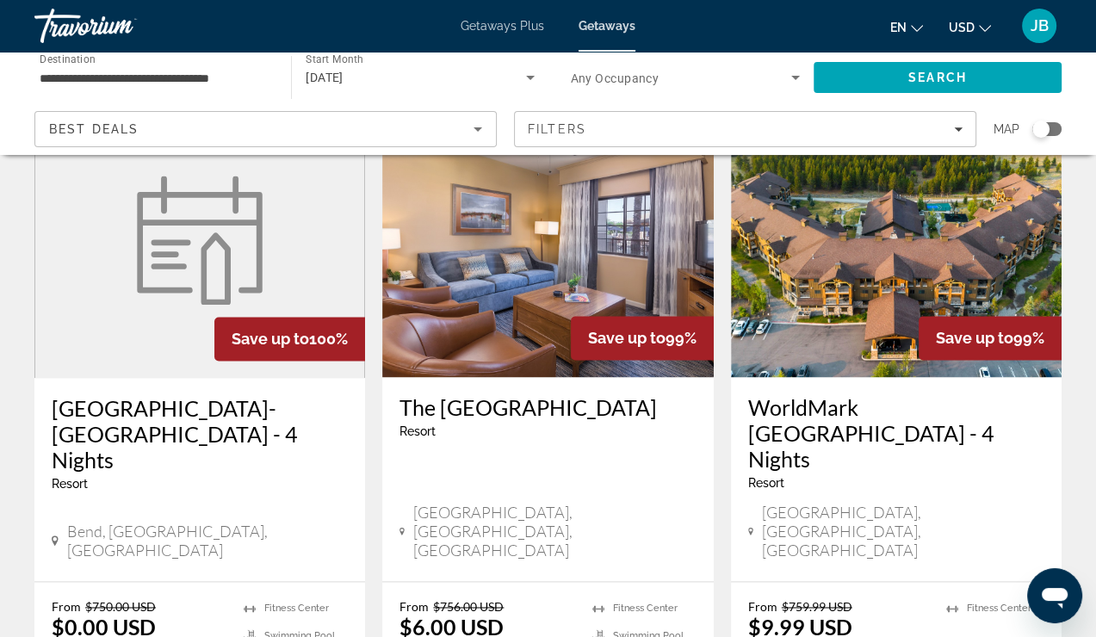
scroll to position [2170, 0]
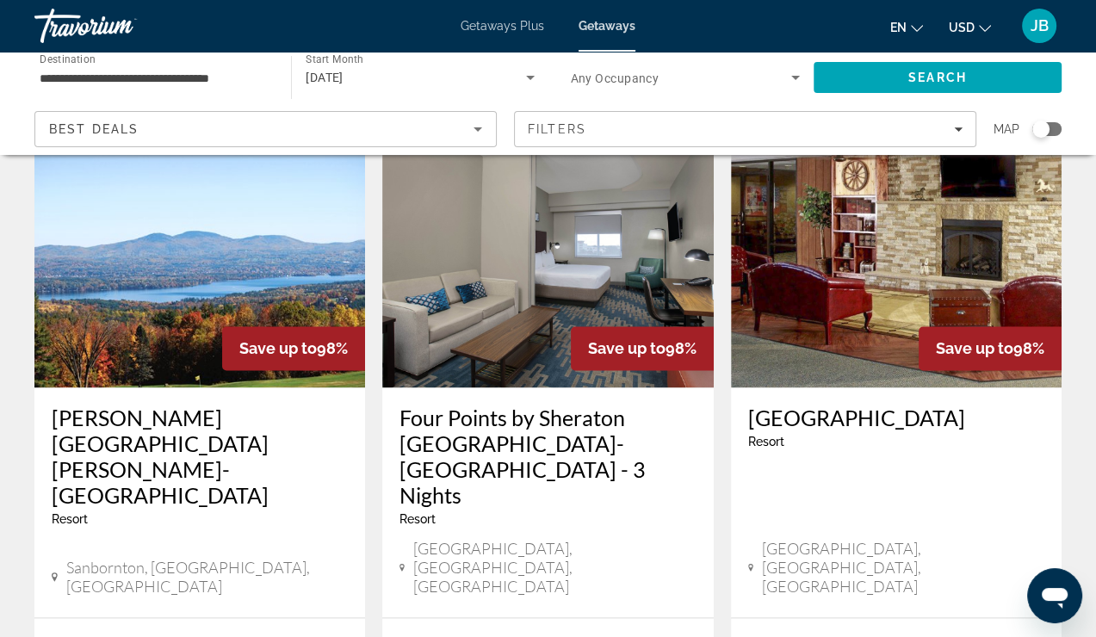
scroll to position [2170, 0]
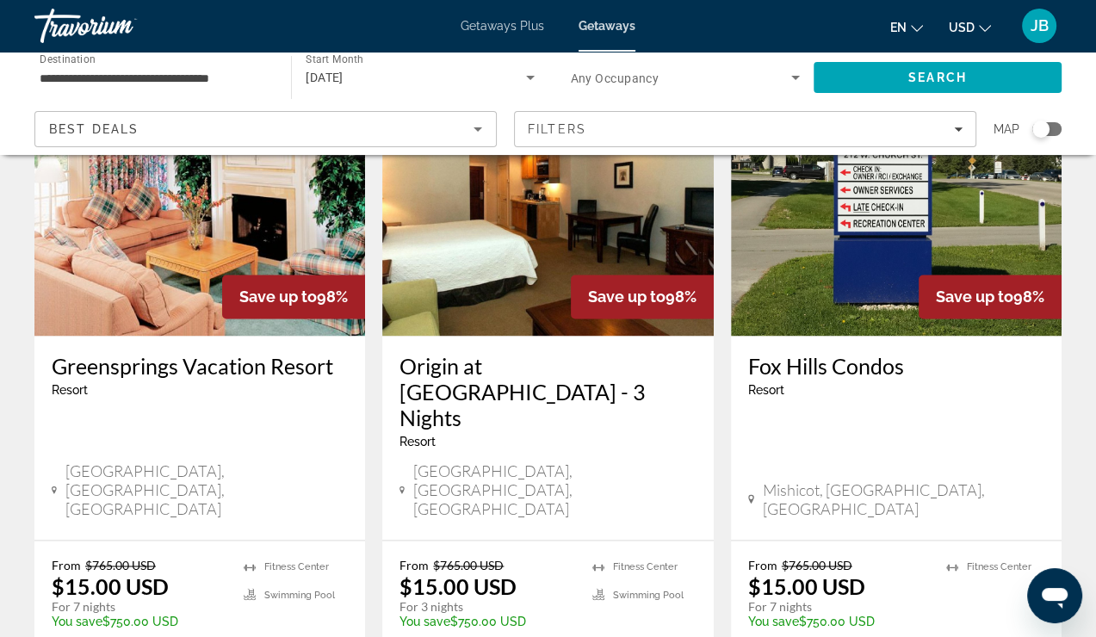
scroll to position [2274, 0]
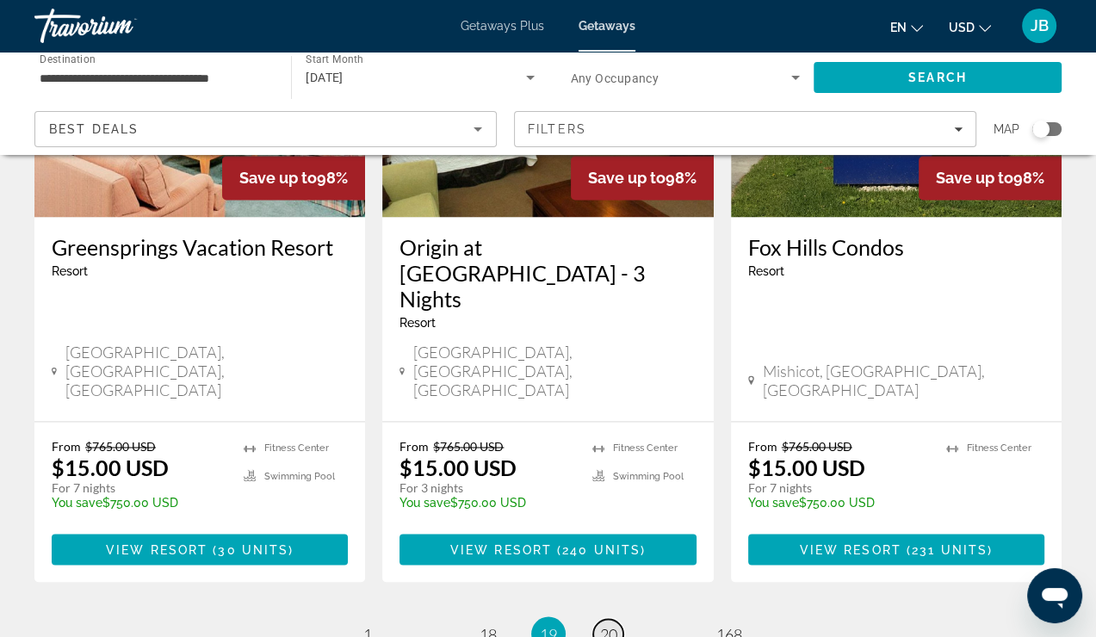
click at [610, 619] on link "page 20" at bounding box center [608, 634] width 30 height 30
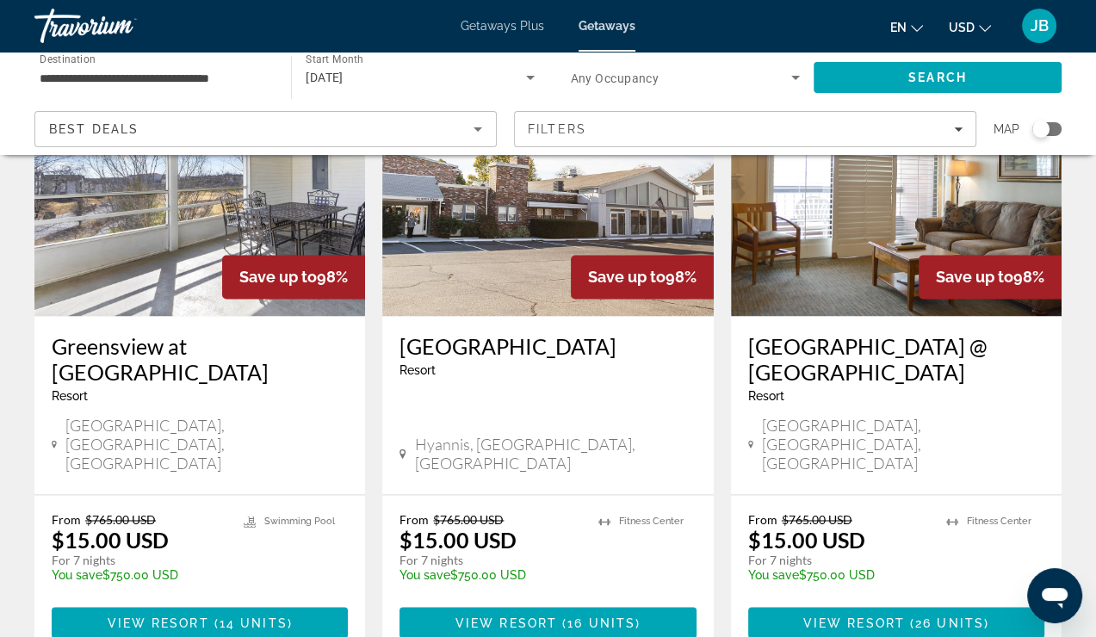
scroll to position [2277, 0]
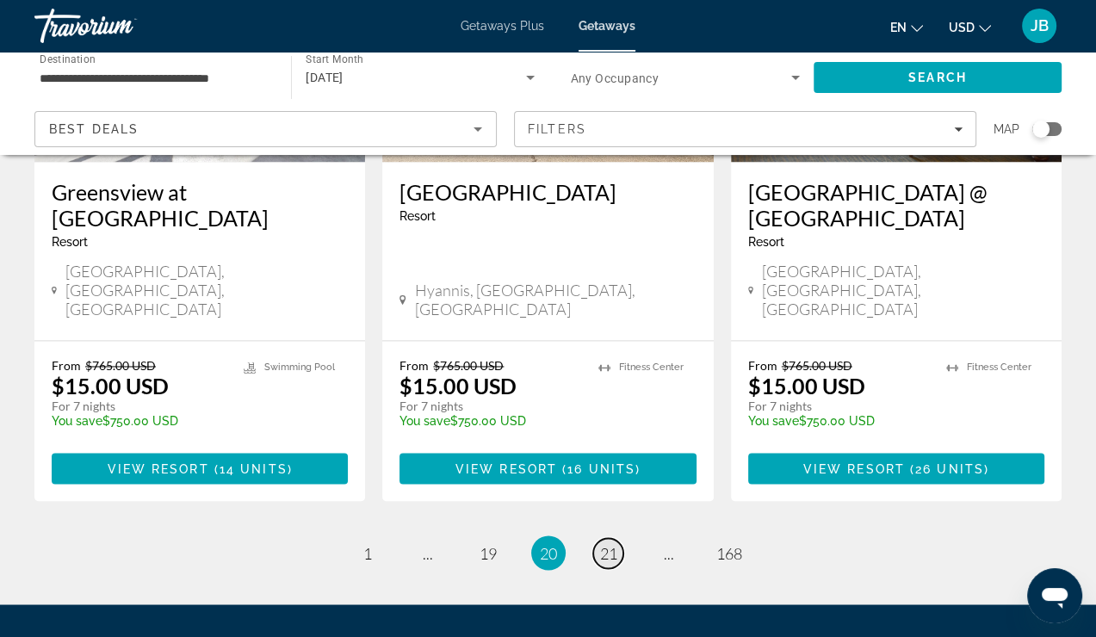
click at [606, 543] on span "21" at bounding box center [608, 552] width 17 height 19
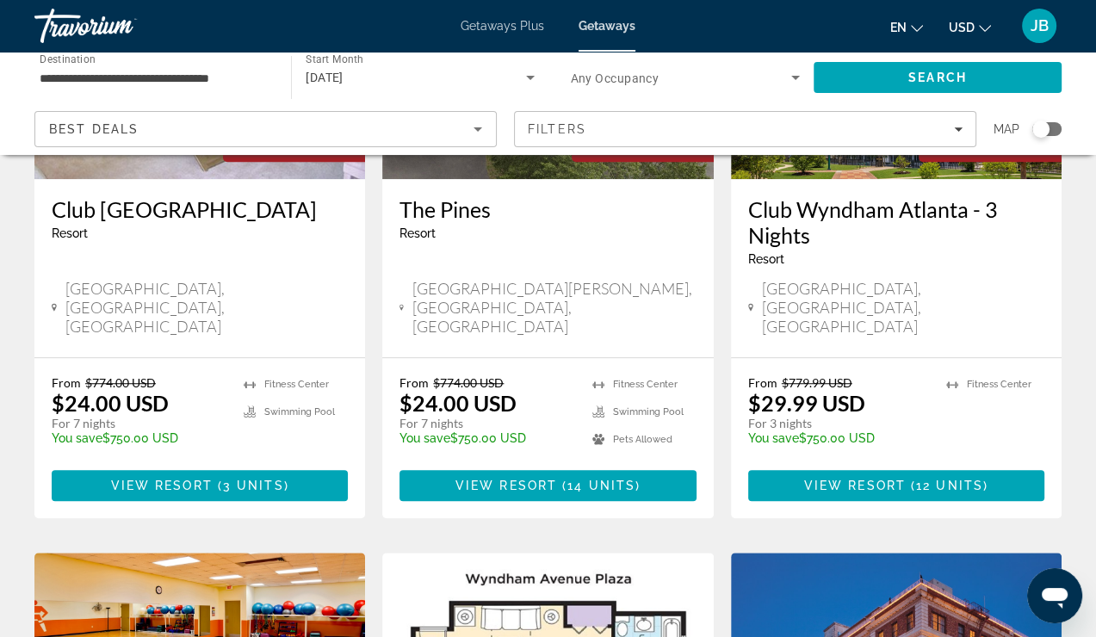
scroll to position [896, 0]
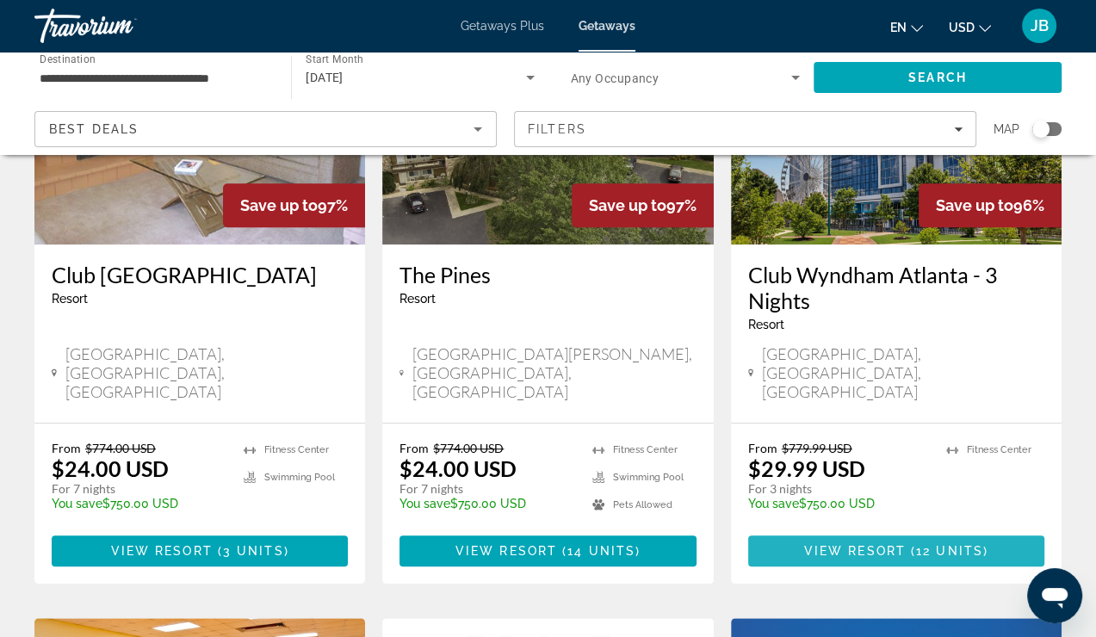
click at [866, 544] on span "View Resort" at bounding box center [855, 551] width 102 height 14
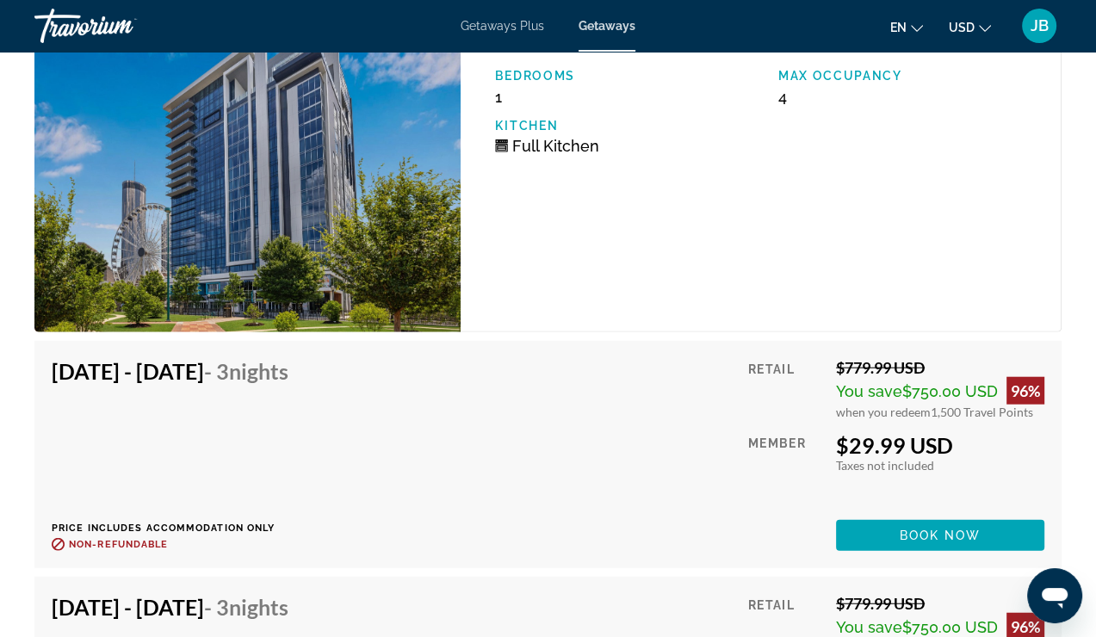
scroll to position [3373, 0]
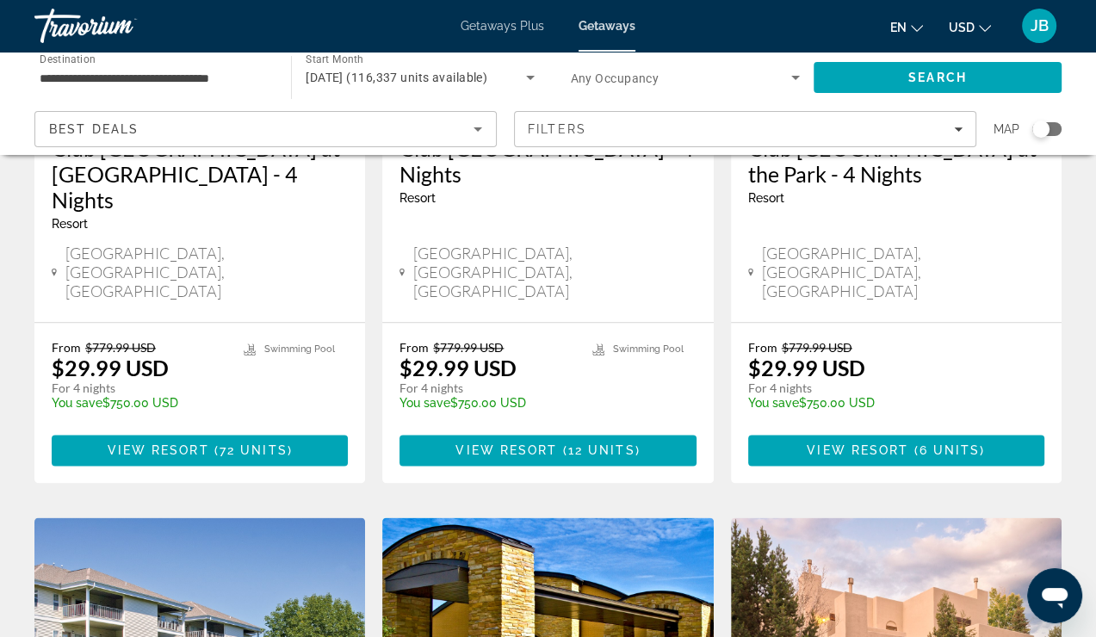
scroll to position [2303, 0]
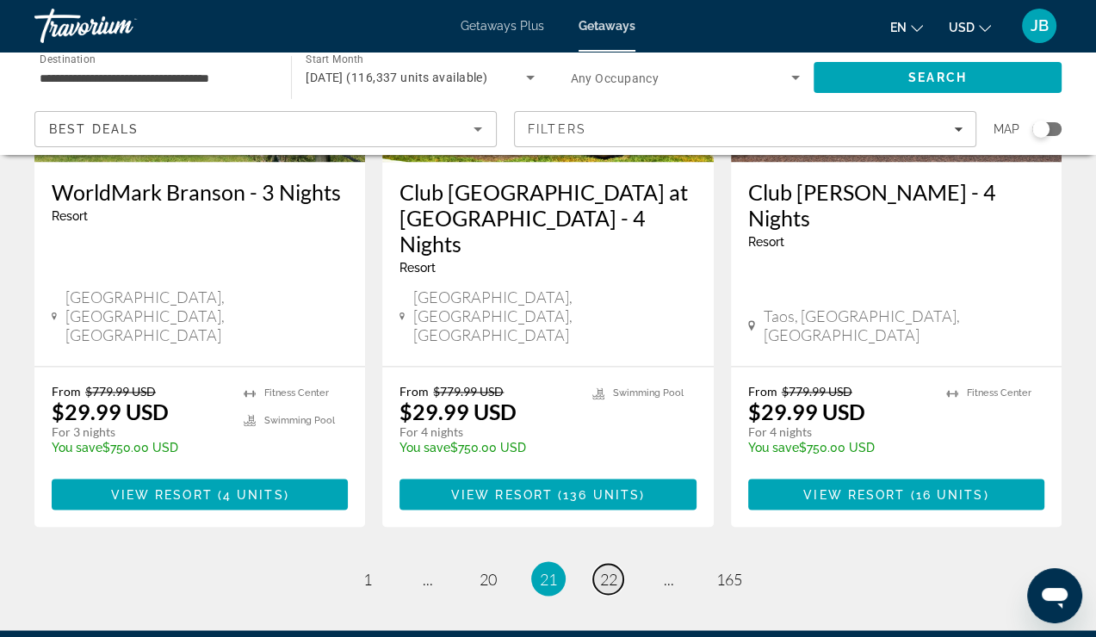
click at [610, 569] on span "22" at bounding box center [608, 578] width 17 height 19
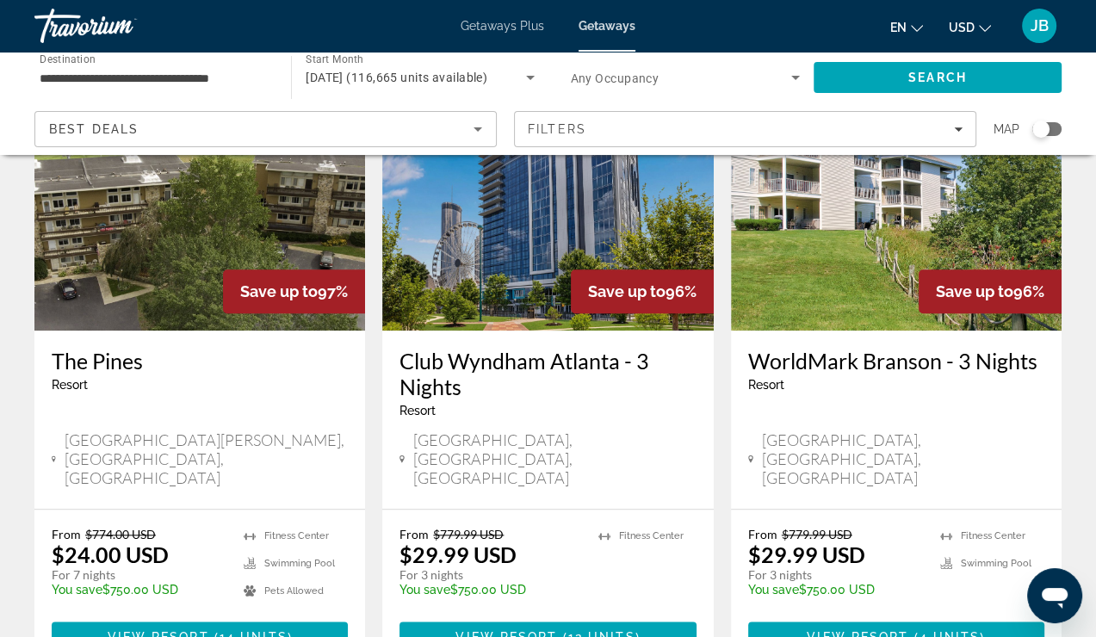
scroll to position [1470, 0]
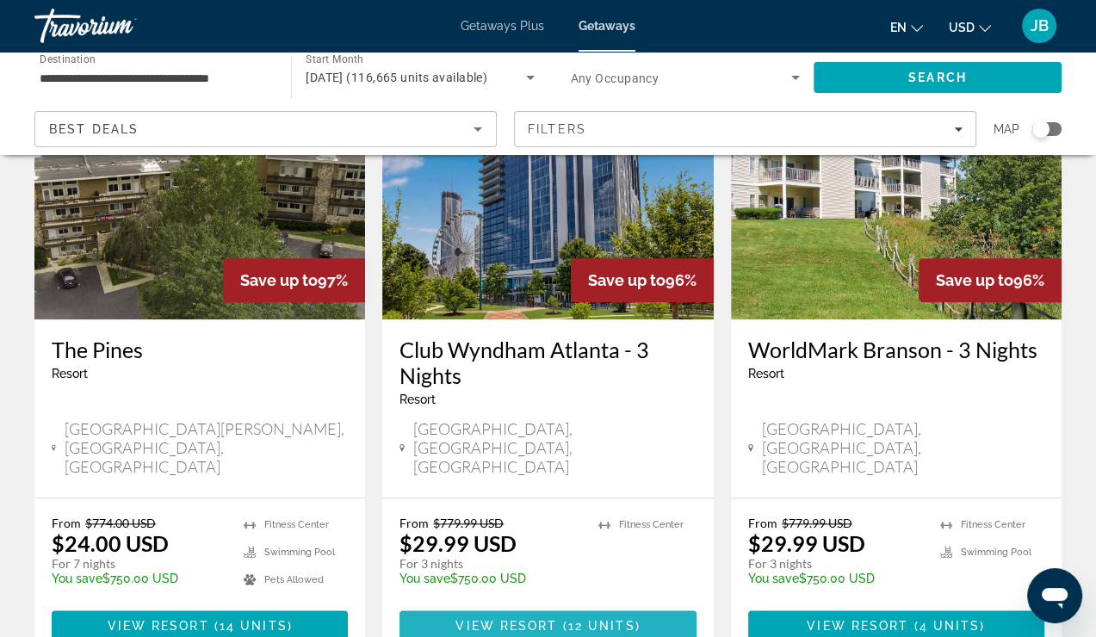
click at [512, 605] on span "Main content" at bounding box center [548, 625] width 296 height 41
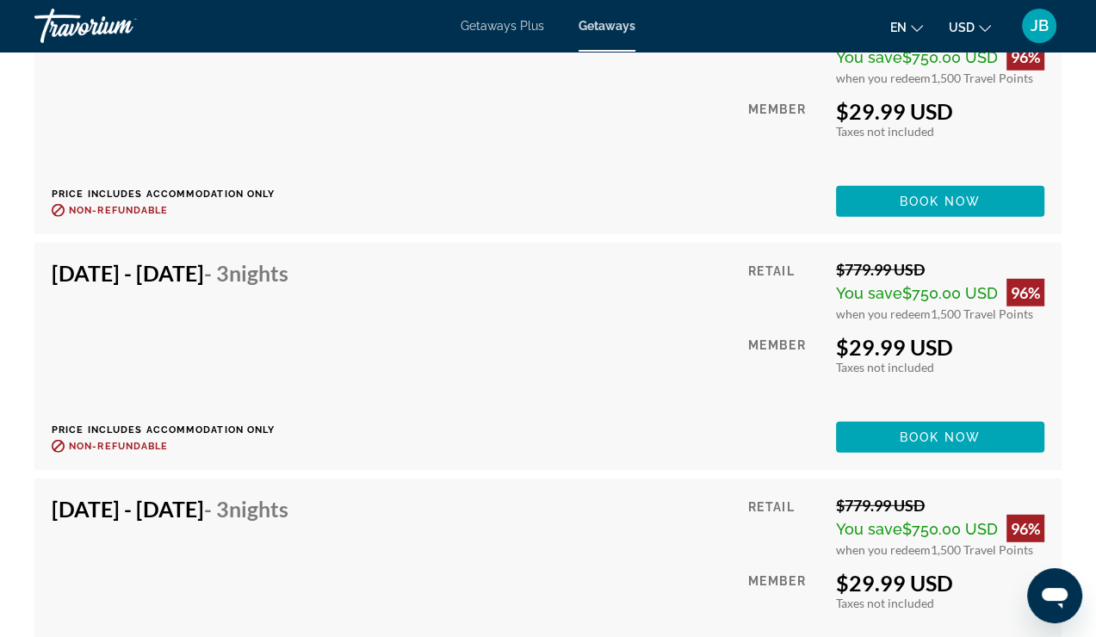
scroll to position [3848, 0]
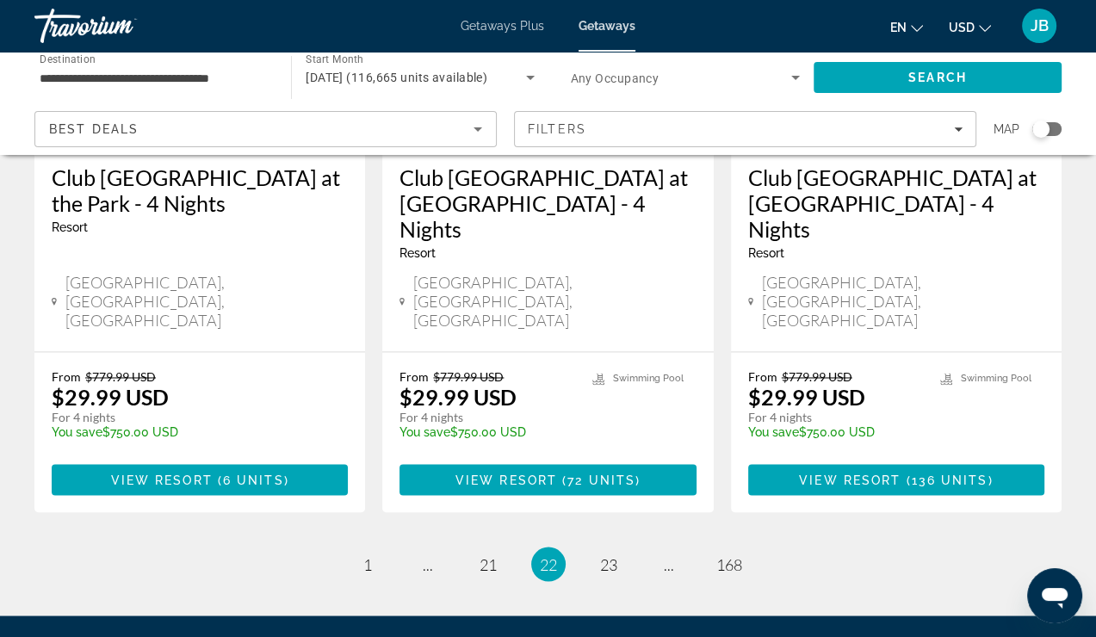
scroll to position [2303, 0]
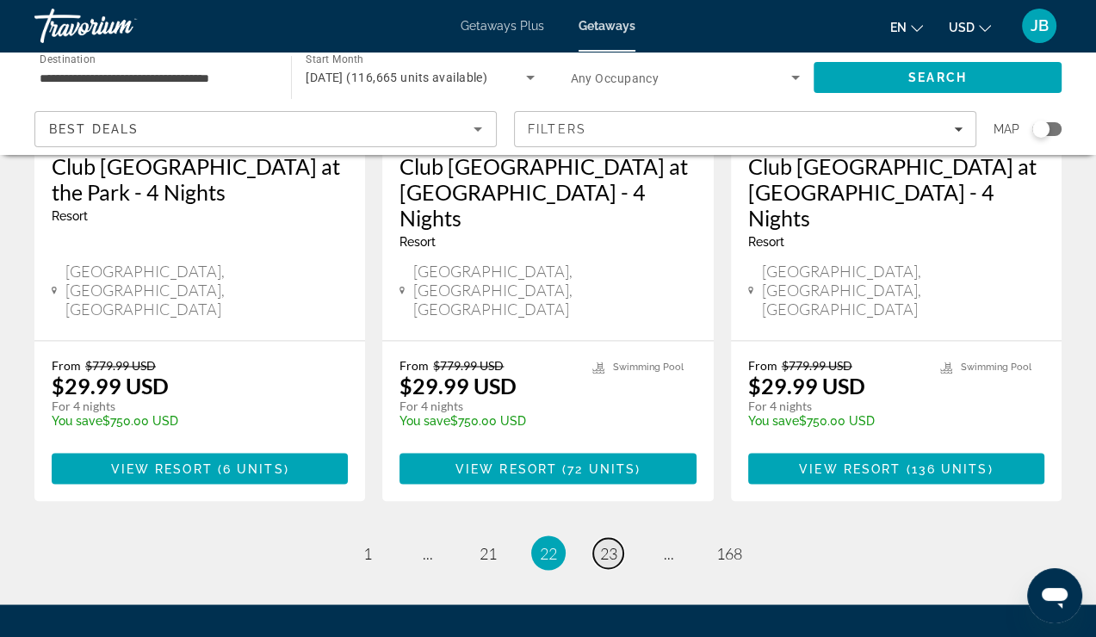
click at [608, 543] on span "23" at bounding box center [608, 552] width 17 height 19
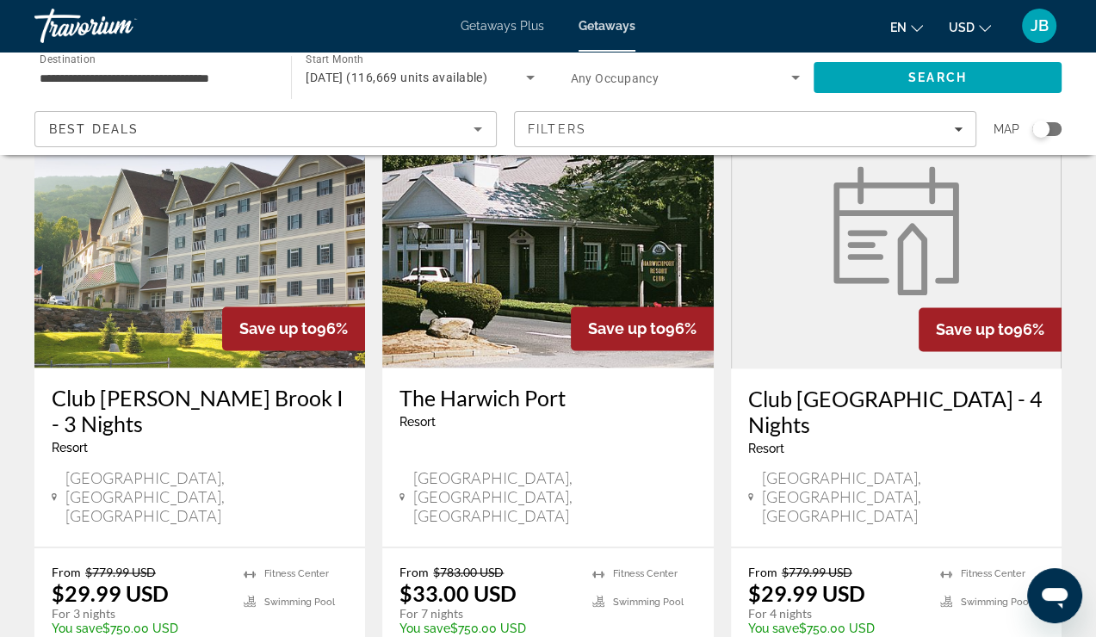
scroll to position [2170, 0]
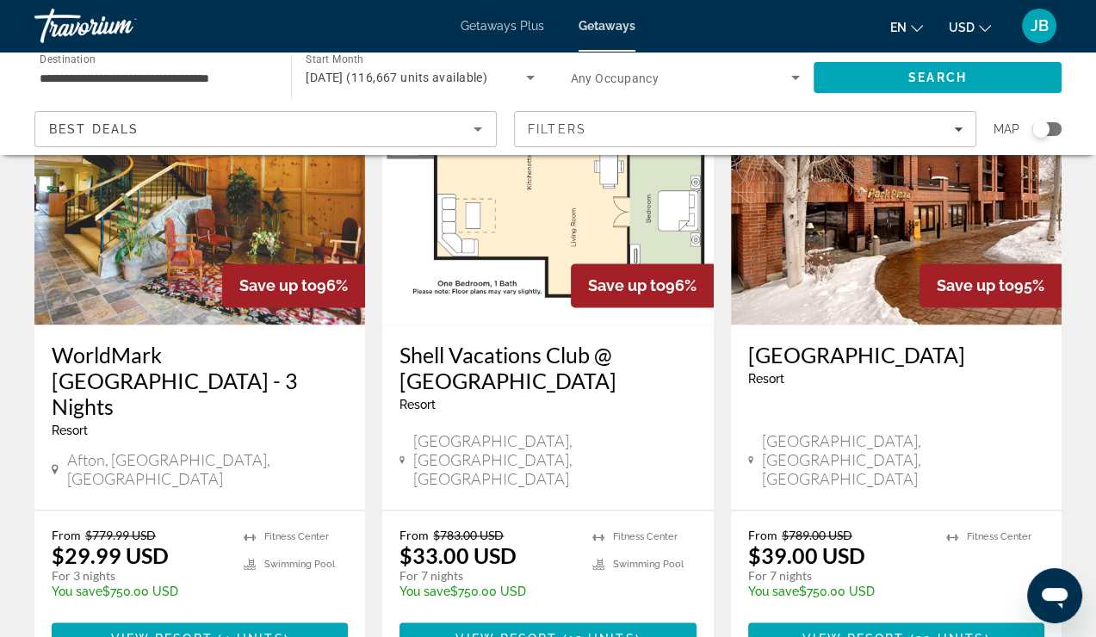
scroll to position [2159, 0]
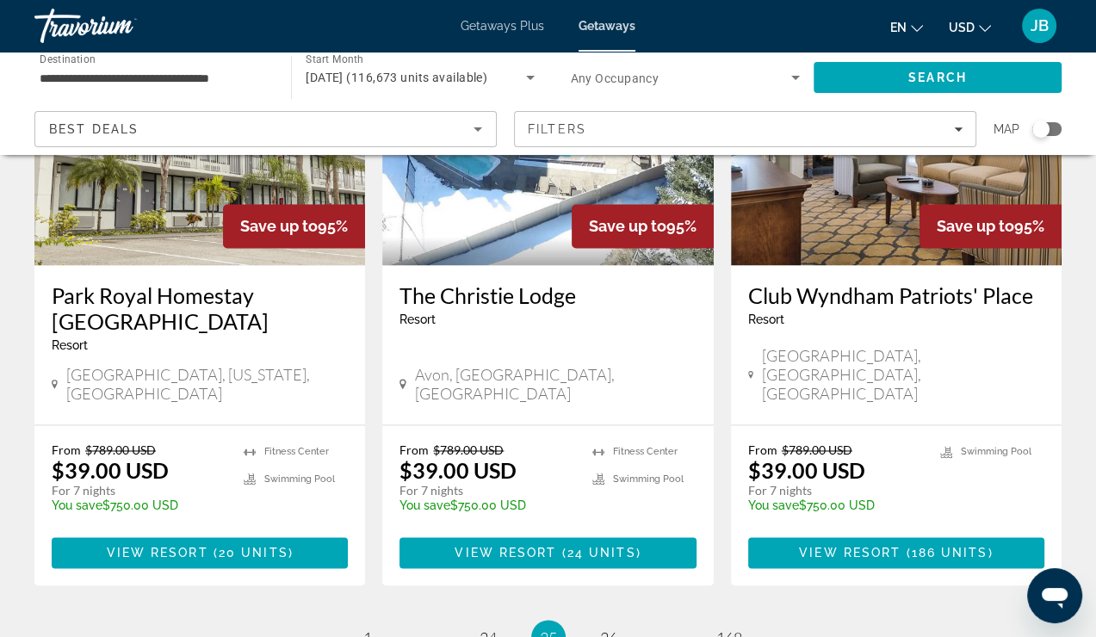
scroll to position [2251, 0]
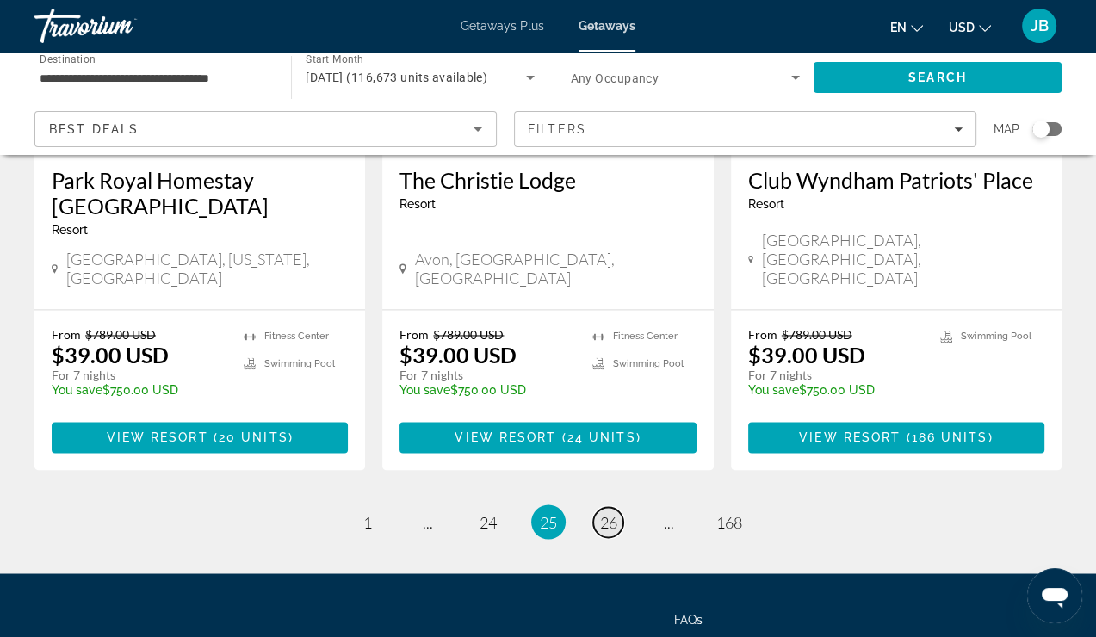
click at [617, 512] on span "26" at bounding box center [608, 521] width 17 height 19
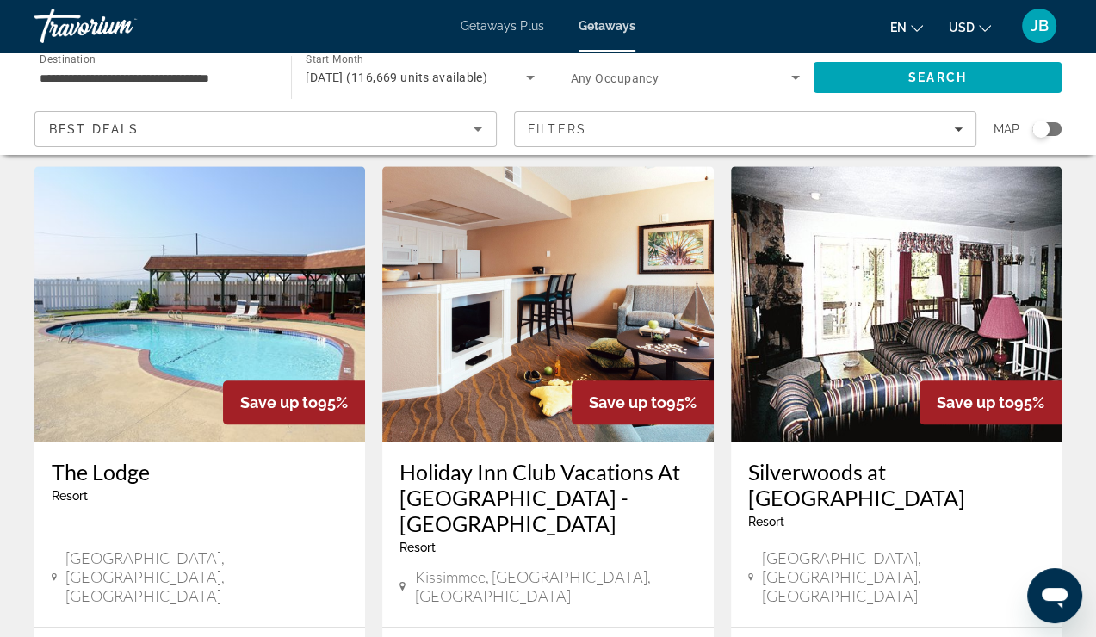
scroll to position [1401, 0]
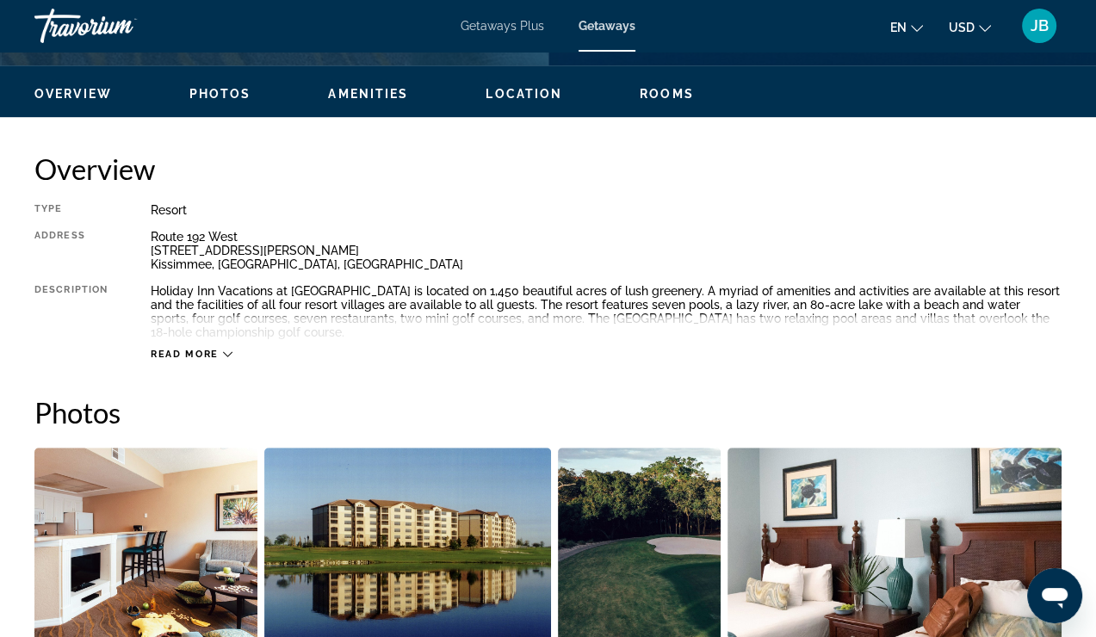
scroll to position [620, 0]
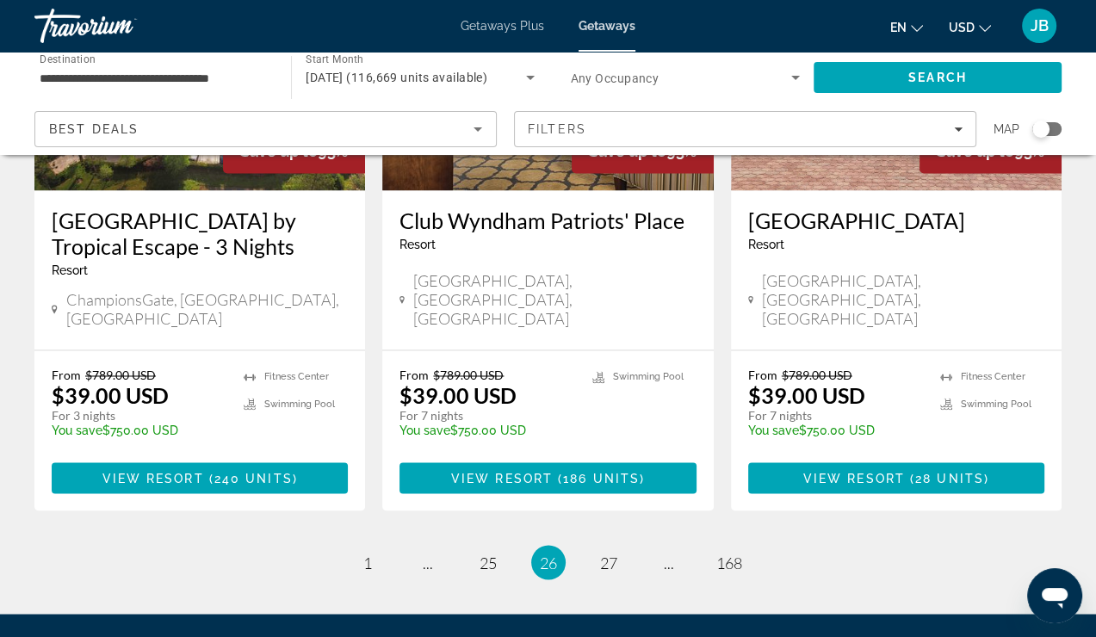
scroll to position [2303, 0]
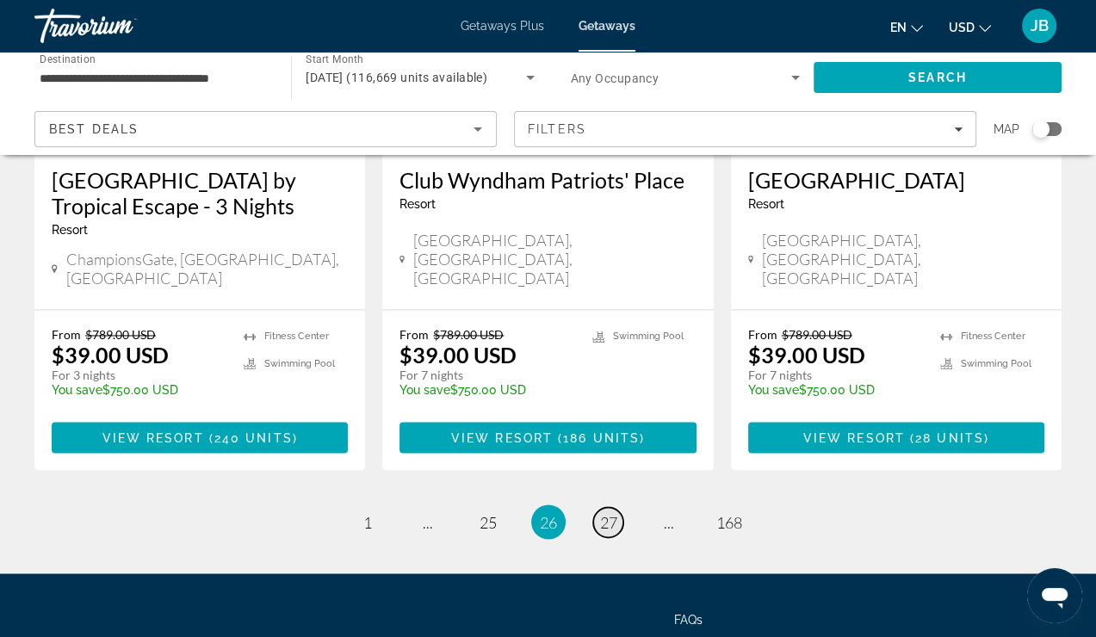
click at [593, 507] on link "page 27" at bounding box center [608, 522] width 30 height 30
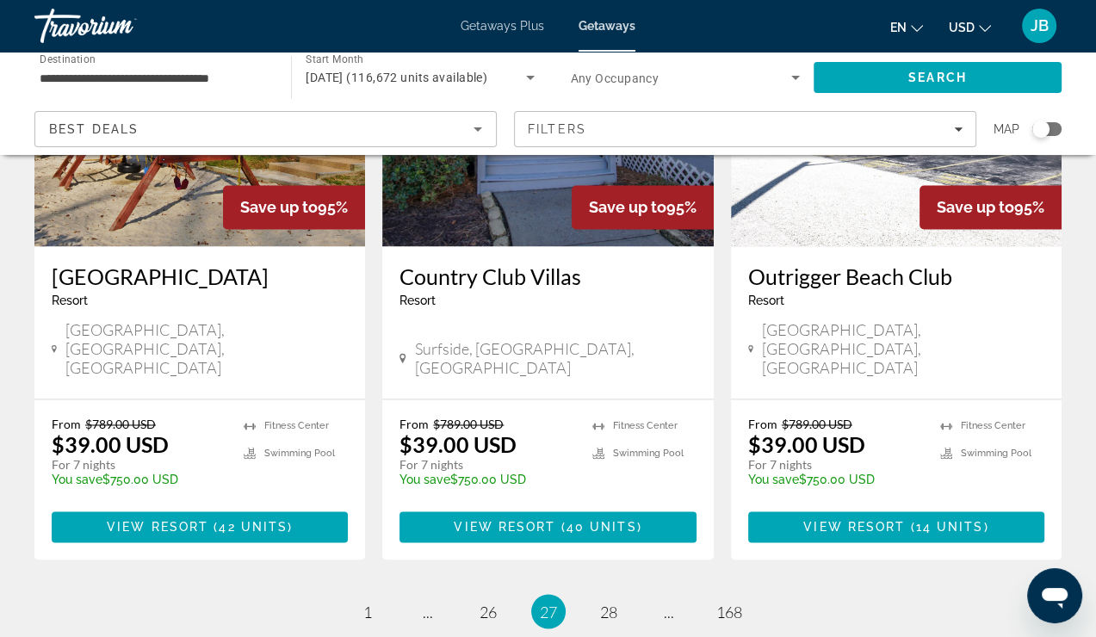
scroll to position [2225, 0]
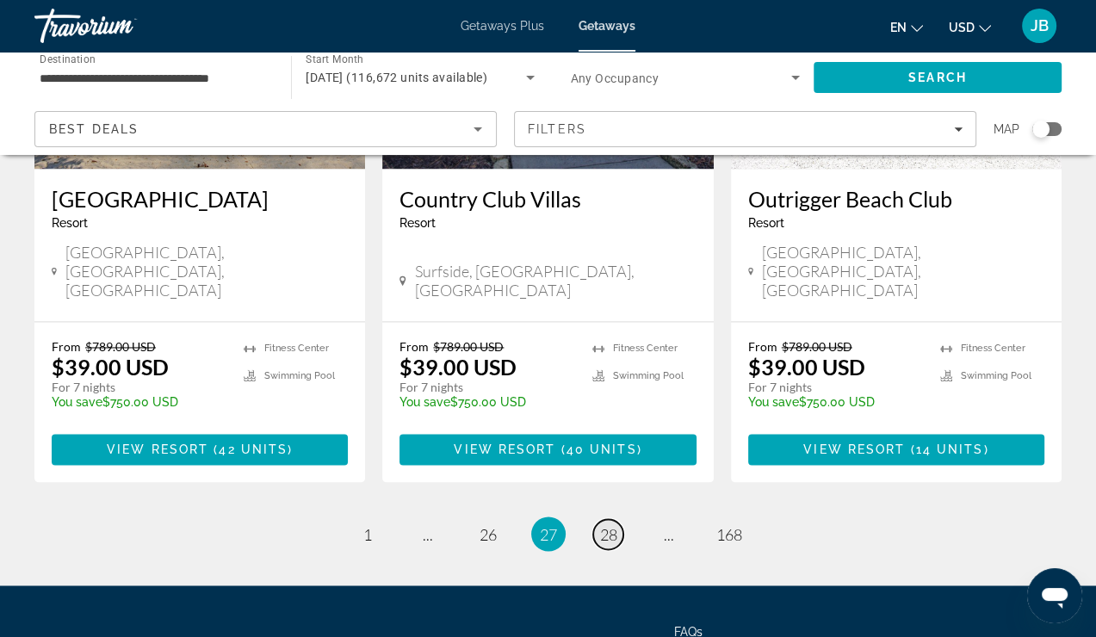
click at [600, 524] on span "28" at bounding box center [608, 533] width 17 height 19
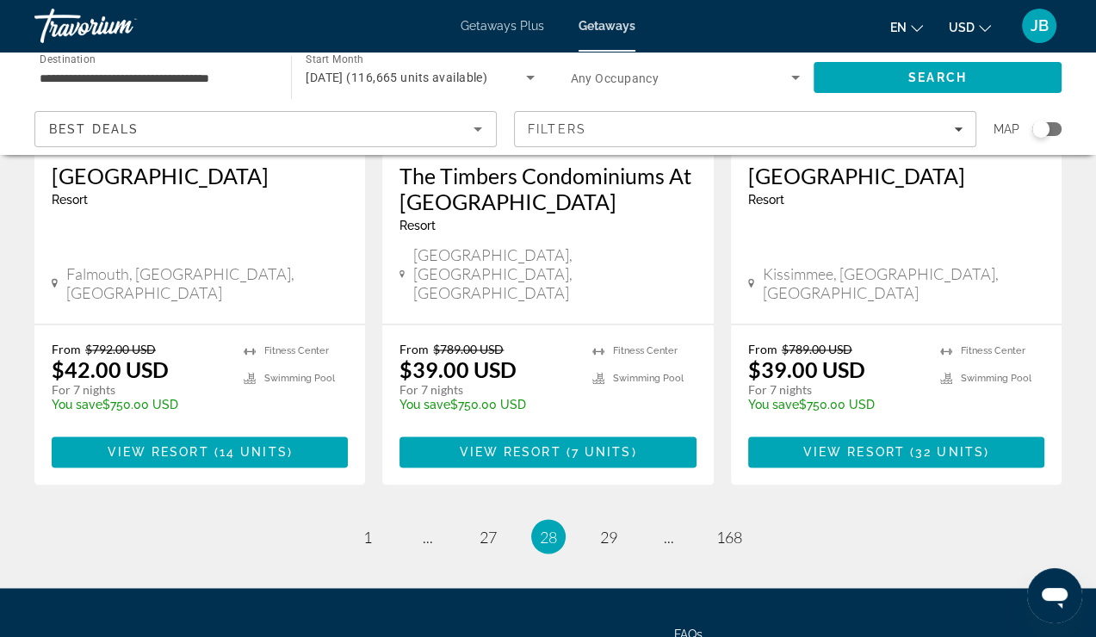
scroll to position [2225, 0]
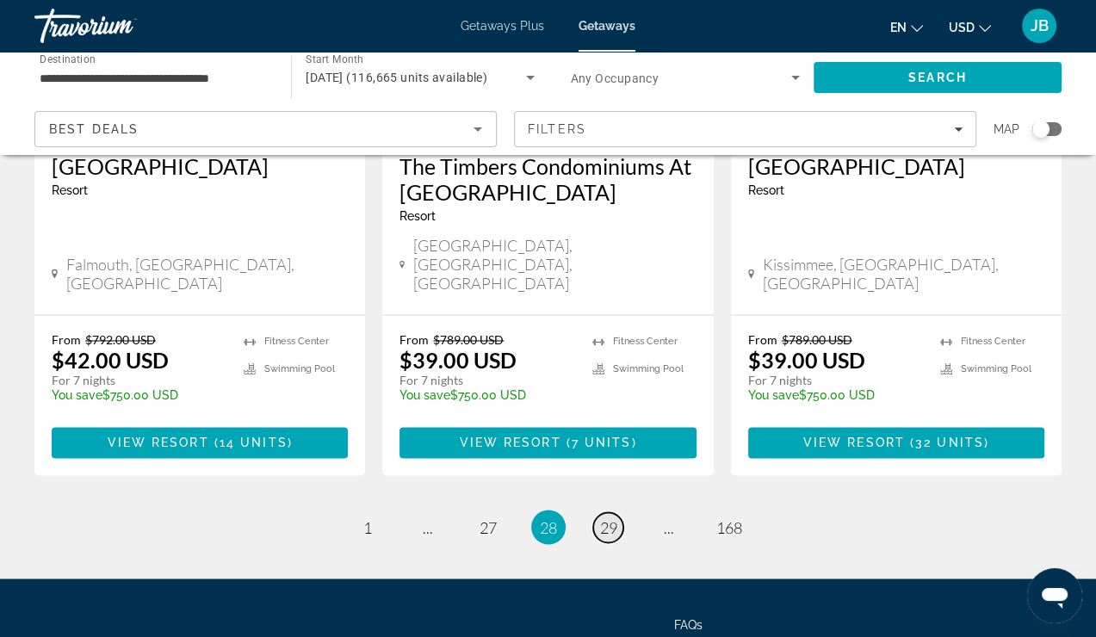
click at [600, 518] on span "29" at bounding box center [608, 527] width 17 height 19
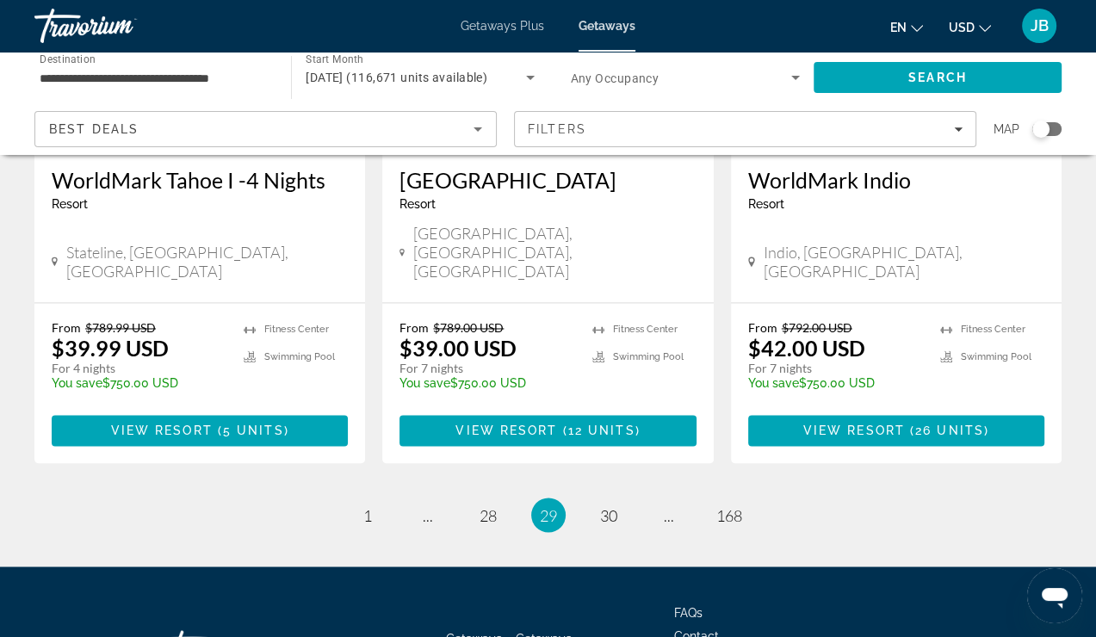
scroll to position [2304, 0]
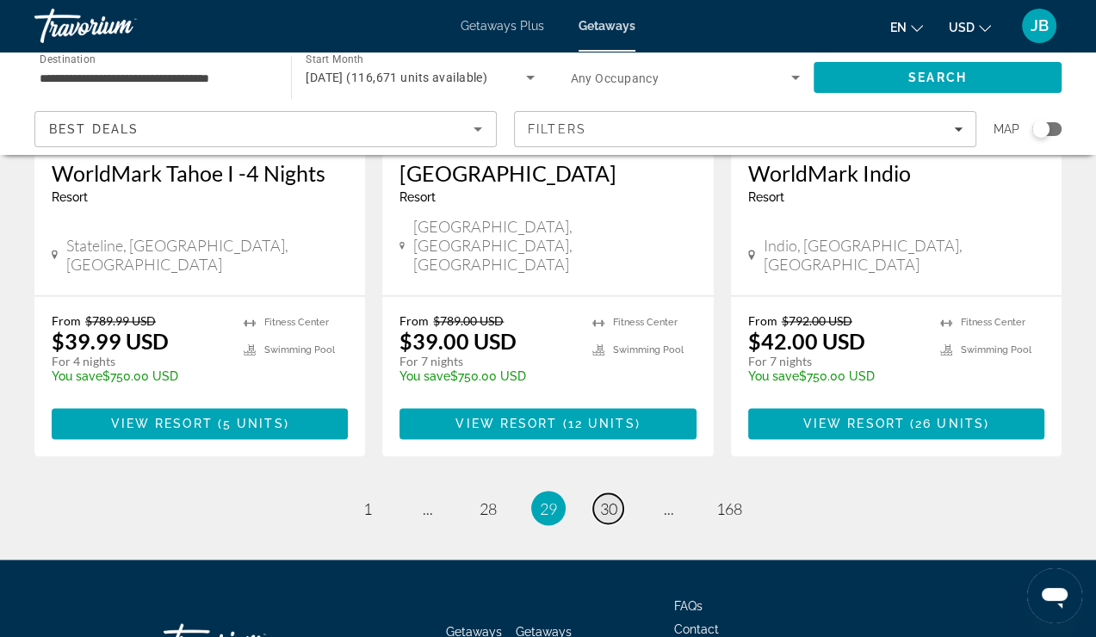
click at [613, 499] on span "30" at bounding box center [608, 508] width 17 height 19
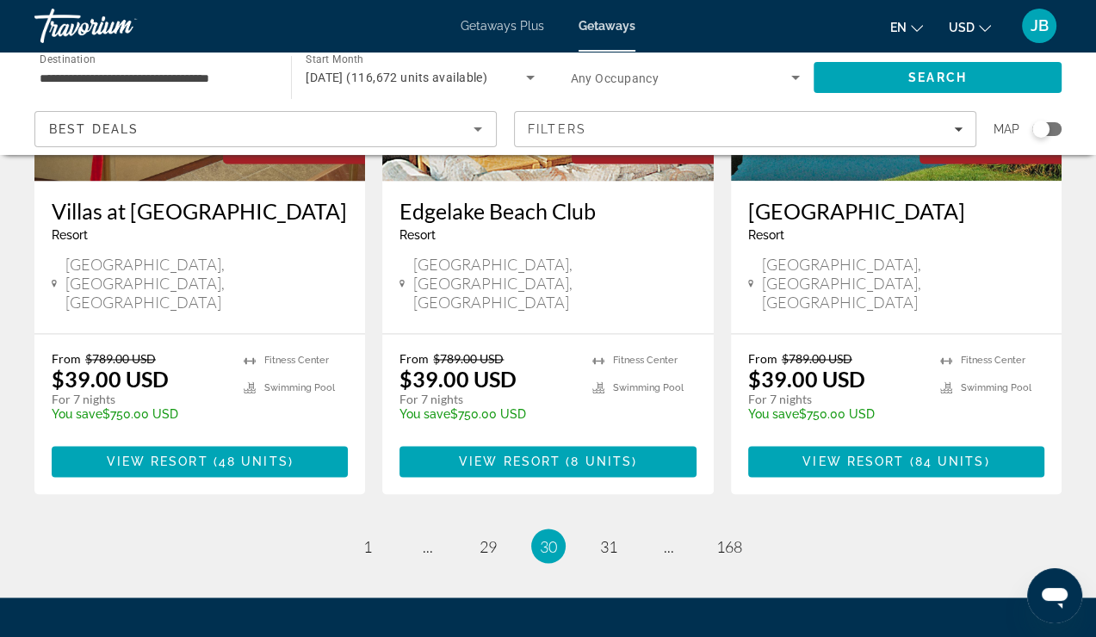
scroll to position [2251, 0]
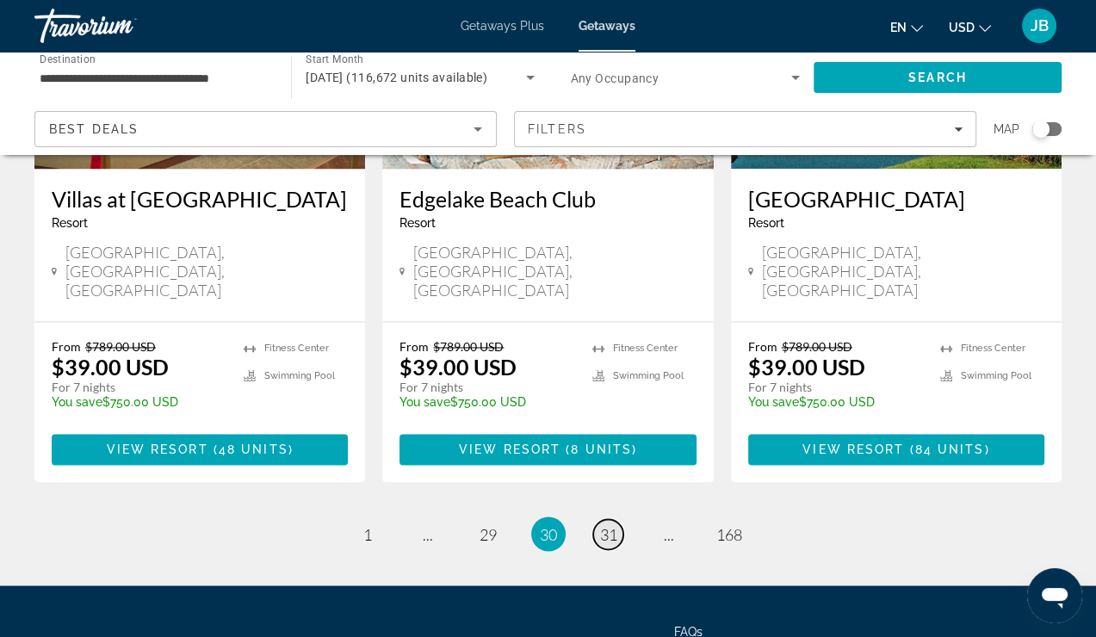
click at [612, 519] on link "page 31" at bounding box center [608, 534] width 30 height 30
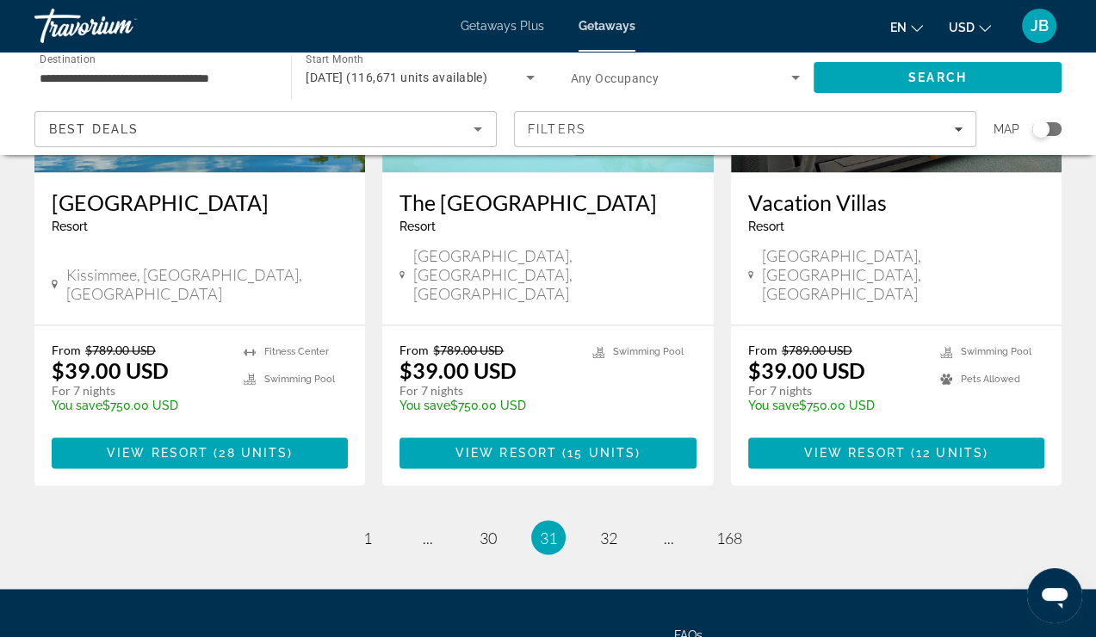
scroll to position [2277, 0]
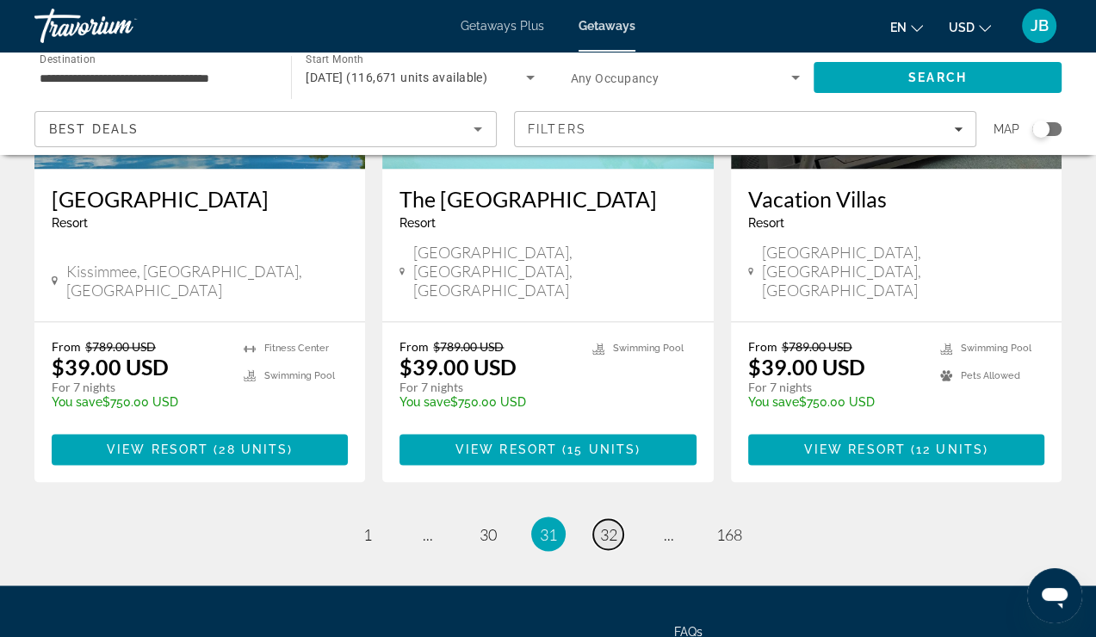
click at [617, 524] on span "32" at bounding box center [608, 533] width 17 height 19
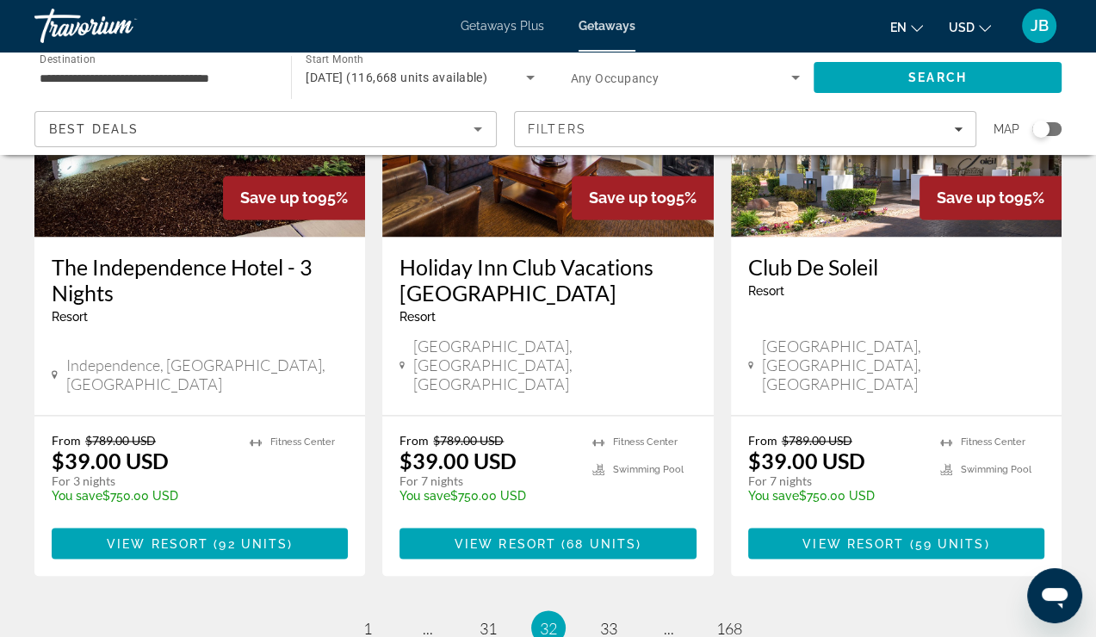
scroll to position [2216, 0]
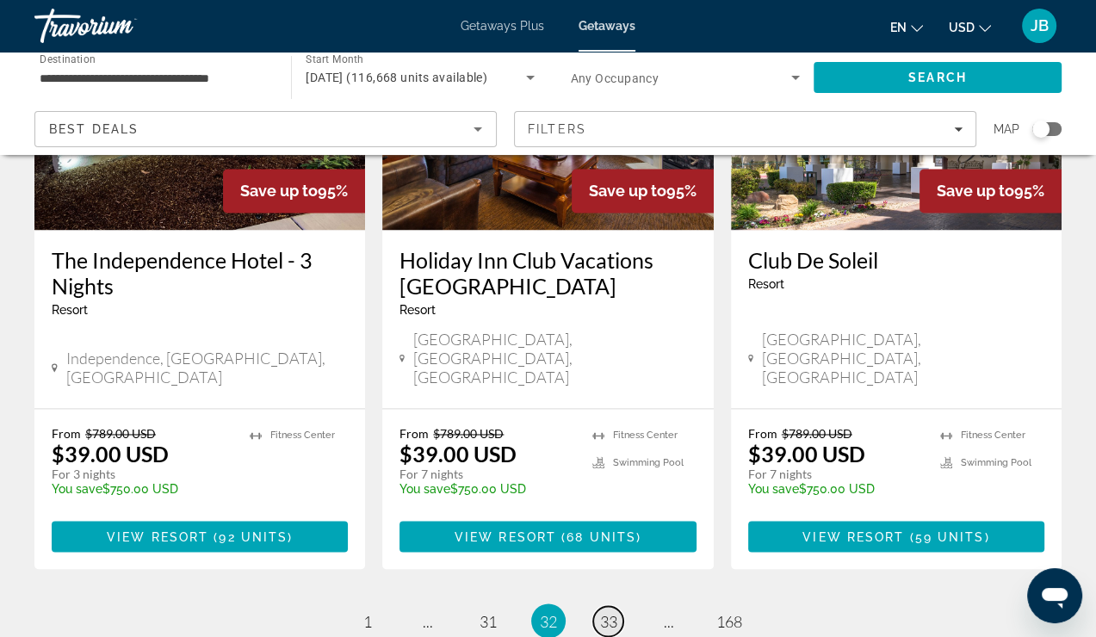
click at [614, 611] on span "33" at bounding box center [608, 620] width 17 height 19
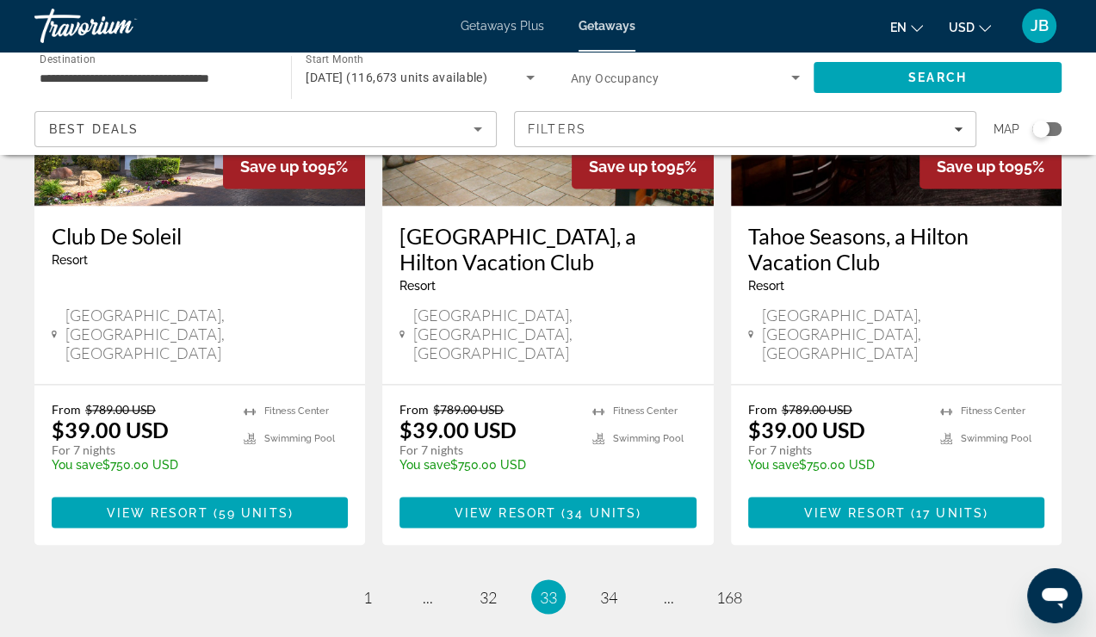
scroll to position [2303, 0]
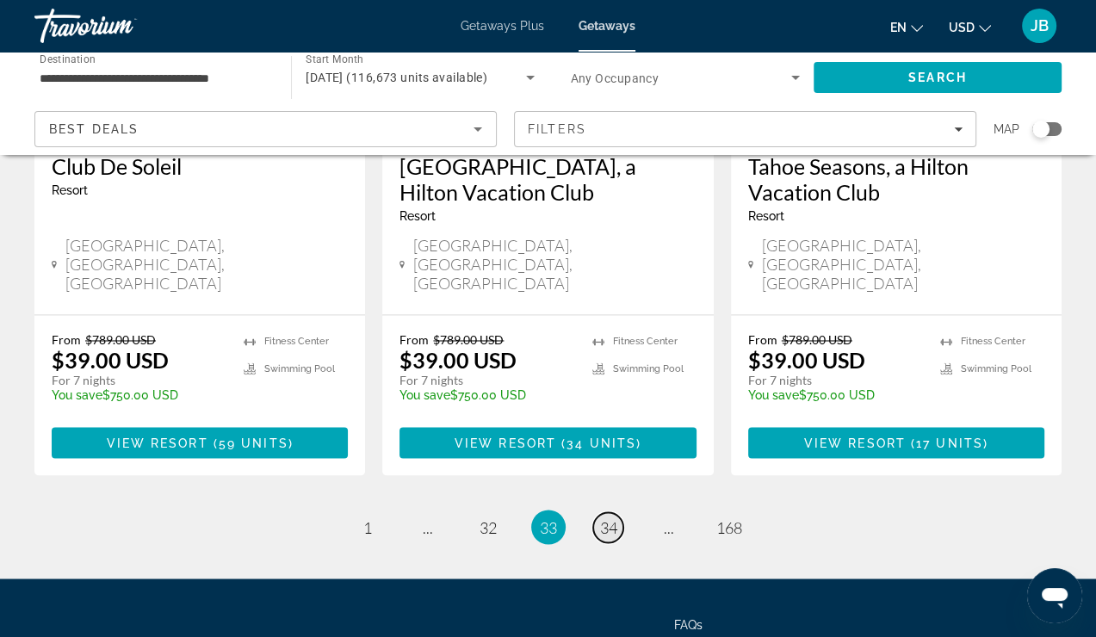
click at [617, 518] on span "34" at bounding box center [608, 527] width 17 height 19
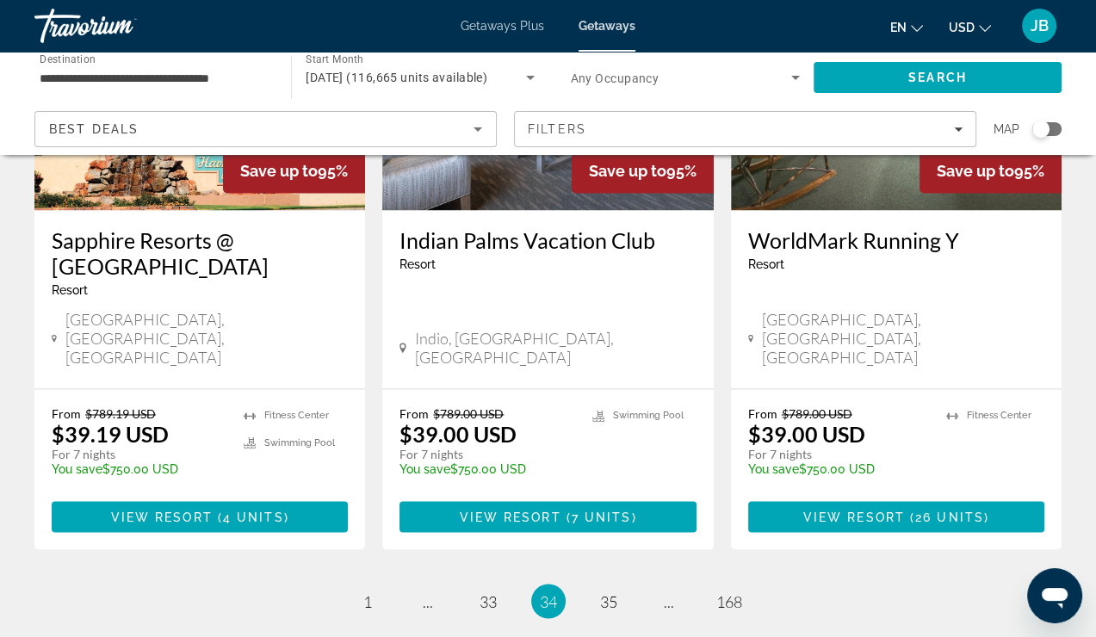
scroll to position [2277, 0]
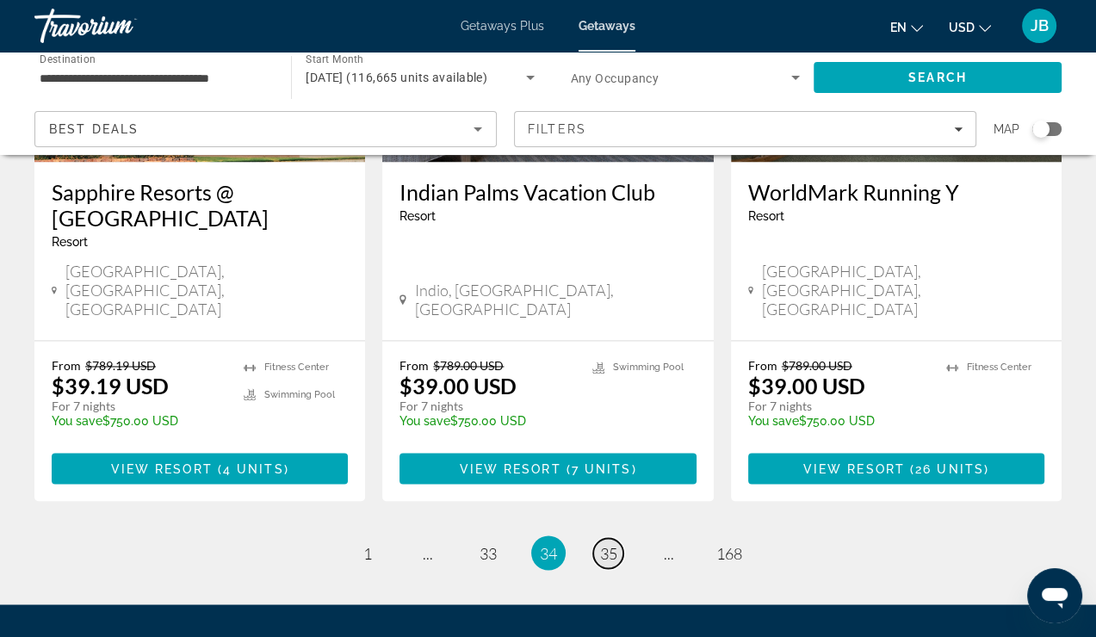
click at [610, 543] on span "35" at bounding box center [608, 552] width 17 height 19
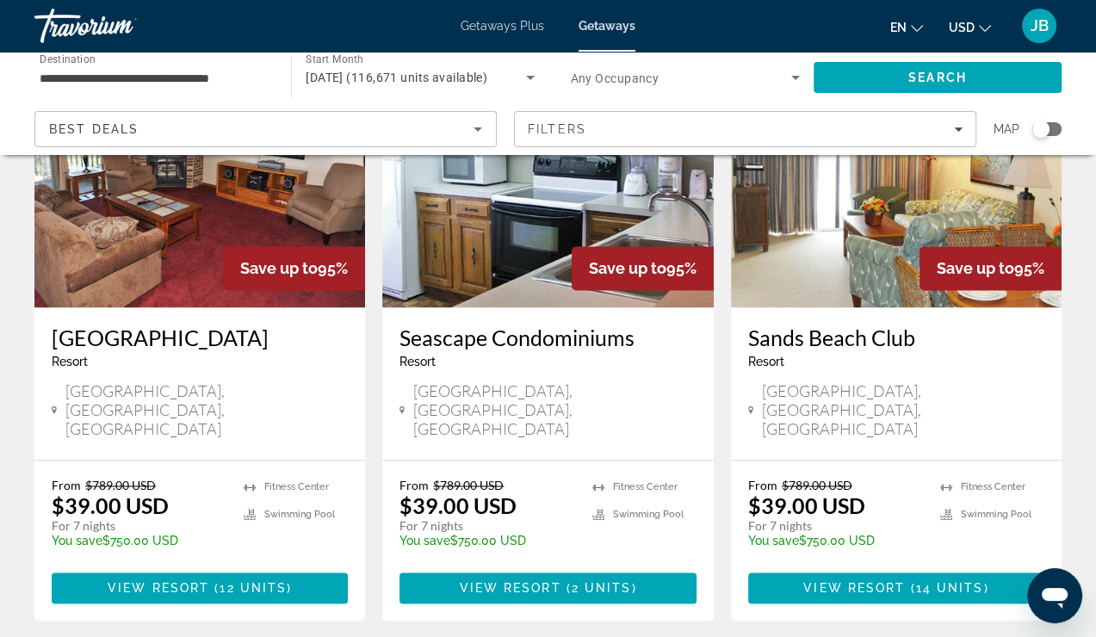
scroll to position [2147, 0]
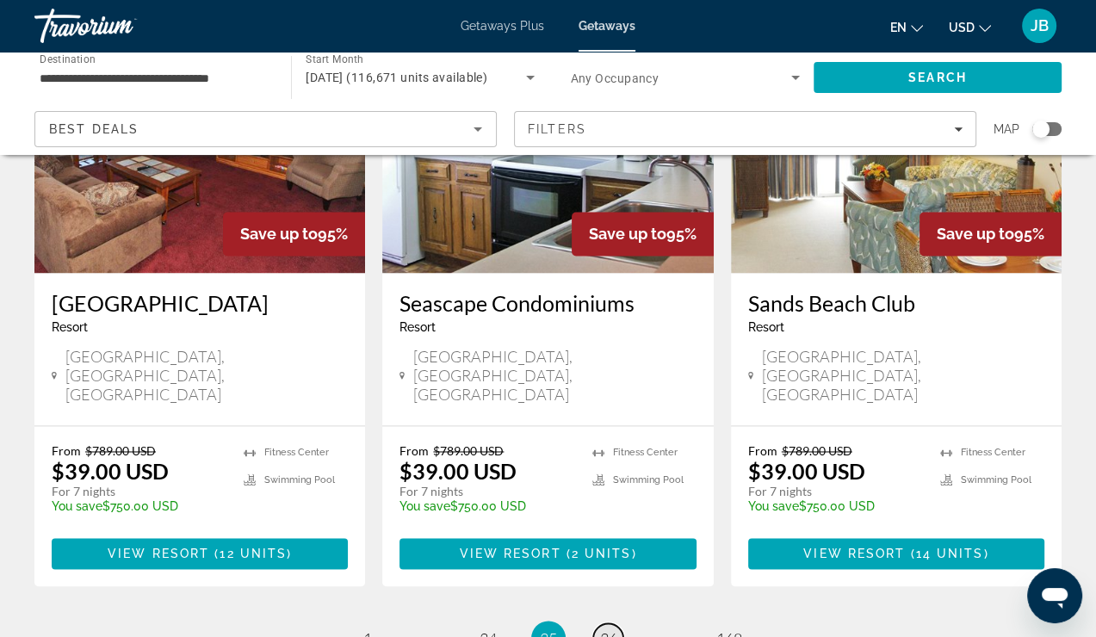
click at [615, 629] on span "36" at bounding box center [608, 638] width 17 height 19
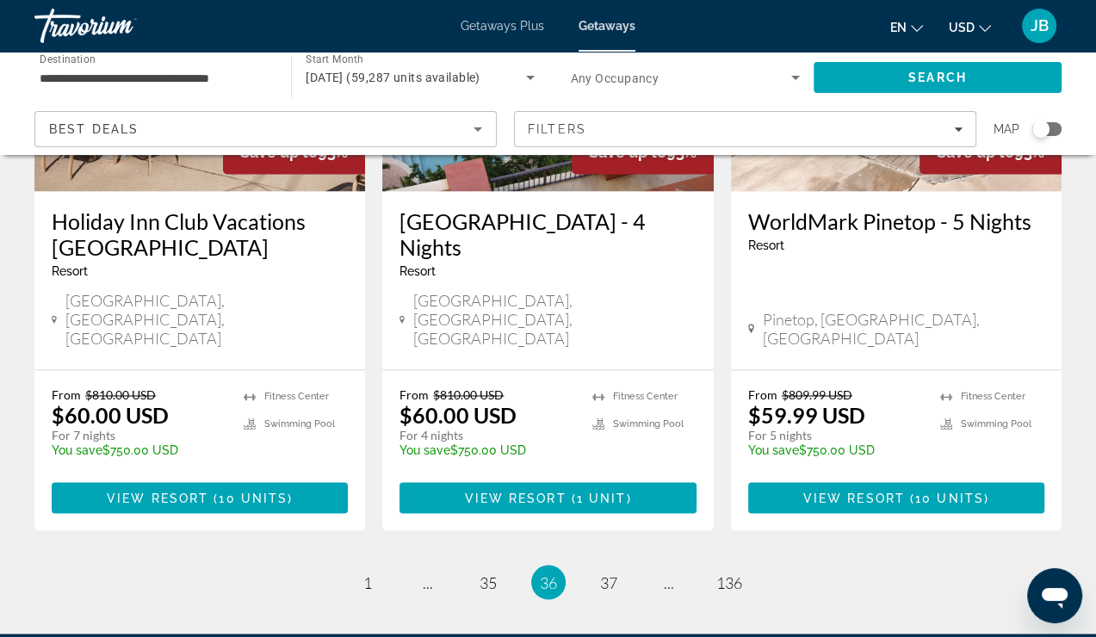
scroll to position [2303, 0]
